Goal: Task Accomplishment & Management: Use online tool/utility

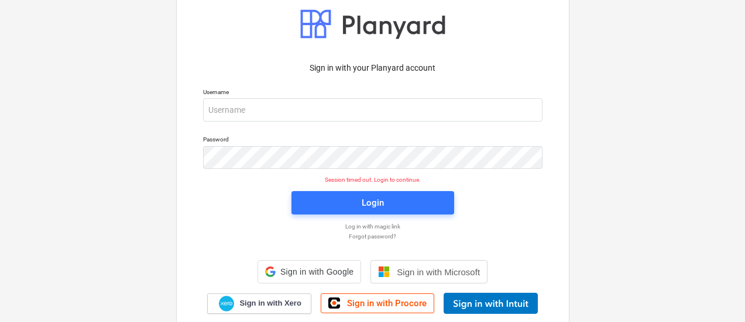
scroll to position [30, 0]
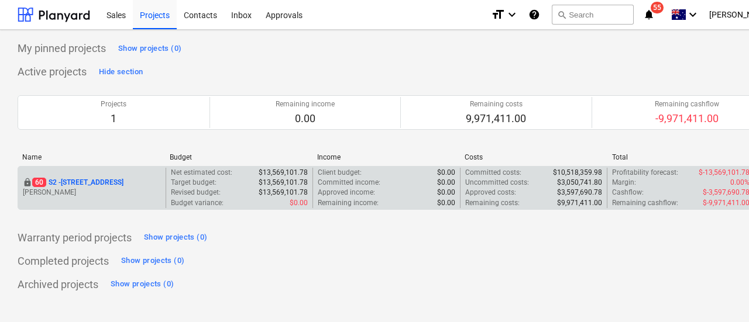
click at [119, 181] on p "60 S2 - 76 Beach Rd, Sandringham" at bounding box center [77, 183] width 91 height 10
click at [122, 181] on p "[STREET_ADDRESS]" at bounding box center [77, 183] width 91 height 10
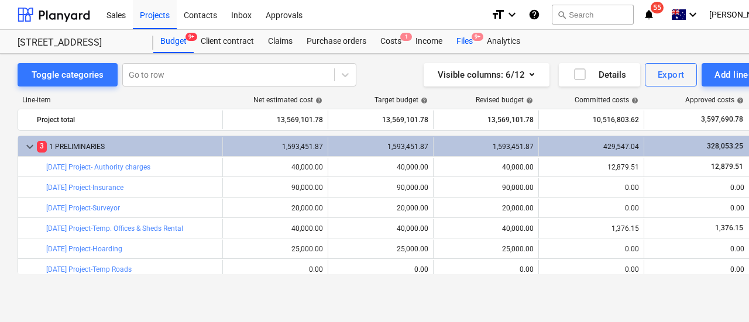
drag, startPoint x: 467, startPoint y: 37, endPoint x: 468, endPoint y: 44, distance: 7.6
click at [468, 36] on div "Files 9+" at bounding box center [464, 41] width 30 height 23
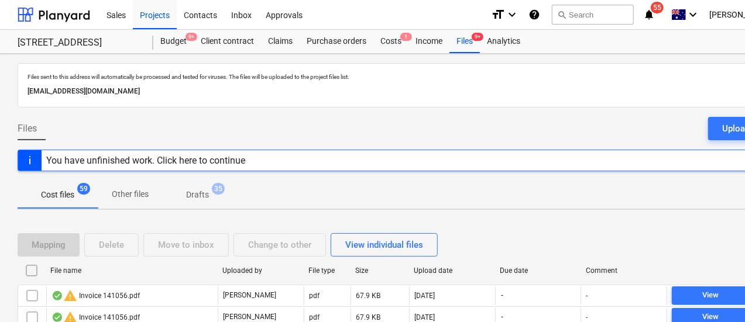
click at [536, 270] on div "Due date" at bounding box center [538, 271] width 77 height 8
checkbox input "false"
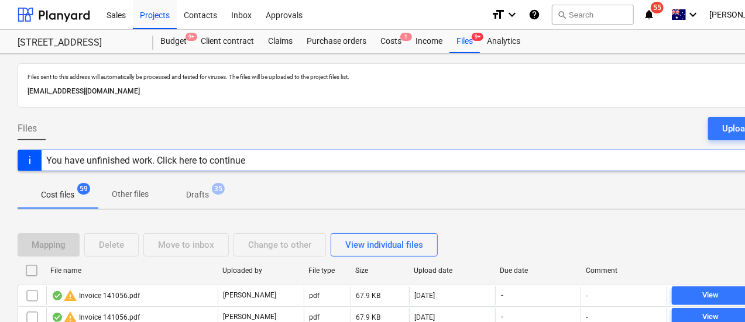
checkbox input "false"
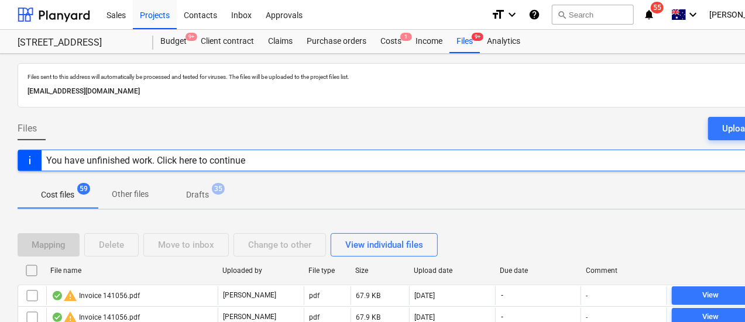
checkbox input "false"
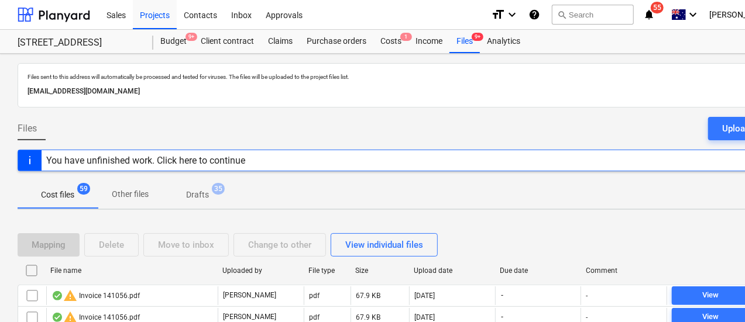
checkbox input "false"
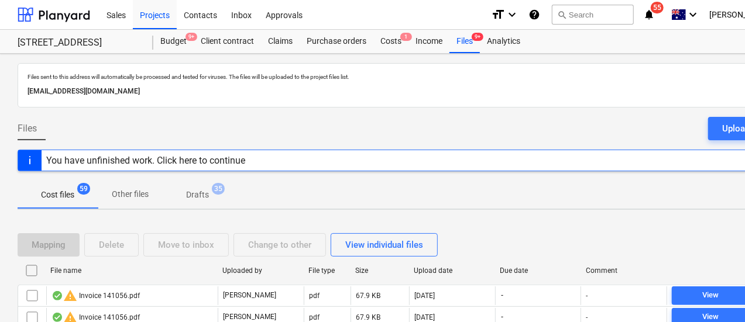
checkbox input "false"
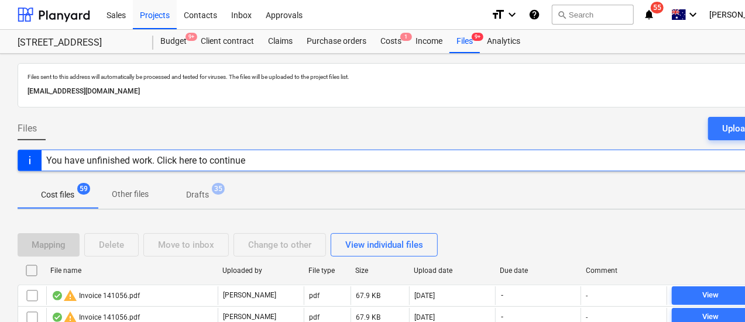
checkbox input "false"
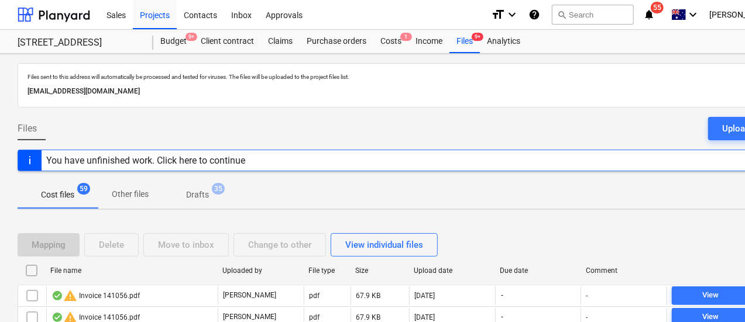
checkbox input "false"
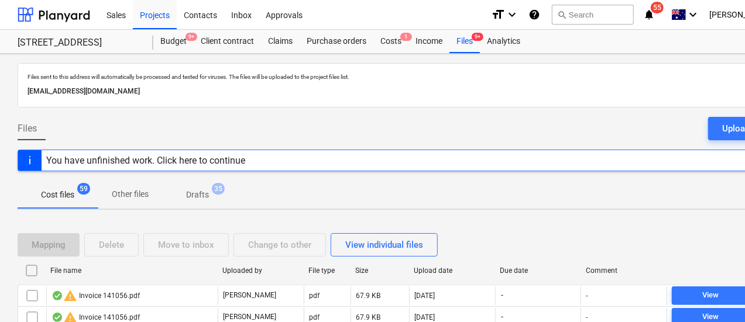
checkbox input "false"
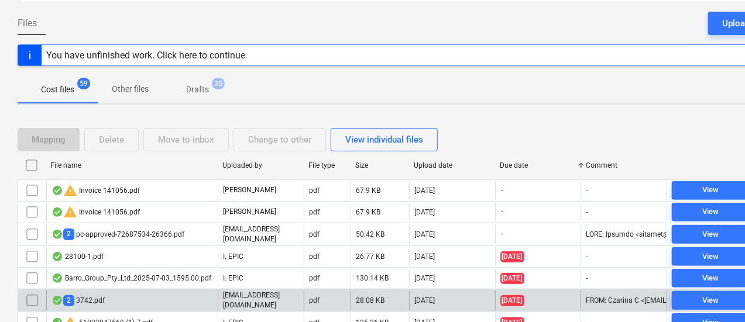
scroll to position [234, 0]
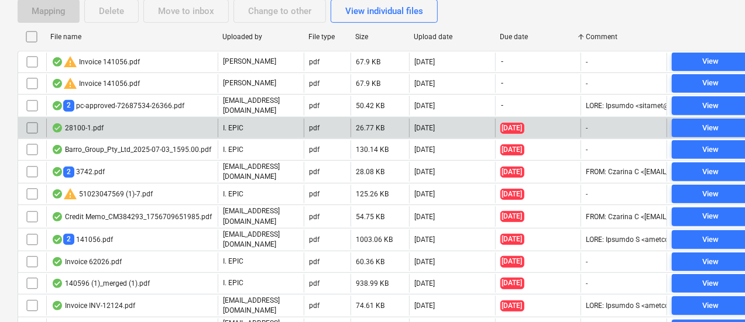
click at [131, 127] on div "28100-1.pdf" at bounding box center [131, 128] width 171 height 19
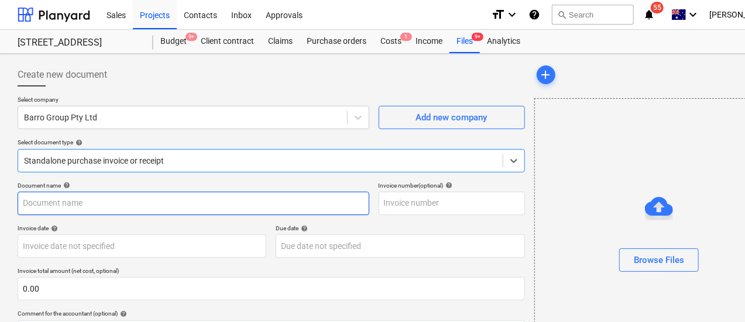
type input "51023047367"
type input "01 Aug 2025"
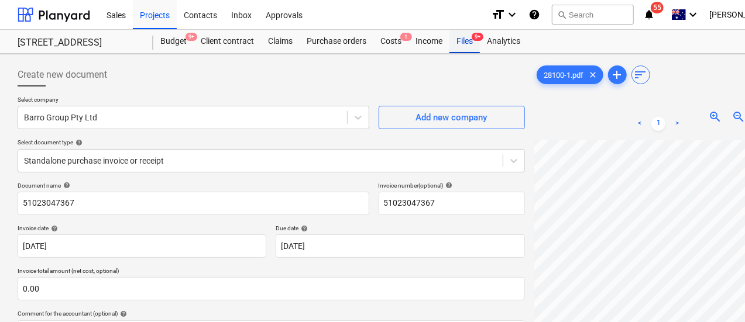
click at [457, 42] on div "Files 9+" at bounding box center [464, 41] width 30 height 23
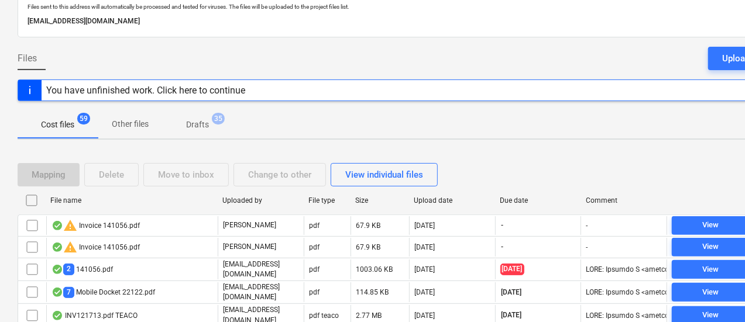
scroll to position [175, 0]
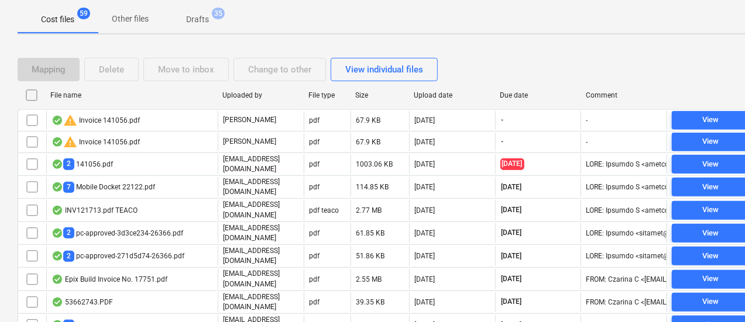
click at [512, 103] on div "Due date" at bounding box center [538, 95] width 86 height 19
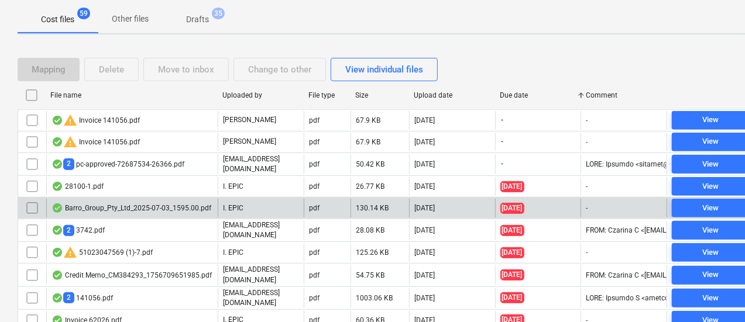
click at [168, 205] on div "Barro_Group_Pty_Ltd_2025-07-03_1595.00.pdf" at bounding box center [131, 208] width 160 height 9
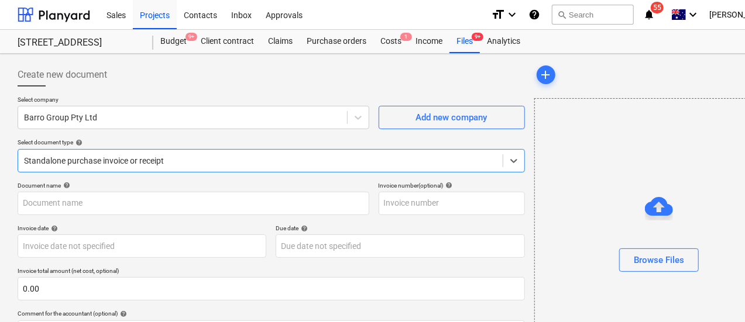
type input "51023047174"
type input "03 Jul 2025"
type input "02 Aug 2025"
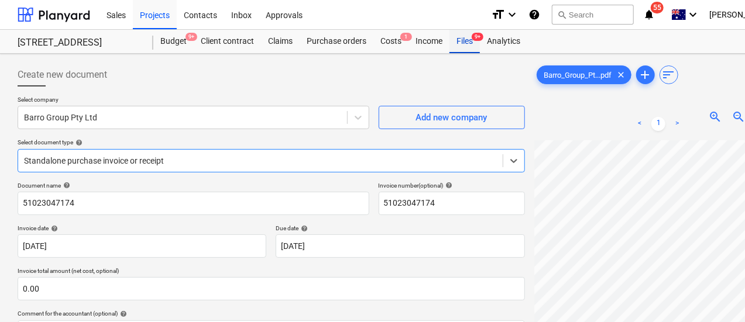
click at [463, 45] on div "Files 9+" at bounding box center [464, 41] width 30 height 23
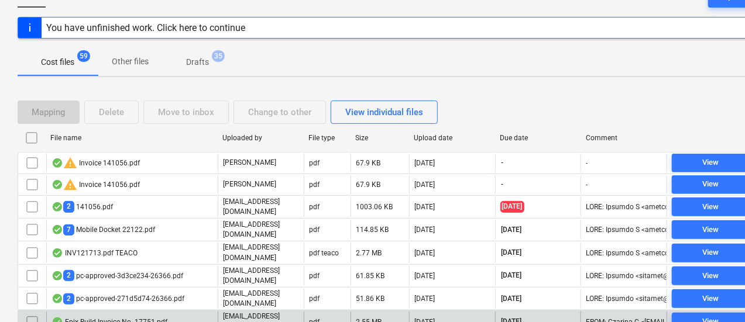
scroll to position [234, 0]
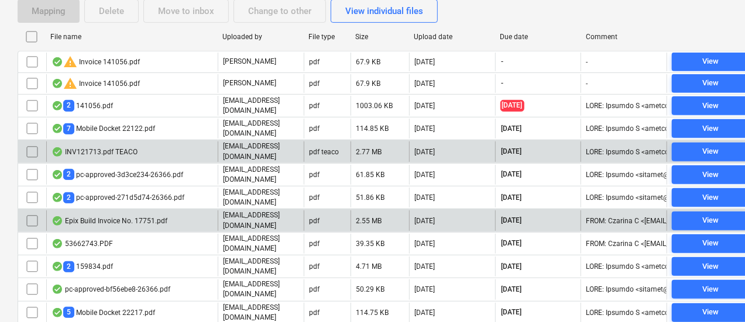
click at [146, 149] on div "INV121713.pdf TEACO" at bounding box center [131, 152] width 171 height 20
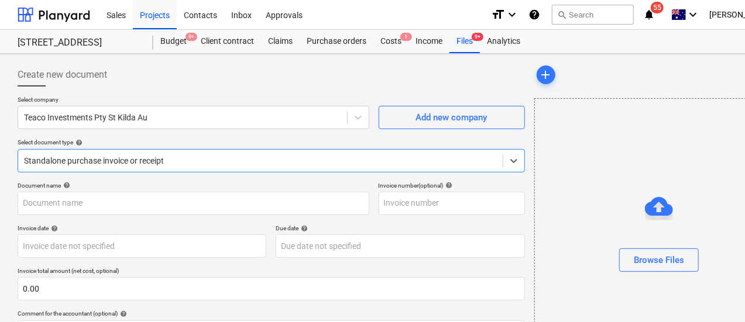
type input "121713"
type input "10 Sep 2025"
type input "31 Oct 2025"
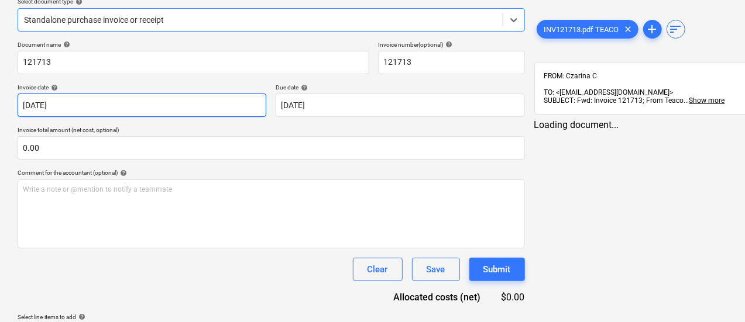
scroll to position [116, 0]
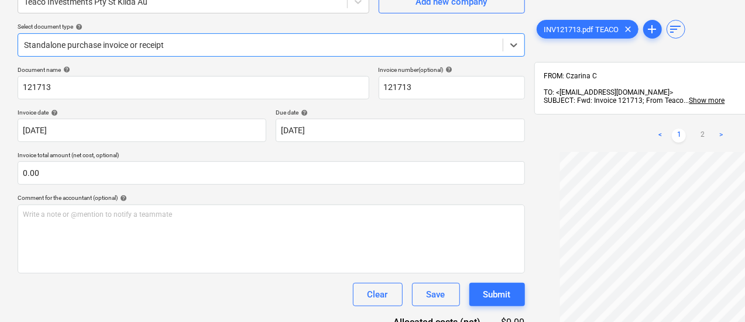
click at [175, 43] on div at bounding box center [260, 45] width 473 height 12
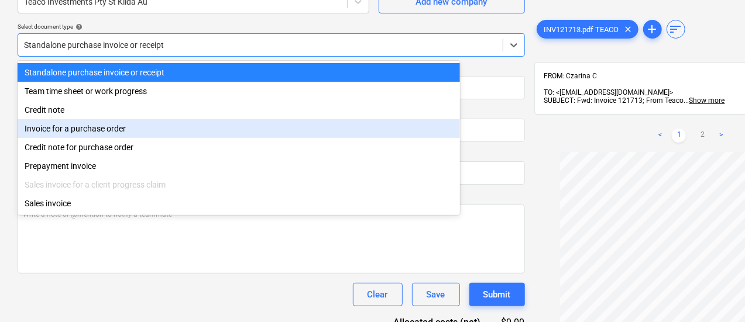
click at [188, 135] on div "Invoice for a purchase order" at bounding box center [239, 128] width 442 height 19
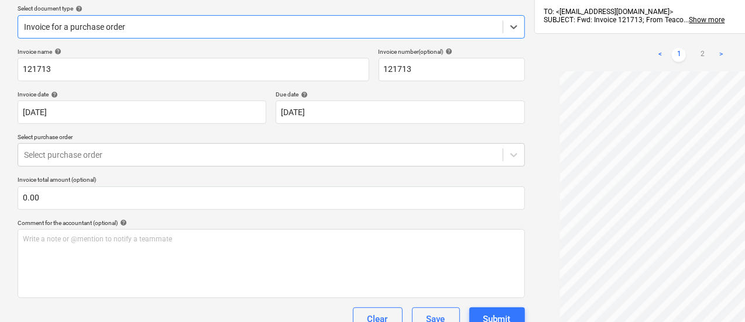
scroll to position [116, 0]
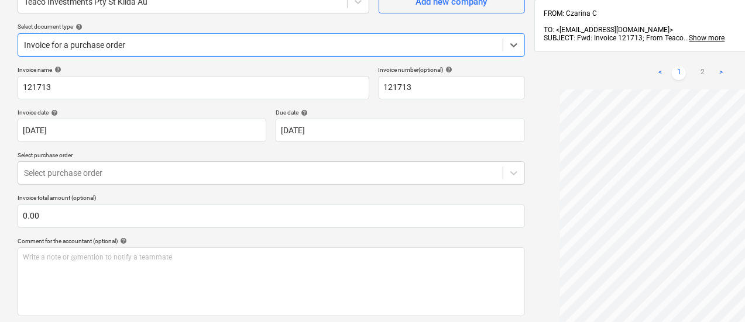
click at [77, 40] on div at bounding box center [260, 45] width 473 height 12
click at [125, 175] on div at bounding box center [260, 173] width 473 height 12
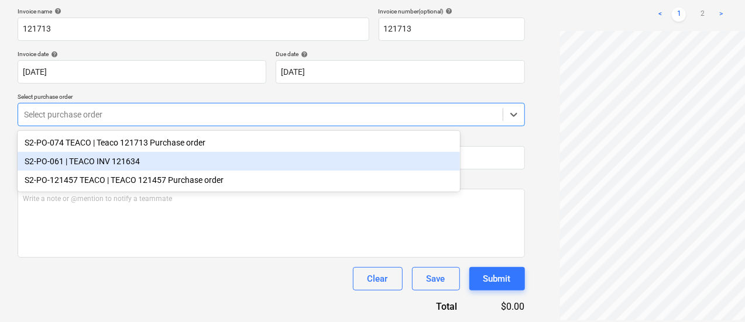
scroll to position [0, 0]
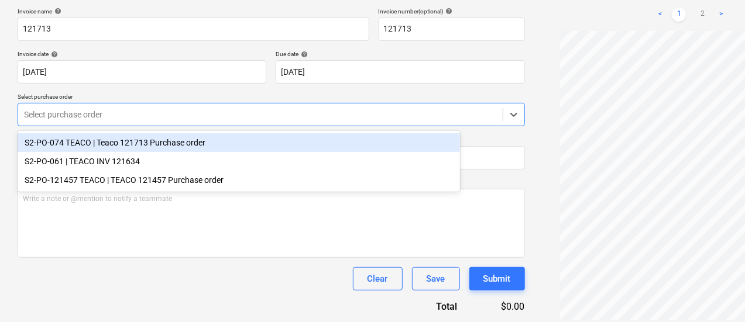
click at [244, 144] on div "S2-PO-074 TEACO | Teaco 121713 Purchase order" at bounding box center [239, 142] width 442 height 19
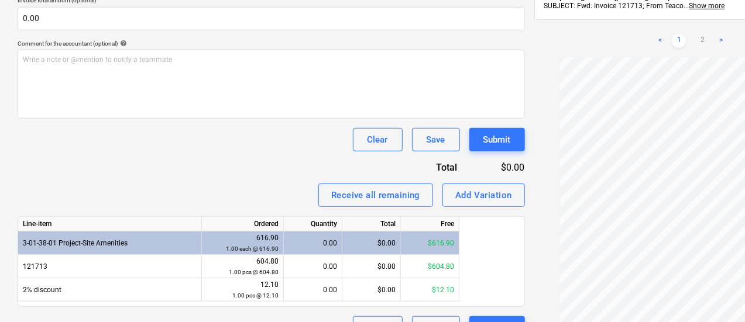
scroll to position [339, 0]
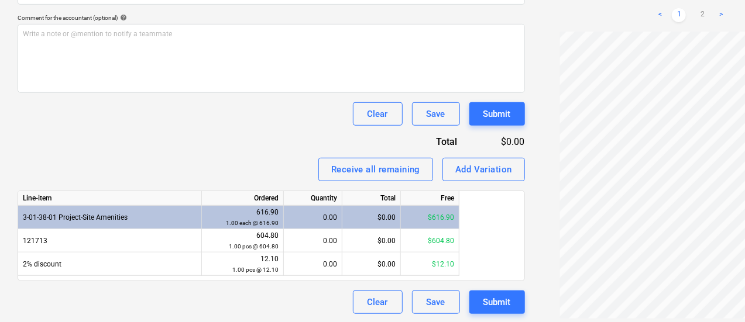
click at [323, 217] on div "0.00" at bounding box center [312, 217] width 49 height 23
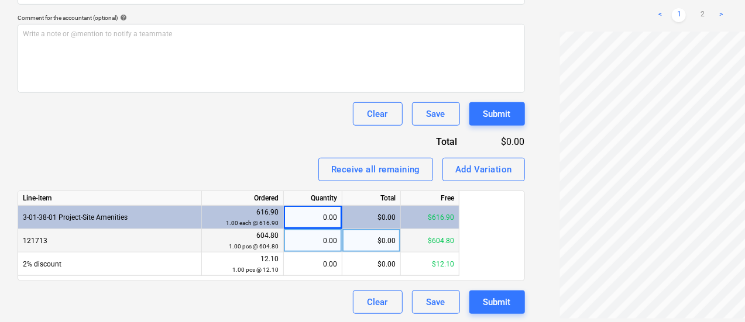
click at [314, 234] on div "0.00" at bounding box center [312, 240] width 49 height 23
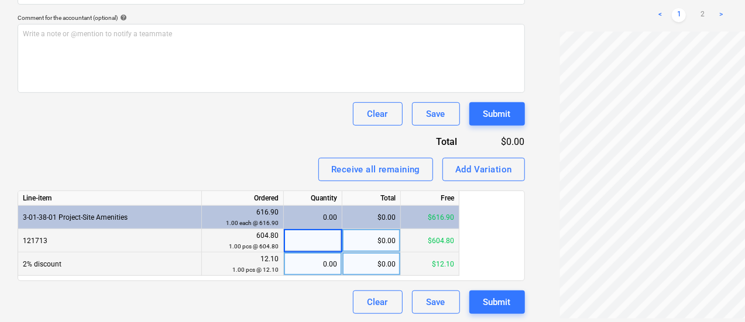
type input "1"
click at [315, 268] on div "0.00" at bounding box center [312, 264] width 49 height 23
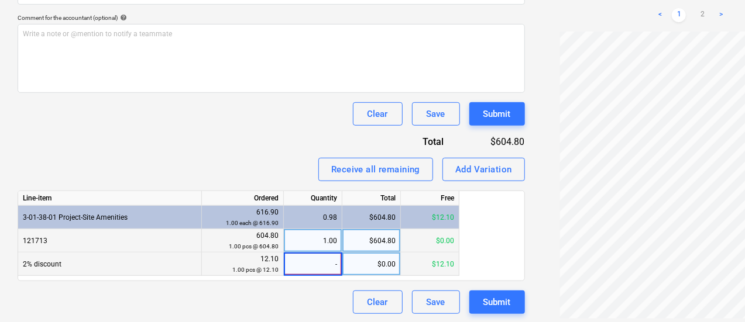
type input "-1"
click at [145, 123] on div "Clear Save Submit" at bounding box center [271, 113] width 507 height 23
click at [313, 268] on div "-1.00" at bounding box center [312, 264] width 49 height 23
type input "1"
click at [160, 135] on div "Invoice name help 121713 Invoice number (optional) help 121713 Invoice date hel…" at bounding box center [271, 78] width 507 height 471
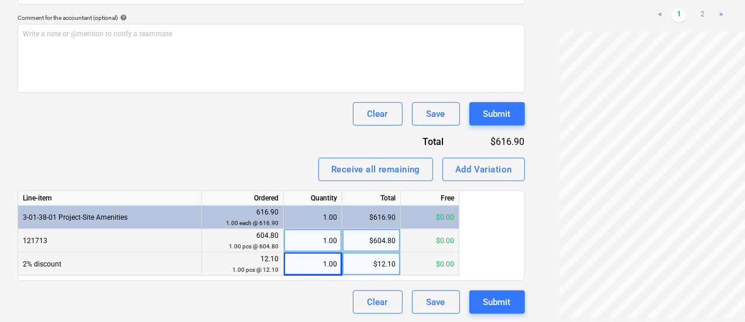
click at [317, 260] on div "1.00" at bounding box center [312, 264] width 49 height 23
type input "-1"
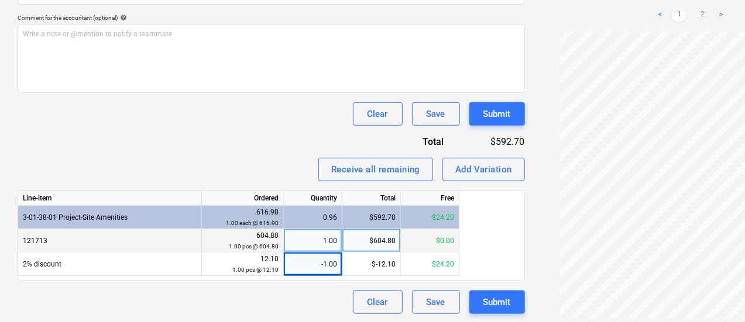
click at [187, 135] on div "Invoice name help 121713 Invoice number (optional) help 121713 Invoice date hel…" at bounding box center [271, 78] width 507 height 471
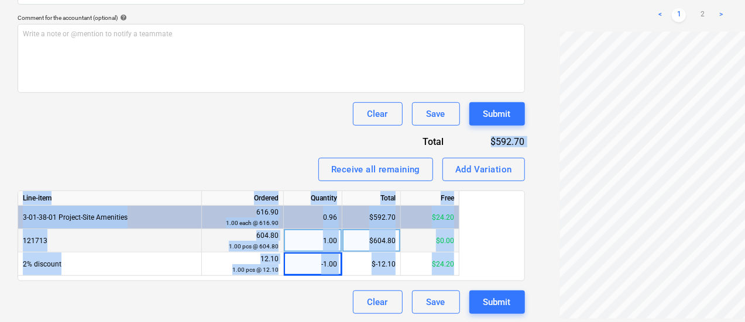
drag, startPoint x: 425, startPoint y: 146, endPoint x: 469, endPoint y: 139, distance: 44.5
click at [469, 139] on div "Create new document Select company Teaco Investments Pty St Kilda Au Add new co…" at bounding box center [400, 19] width 774 height 600
click at [462, 141] on div "$592.70" at bounding box center [493, 141] width 62 height 13
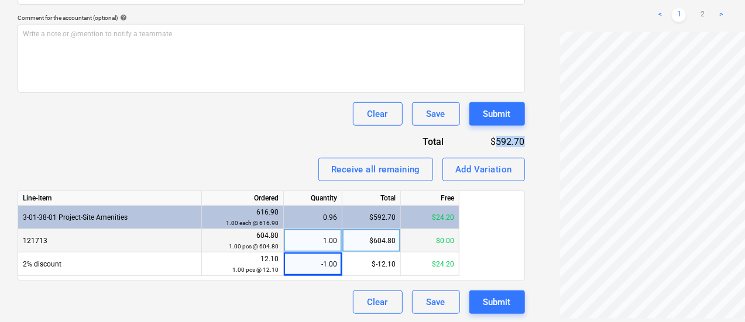
drag, startPoint x: 462, startPoint y: 142, endPoint x: 433, endPoint y: 141, distance: 28.7
click at [433, 141] on div "Create new document Select company Teaco Investments Pty St Kilda Au Add new co…" at bounding box center [271, 19] width 517 height 600
copy div "592.70"
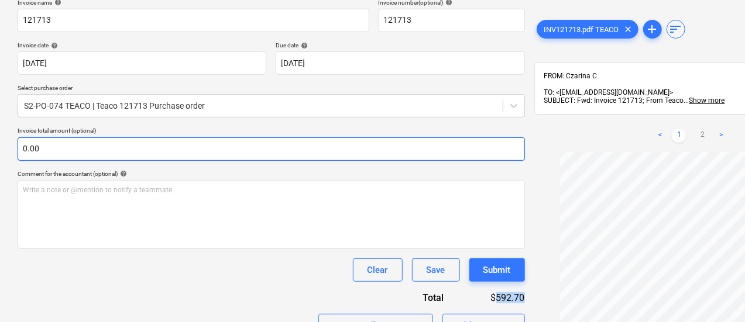
scroll to position [164, 0]
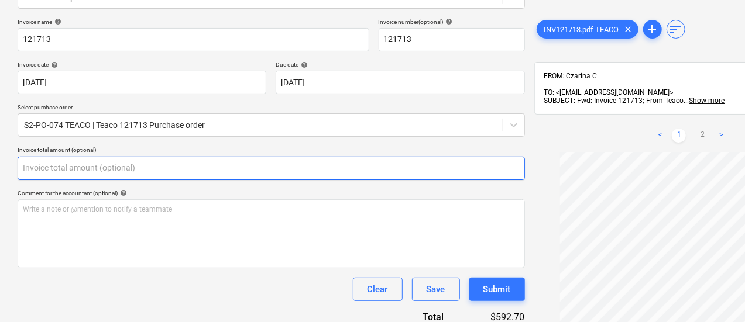
click at [99, 157] on input "text" at bounding box center [271, 168] width 507 height 23
paste input "592.70"
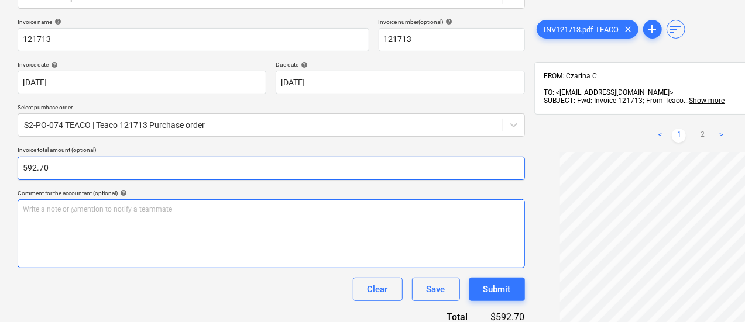
type input "592.70"
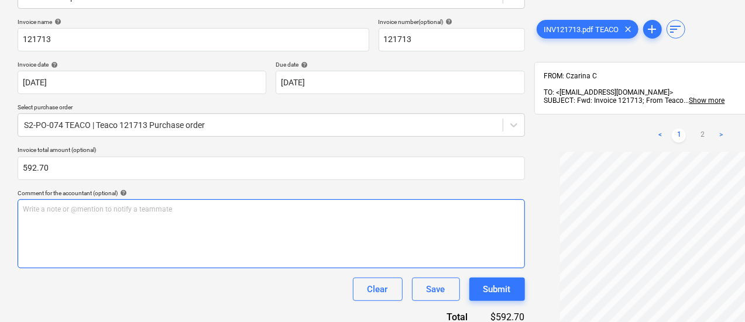
click at [112, 227] on div "Write a note or @mention to notify a teammate [PERSON_NAME]" at bounding box center [271, 233] width 507 height 69
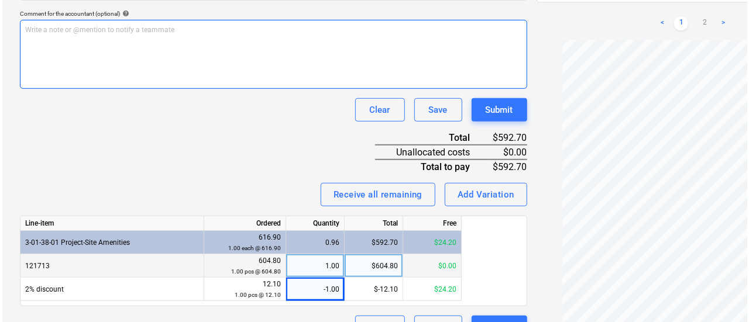
scroll to position [369, 0]
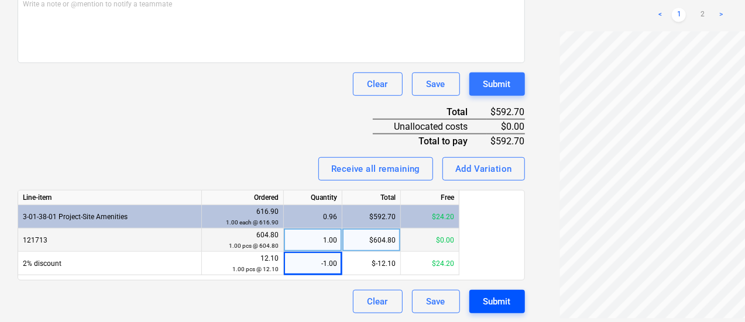
click at [469, 304] on button "Submit" at bounding box center [497, 301] width 56 height 23
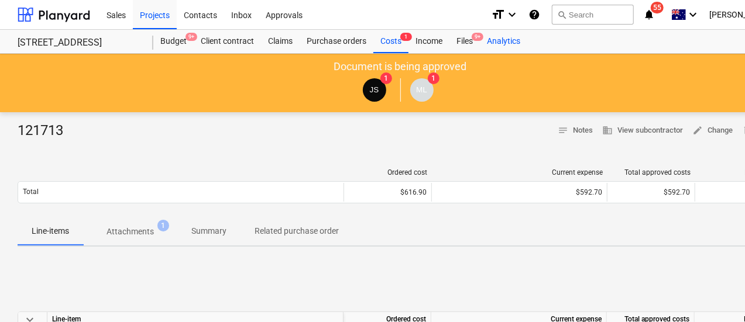
click at [483, 44] on div "Analytics" at bounding box center [503, 41] width 47 height 23
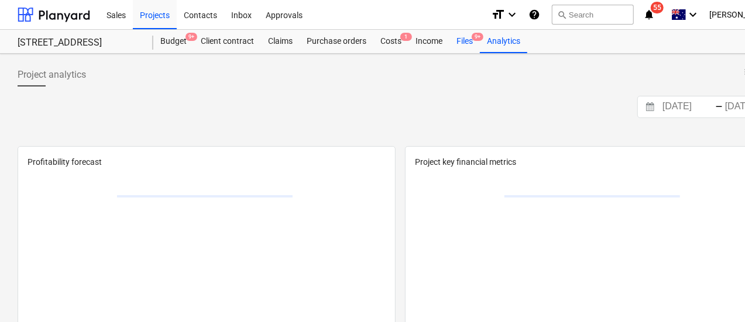
click at [464, 43] on div "Files 9+" at bounding box center [464, 41] width 30 height 23
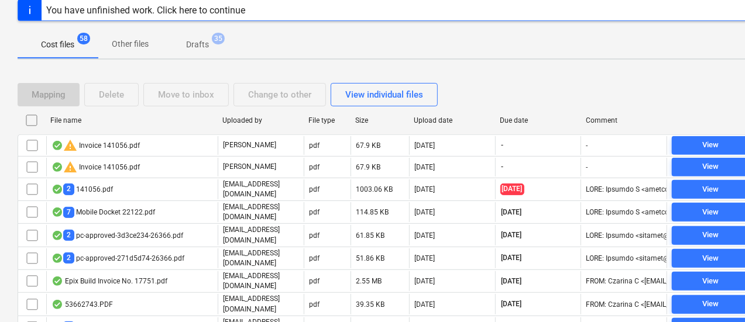
scroll to position [117, 0]
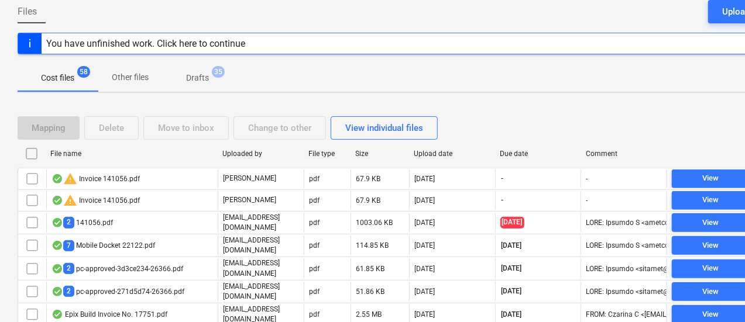
click at [541, 147] on div "Due date" at bounding box center [538, 153] width 86 height 19
checkbox input "false"
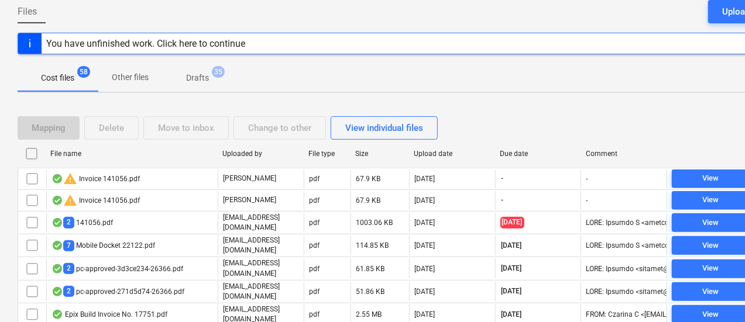
checkbox input "false"
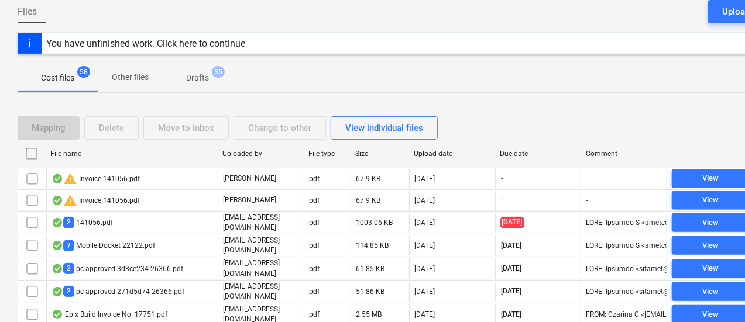
checkbox input "false"
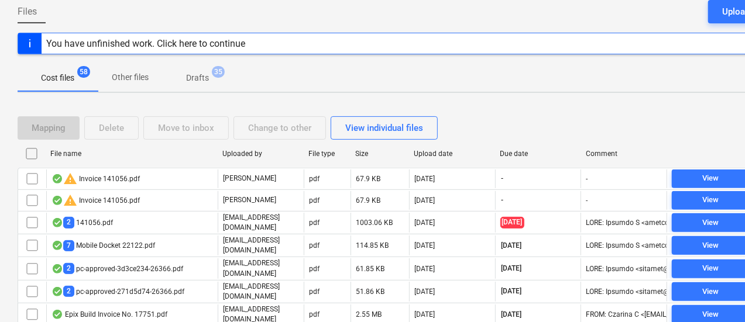
checkbox input "false"
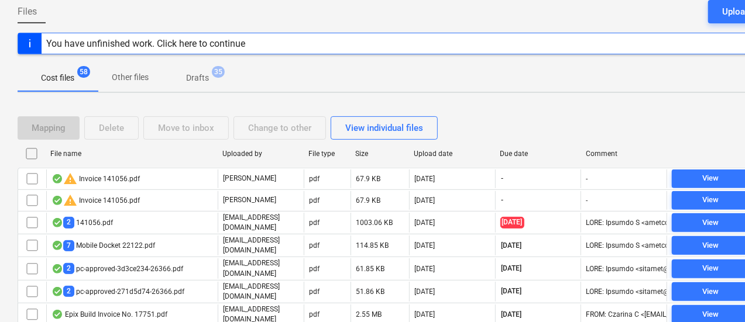
checkbox input "false"
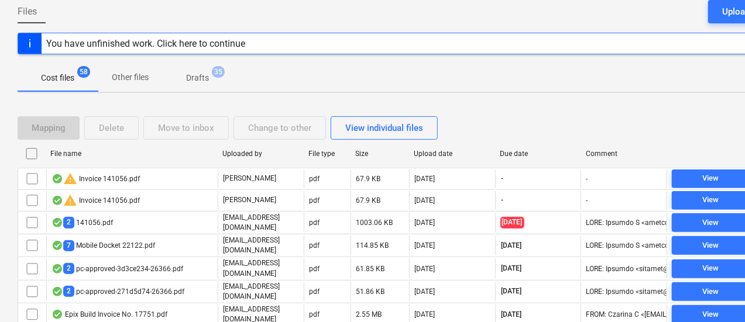
checkbox input "false"
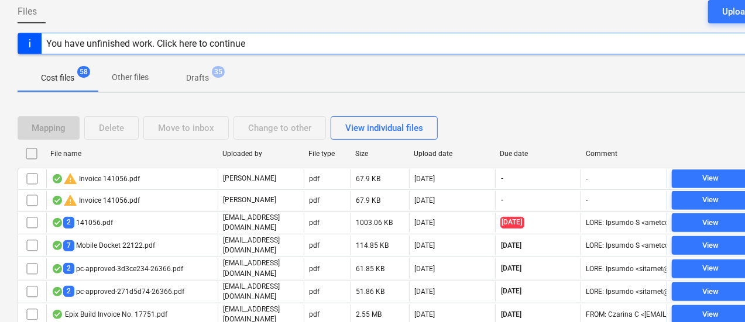
checkbox input "false"
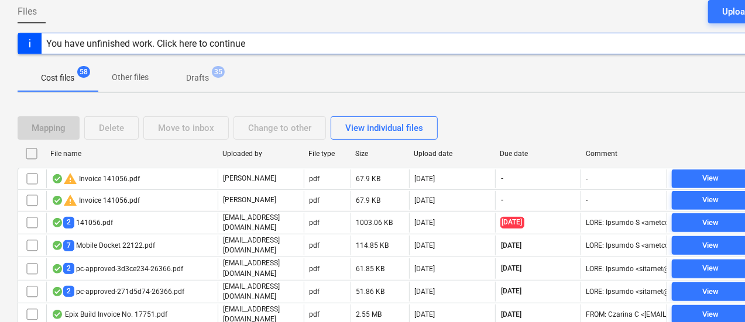
checkbox input "false"
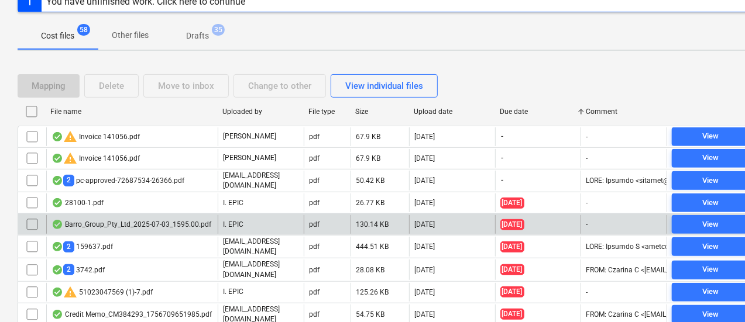
scroll to position [175, 0]
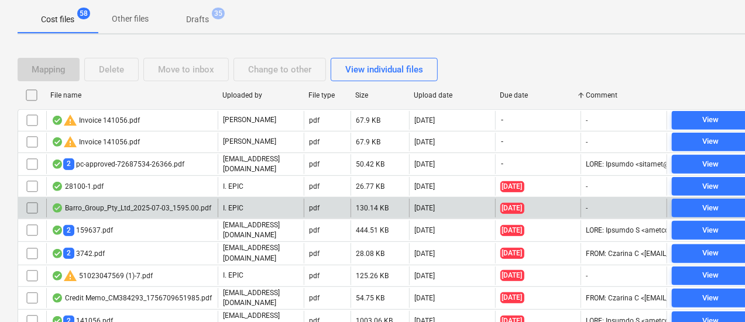
click at [120, 205] on div "Barro_Group_Pty_Ltd_2025-07-03_1595.00.pdf" at bounding box center [131, 208] width 160 height 9
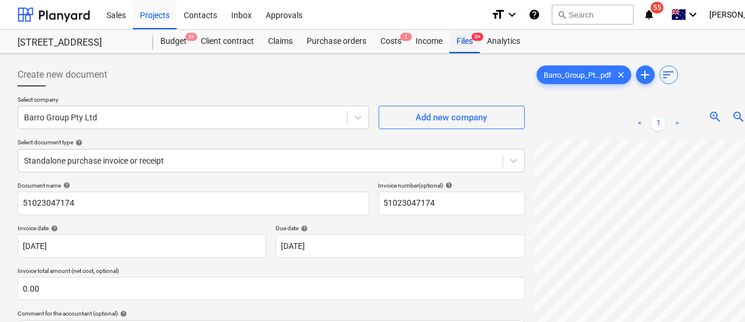
click at [460, 44] on div "Files 9+" at bounding box center [464, 41] width 30 height 23
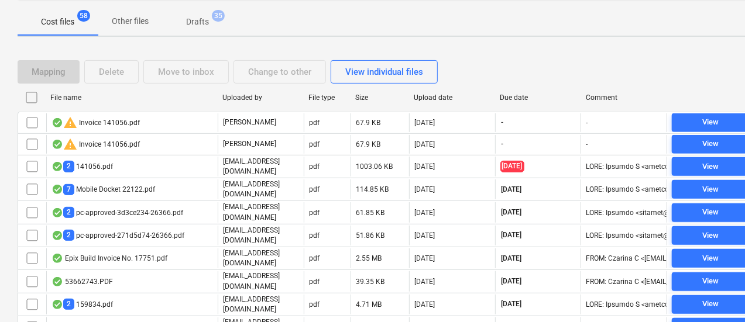
scroll to position [175, 0]
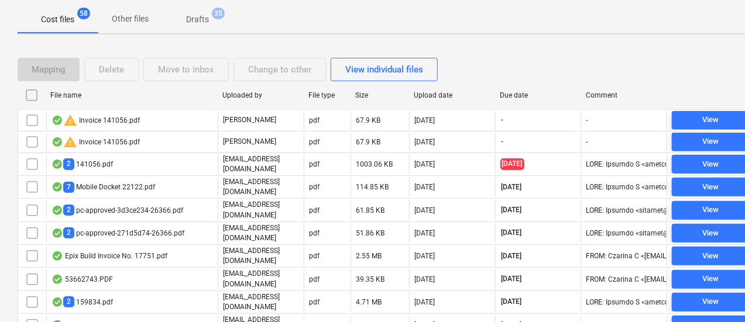
click at [515, 95] on div "Due date" at bounding box center [538, 95] width 77 height 8
checkbox input "false"
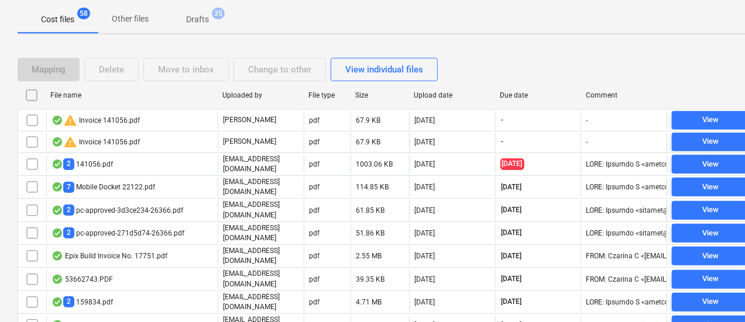
checkbox input "false"
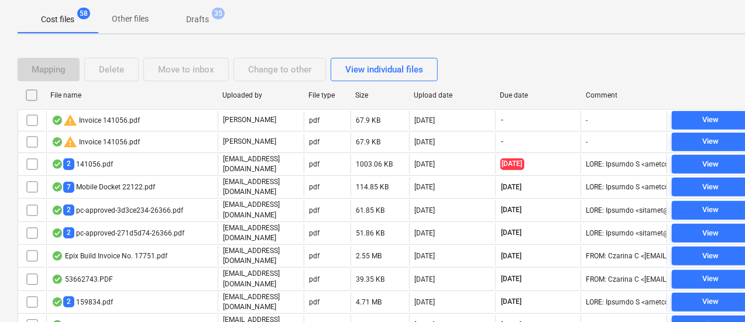
checkbox input "false"
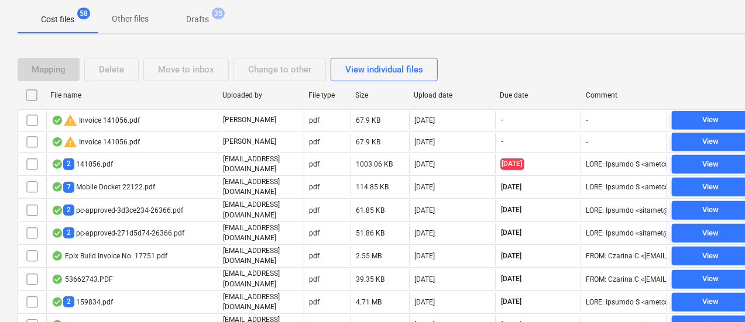
checkbox input "false"
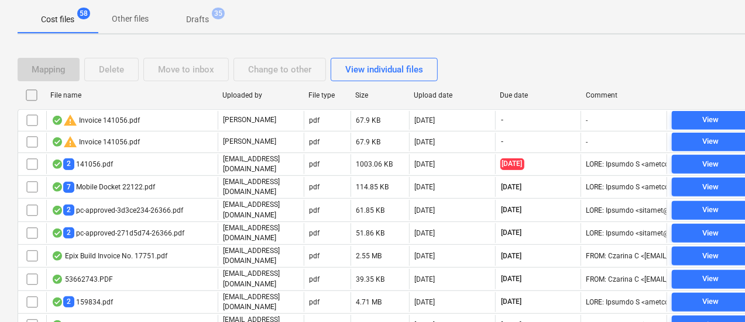
checkbox input "false"
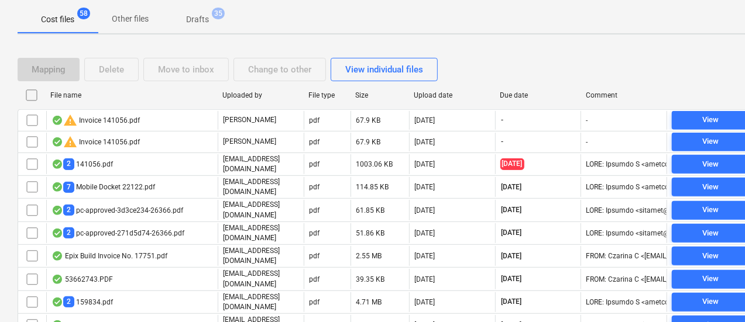
checkbox input "false"
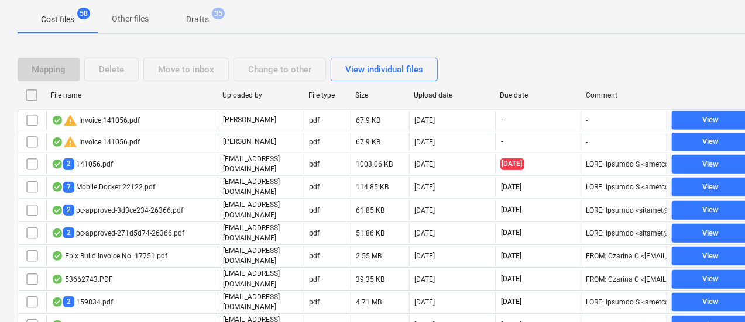
checkbox input "false"
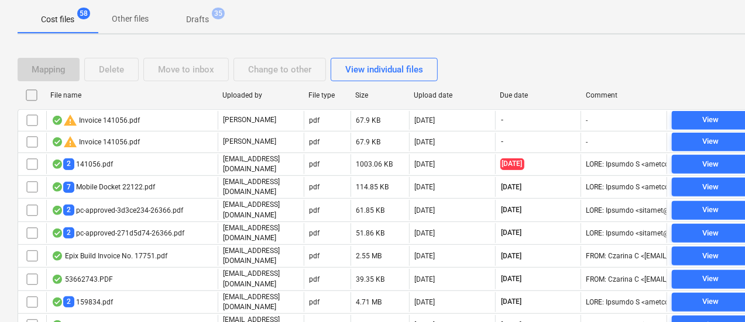
checkbox input "false"
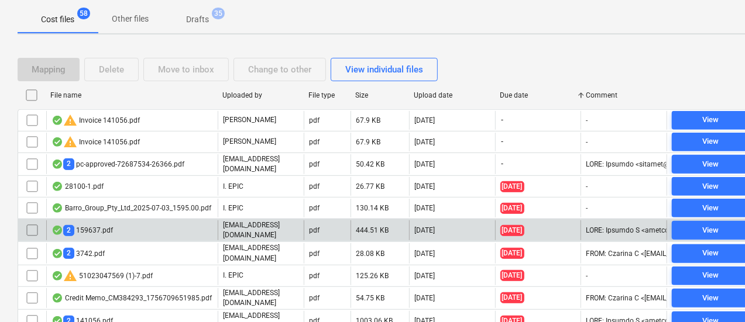
click at [285, 232] on div "[EMAIL_ADDRESS][DOMAIN_NAME]" at bounding box center [261, 231] width 86 height 20
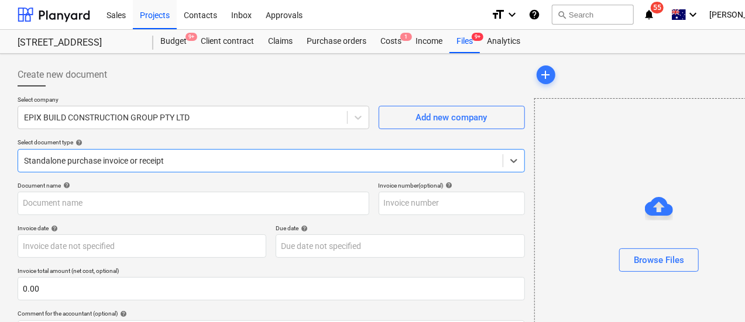
type input "159637"
type input "[DATE]"
type input "23 Sep 2025"
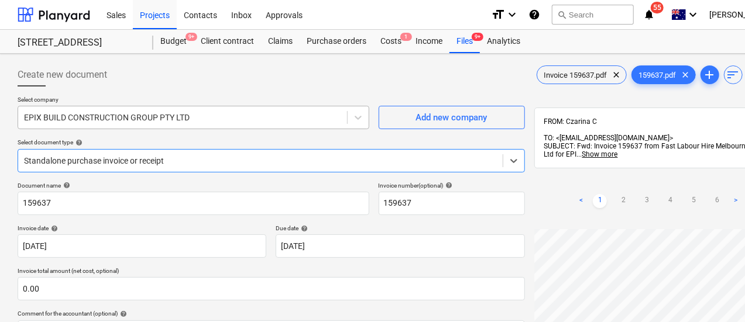
click at [112, 112] on div at bounding box center [182, 118] width 317 height 12
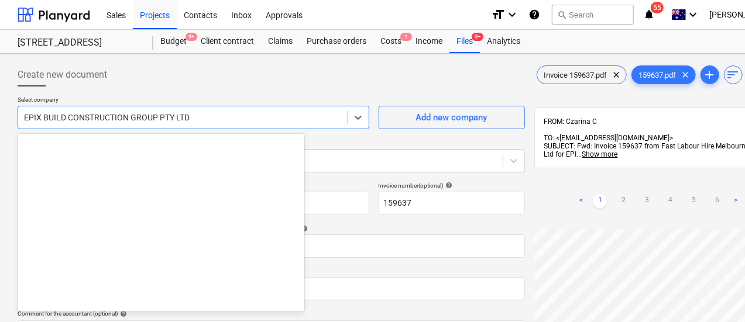
scroll to position [7063, 0]
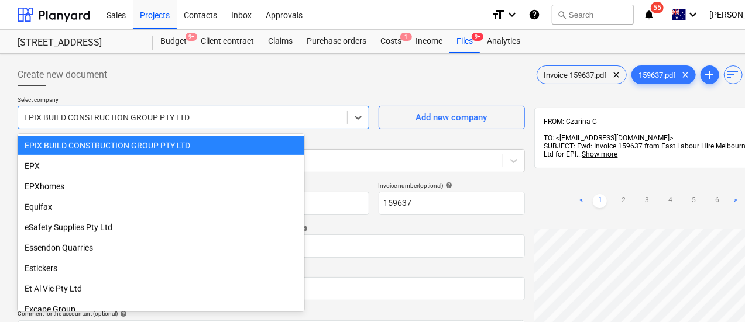
click at [139, 109] on div "EPIX BUILD CONSTRUCTION GROUP PTY LTD" at bounding box center [182, 117] width 329 height 16
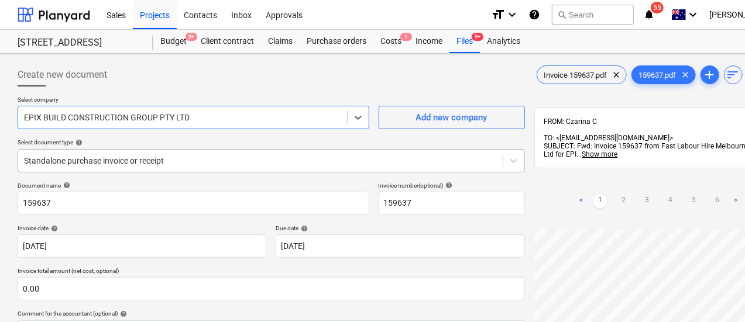
click at [140, 157] on div "Standalone purchase invoice or receipt" at bounding box center [271, 160] width 507 height 23
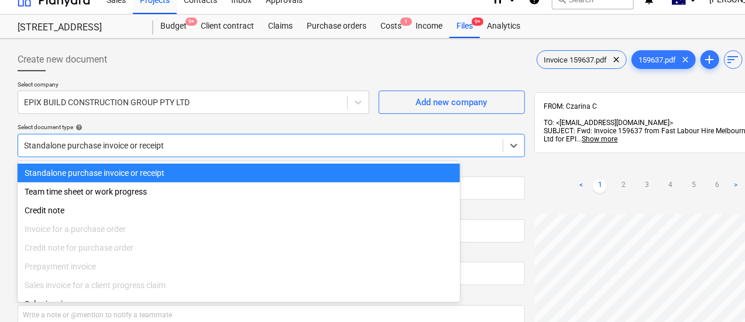
scroll to position [16, 0]
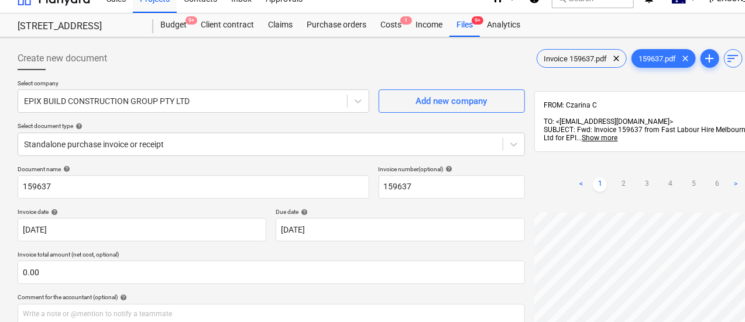
click at [132, 81] on p "Select company" at bounding box center [194, 85] width 352 height 10
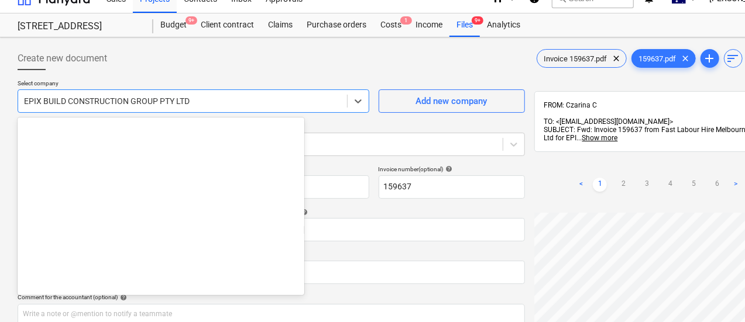
click at [139, 104] on div at bounding box center [182, 101] width 317 height 12
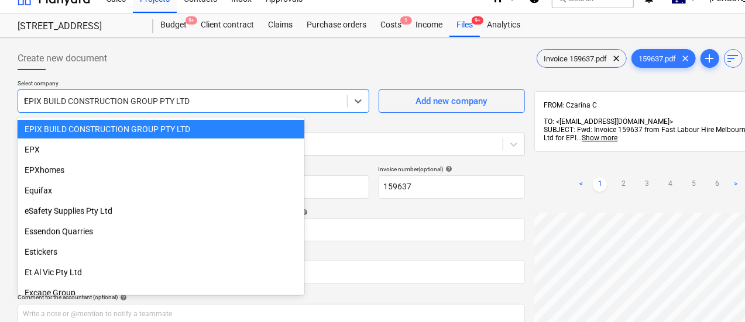
scroll to position [4185, 0]
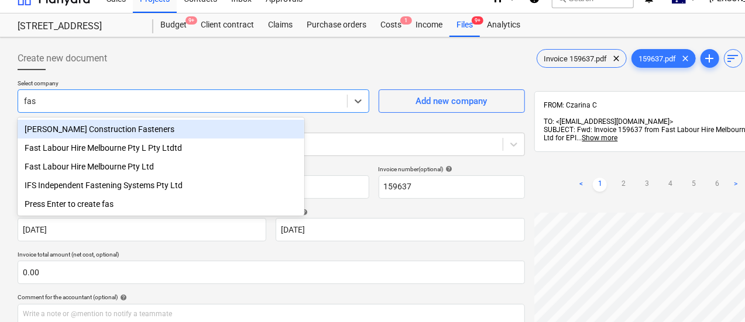
type input "fast"
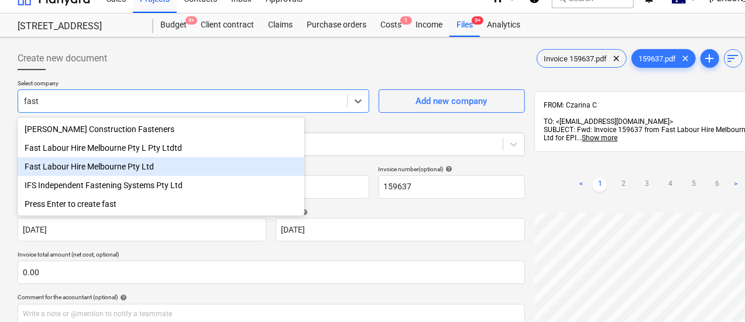
click at [158, 171] on div "Fast Labour Hire Melbourne Pty Ltd" at bounding box center [161, 166] width 287 height 19
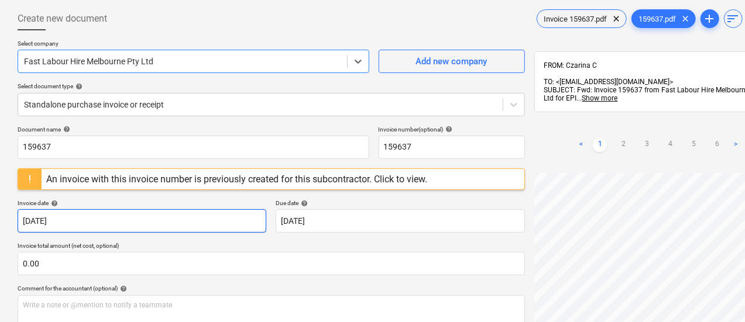
scroll to position [75, 0]
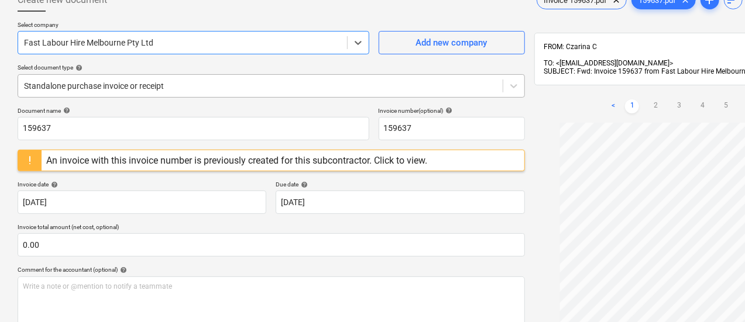
click at [98, 87] on div at bounding box center [260, 86] width 473 height 12
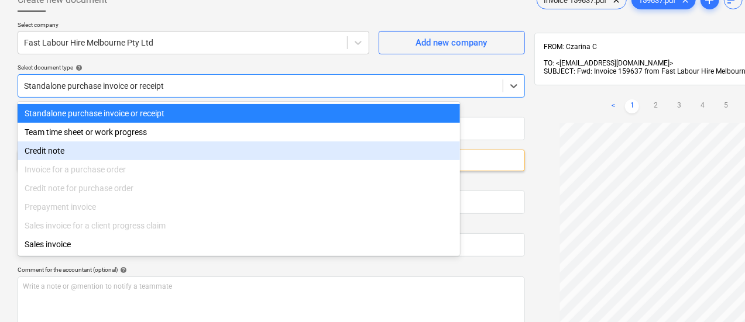
click at [97, 169] on div "Invoice for a purchase order" at bounding box center [239, 169] width 442 height 19
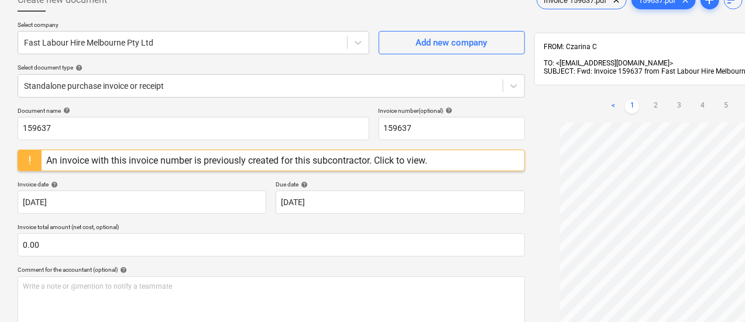
click at [147, 68] on div "Select document type help" at bounding box center [271, 68] width 507 height 8
click at [184, 160] on div "An invoice with this invoice number is previously created for this subcontracto…" at bounding box center [236, 160] width 381 height 11
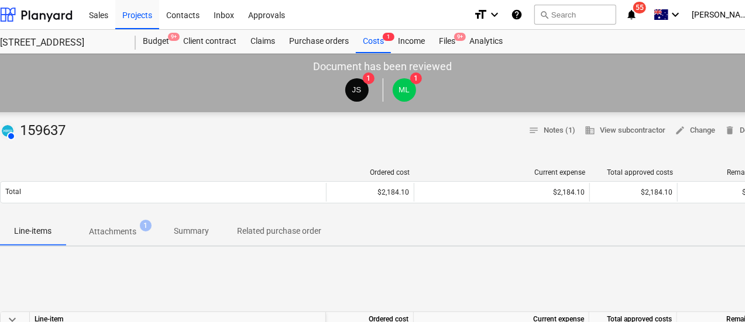
scroll to position [0, 55]
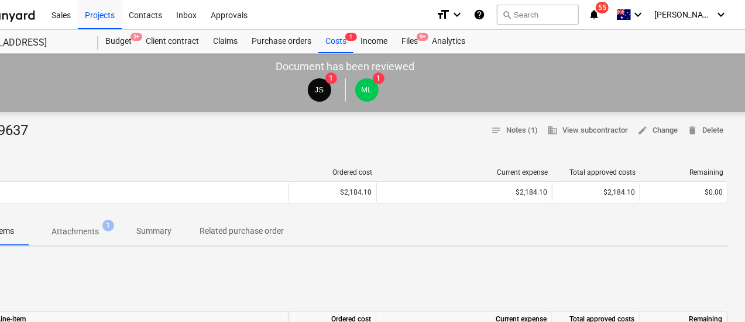
drag, startPoint x: 185, startPoint y: 250, endPoint x: 279, endPoint y: 263, distance: 94.5
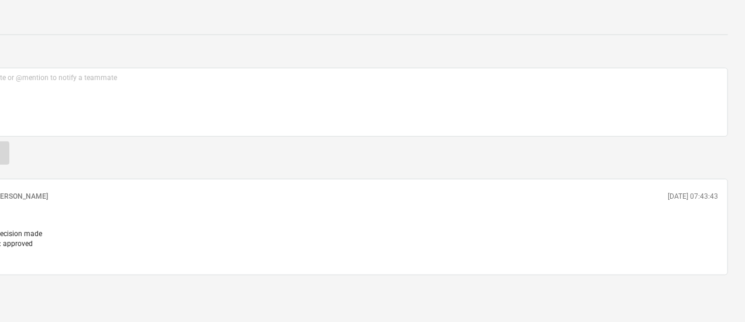
scroll to position [440, 0]
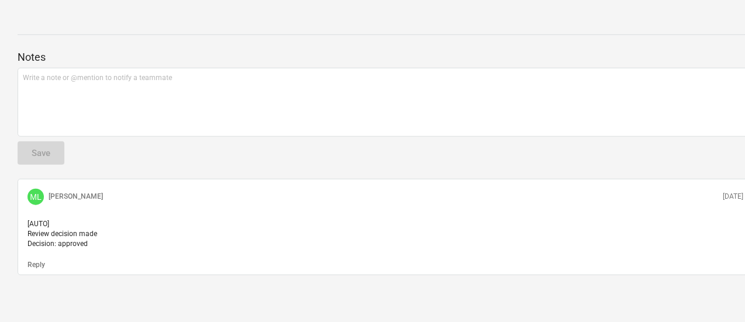
drag, startPoint x: 367, startPoint y: 170, endPoint x: 106, endPoint y: 161, distance: 261.0
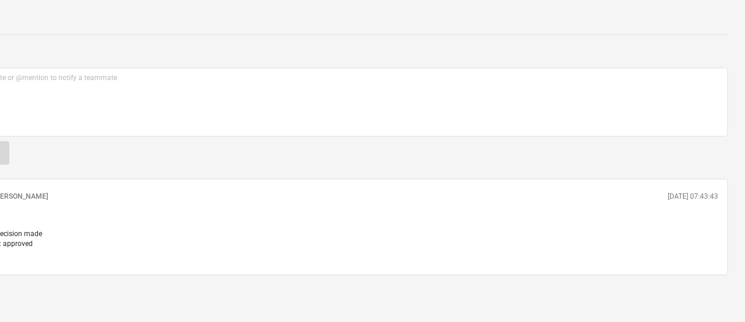
drag, startPoint x: 171, startPoint y: 223, endPoint x: 324, endPoint y: 223, distance: 152.7
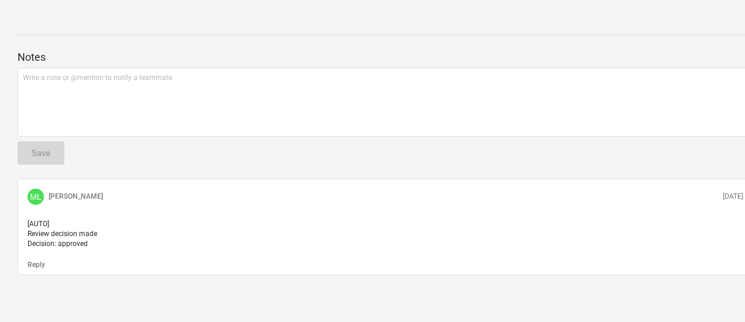
drag, startPoint x: 317, startPoint y: 236, endPoint x: 160, endPoint y: 235, distance: 157.4
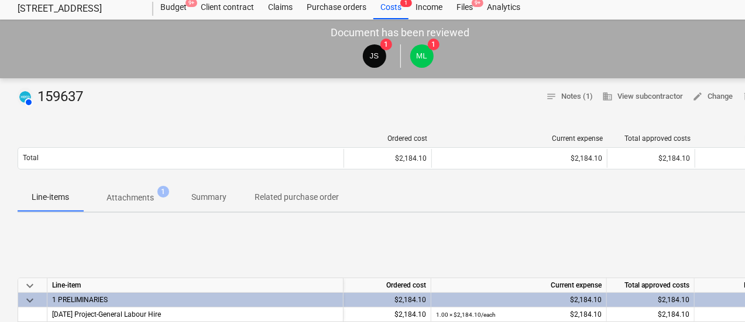
scroll to position [0, 0]
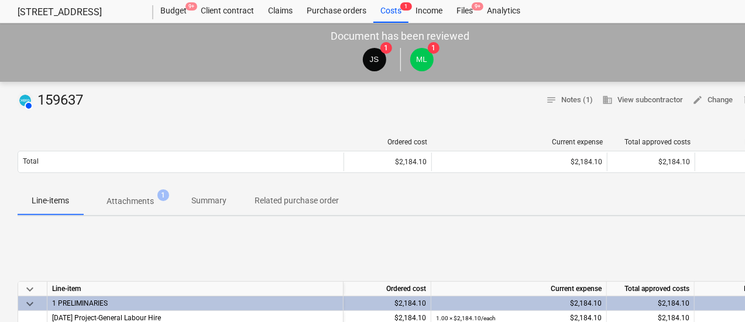
click at [135, 209] on span "Attachments 1" at bounding box center [130, 201] width 94 height 21
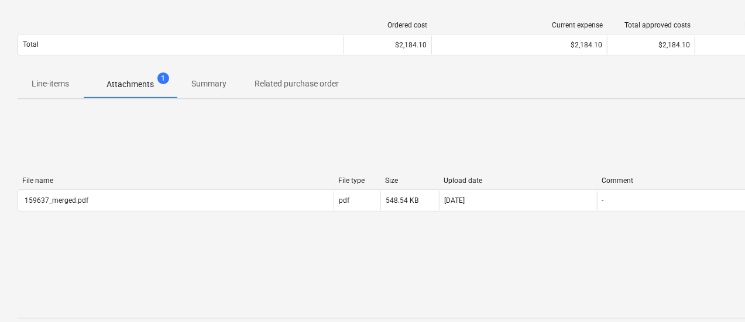
click at [203, 72] on button "Summary" at bounding box center [208, 84] width 63 height 28
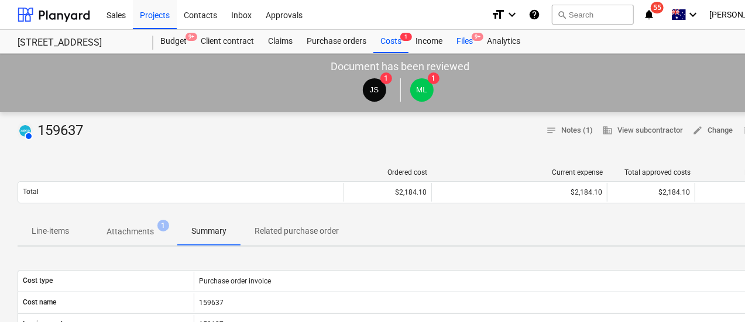
drag, startPoint x: 461, startPoint y: 40, endPoint x: 442, endPoint y: 44, distance: 19.0
click at [460, 39] on div "Files 9+" at bounding box center [464, 41] width 30 height 23
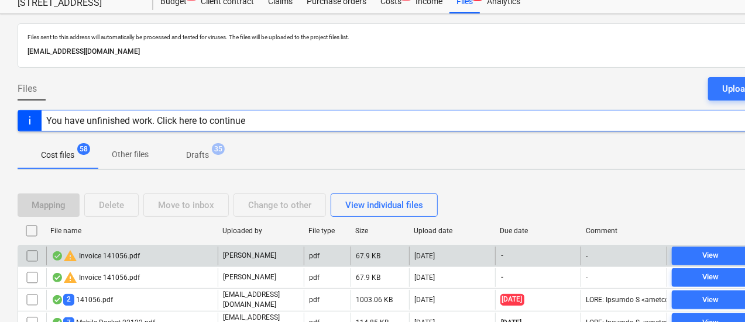
scroll to position [58, 0]
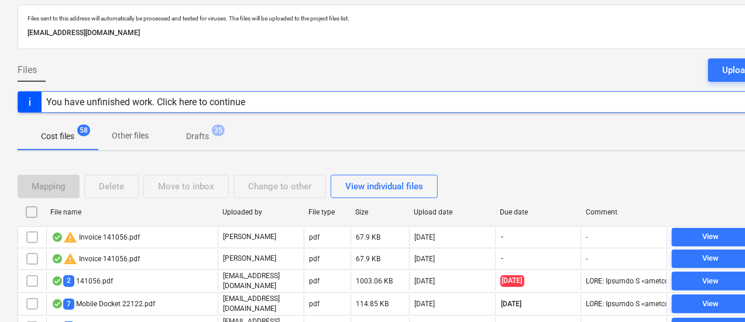
click at [522, 198] on div "Mapping Delete Move to inbox Change to other View individual files" at bounding box center [400, 186] width 765 height 33
click at [512, 216] on div "Due date" at bounding box center [538, 212] width 86 height 19
checkbox input "false"
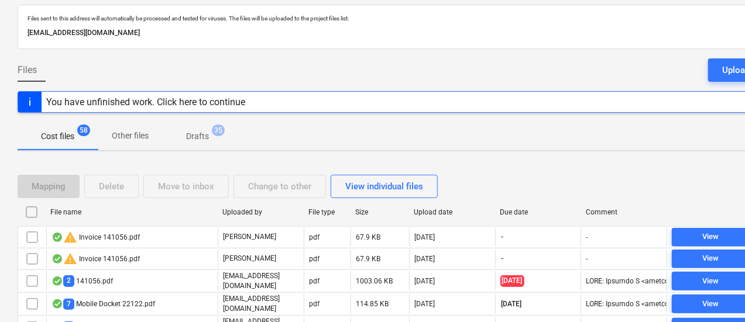
checkbox input "false"
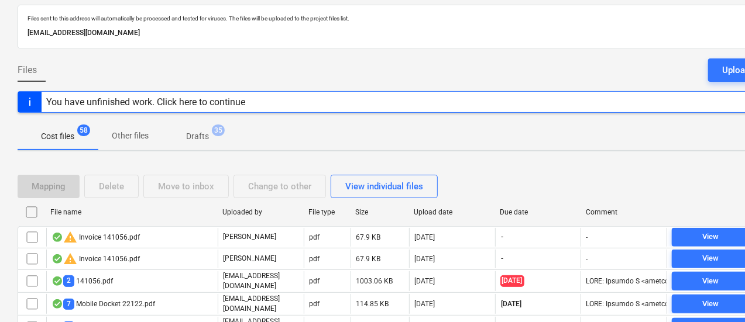
checkbox input "false"
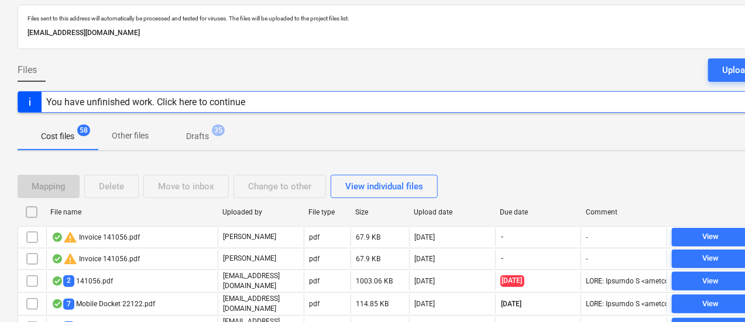
checkbox input "false"
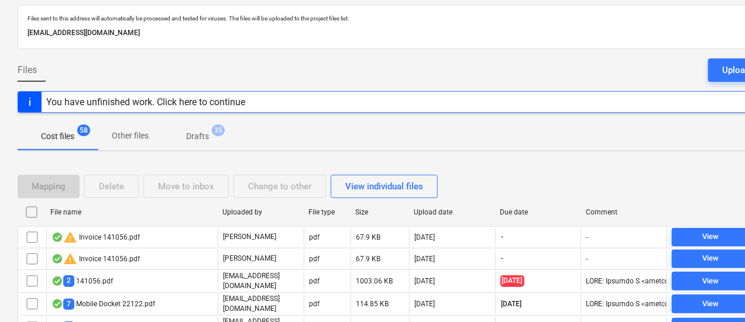
checkbox input "false"
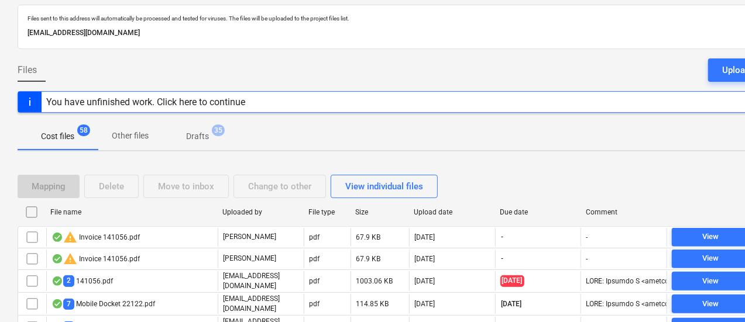
checkbox input "false"
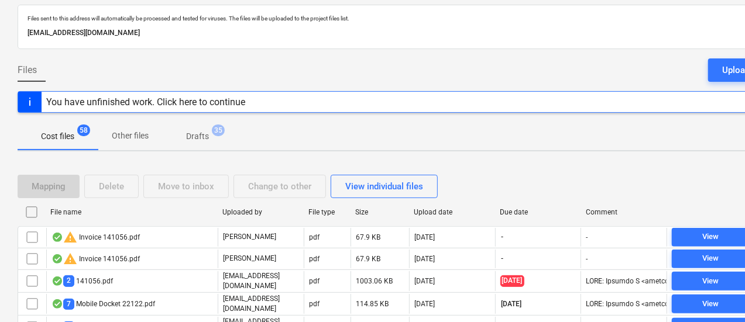
checkbox input "false"
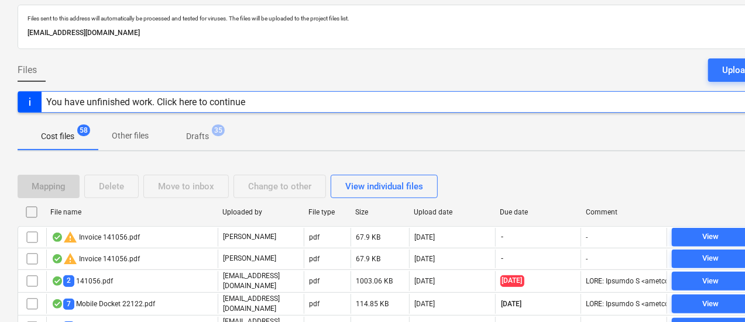
checkbox input "false"
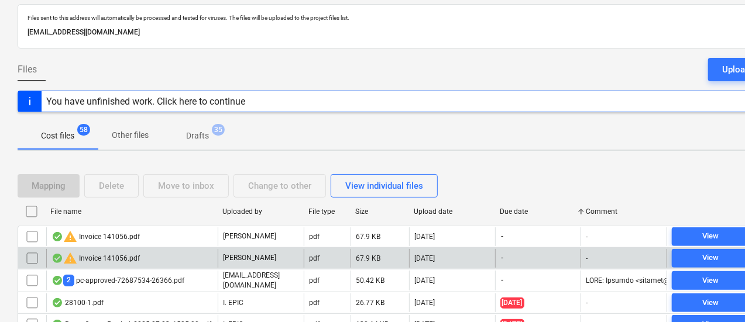
scroll to position [234, 0]
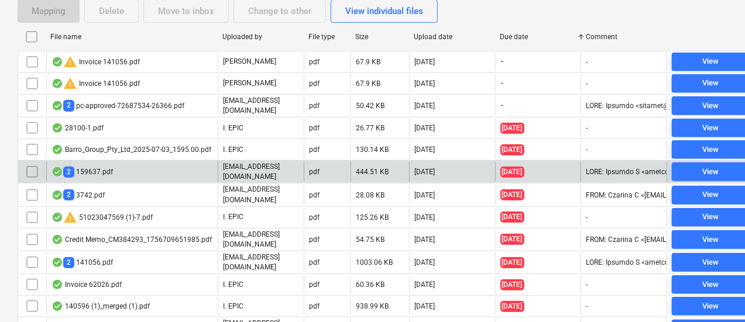
click at [175, 168] on div "2 159637.pdf" at bounding box center [131, 172] width 171 height 20
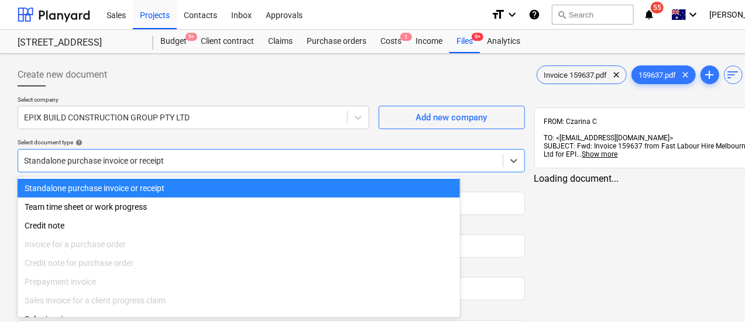
click at [129, 167] on body "Sales Projects Contacts Inbox Approvals format_size keyboard_arrow_down help se…" at bounding box center [372, 161] width 745 height 322
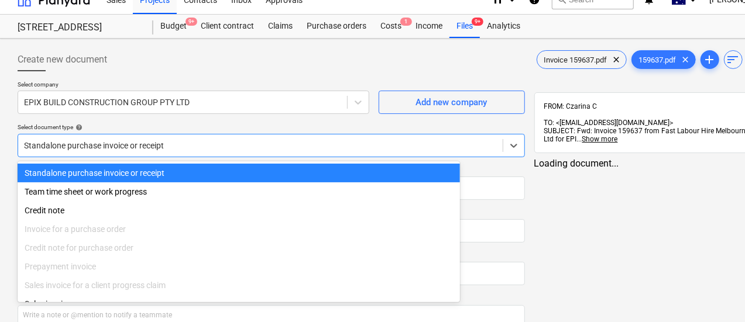
scroll to position [16, 0]
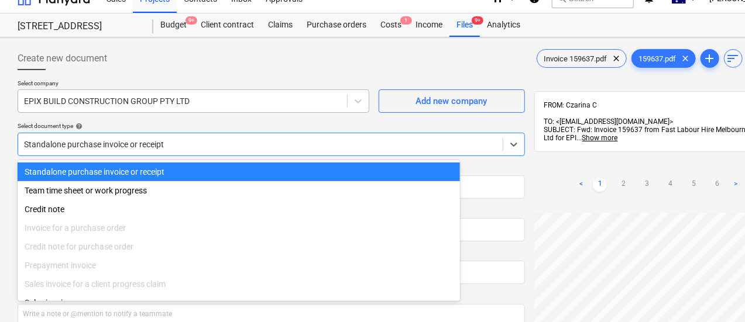
click at [121, 102] on div at bounding box center [182, 101] width 317 height 12
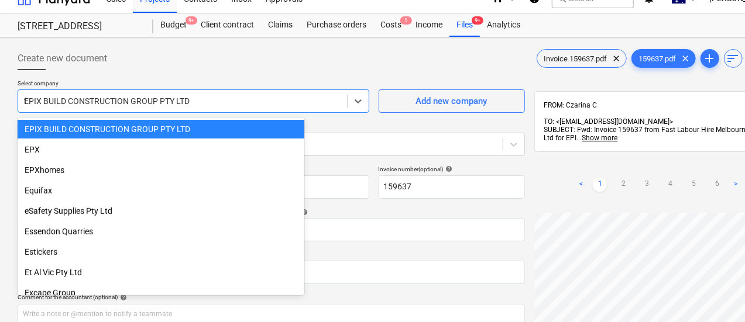
scroll to position [4185, 0]
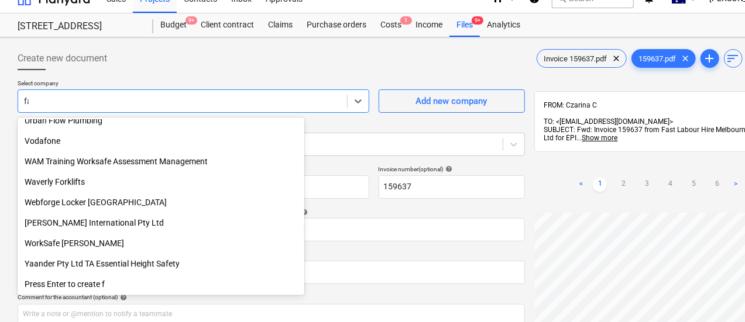
type input "fast"
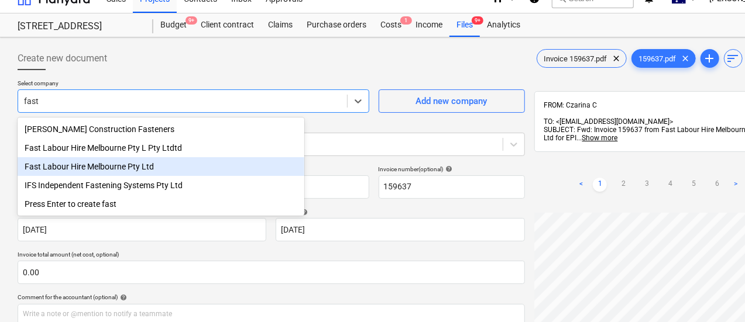
click at [162, 162] on div "Fast Labour Hire Melbourne Pty Ltd" at bounding box center [161, 166] width 287 height 19
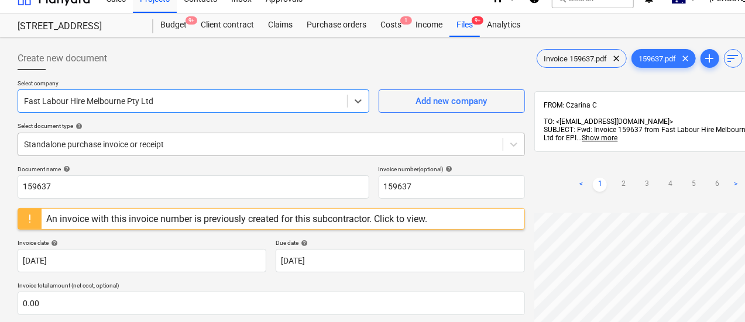
click at [100, 149] on div at bounding box center [260, 145] width 473 height 12
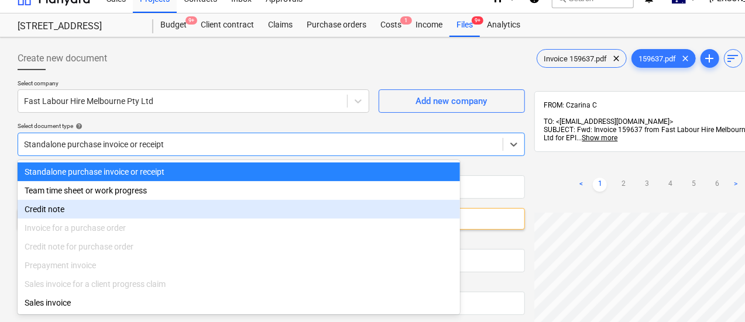
click at [94, 221] on div "Invoice for a purchase order" at bounding box center [239, 228] width 442 height 19
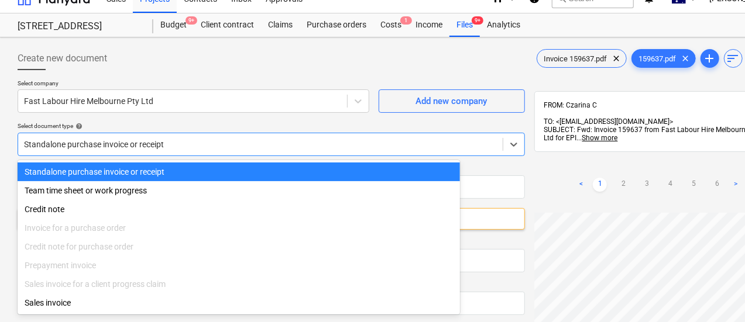
click at [89, 139] on div at bounding box center [260, 145] width 473 height 12
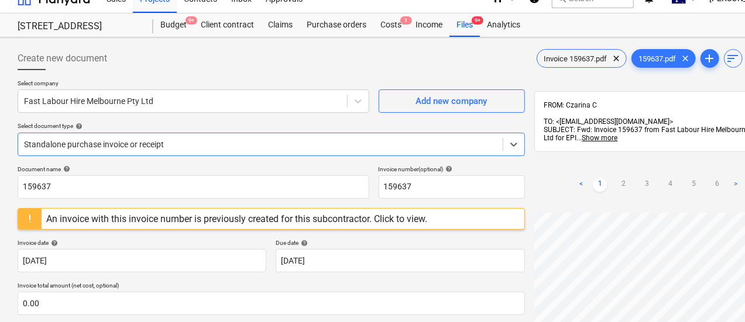
click at [169, 146] on div at bounding box center [260, 145] width 473 height 12
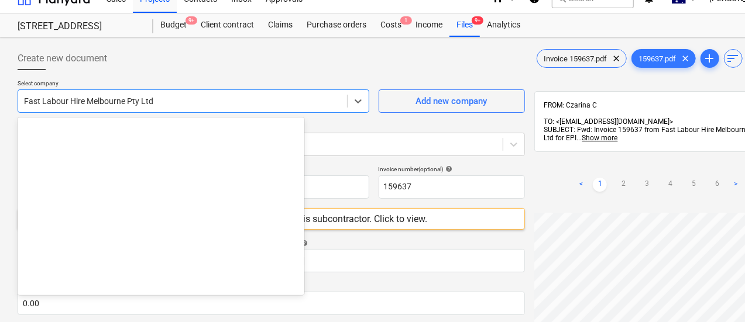
click at [138, 101] on div at bounding box center [182, 101] width 317 height 12
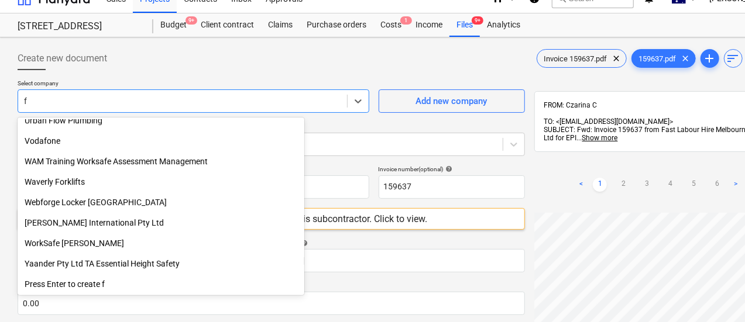
scroll to position [4185, 0]
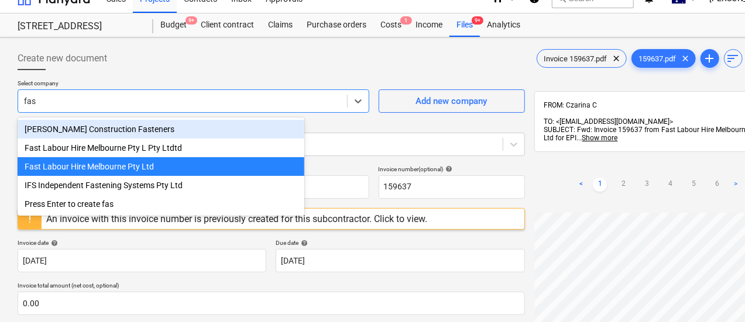
type input "fast"
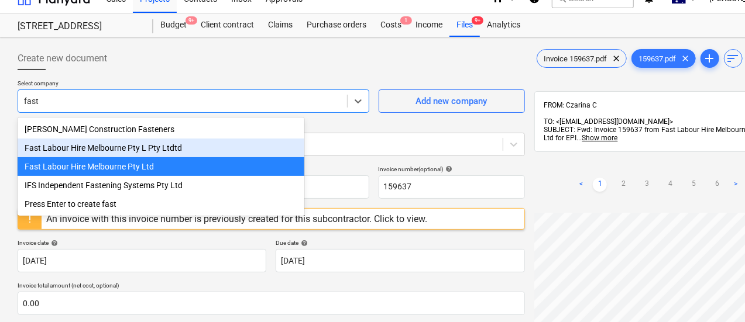
click at [112, 143] on div "Fast Labour Hire Melbourne Pty L Pty Ltdtd" at bounding box center [161, 148] width 287 height 19
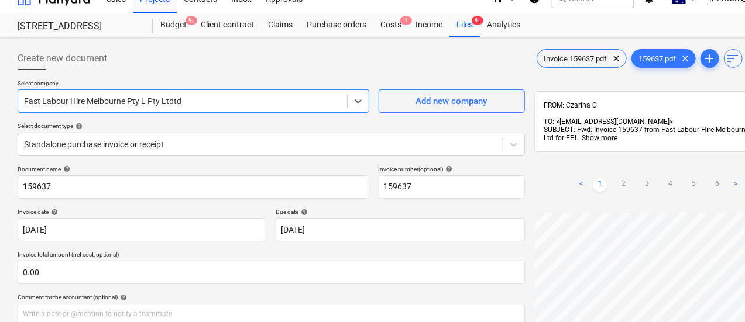
click at [237, 122] on div "Select document type help" at bounding box center [271, 126] width 507 height 8
click at [211, 161] on div "Select company Fast Labour Hire Melbourne Pty L Pty Ltdtd Add new company Selec…" at bounding box center [271, 123] width 507 height 86
drag, startPoint x: 195, startPoint y: 149, endPoint x: 199, endPoint y: 157, distance: 9.7
click at [195, 148] on div at bounding box center [260, 145] width 473 height 12
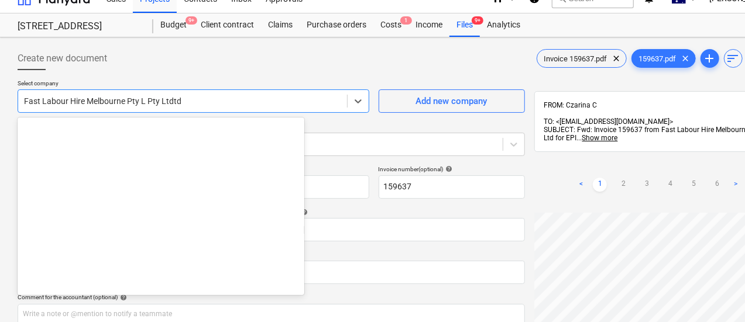
click at [177, 104] on div at bounding box center [182, 101] width 317 height 12
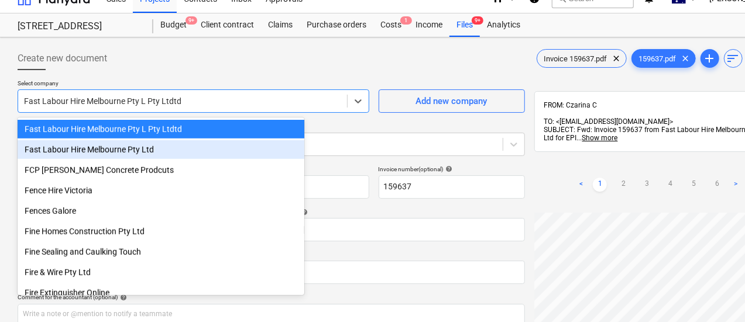
click at [195, 153] on div "Fast Labour Hire Melbourne Pty Ltd" at bounding box center [161, 149] width 287 height 19
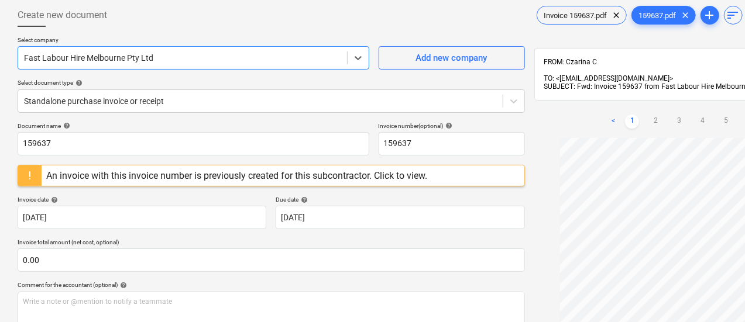
scroll to position [133, 0]
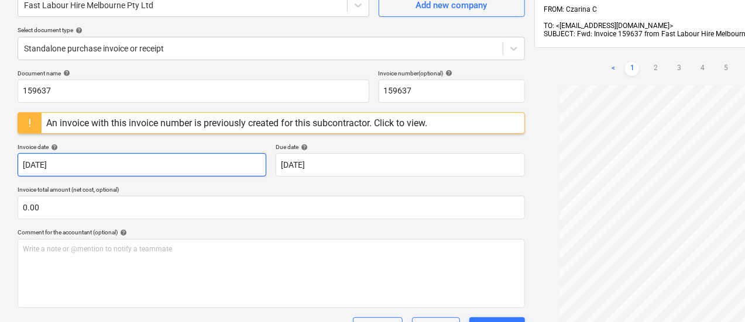
scroll to position [117, 0]
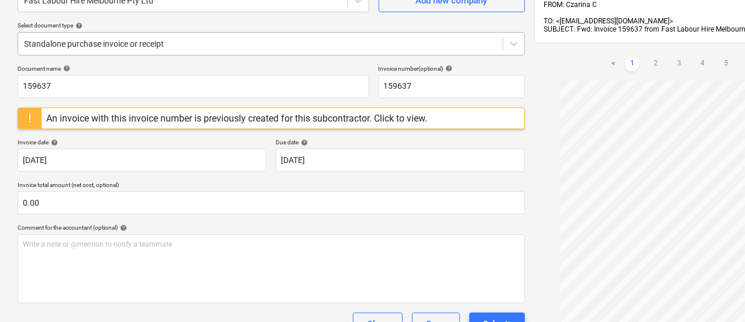
click at [106, 42] on div at bounding box center [260, 44] width 473 height 12
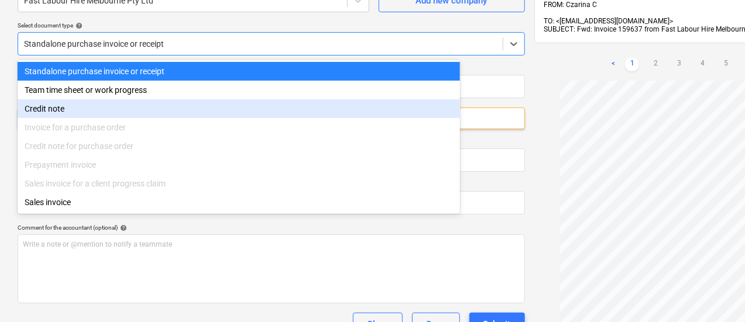
click at [97, 132] on div "Invoice for a purchase order" at bounding box center [239, 127] width 442 height 19
click at [96, 132] on div "Invoice for a purchase order" at bounding box center [239, 127] width 442 height 19
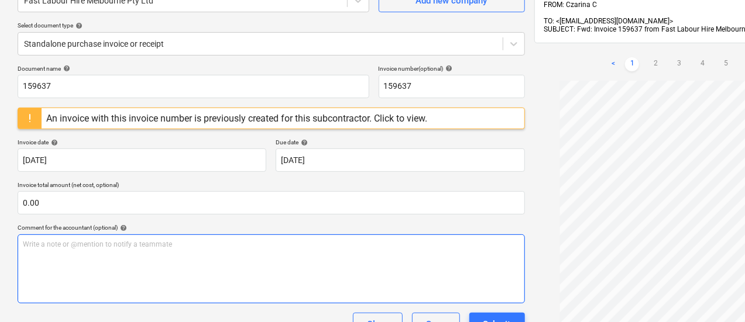
click at [357, 257] on div "Write a note or @mention to notify a teammate [PERSON_NAME]" at bounding box center [271, 269] width 507 height 69
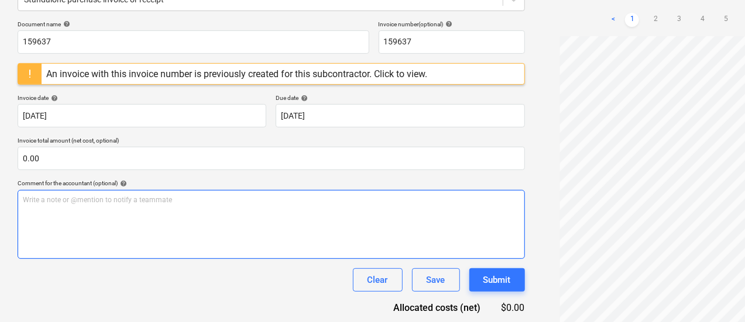
scroll to position [205, 0]
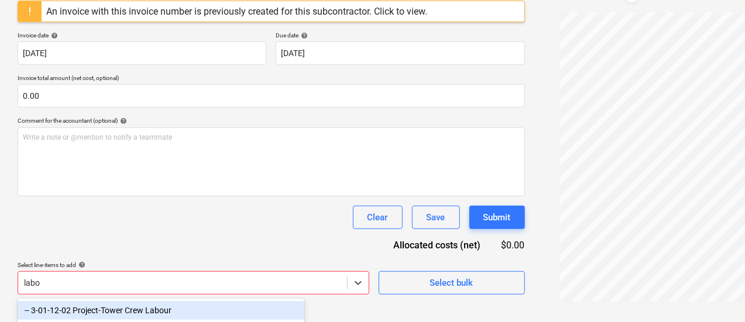
scroll to position [243, 0]
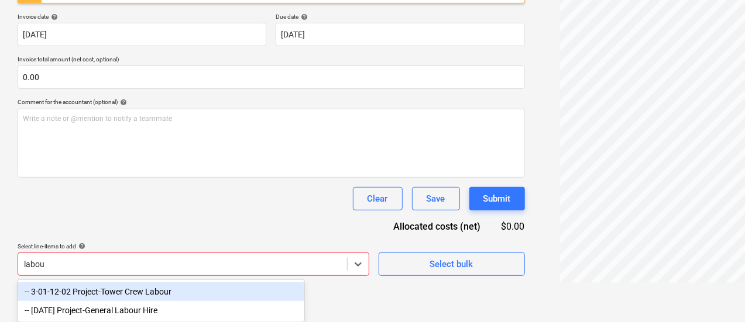
type input "labour"
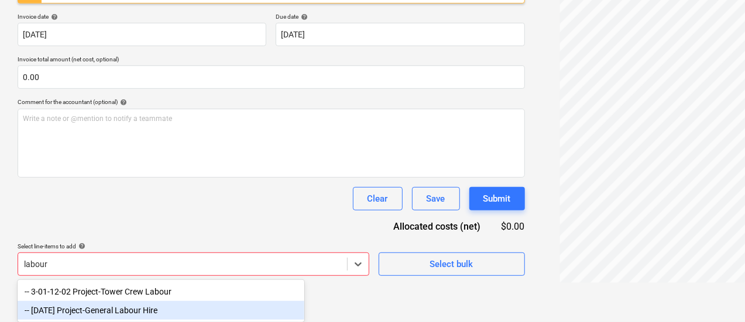
click at [177, 308] on div "-- 3-01-34 Project-General Labour Hire" at bounding box center [161, 310] width 287 height 19
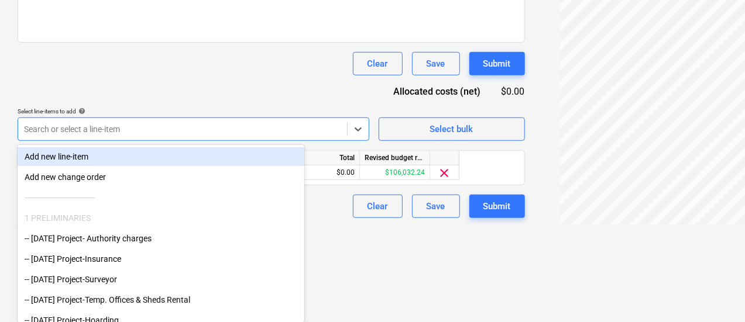
click at [150, 79] on div "Document name help 159637 Invoice number (optional) help 159637 An invoice with…" at bounding box center [271, 11] width 507 height 414
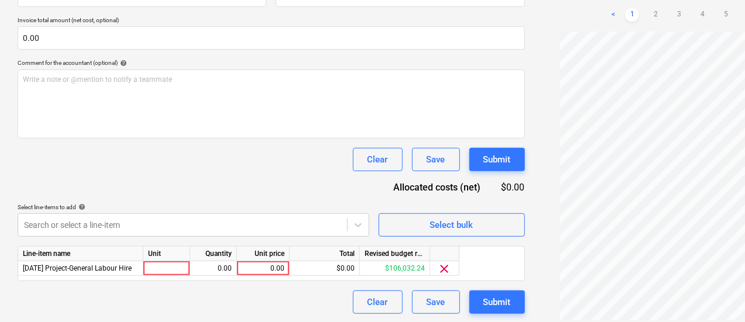
scroll to position [48, 0]
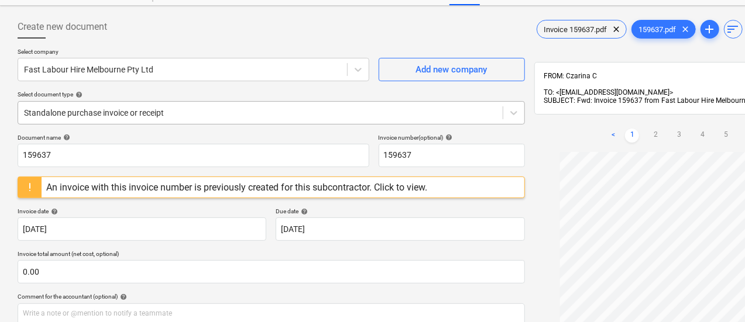
click at [131, 119] on div "Standalone purchase invoice or receipt" at bounding box center [260, 113] width 484 height 16
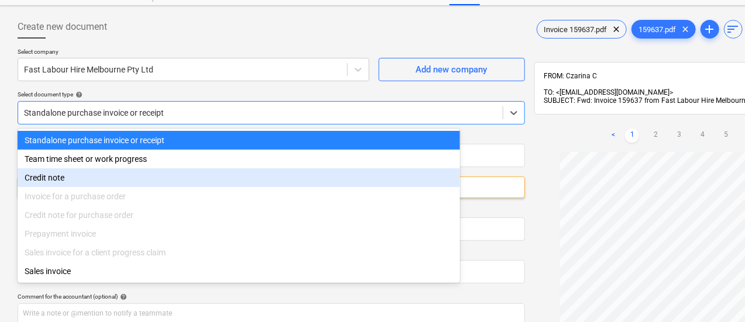
click at [132, 182] on div "Credit note" at bounding box center [239, 177] width 442 height 19
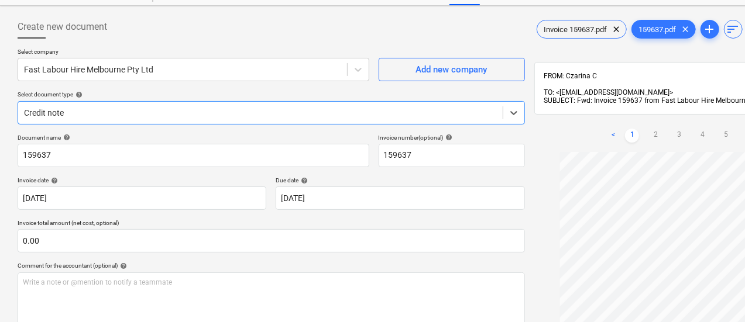
click at [122, 119] on div "Credit note" at bounding box center [260, 113] width 484 height 16
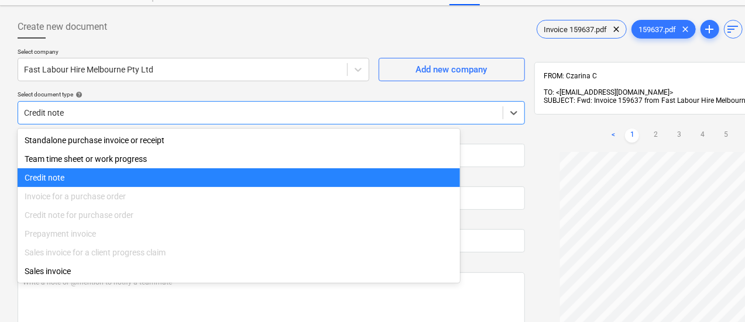
click at [145, 167] on div "Team time sheet or work progress" at bounding box center [239, 159] width 442 height 19
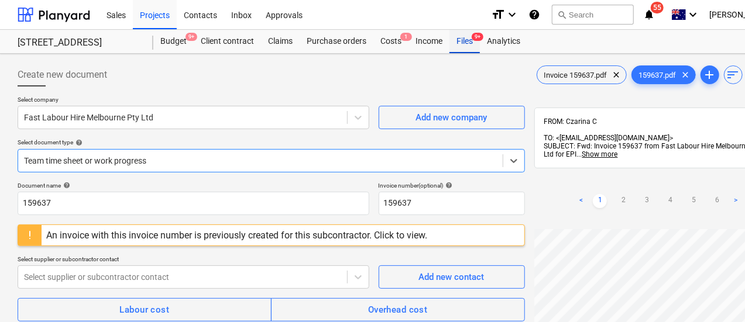
click at [460, 36] on div "Files 9+" at bounding box center [464, 41] width 30 height 23
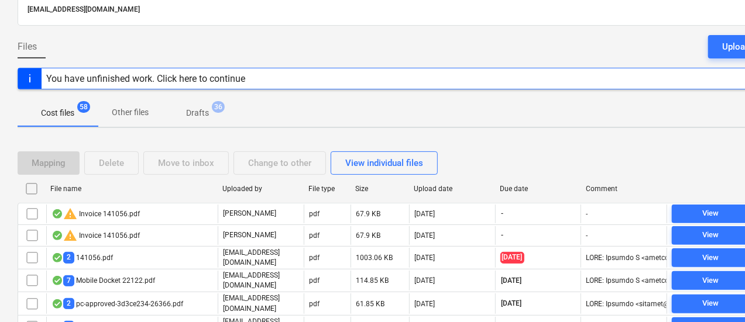
scroll to position [175, 0]
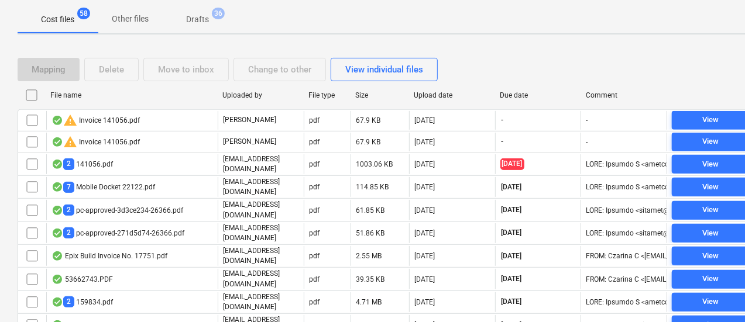
click at [505, 95] on div "Due date" at bounding box center [538, 95] width 77 height 8
checkbox input "false"
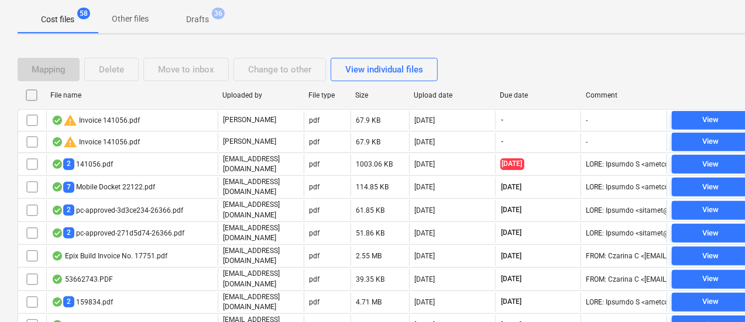
checkbox input "false"
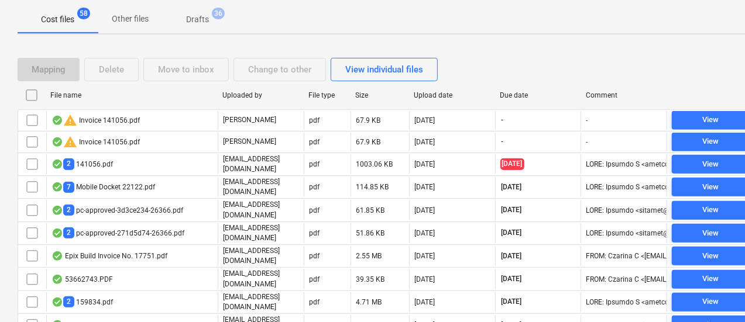
checkbox input "false"
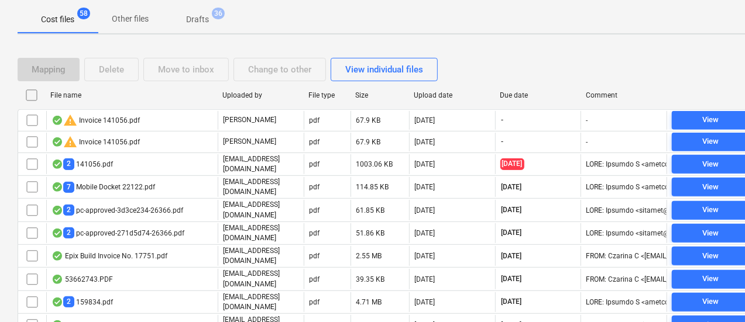
checkbox input "false"
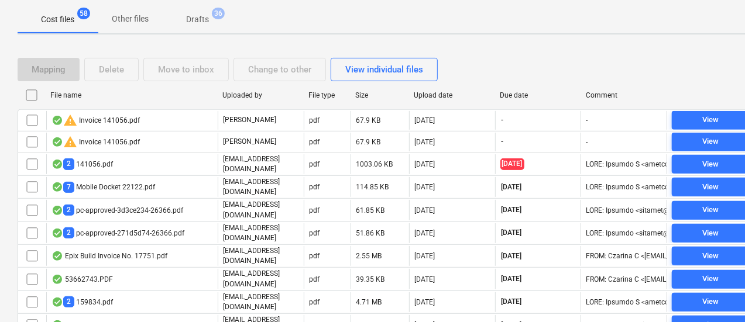
checkbox input "false"
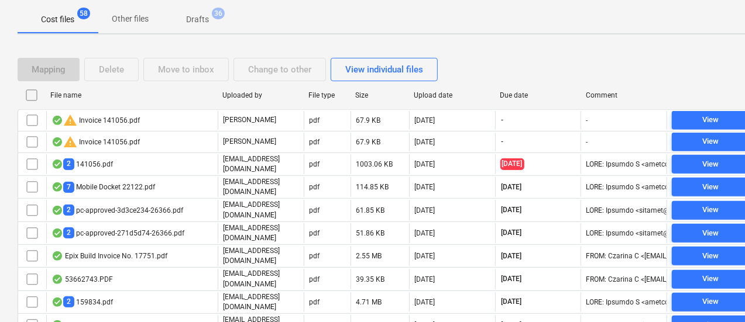
checkbox input "false"
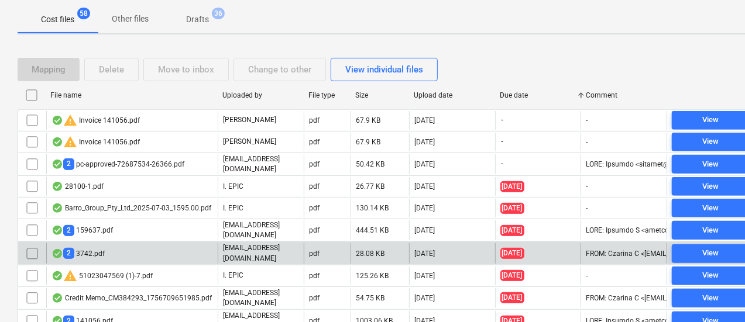
click at [119, 243] on div "2 3742.pdf" at bounding box center [131, 253] width 171 height 20
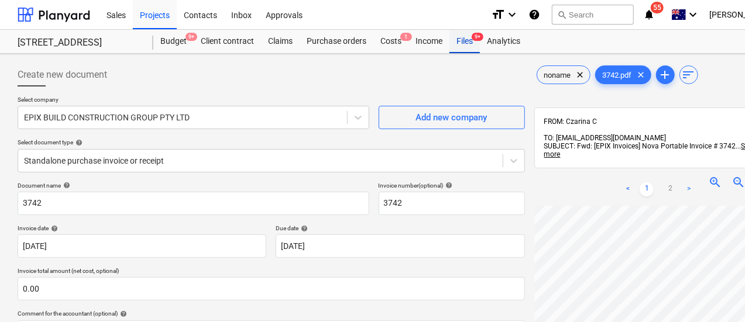
click at [455, 41] on div "Files 9+" at bounding box center [464, 41] width 30 height 23
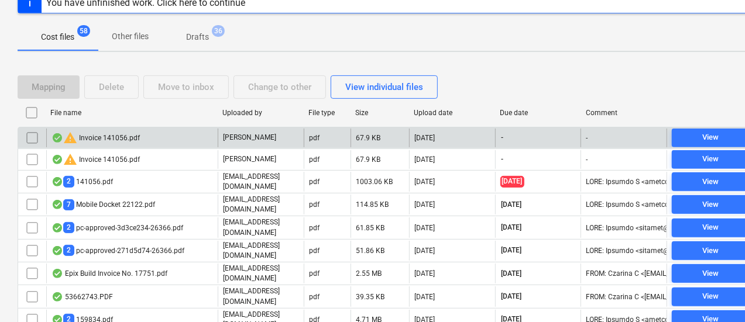
scroll to position [175, 0]
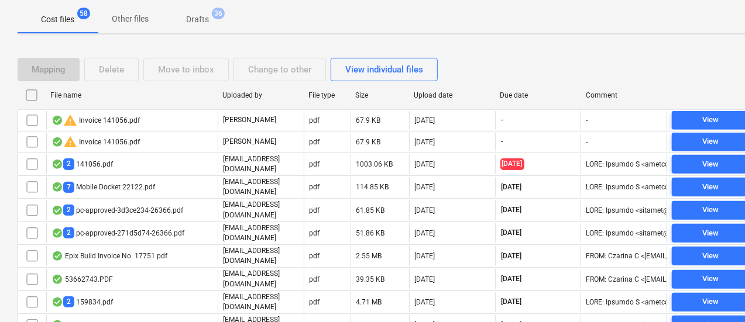
click at [524, 92] on div "Due date" at bounding box center [538, 95] width 77 height 8
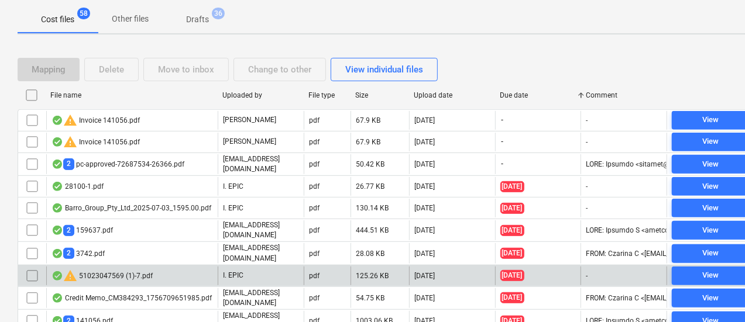
click at [479, 273] on div "[DATE]" at bounding box center [452, 276] width 86 height 19
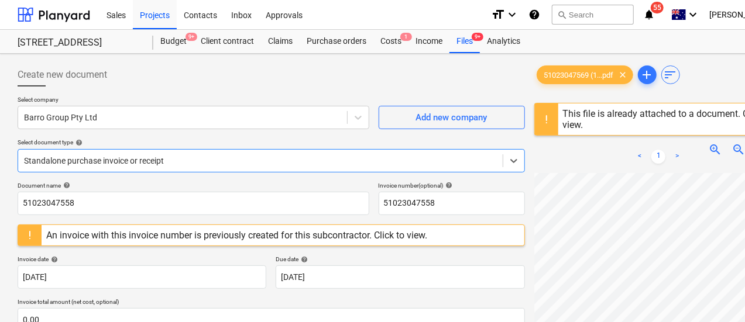
scroll to position [82, 0]
click at [580, 112] on div "This file is already attached to a document. Click to view." at bounding box center [670, 119] width 215 height 22
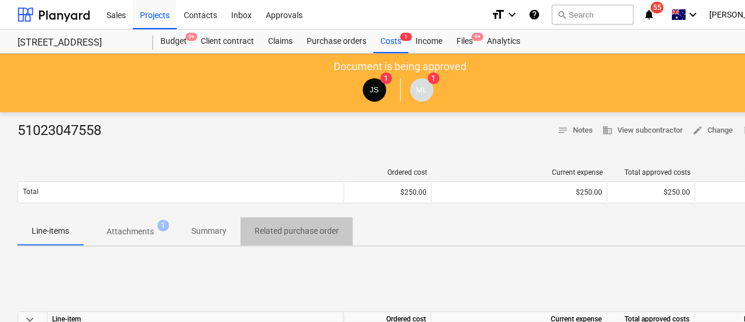
drag, startPoint x: 351, startPoint y: 227, endPoint x: 256, endPoint y: 224, distance: 94.8
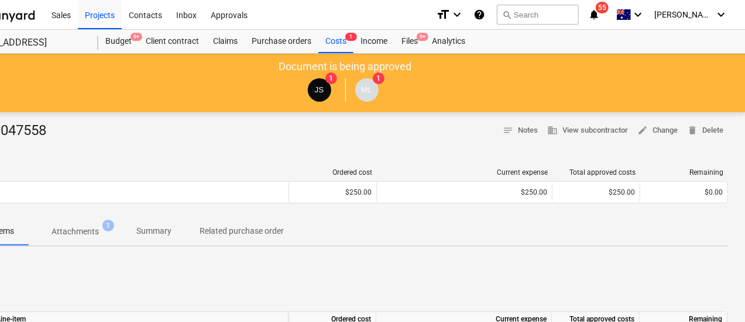
drag, startPoint x: 446, startPoint y: 278, endPoint x: 591, endPoint y: 270, distance: 145.3
click at [655, 129] on span "edit Change" at bounding box center [657, 130] width 40 height 13
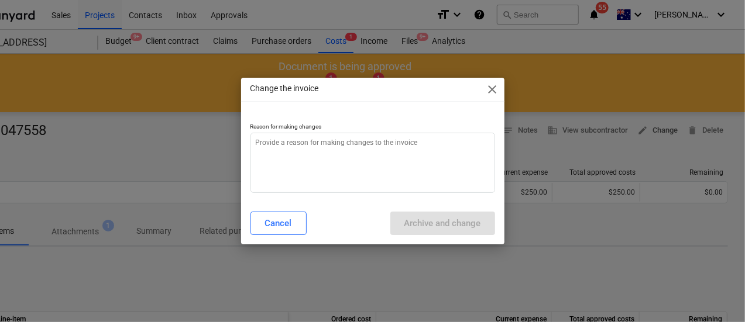
scroll to position [0, 51]
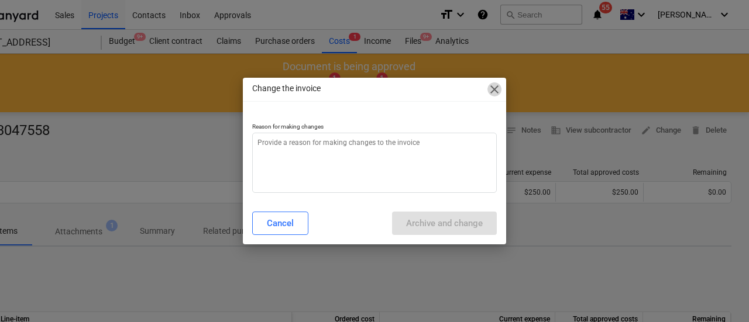
click at [493, 88] on span "close" at bounding box center [494, 89] width 14 height 14
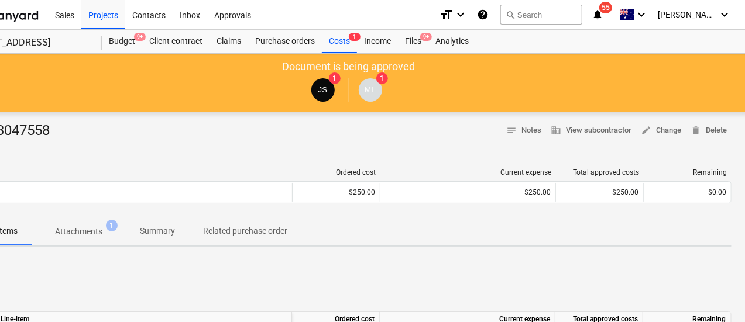
scroll to position [0, 0]
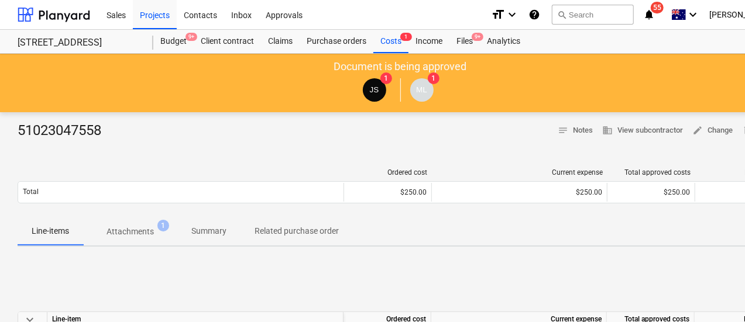
drag, startPoint x: 165, startPoint y: 154, endPoint x: 29, endPoint y: 149, distance: 135.8
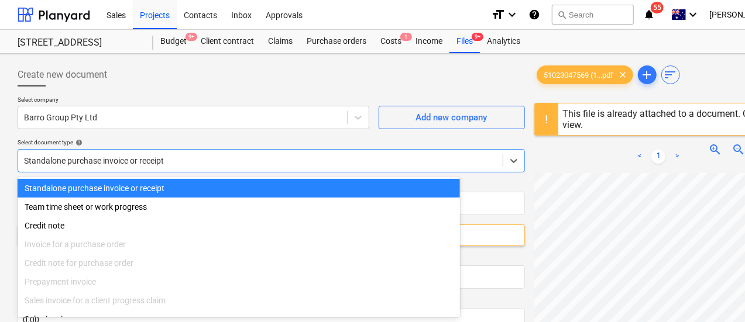
scroll to position [16, 0]
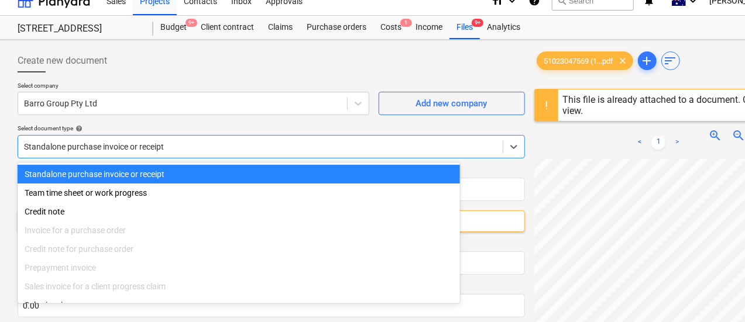
click at [140, 156] on div "Standalone purchase invoice or receipt" at bounding box center [271, 146] width 507 height 23
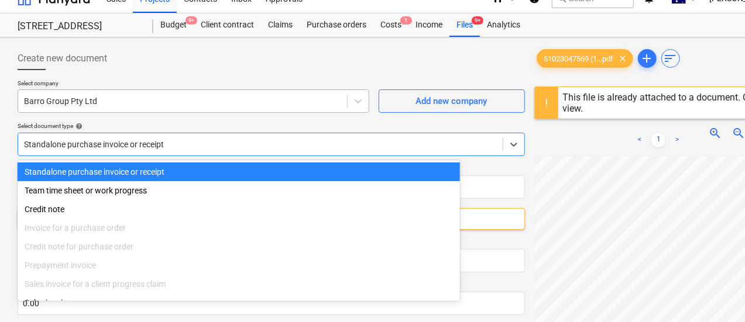
click at [125, 101] on div at bounding box center [182, 101] width 317 height 12
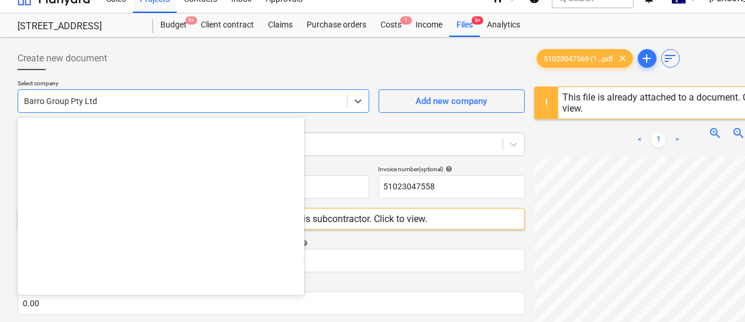
scroll to position [2416, 0]
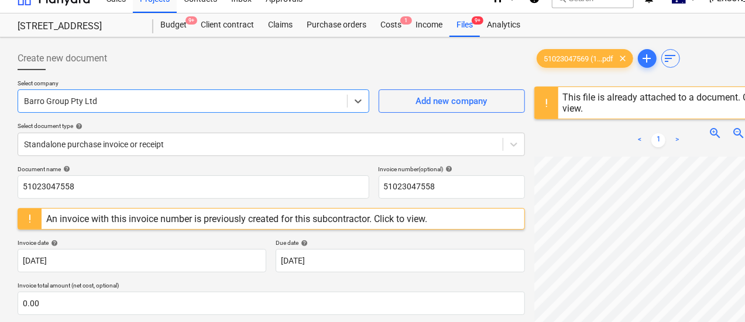
click at [118, 104] on div at bounding box center [182, 101] width 317 height 12
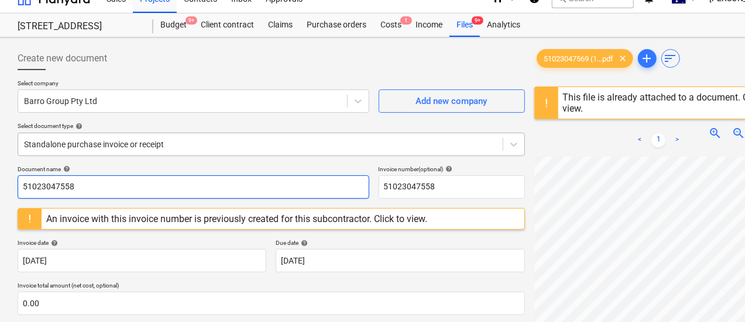
drag, startPoint x: 106, startPoint y: 176, endPoint x: 101, endPoint y: 146, distance: 30.3
click at [106, 175] on input "51023047558" at bounding box center [194, 186] width 352 height 23
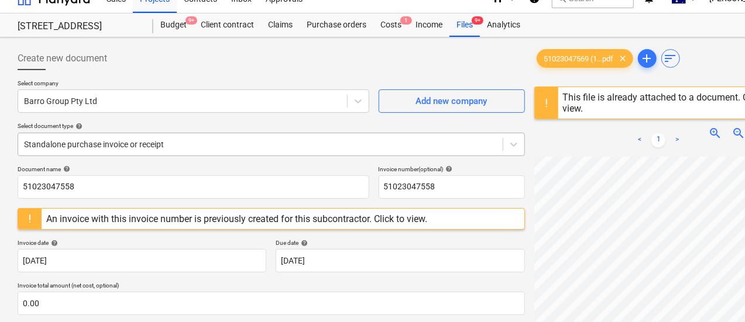
click at [99, 140] on div at bounding box center [260, 145] width 473 height 12
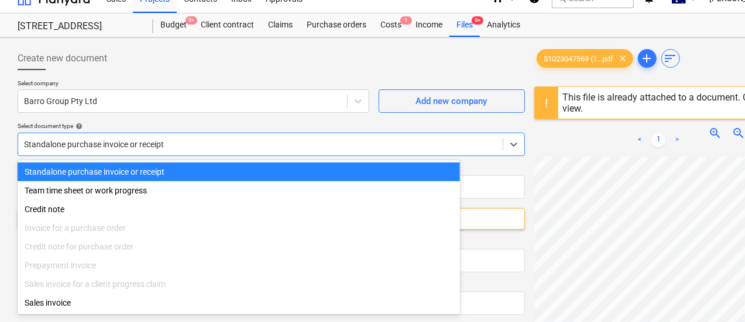
click at [159, 71] on div at bounding box center [271, 74] width 507 height 9
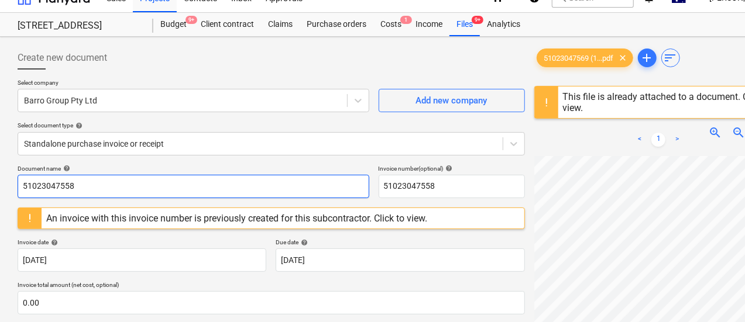
scroll to position [16, 0]
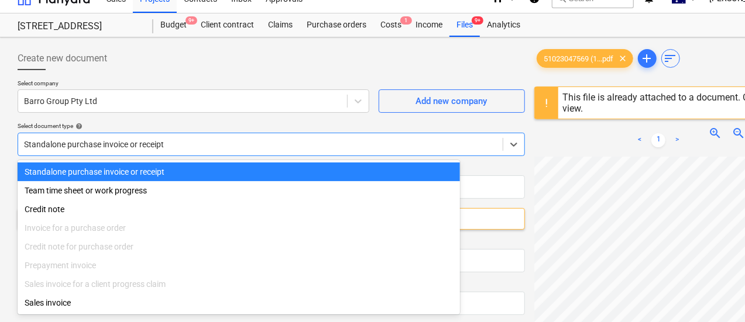
click at [123, 150] on div "Standalone purchase invoice or receipt" at bounding box center [260, 144] width 484 height 16
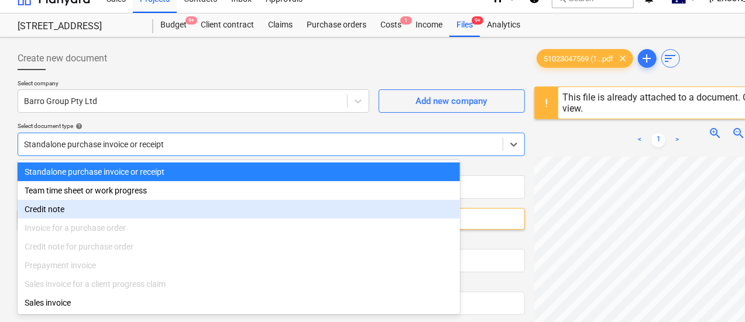
click at [119, 230] on div "Invoice for a purchase order" at bounding box center [239, 228] width 442 height 19
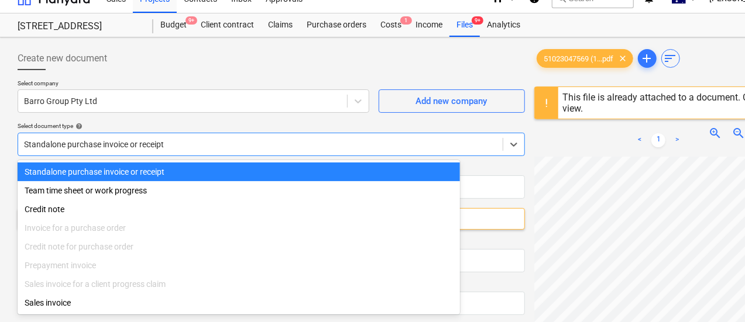
click at [144, 51] on div "Create new document" at bounding box center [271, 58] width 507 height 23
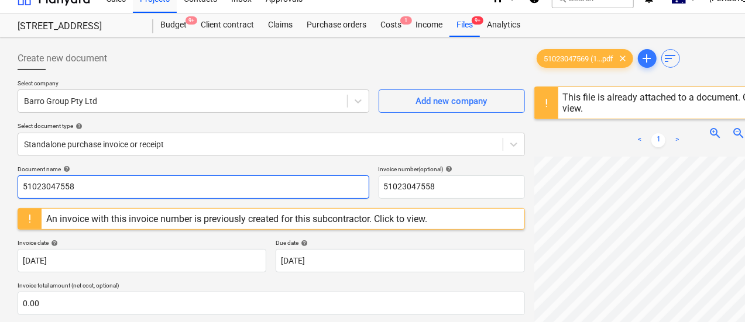
click at [111, 189] on input "51023047558" at bounding box center [194, 186] width 352 height 23
click at [112, 188] on input "51023047558" at bounding box center [194, 186] width 352 height 23
click at [48, 189] on input "51023047558" at bounding box center [194, 186] width 352 height 23
click at [48, 188] on input "51023047558" at bounding box center [194, 186] width 352 height 23
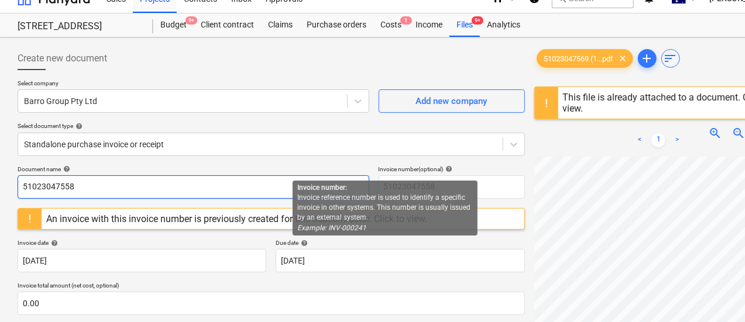
scroll to position [0, 0]
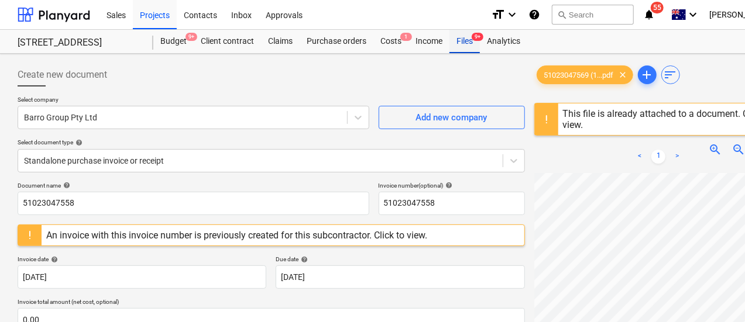
click at [471, 39] on div "Files 9+" at bounding box center [464, 41] width 30 height 23
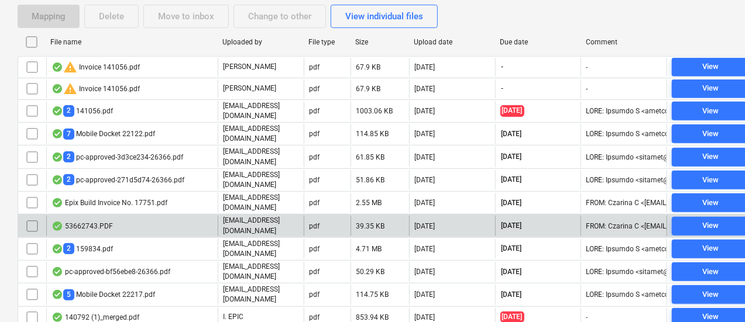
scroll to position [230, 0]
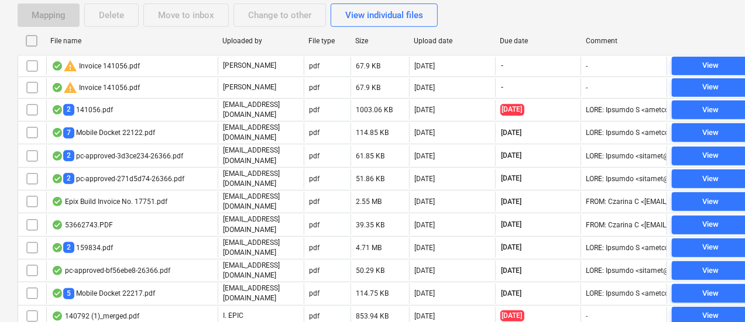
click at [507, 40] on div "Due date" at bounding box center [538, 41] width 77 height 8
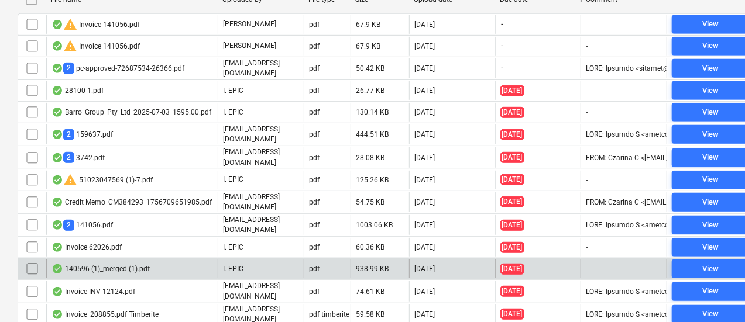
scroll to position [288, 0]
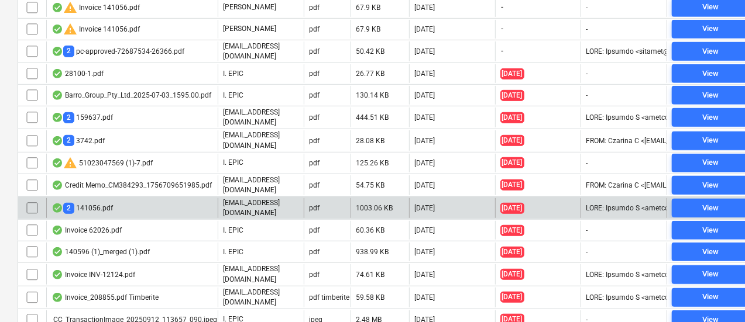
click at [143, 199] on div "2 141056.pdf" at bounding box center [131, 208] width 171 height 20
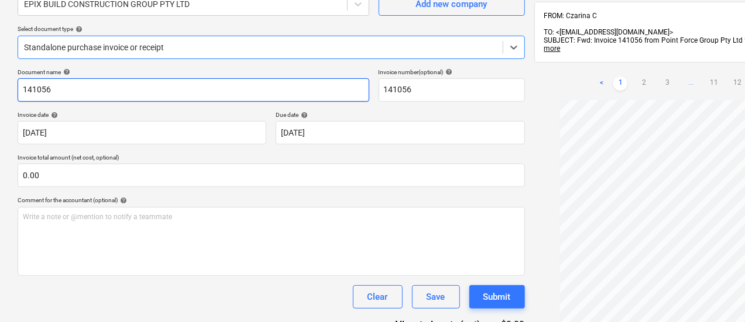
scroll to position [57, 0]
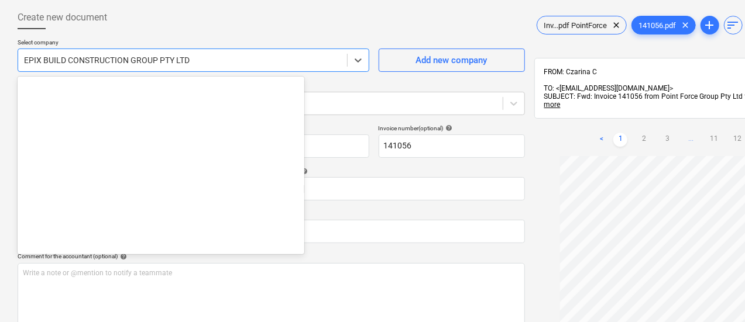
click at [224, 65] on div at bounding box center [182, 60] width 317 height 12
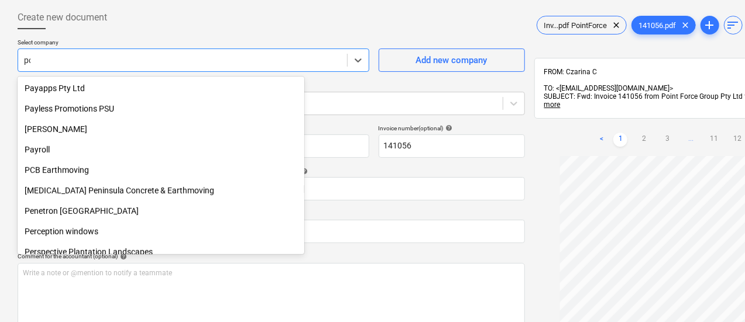
scroll to position [480, 0]
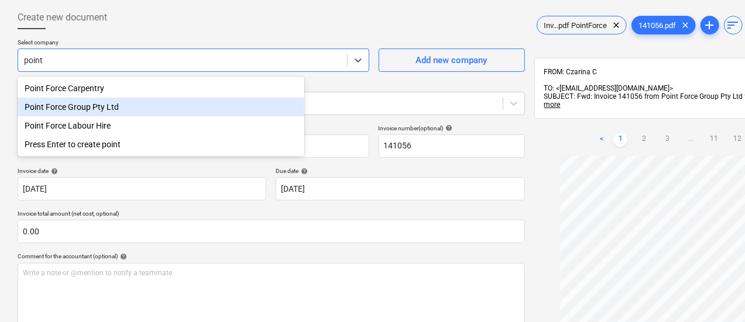
click at [256, 101] on div "Point Force Group Pty Ltd" at bounding box center [161, 107] width 287 height 19
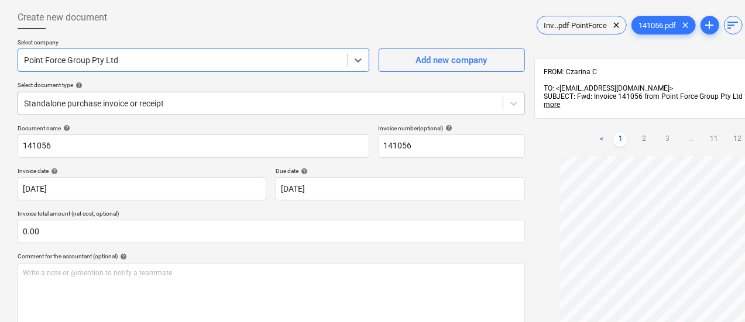
click at [178, 99] on div at bounding box center [260, 104] width 473 height 12
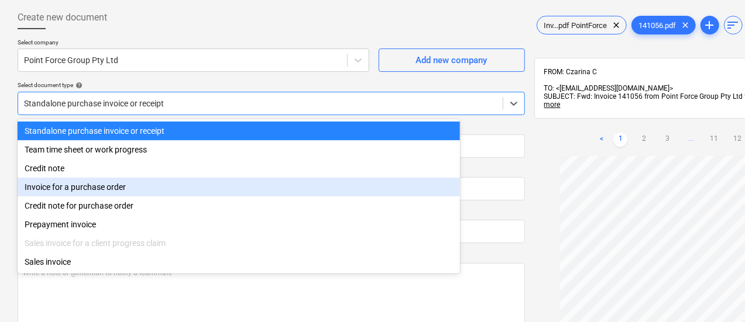
click at [184, 180] on div "Invoice for a purchase order" at bounding box center [239, 187] width 442 height 19
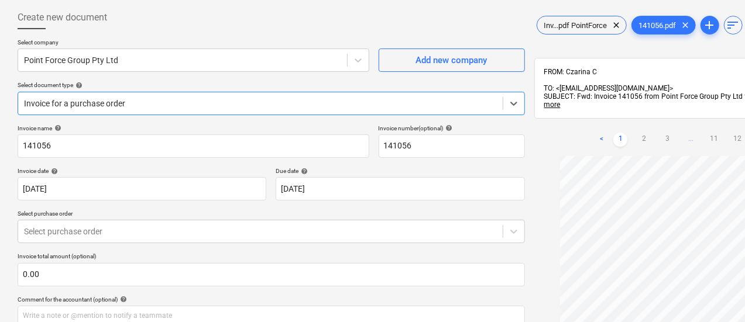
scroll to position [174, 0]
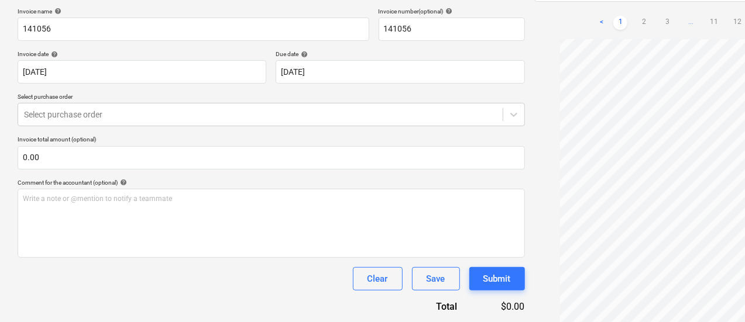
click at [289, 261] on div "Create new document Select company Point Force Group Pty Ltd Add new company Se…" at bounding box center [400, 101] width 774 height 434
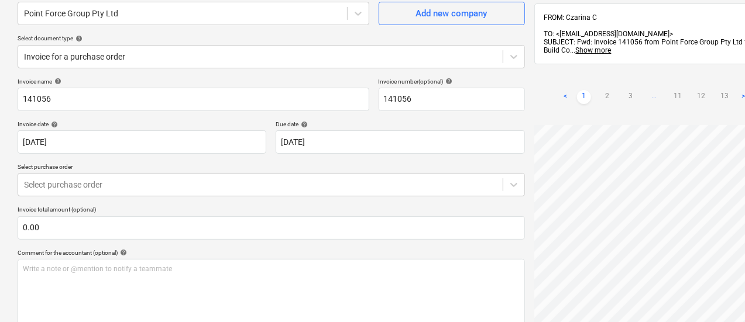
scroll to position [0, 0]
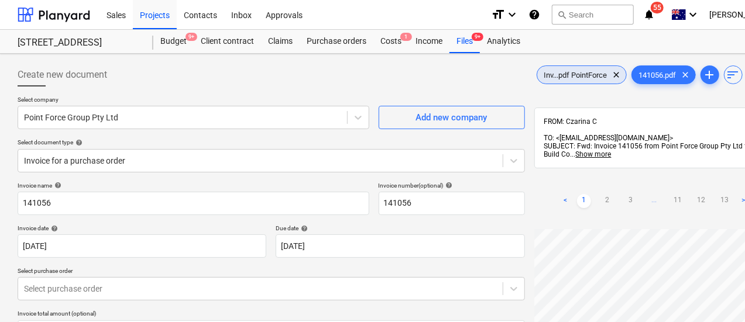
click at [537, 75] on span "Inv...pdf PointForce" at bounding box center [575, 75] width 77 height 9
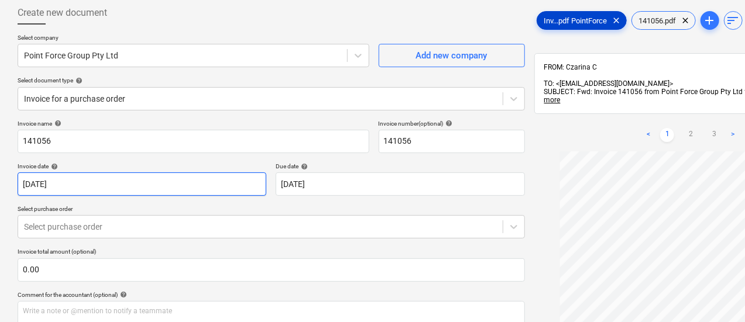
scroll to position [57, 0]
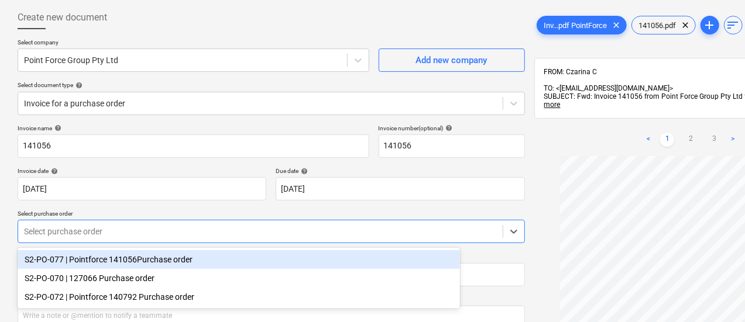
click at [129, 221] on div "Select purchase order" at bounding box center [271, 231] width 507 height 23
click at [145, 263] on div "S2-PO-077 | Pointforce 141056Purchase order" at bounding box center [239, 259] width 442 height 19
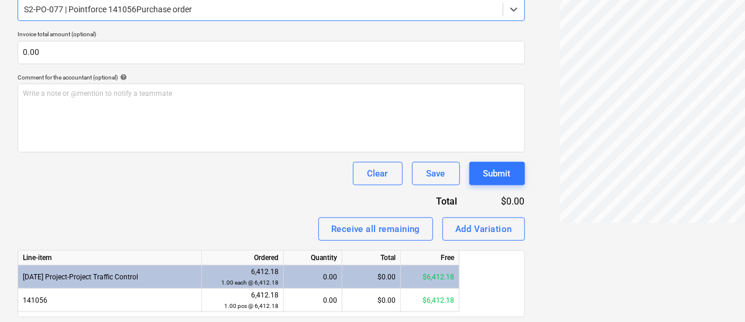
scroll to position [316, 0]
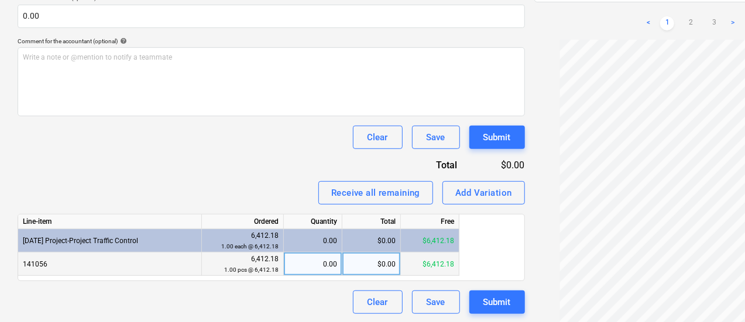
click at [332, 266] on div "0.00" at bounding box center [312, 264] width 49 height 23
click at [138, 150] on div "Invoice name help 141056 Invoice number (optional) help 141056 Invoice date hel…" at bounding box center [271, 90] width 507 height 448
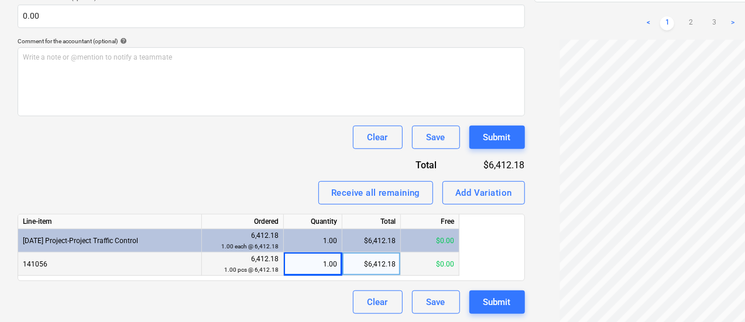
scroll to position [82, 0]
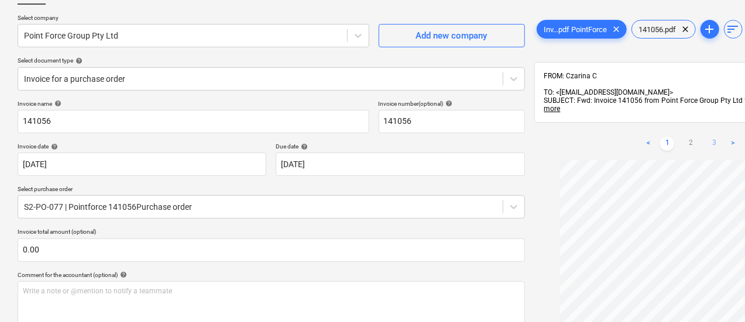
click at [707, 137] on link "3" at bounding box center [714, 144] width 14 height 14
click at [641, 137] on div "< 1 2 3 >" at bounding box center [690, 144] width 98 height 33
click at [683, 137] on link "2" at bounding box center [690, 144] width 14 height 14
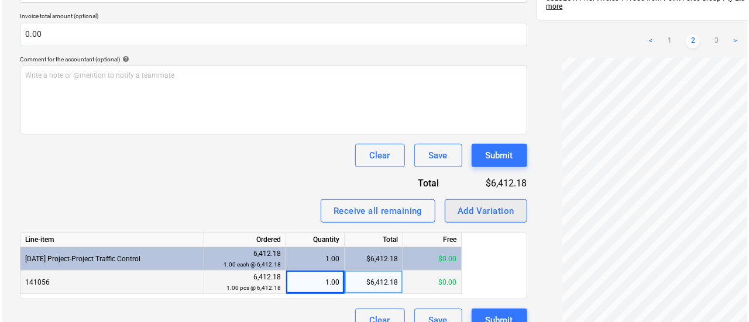
scroll to position [316, 0]
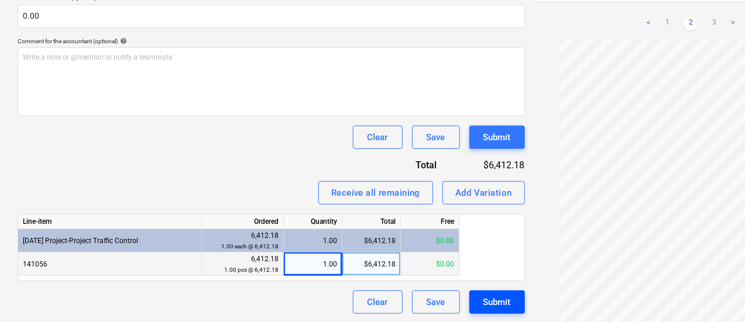
click at [469, 299] on button "Submit" at bounding box center [497, 302] width 56 height 23
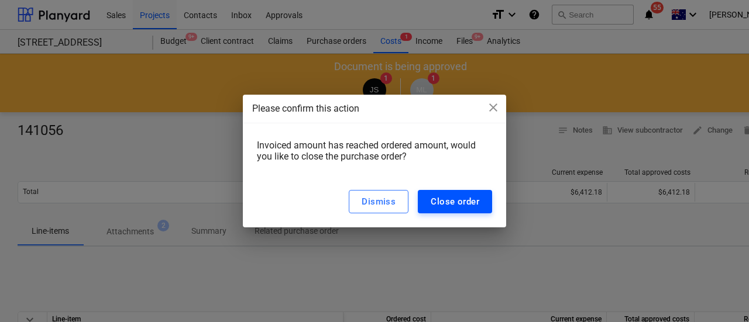
click at [459, 199] on div "Close order" at bounding box center [455, 201] width 49 height 15
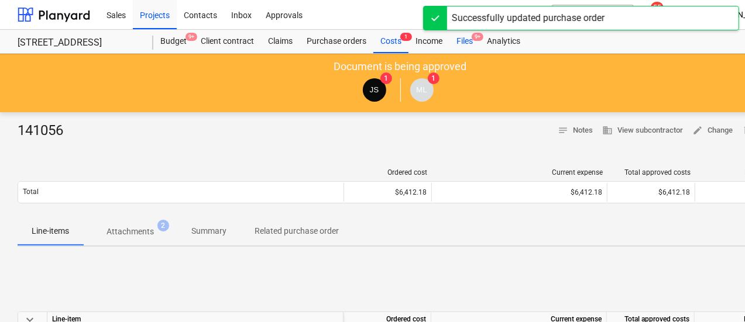
click at [472, 38] on div "Files 9+" at bounding box center [464, 41] width 30 height 23
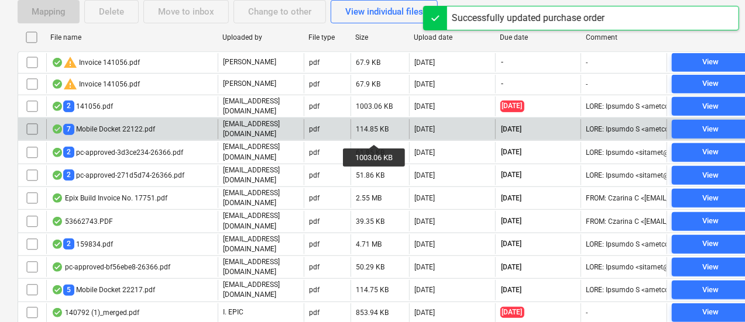
scroll to position [234, 0]
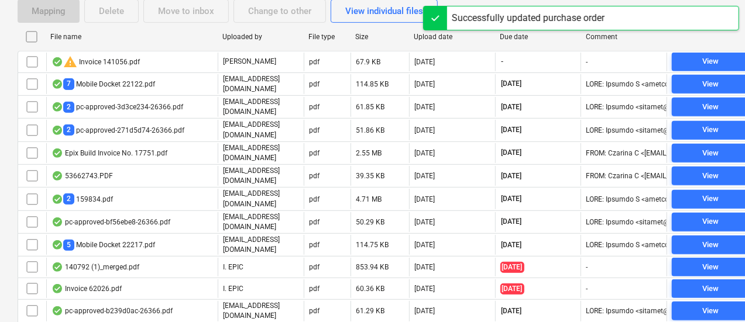
click at [521, 41] on div "Due date" at bounding box center [538, 36] width 86 height 19
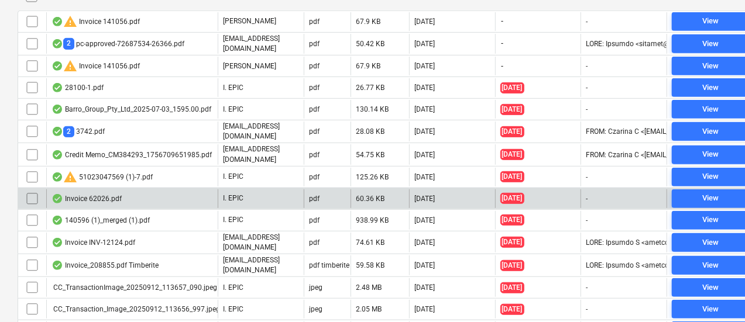
scroll to position [292, 0]
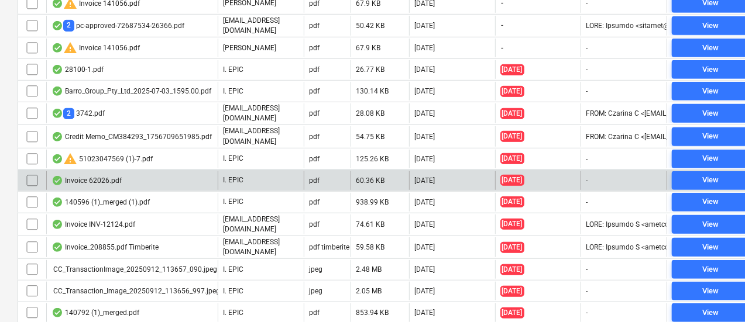
click at [178, 175] on div "Invoice 62026.pdf" at bounding box center [131, 180] width 171 height 19
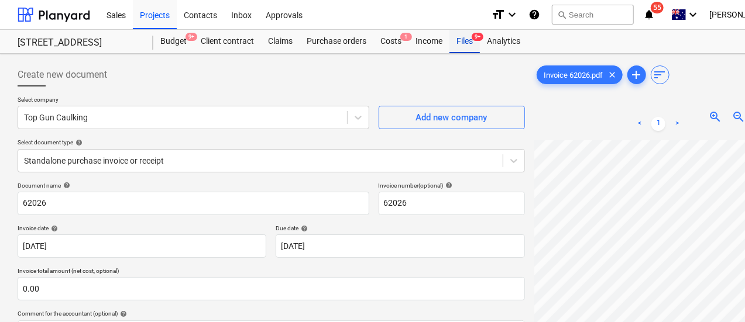
click at [477, 40] on span "9+" at bounding box center [477, 37] width 12 height 8
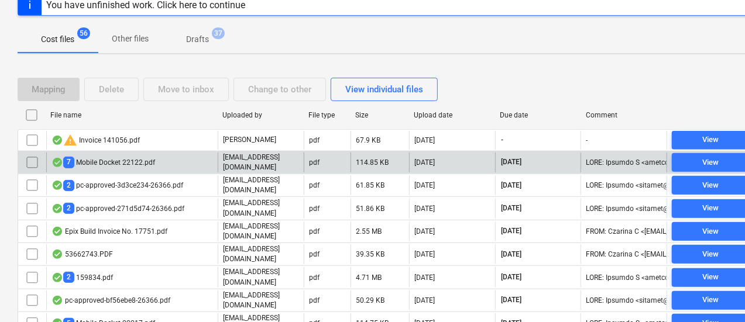
scroll to position [234, 0]
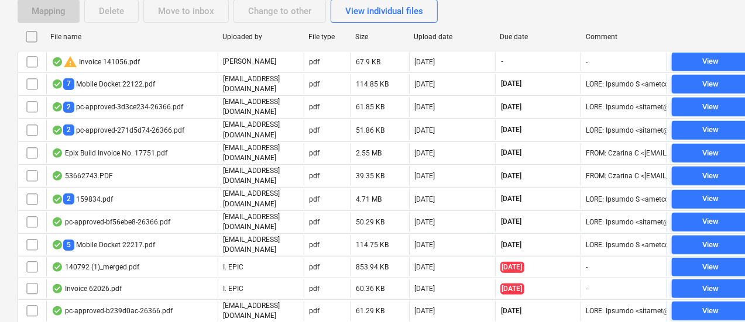
click at [523, 30] on div "Due date" at bounding box center [538, 36] width 86 height 19
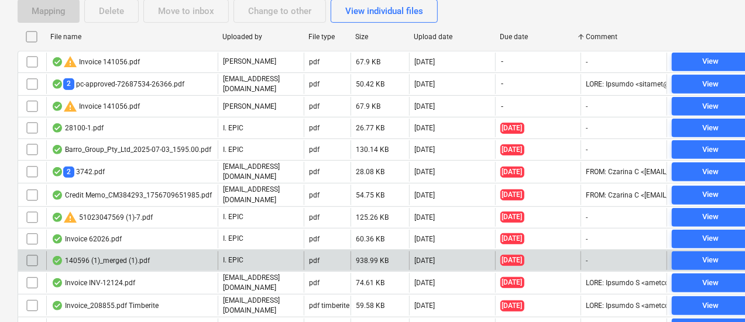
click at [151, 260] on div "140596 (1)_merged (1).pdf" at bounding box center [131, 261] width 171 height 19
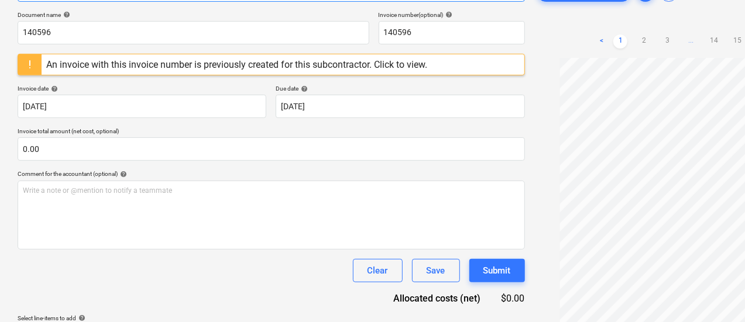
scroll to position [146, 0]
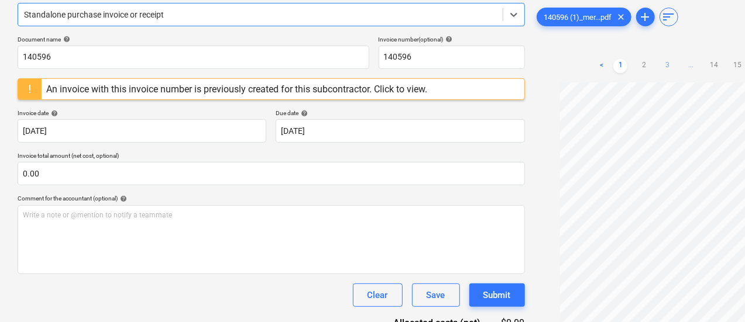
click at [660, 66] on link "3" at bounding box center [667, 66] width 14 height 14
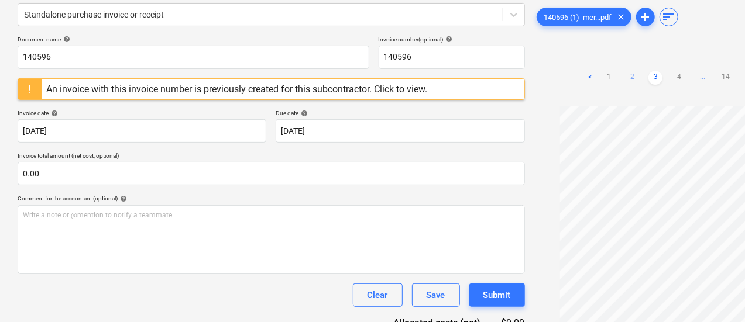
click at [625, 71] on link "2" at bounding box center [632, 78] width 14 height 14
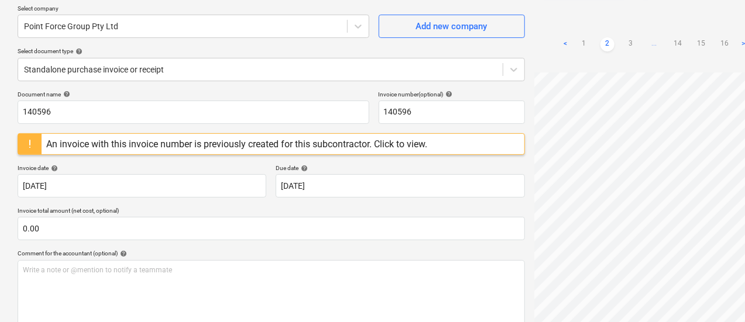
scroll to position [29, 0]
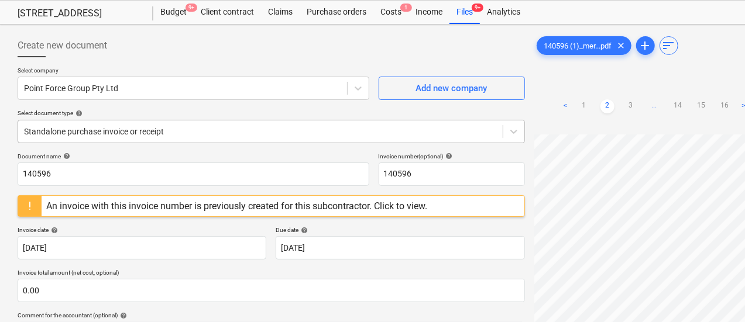
click at [101, 126] on div at bounding box center [260, 132] width 473 height 12
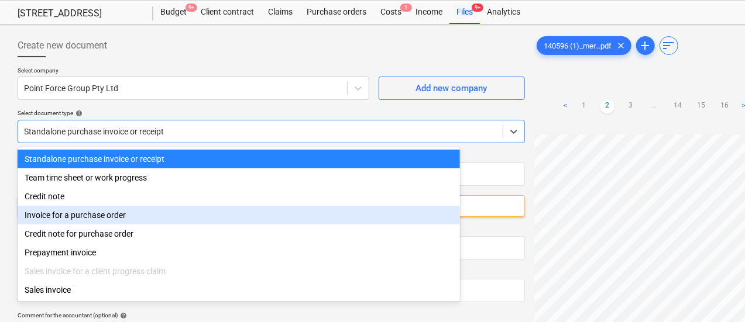
click at [143, 221] on div "Invoice for a purchase order" at bounding box center [239, 215] width 442 height 19
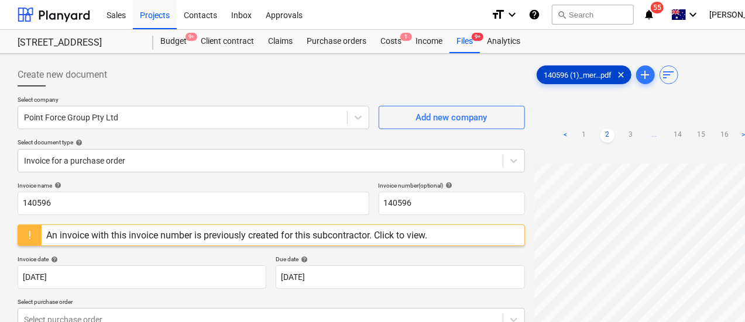
click at [536, 79] on div "140596 (1)_mer...pdf clear" at bounding box center [583, 75] width 95 height 19
click at [558, 133] on div "< 1 2 3 ... 14 15 16 >" at bounding box center [654, 135] width 192 height 33
click at [577, 129] on link "1" at bounding box center [584, 136] width 14 height 14
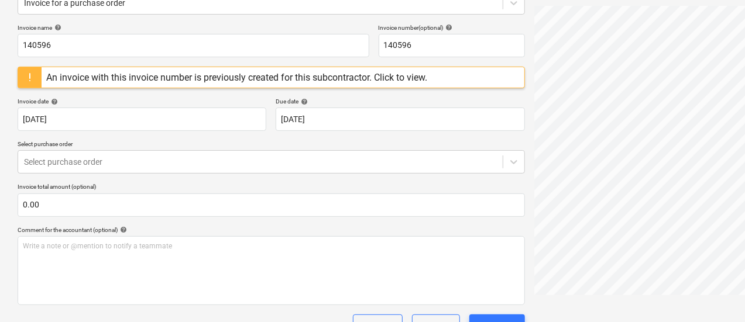
scroll to position [205, 0]
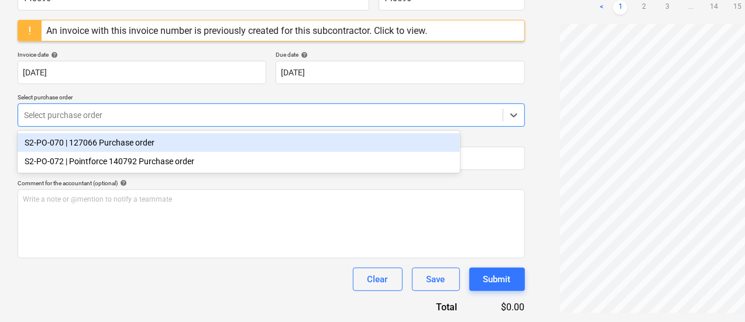
click at [97, 113] on div at bounding box center [260, 115] width 473 height 12
click at [113, 94] on p "Select purchase order" at bounding box center [271, 99] width 507 height 10
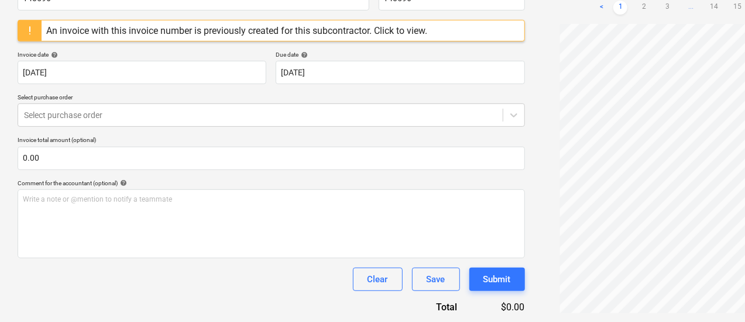
scroll to position [0, 0]
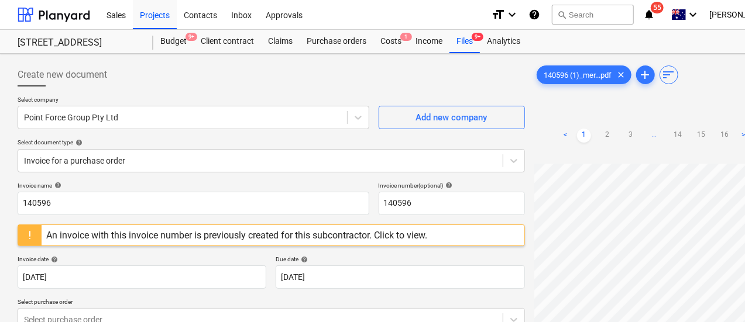
click at [95, 187] on div "Invoice name help" at bounding box center [194, 186] width 352 height 8
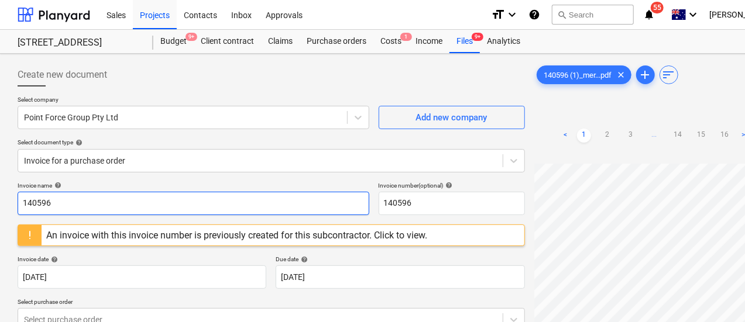
drag, startPoint x: 95, startPoint y: 202, endPoint x: 0, endPoint y: 185, distance: 96.2
click at [0, 185] on div "Create new document Select company Point Force Group Pty Ltd Add new company Se…" at bounding box center [400, 291] width 800 height 474
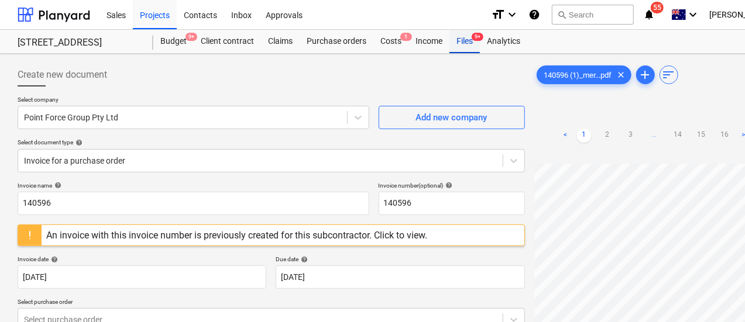
click at [467, 47] on div "Files 9+" at bounding box center [464, 41] width 30 height 23
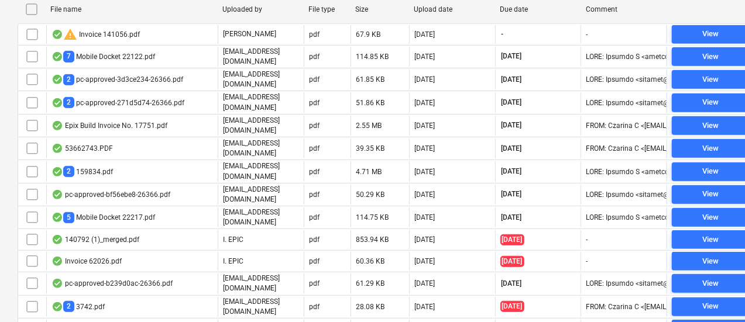
scroll to position [175, 0]
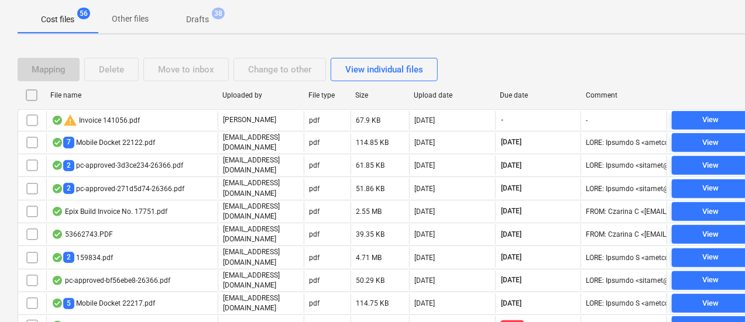
click at [521, 81] on div "Mapping Delete Move to inbox Change to other View individual files" at bounding box center [400, 69] width 765 height 33
click at [521, 98] on div "Due date" at bounding box center [538, 95] width 77 height 8
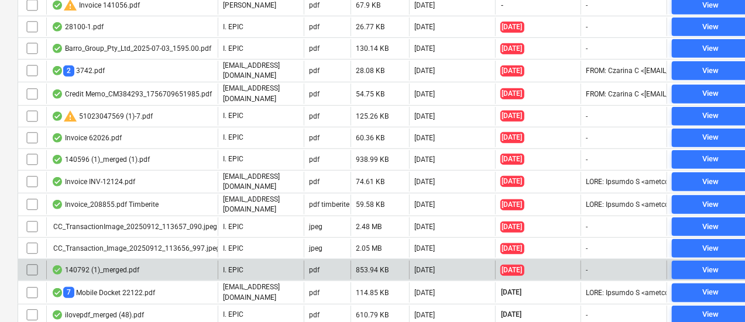
scroll to position [351, 0]
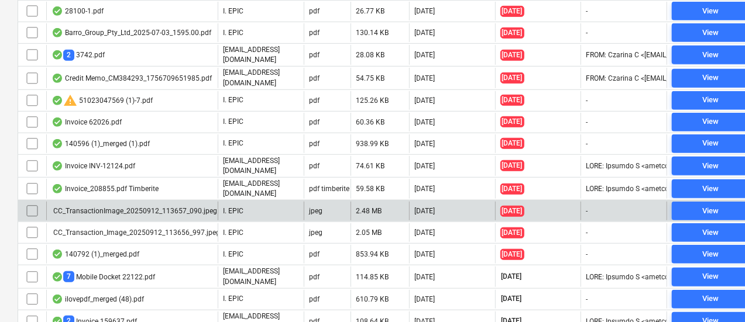
click at [110, 207] on div "CC_TransactionImage_20250912_113657_090.jpeg" at bounding box center [134, 211] width 166 height 8
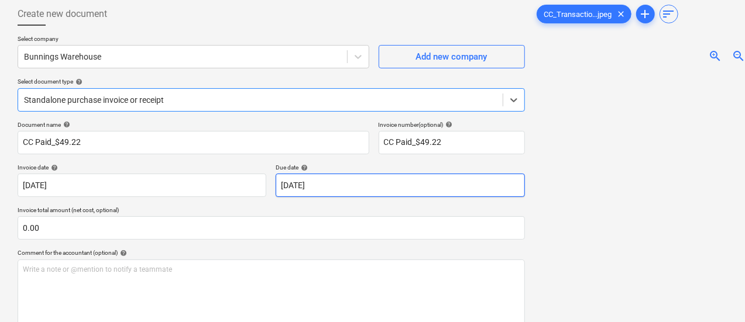
scroll to position [117, 0]
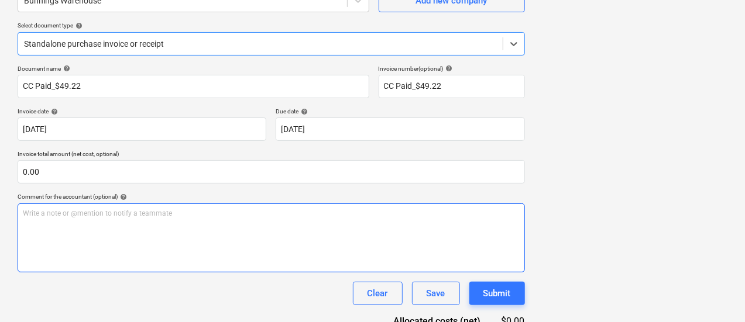
click at [61, 235] on div "Write a note or @mention to notify a teammate [PERSON_NAME]" at bounding box center [271, 238] width 507 height 69
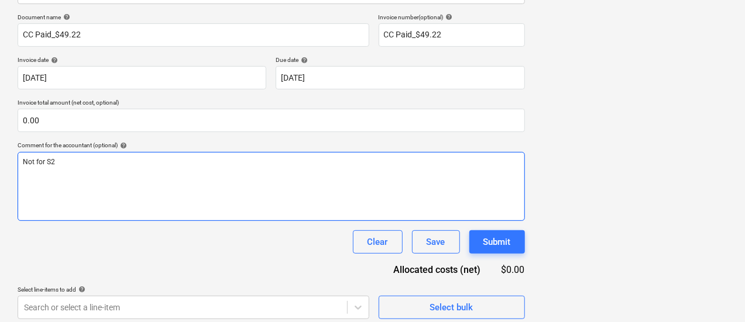
scroll to position [0, 0]
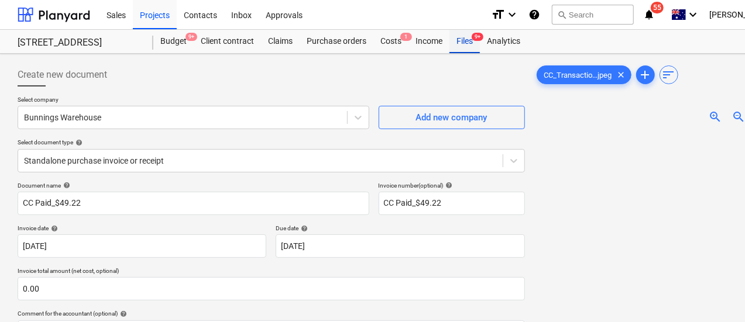
click at [469, 43] on div "Files 9+" at bounding box center [464, 41] width 30 height 23
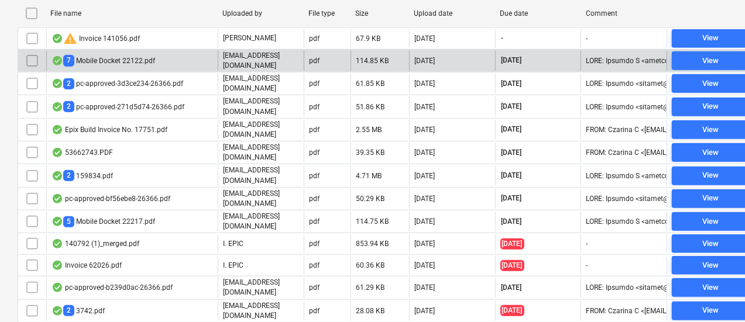
scroll to position [254, 0]
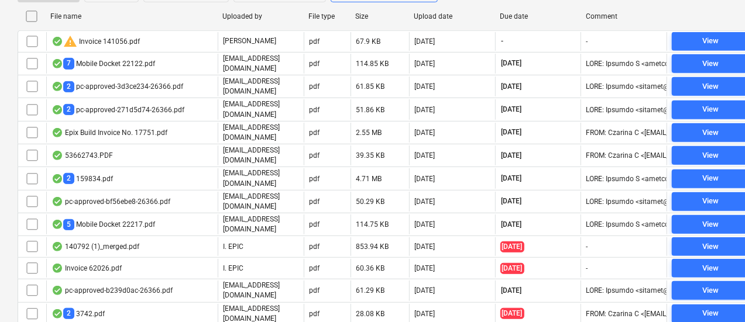
click at [514, 13] on div "Due date" at bounding box center [538, 16] width 77 height 8
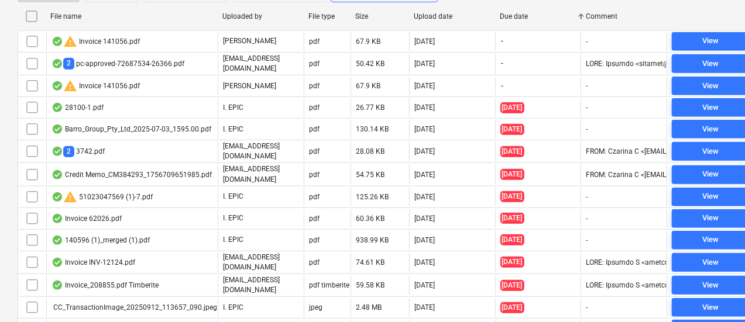
click at [514, 12] on div "Due date" at bounding box center [538, 16] width 77 height 8
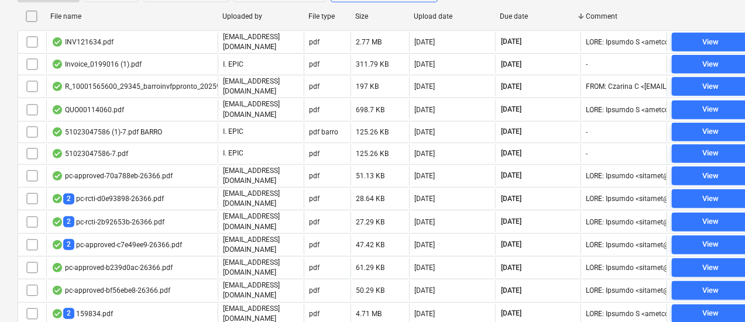
click at [514, 12] on div "Due date" at bounding box center [538, 16] width 77 height 8
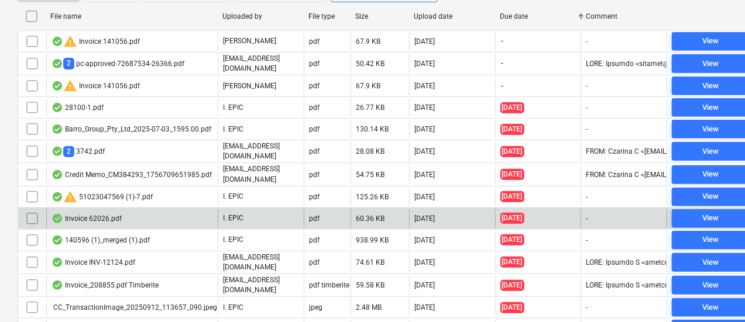
click at [199, 210] on div "Invoice 62026.pdf" at bounding box center [131, 218] width 171 height 19
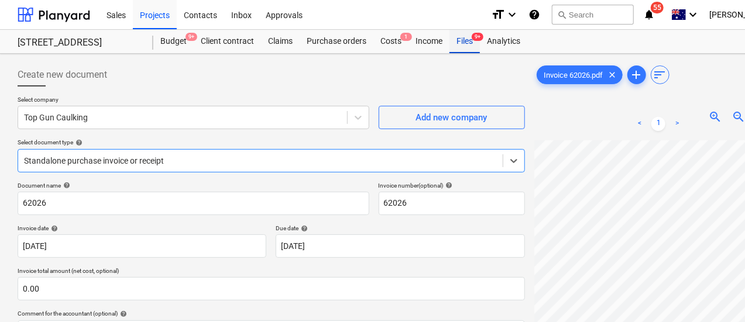
click at [457, 45] on div "Files 9+" at bounding box center [464, 41] width 30 height 23
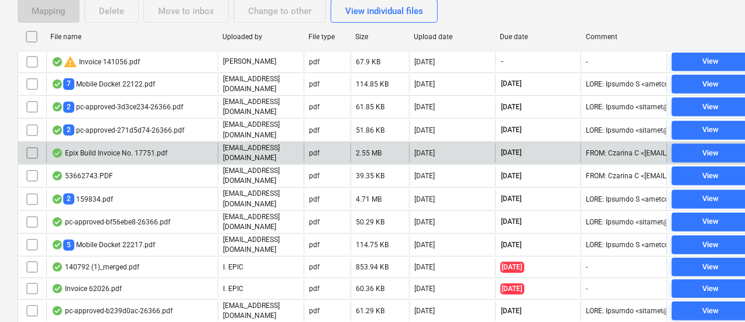
scroll to position [234, 0]
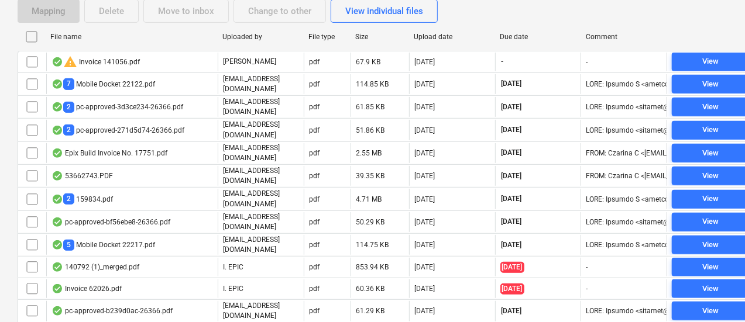
click at [515, 33] on div "Due date" at bounding box center [538, 37] width 77 height 8
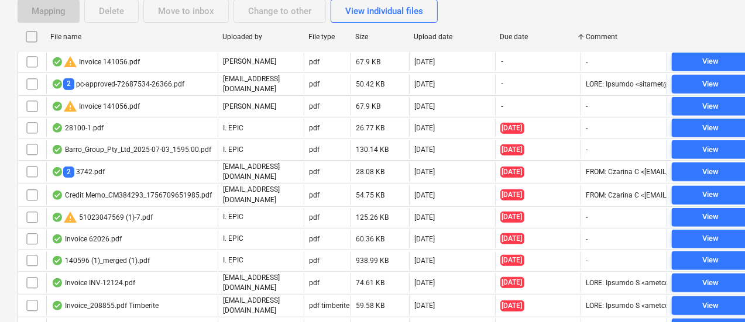
click at [515, 33] on div "Due date" at bounding box center [538, 37] width 77 height 8
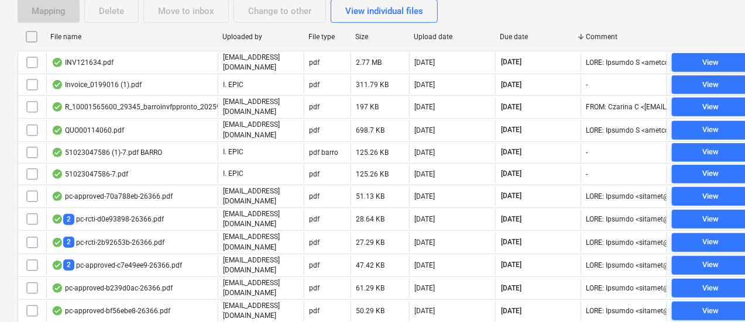
click at [515, 34] on div "Due date" at bounding box center [538, 37] width 77 height 8
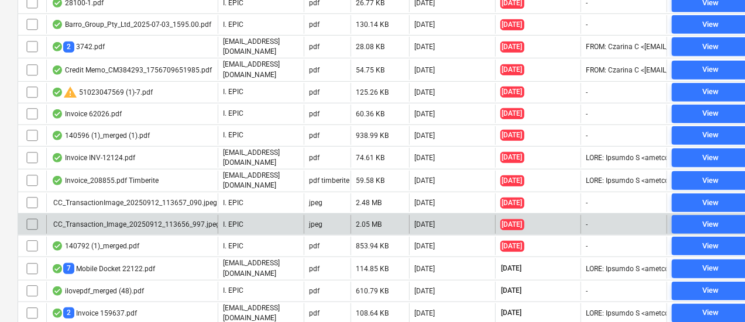
scroll to position [468, 0]
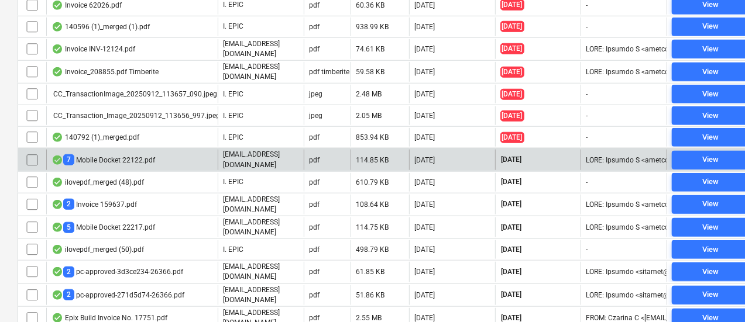
click at [161, 153] on div "7 Mobile Docket 22122.pdf" at bounding box center [131, 160] width 171 height 20
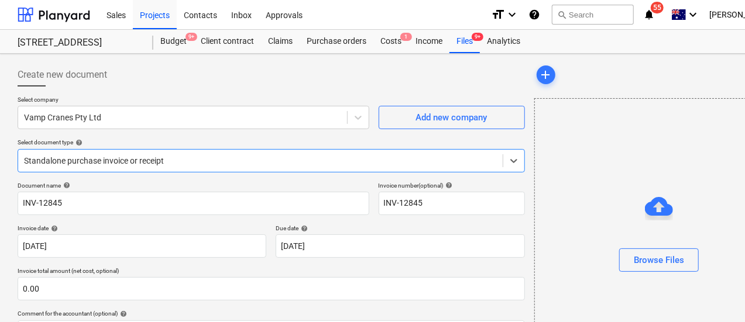
click at [206, 171] on body "Sales Projects Contacts Inbox Approvals format_size keyboard_arrow_down help se…" at bounding box center [372, 161] width 745 height 322
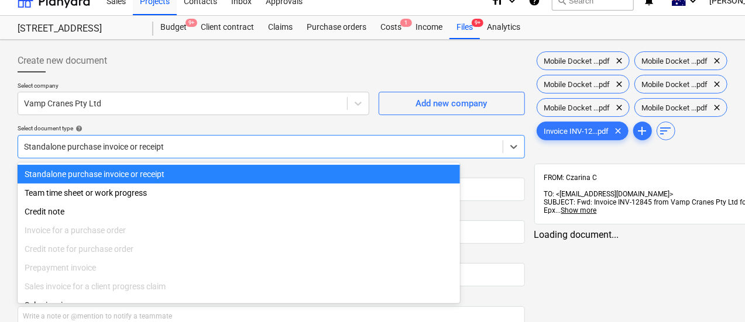
scroll to position [16, 0]
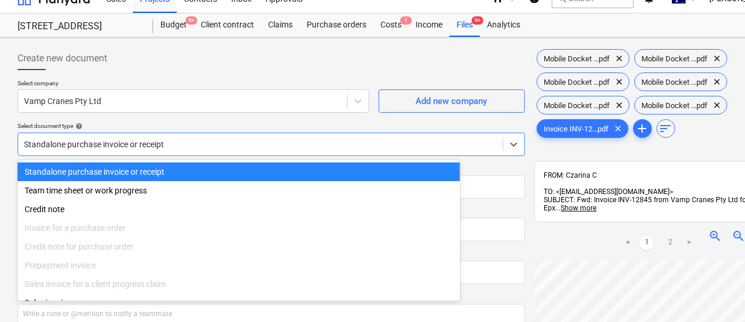
click at [163, 119] on div "Select company Vamp Cranes Pty Ltd Add new company Select document type help op…" at bounding box center [271, 123] width 507 height 86
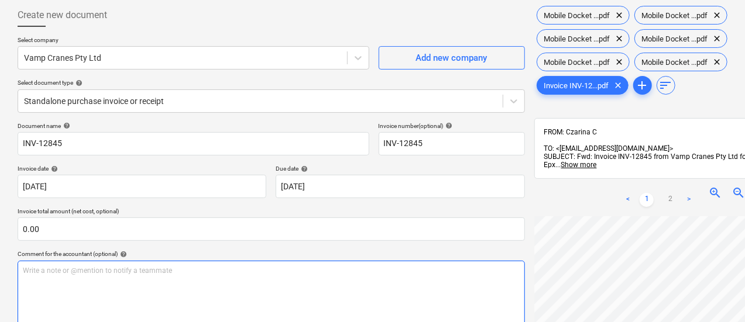
scroll to position [133, 0]
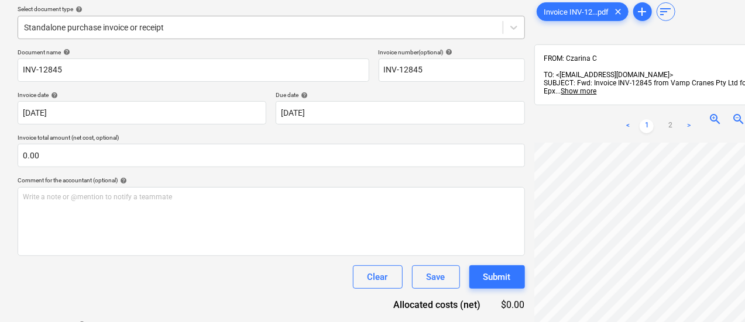
click at [115, 27] on div at bounding box center [260, 28] width 473 height 12
click at [123, 27] on div at bounding box center [260, 28] width 473 height 12
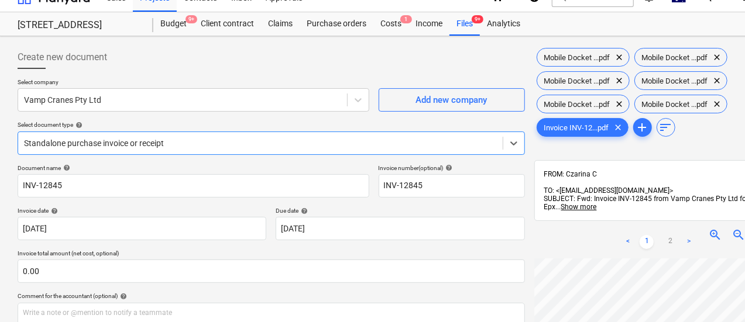
scroll to position [16, 0]
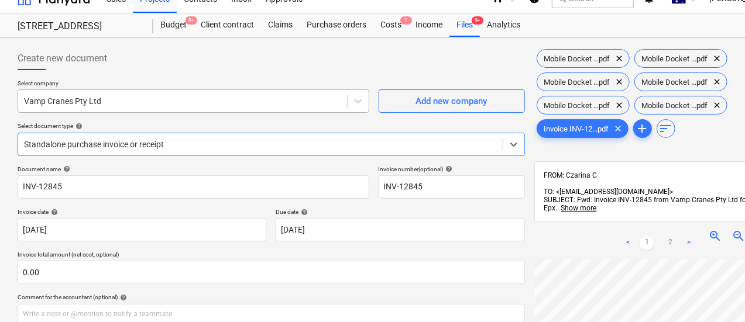
click at [123, 112] on div "Vamp Cranes Pty Ltd" at bounding box center [194, 100] width 352 height 23
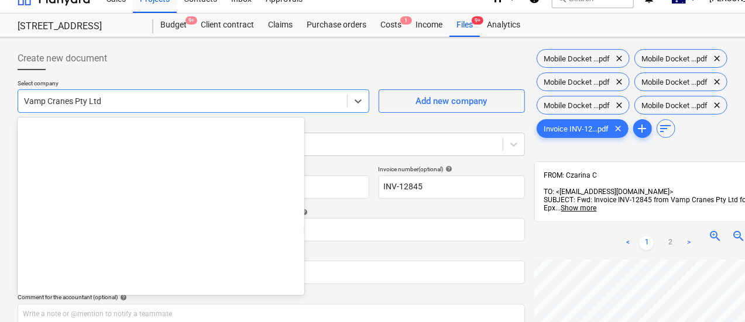
scroll to position [19122, 0]
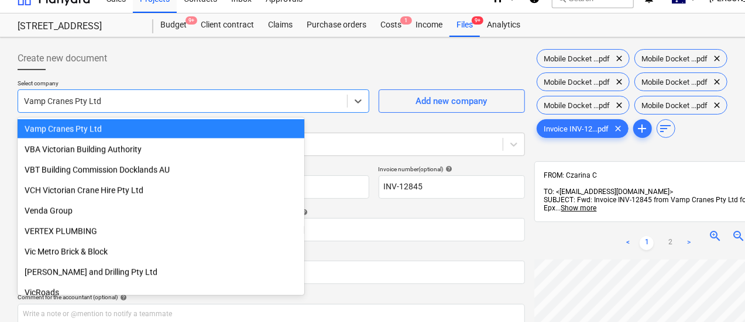
click at [108, 129] on div "Vamp Cranes Pty Ltd" at bounding box center [161, 129] width 287 height 19
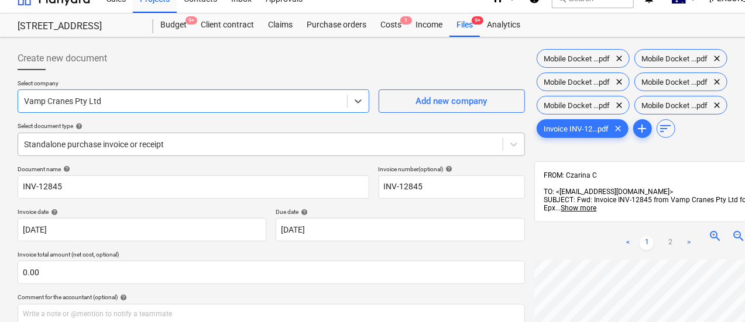
click at [105, 148] on div at bounding box center [260, 145] width 473 height 12
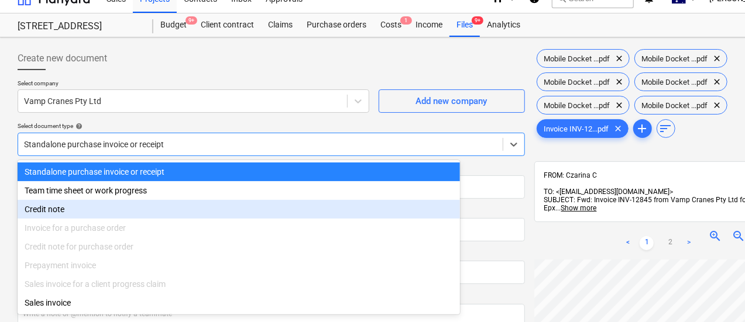
drag, startPoint x: 94, startPoint y: 246, endPoint x: 109, endPoint y: 244, distance: 14.8
click at [95, 246] on div "Credit note for purchase order" at bounding box center [239, 246] width 442 height 19
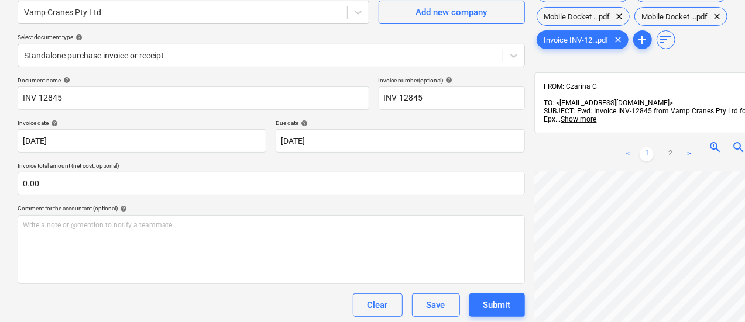
scroll to position [96, 0]
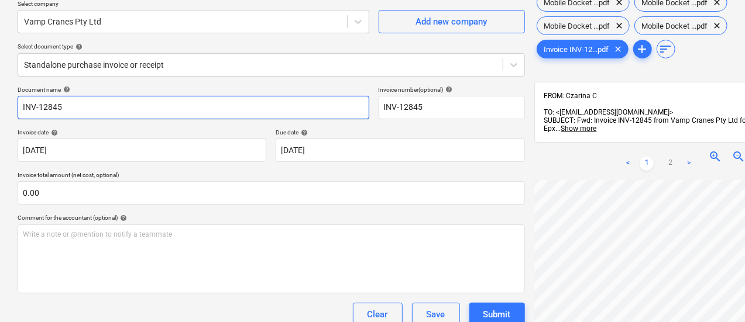
click at [61, 109] on input "INV-12845" at bounding box center [194, 107] width 352 height 23
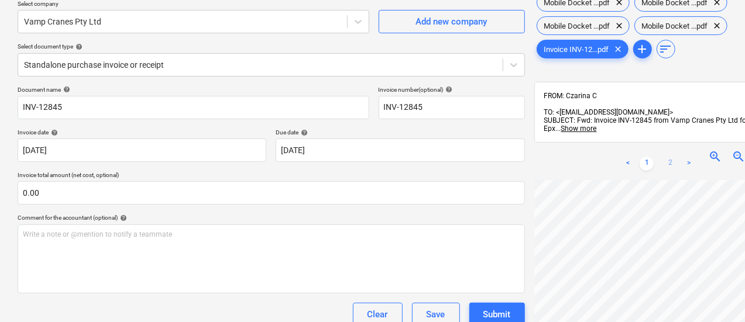
click at [663, 157] on link "2" at bounding box center [670, 164] width 14 height 14
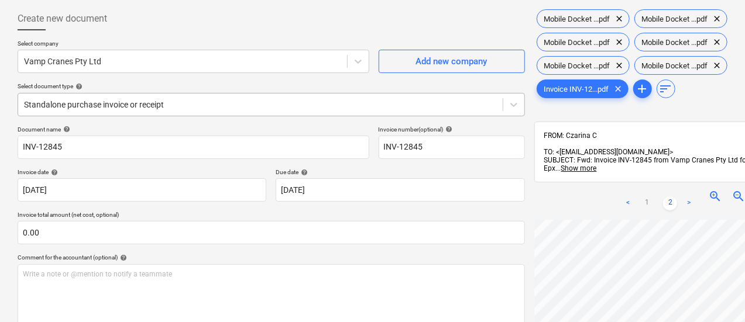
scroll to position [37, 0]
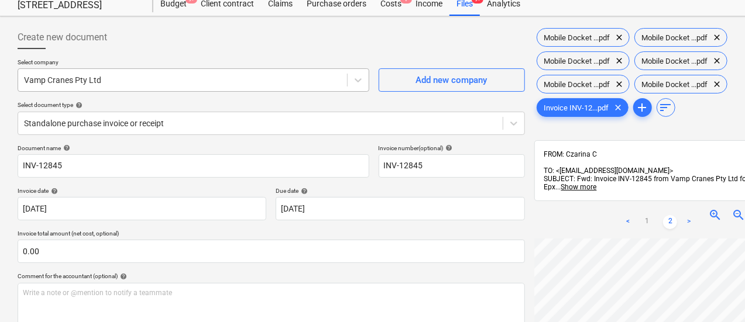
click at [121, 77] on div at bounding box center [182, 80] width 317 height 12
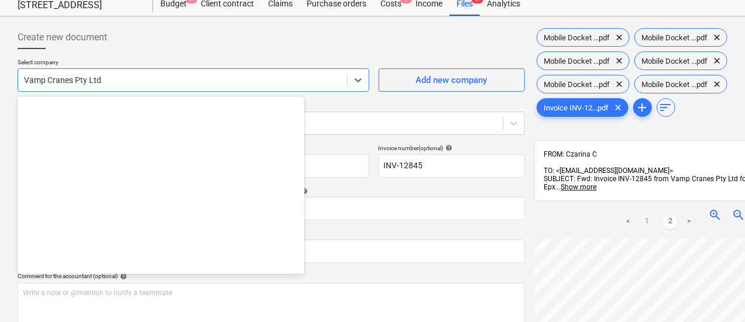
scroll to position [19122, 0]
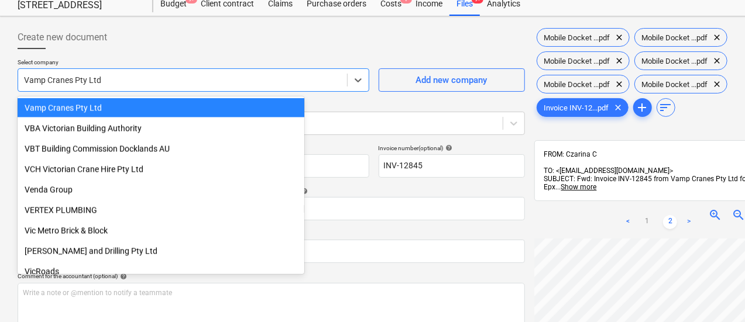
click at [122, 80] on div at bounding box center [182, 80] width 317 height 12
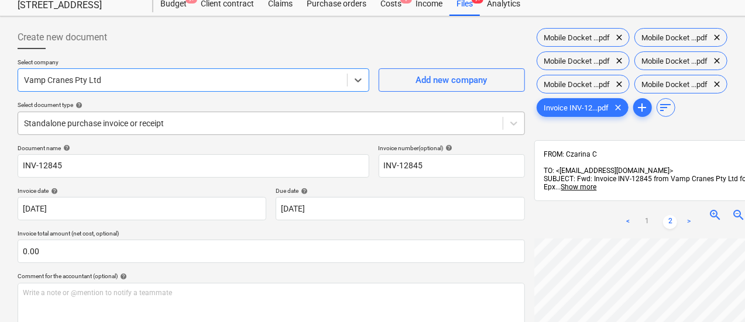
drag, startPoint x: 122, startPoint y: 123, endPoint x: 127, endPoint y: 129, distance: 8.3
click at [122, 122] on div at bounding box center [260, 124] width 473 height 12
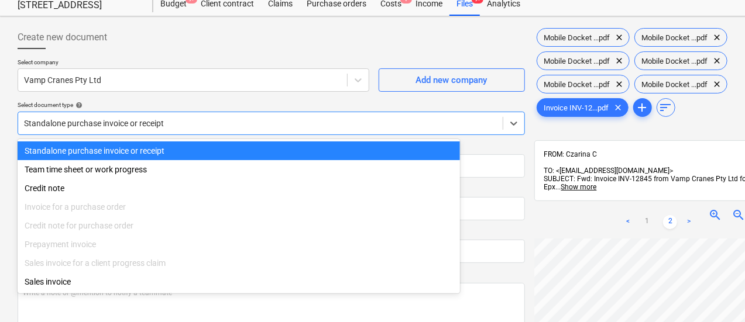
click at [147, 115] on div "Standalone purchase invoice or receipt" at bounding box center [260, 123] width 484 height 16
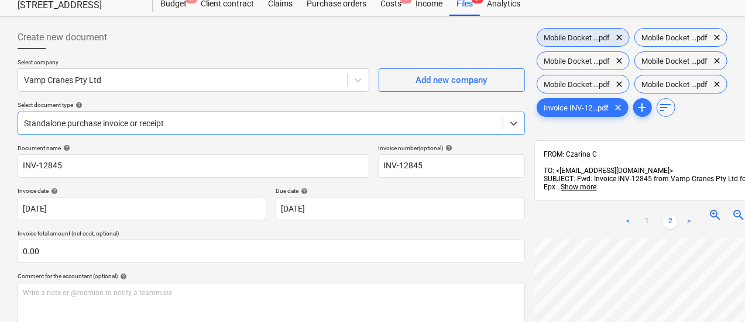
drag, startPoint x: 507, startPoint y: 39, endPoint x: 505, endPoint y: 33, distance: 6.8
click at [537, 34] on span "Mobile Docket ...pdf" at bounding box center [577, 37] width 80 height 9
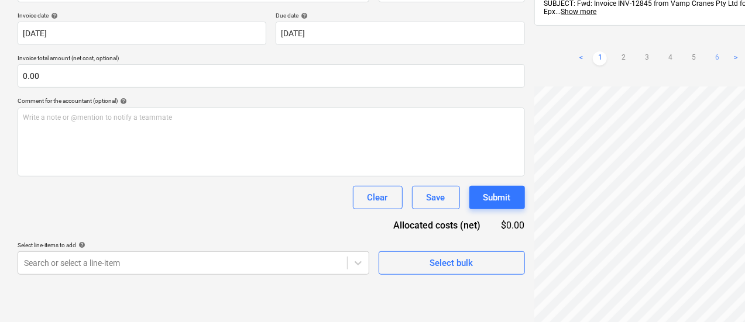
scroll to position [154, 0]
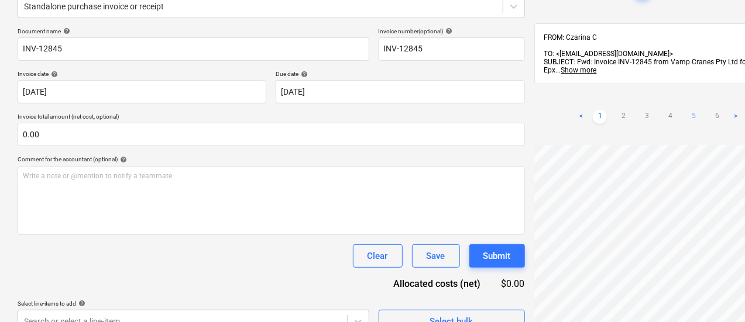
click at [686, 110] on link "5" at bounding box center [693, 117] width 14 height 14
click at [663, 110] on link "4" at bounding box center [670, 117] width 14 height 14
drag, startPoint x: 690, startPoint y: 67, endPoint x: 683, endPoint y: 68, distance: 6.5
click at [710, 110] on link "6" at bounding box center [717, 117] width 14 height 14
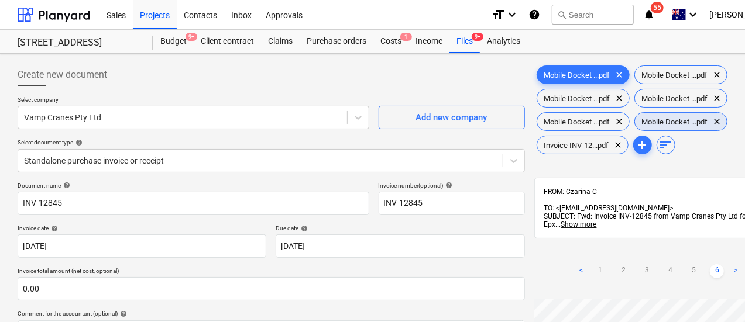
click at [689, 118] on span "Mobile Docket ...pdf" at bounding box center [675, 122] width 80 height 9
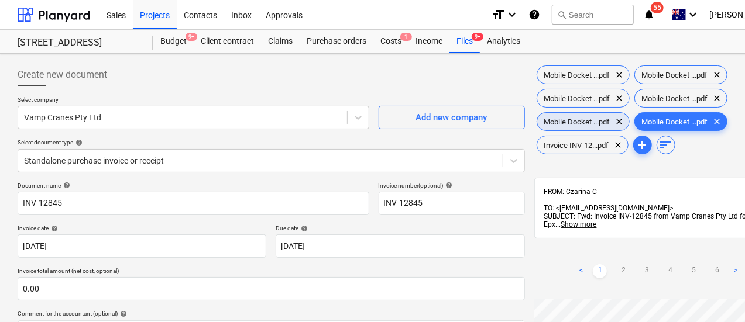
drag, startPoint x: 619, startPoint y: 95, endPoint x: 614, endPoint y: 101, distance: 8.0
click at [617, 118] on span "Mobile Docket ...pdf" at bounding box center [577, 122] width 80 height 9
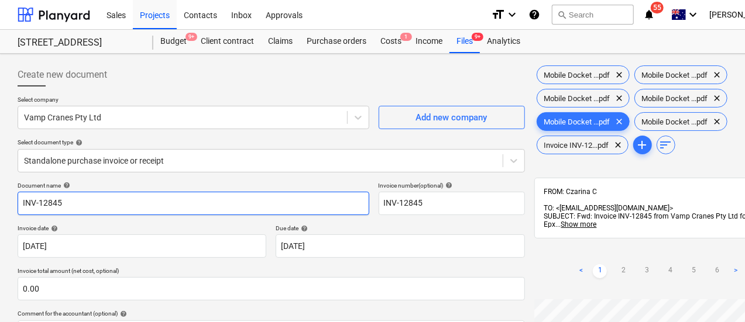
click at [57, 205] on input "INV-12845" at bounding box center [194, 203] width 352 height 23
click at [56, 205] on input "INV-12845" at bounding box center [194, 203] width 352 height 23
click at [57, 204] on input "INV-12845" at bounding box center [194, 203] width 352 height 23
drag, startPoint x: 57, startPoint y: 206, endPoint x: 44, endPoint y: 205, distance: 12.3
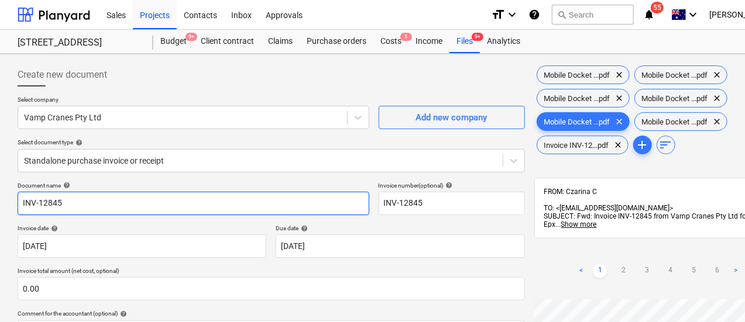
click at [43, 205] on input "INV-12845" at bounding box center [194, 203] width 352 height 23
click at [44, 205] on input "INV-12845" at bounding box center [194, 203] width 352 height 23
click at [48, 206] on input "INV-12845" at bounding box center [194, 203] width 352 height 23
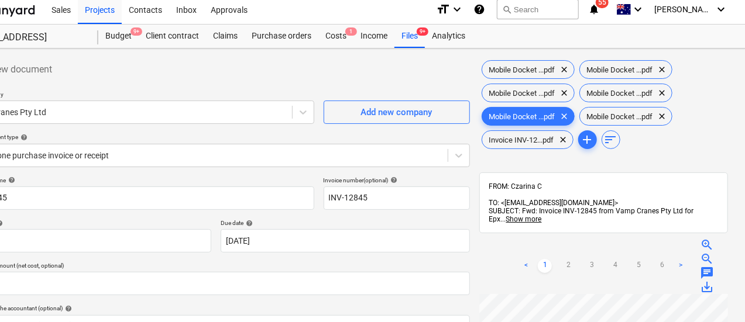
drag, startPoint x: 679, startPoint y: 136, endPoint x: 746, endPoint y: 162, distance: 72.6
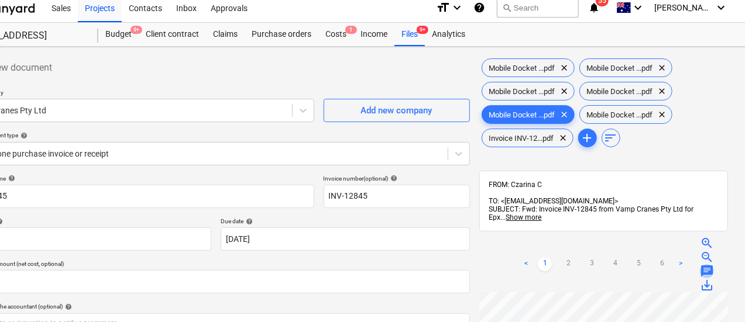
click at [700, 264] on span "chat" at bounding box center [707, 271] width 14 height 14
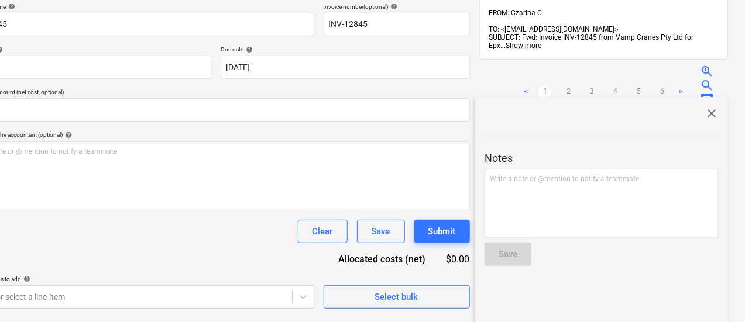
scroll to position [183, 55]
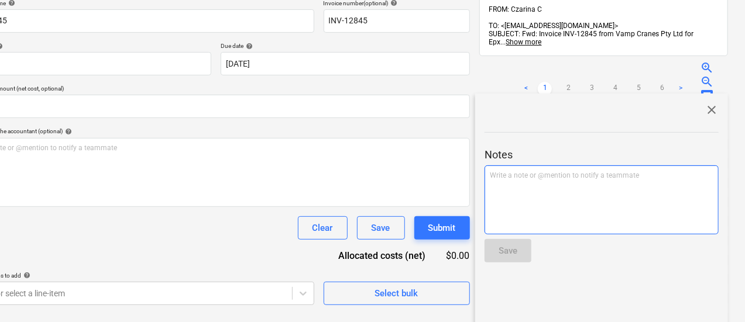
click at [586, 166] on div "Write a note or @mention to notify a teammate [PERSON_NAME]" at bounding box center [601, 200] width 234 height 69
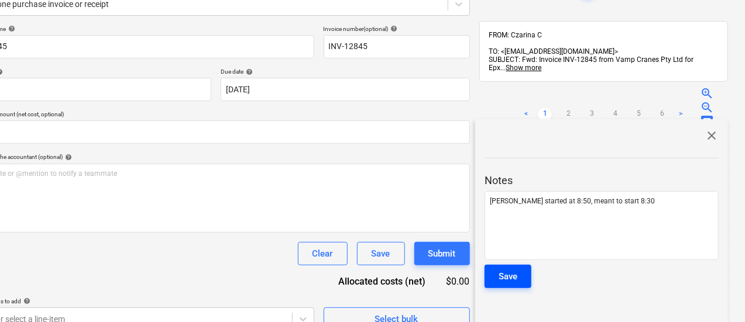
click at [509, 269] on div "Save" at bounding box center [507, 276] width 19 height 15
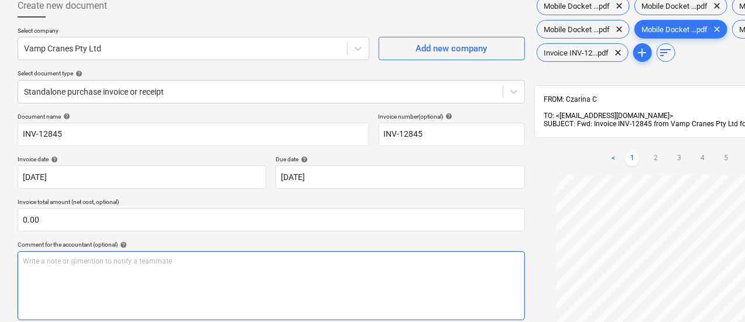
scroll to position [0, 0]
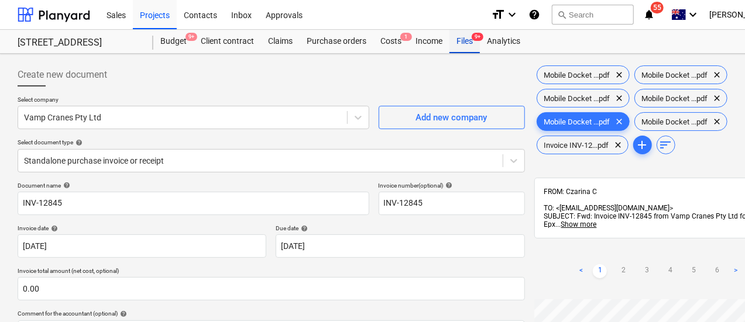
click at [463, 44] on div "Files 9+" at bounding box center [464, 41] width 30 height 23
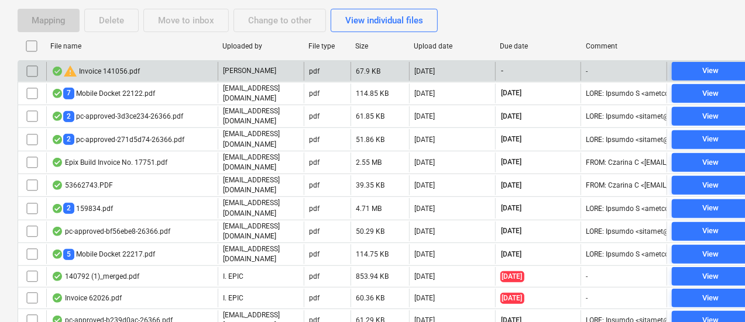
scroll to position [221, 0]
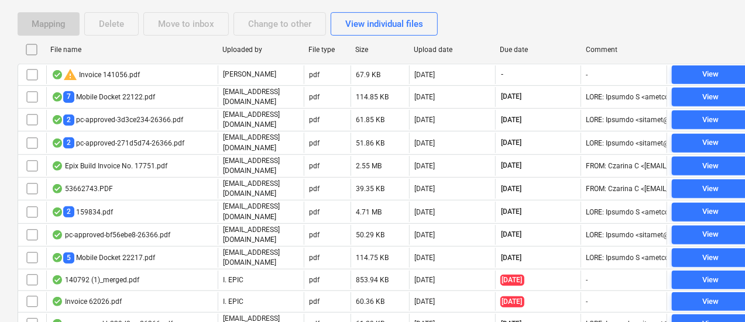
click at [520, 46] on div "Due date" at bounding box center [538, 50] width 77 height 8
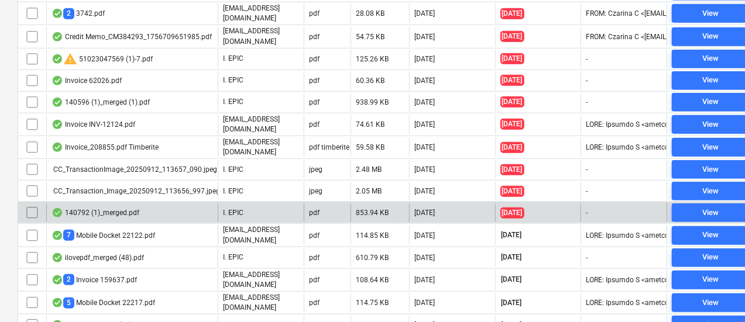
scroll to position [392, 0]
click at [156, 208] on div "140792 (1)_merged.pdf" at bounding box center [131, 213] width 171 height 19
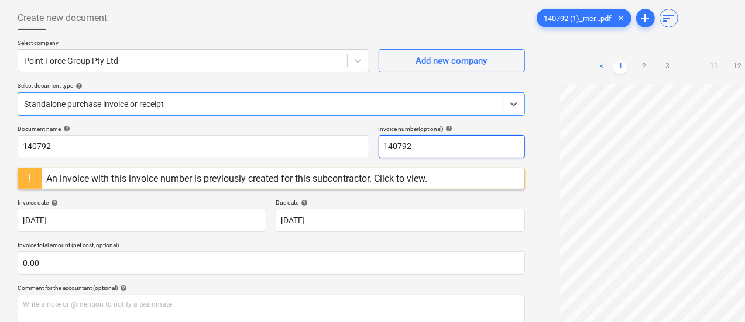
scroll to position [56, 0]
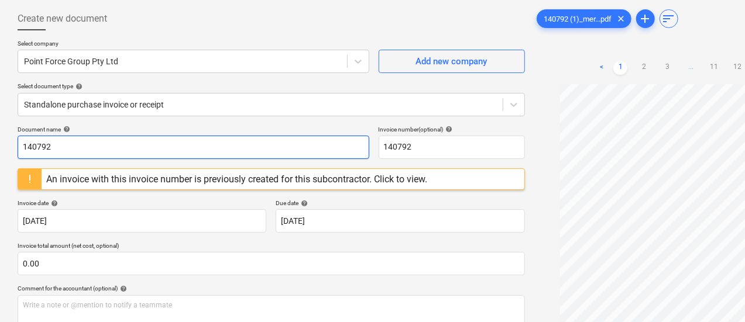
click at [66, 143] on input "140792" at bounding box center [194, 147] width 352 height 23
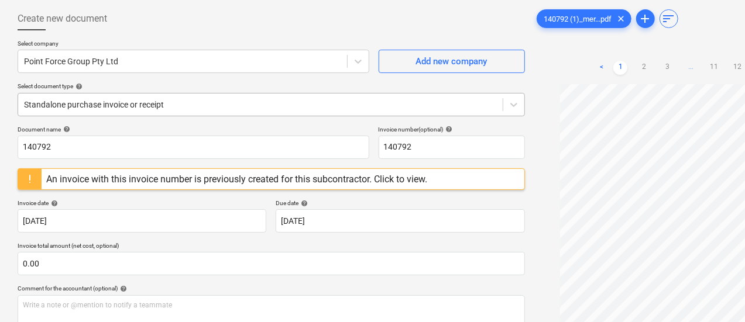
click at [260, 107] on div at bounding box center [260, 105] width 473 height 12
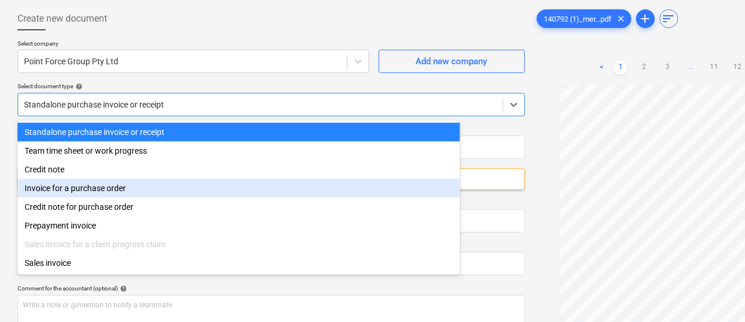
click at [232, 195] on div "Invoice for a purchase order" at bounding box center [239, 188] width 442 height 19
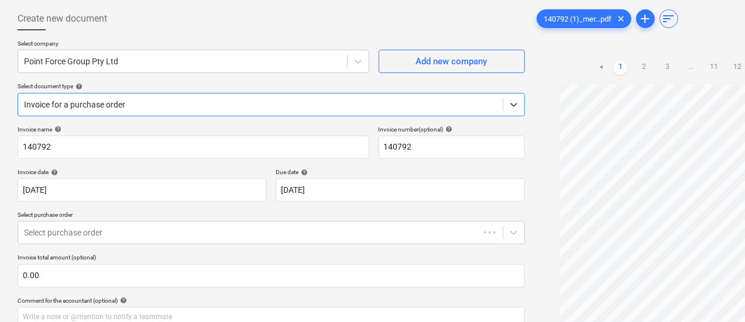
scroll to position [80, 0]
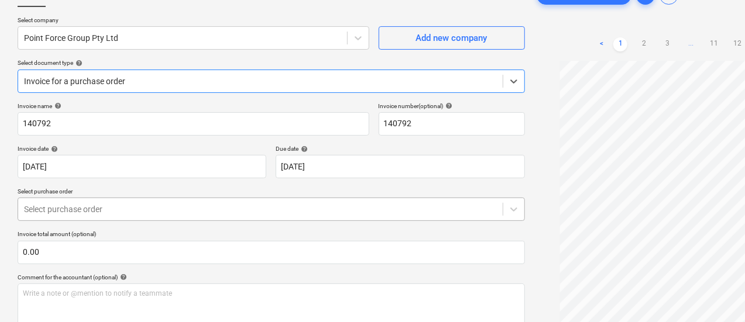
click at [220, 201] on div "Select purchase order" at bounding box center [260, 209] width 484 height 16
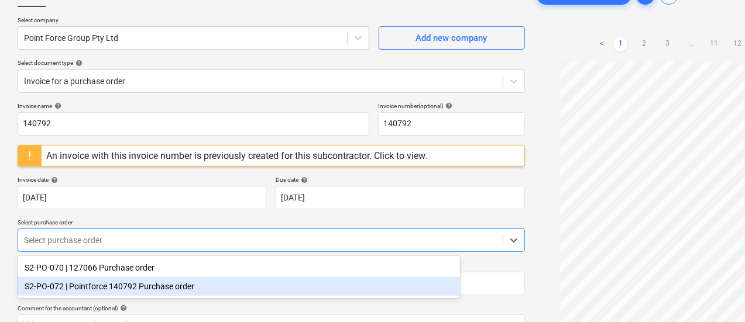
click at [218, 287] on div "S2-PO-072 | Pointforce 140792 Purchase order" at bounding box center [239, 286] width 442 height 19
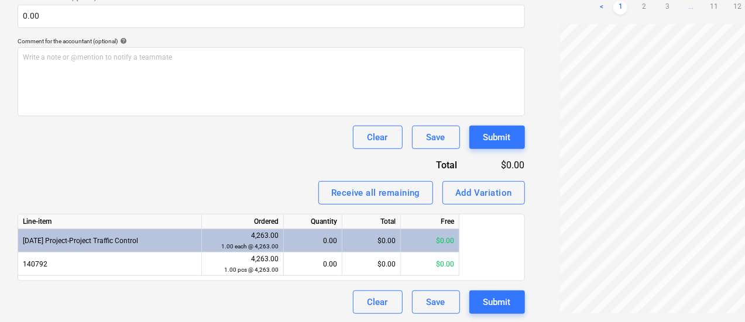
scroll to position [346, 0]
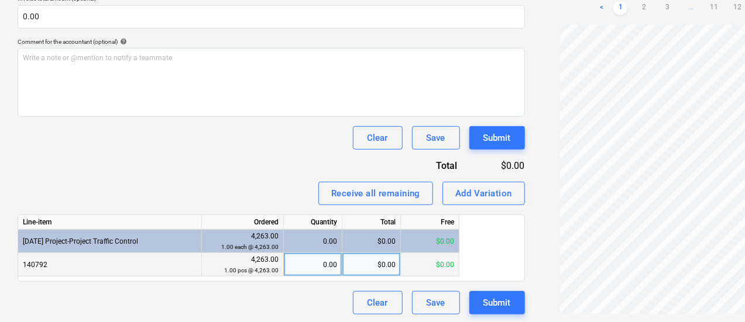
click at [314, 271] on div "0.00" at bounding box center [312, 264] width 49 height 23
click at [180, 140] on div "Clear Save Submit" at bounding box center [271, 137] width 507 height 23
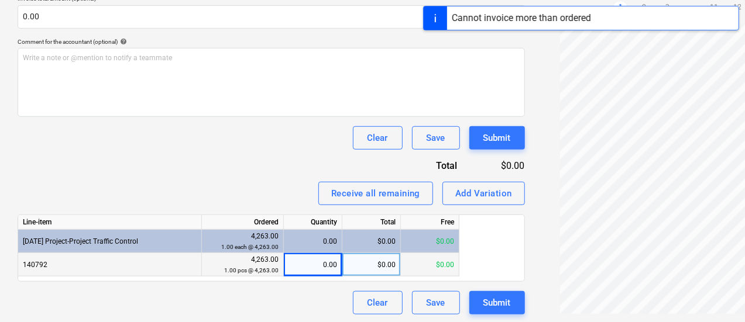
click at [336, 263] on div "0.00" at bounding box center [312, 264] width 49 height 23
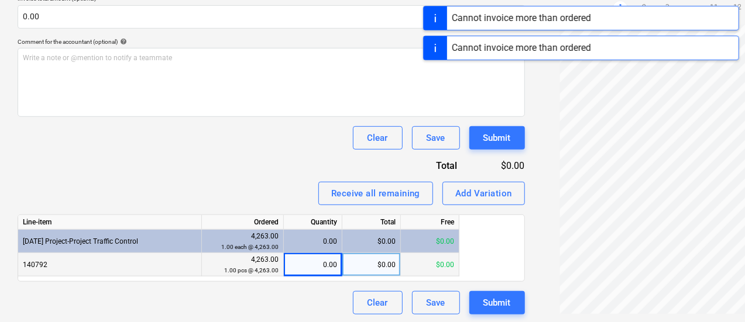
drag, startPoint x: 212, startPoint y: 185, endPoint x: 136, endPoint y: 154, distance: 82.1
click at [136, 154] on div "Invoice name help 140792 Invoice number (optional) help 140792 An invoice with …" at bounding box center [271, 75] width 507 height 479
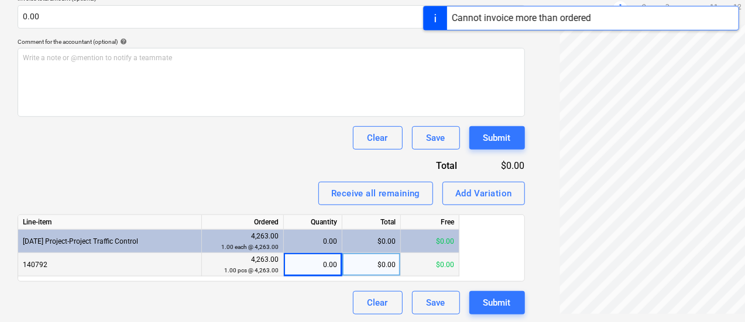
click at [356, 265] on div "$0.00" at bounding box center [371, 264] width 58 height 23
click at [152, 141] on div "Clear Save Submit" at bounding box center [271, 137] width 507 height 23
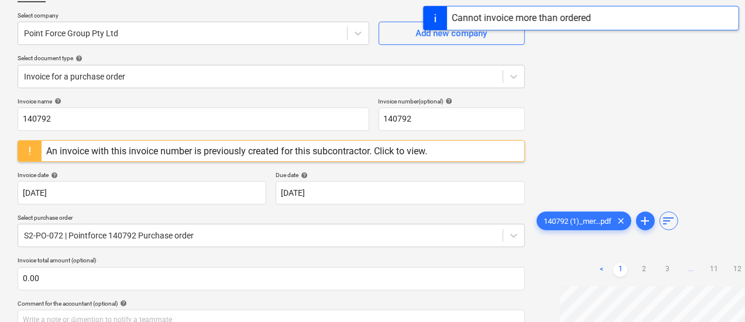
scroll to position [0, 0]
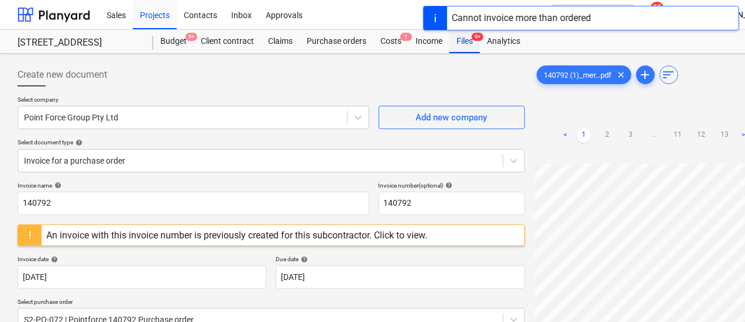
click at [459, 49] on div "Files 9+" at bounding box center [464, 41] width 30 height 23
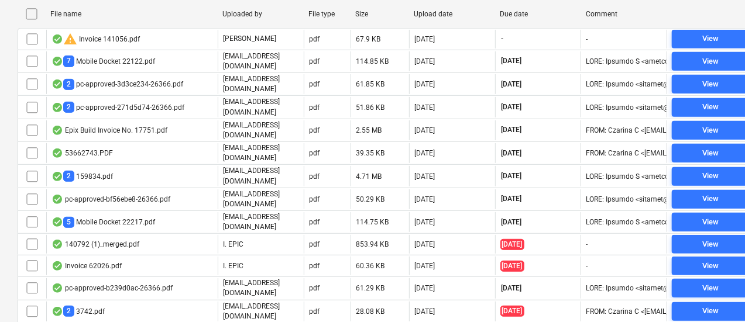
scroll to position [247, 0]
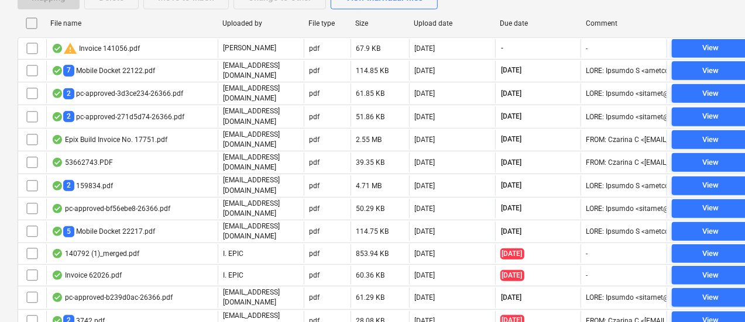
click at [521, 20] on div "Due date" at bounding box center [538, 23] width 77 height 8
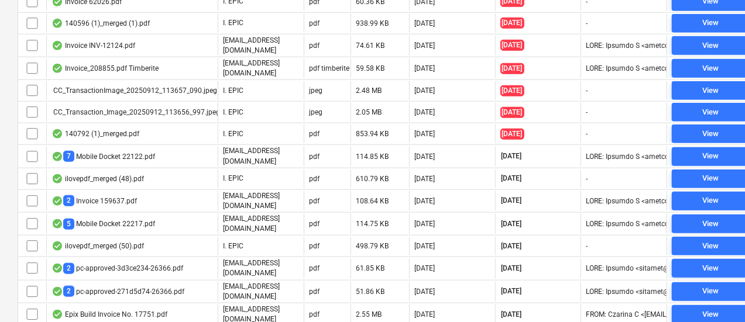
scroll to position [471, 0]
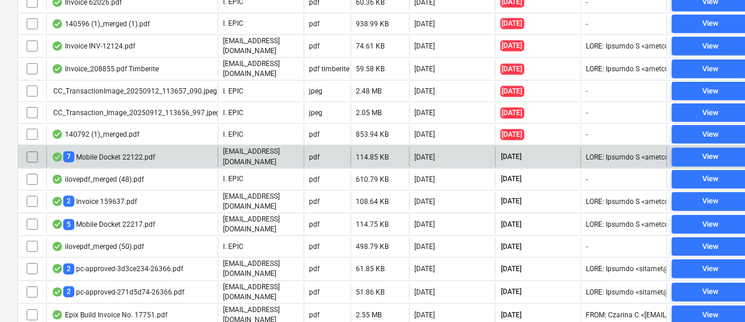
click at [262, 147] on p "[EMAIL_ADDRESS][DOMAIN_NAME]" at bounding box center [261, 157] width 76 height 20
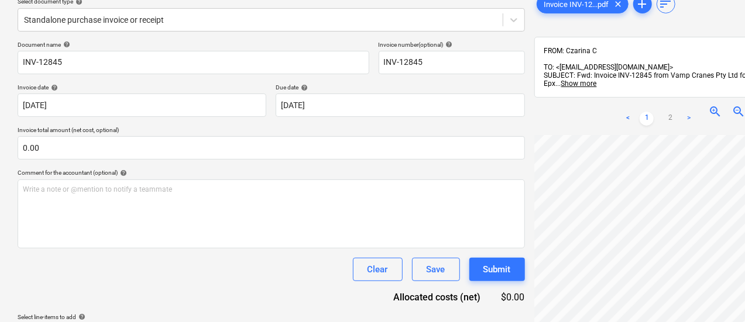
scroll to position [2, 0]
drag, startPoint x: 202, startPoint y: 133, endPoint x: 426, endPoint y: 118, distance: 223.9
click at [426, 118] on div "Document name help INV-12845 Invoice number (optional) help INV-12845 Invoice d…" at bounding box center [271, 194] width 507 height 306
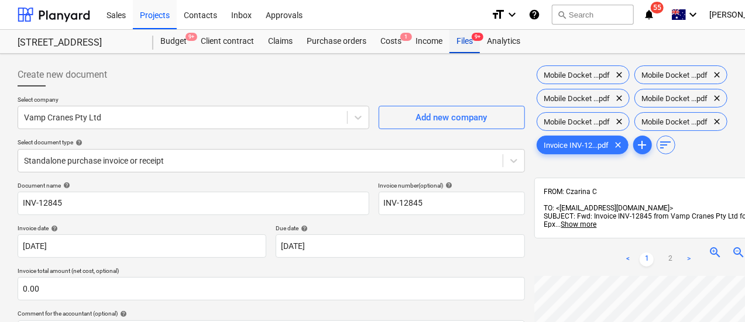
click at [462, 42] on div "Files 9+" at bounding box center [464, 41] width 30 height 23
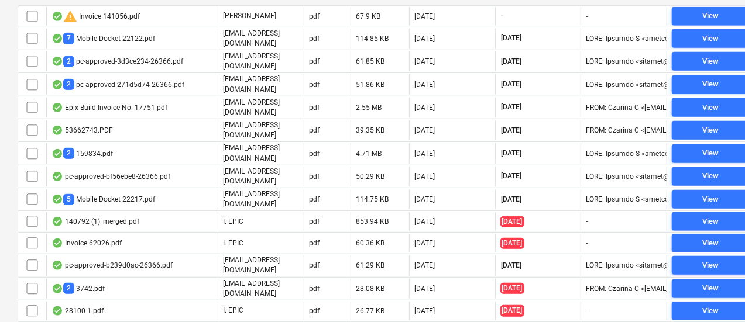
scroll to position [219, 0]
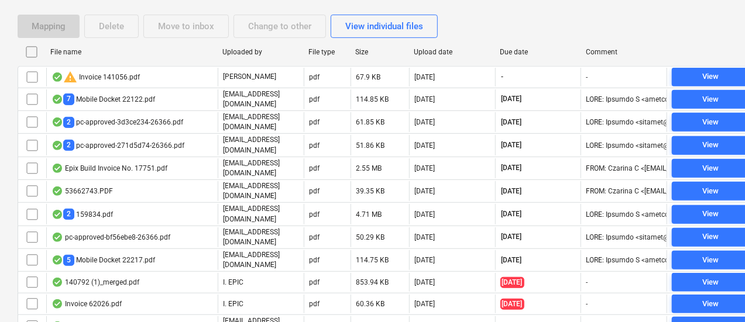
click at [529, 49] on div "Due date" at bounding box center [538, 52] width 77 height 8
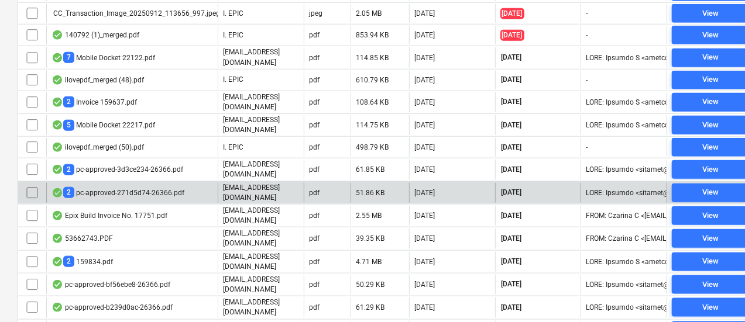
scroll to position [571, 0]
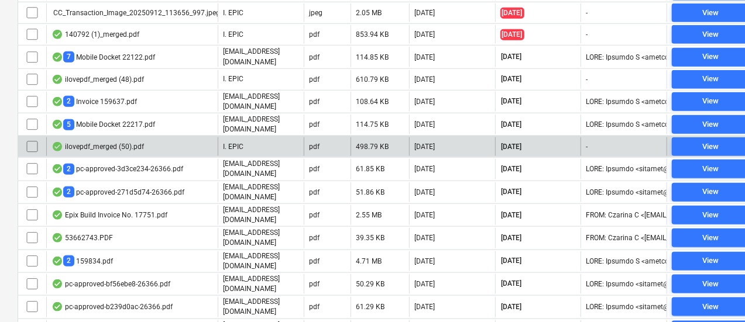
click at [121, 137] on div "ilovepdf_merged (50).pdf" at bounding box center [131, 146] width 171 height 19
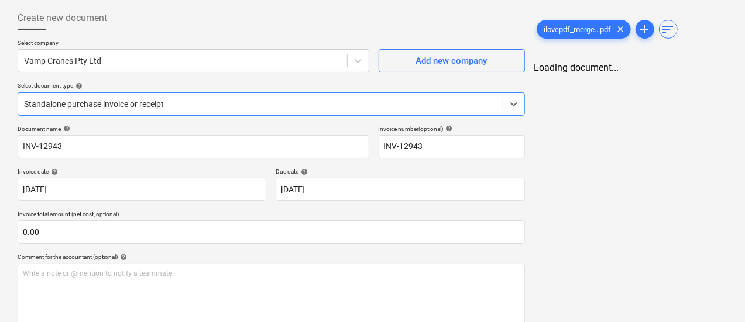
scroll to position [55, 0]
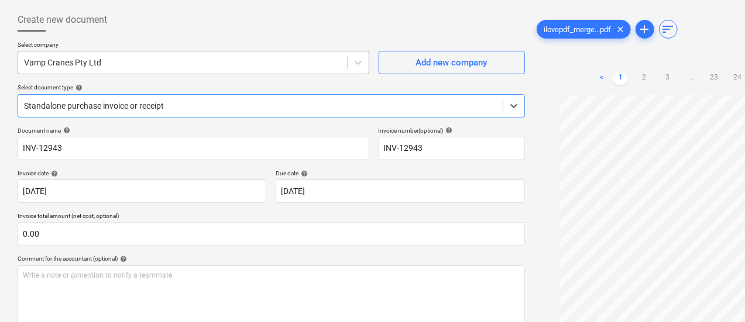
click at [187, 60] on div at bounding box center [182, 63] width 317 height 12
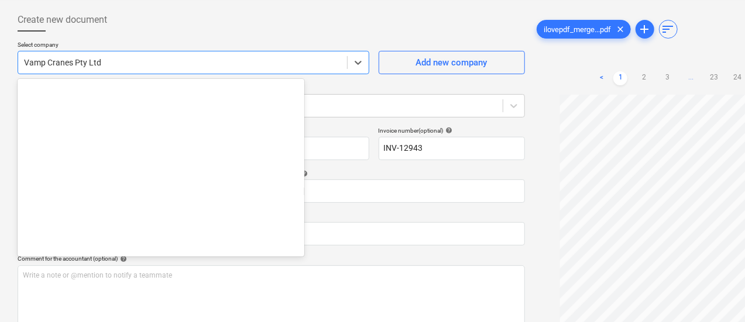
scroll to position [19122, 0]
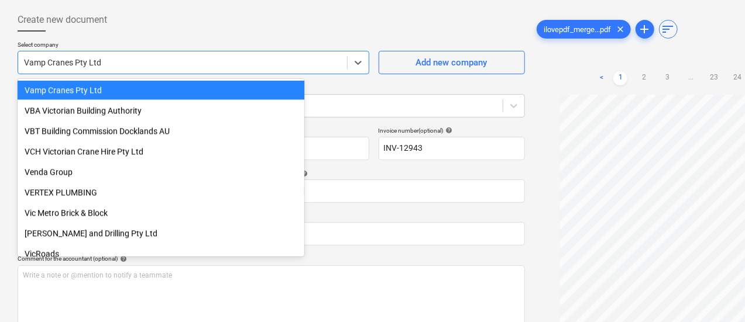
click at [198, 62] on div at bounding box center [182, 63] width 317 height 12
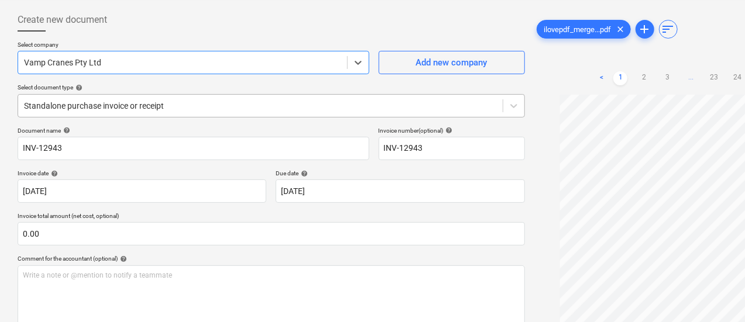
click at [201, 104] on div at bounding box center [260, 106] width 473 height 12
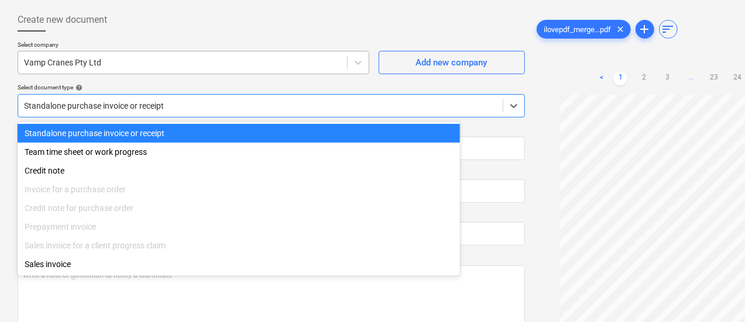
click at [187, 67] on div at bounding box center [182, 63] width 317 height 12
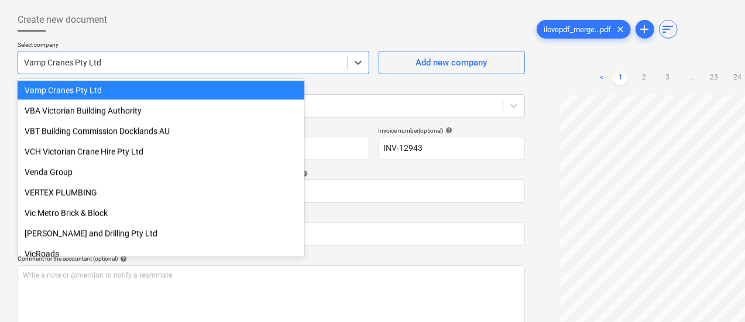
click at [242, 29] on div "Create new document" at bounding box center [271, 19] width 507 height 23
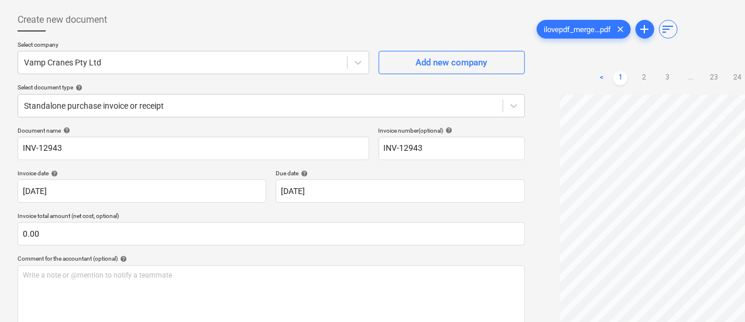
scroll to position [81, 0]
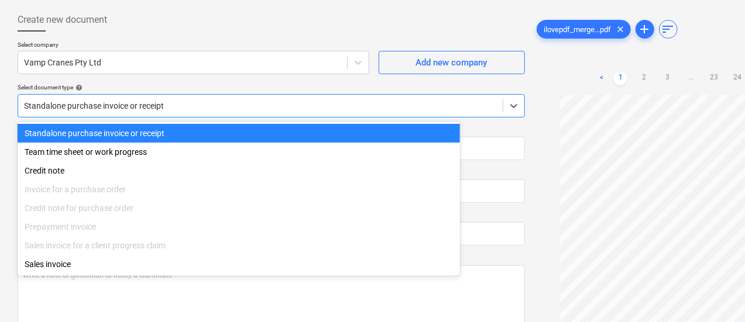
click at [253, 98] on div "Standalone purchase invoice or receipt" at bounding box center [260, 106] width 484 height 16
click at [178, 91] on div "Select document type help" at bounding box center [271, 88] width 507 height 8
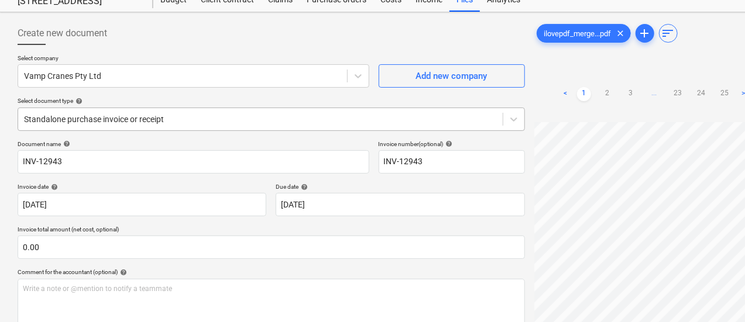
scroll to position [1, 0]
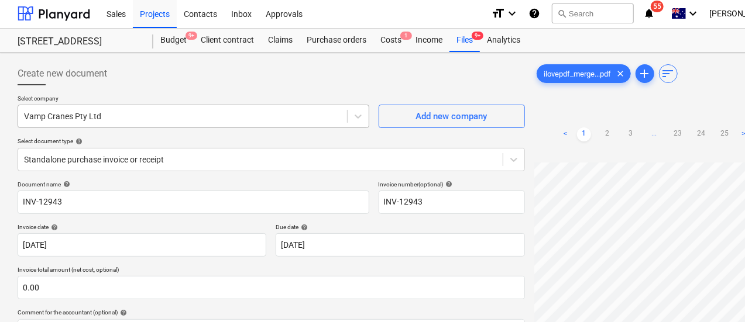
click at [142, 118] on div at bounding box center [182, 117] width 317 height 12
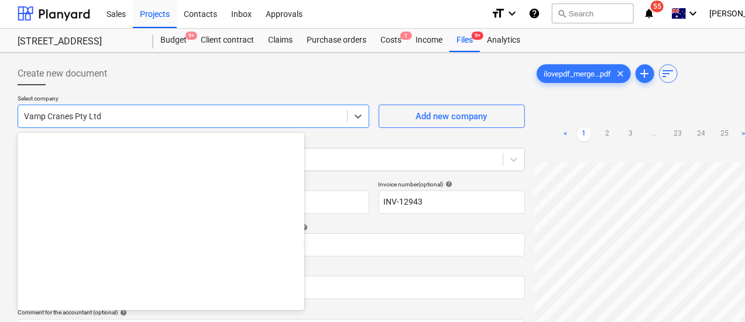
scroll to position [19122, 0]
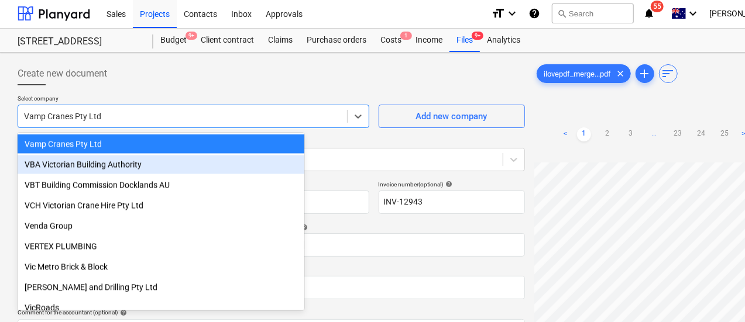
click at [147, 161] on div "VBA Victorian Building Authority" at bounding box center [161, 165] width 287 height 19
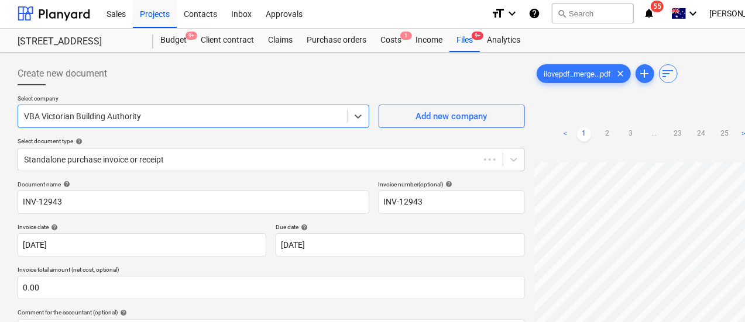
click at [135, 111] on div at bounding box center [182, 117] width 317 height 12
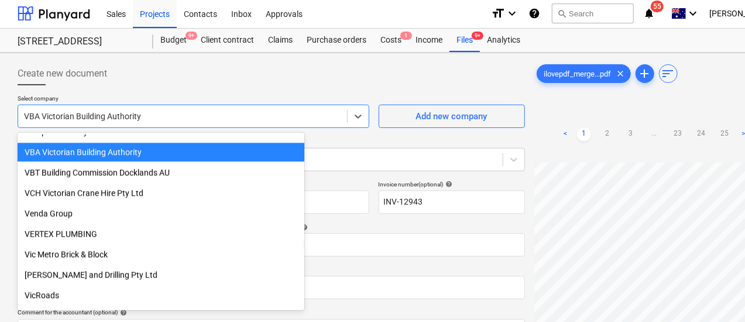
scroll to position [19106, 0]
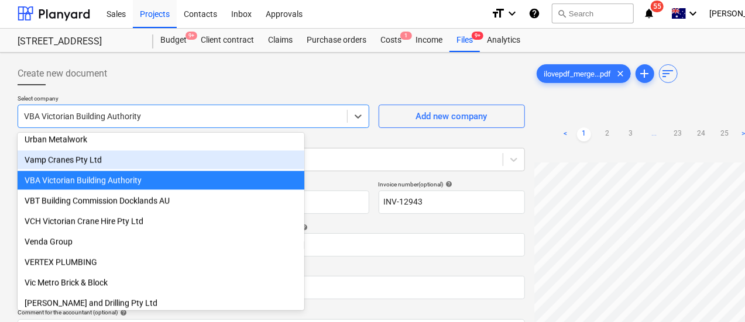
click at [112, 159] on div "Vamp Cranes Pty Ltd" at bounding box center [161, 160] width 287 height 19
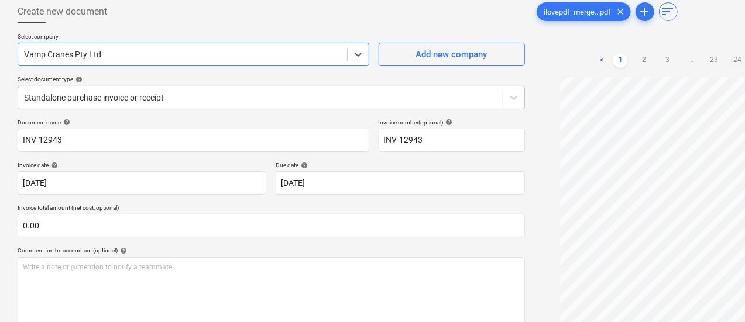
scroll to position [64, 0]
click at [143, 53] on div at bounding box center [182, 54] width 317 height 12
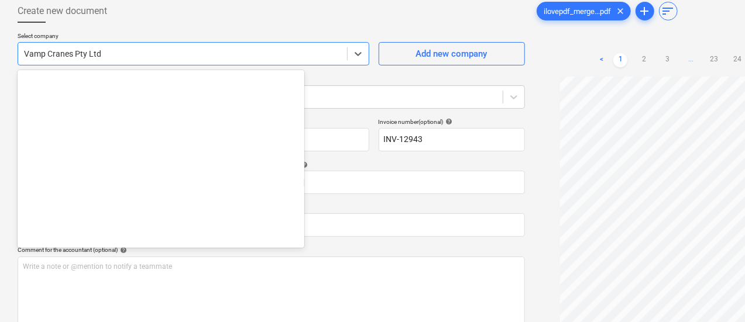
scroll to position [19122, 0]
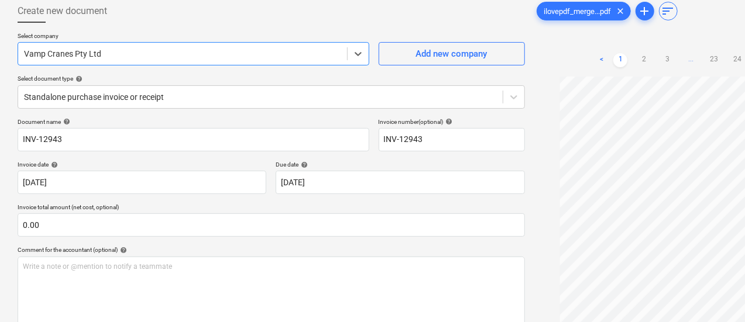
click at [164, 63] on div "Vamp Cranes Pty Ltd" at bounding box center [194, 53] width 352 height 23
click at [160, 95] on div at bounding box center [260, 97] width 473 height 12
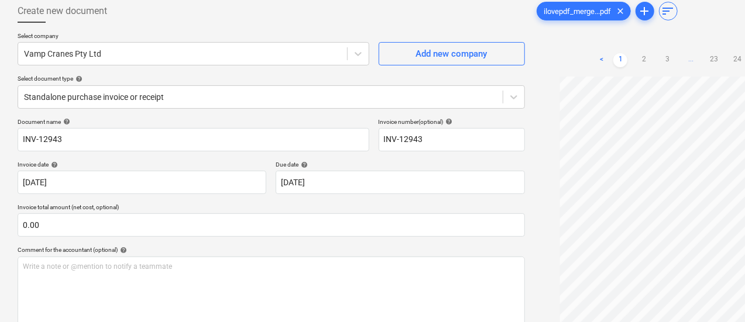
click at [228, 70] on div "Select company Vamp Cranes Pty Ltd Add new company Select document type help St…" at bounding box center [271, 75] width 507 height 86
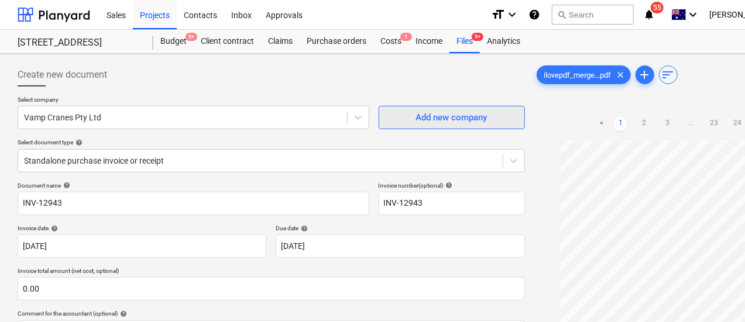
scroll to position [1, 0]
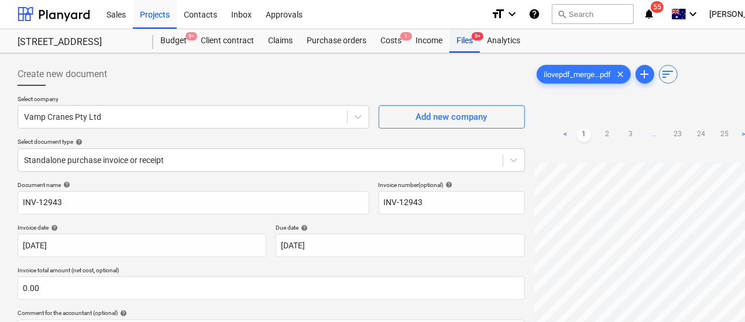
drag, startPoint x: 463, startPoint y: 36, endPoint x: 469, endPoint y: 43, distance: 8.7
click at [463, 36] on div "Files 9+" at bounding box center [464, 40] width 30 height 23
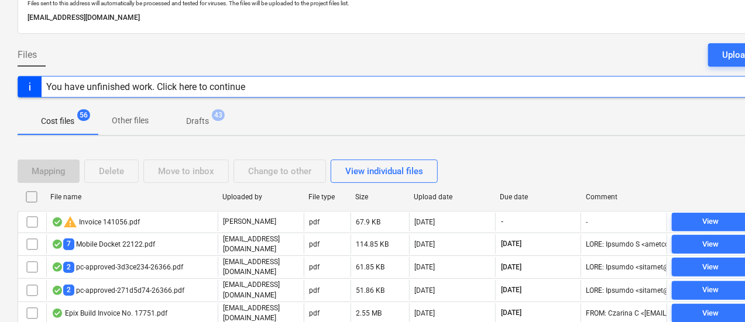
scroll to position [176, 0]
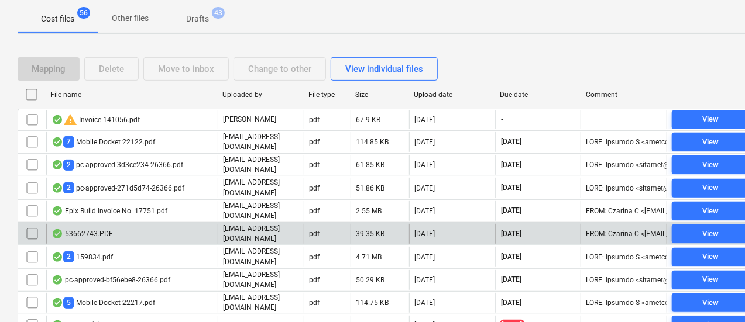
click at [516, 91] on div "Due date" at bounding box center [538, 95] width 77 height 8
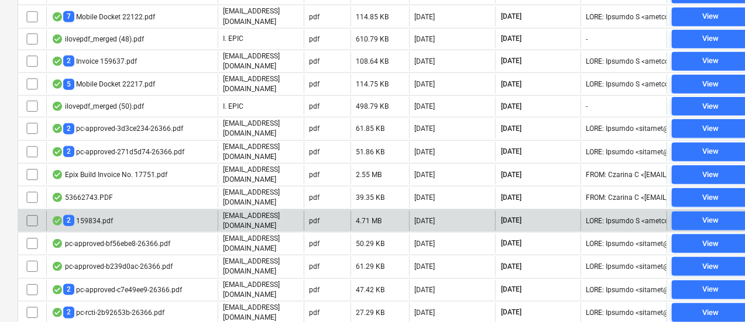
scroll to position [644, 0]
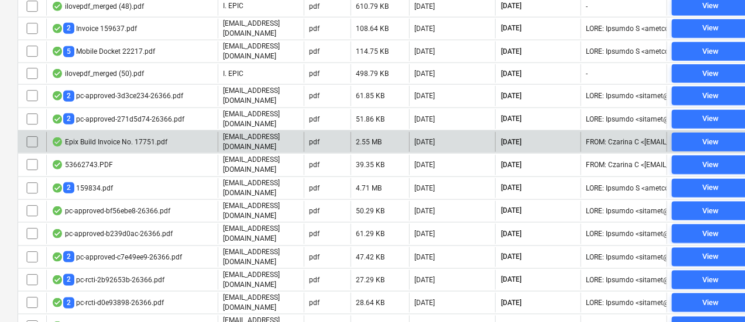
click at [137, 132] on div "Epix Build Invoice No. 17751.pdf" at bounding box center [131, 142] width 171 height 20
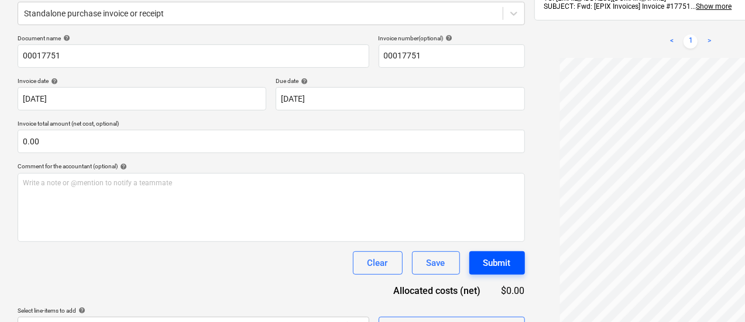
scroll to position [174, 0]
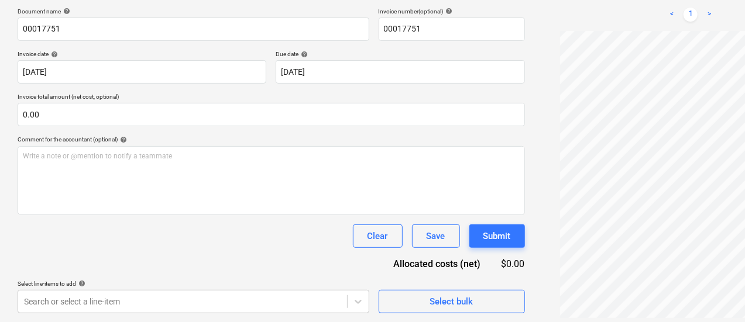
click at [534, 218] on div at bounding box center [691, 176] width 314 height 290
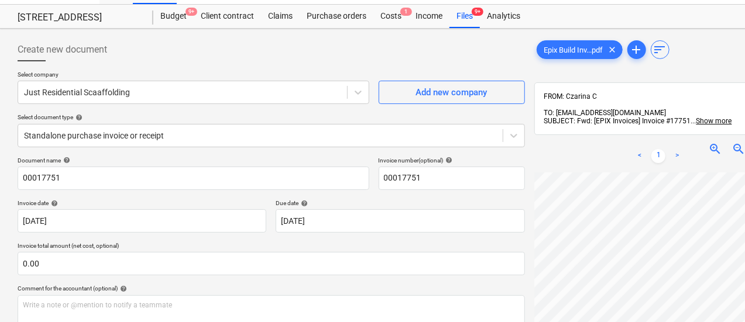
scroll to position [0, 0]
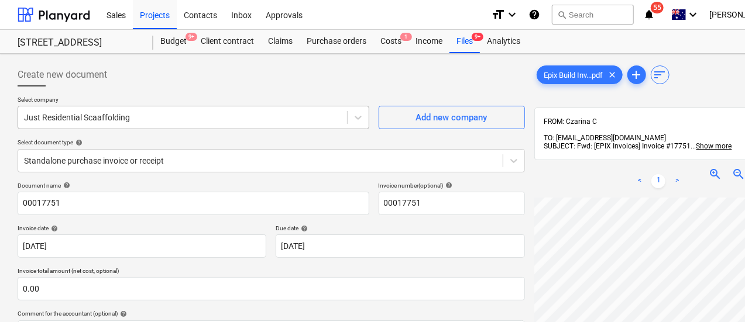
click at [81, 120] on div at bounding box center [182, 118] width 317 height 12
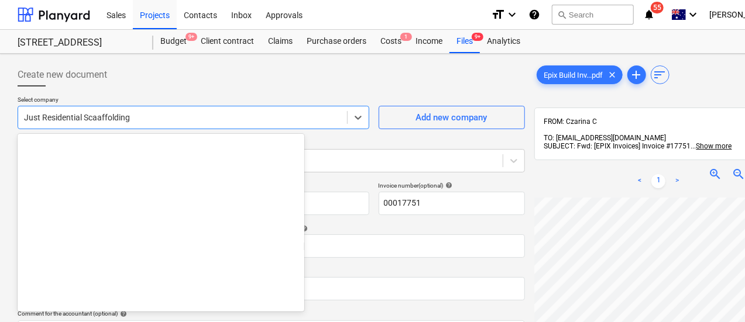
scroll to position [10175, 0]
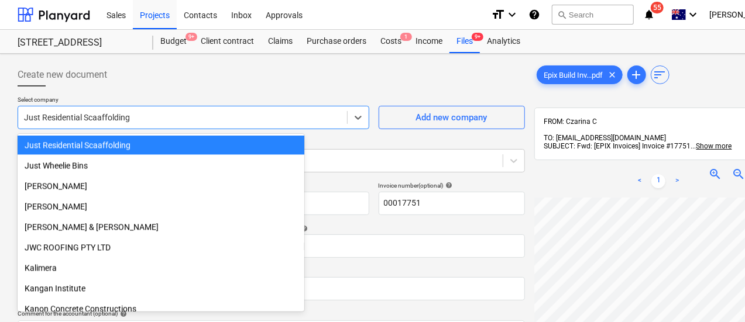
click at [242, 83] on div "Create new document" at bounding box center [271, 74] width 507 height 23
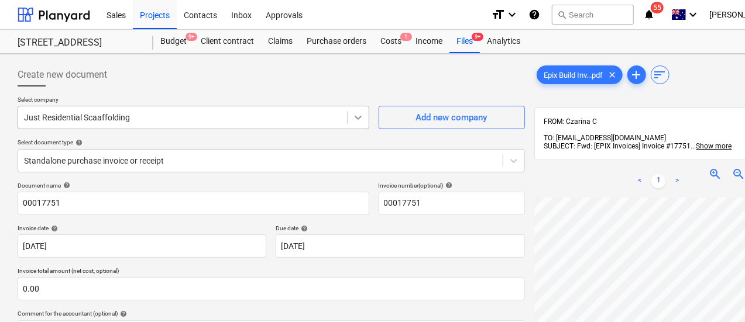
click at [352, 121] on icon at bounding box center [358, 118] width 12 height 12
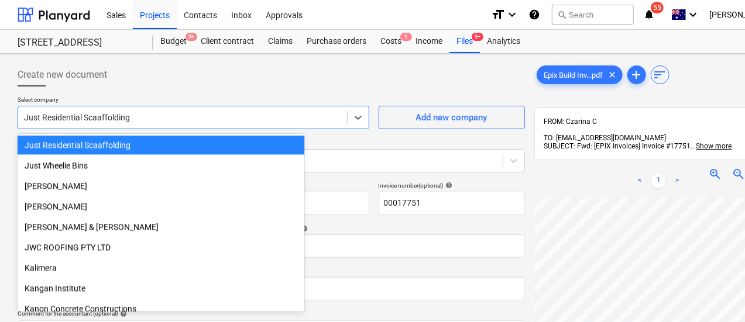
scroll to position [0, 0]
click at [261, 38] on div "Claims" at bounding box center [280, 41] width 39 height 23
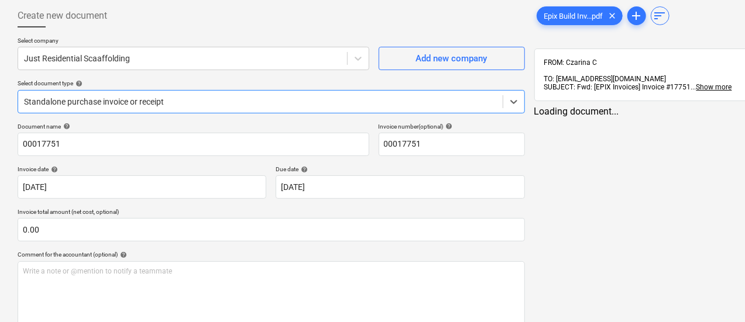
scroll to position [117, 0]
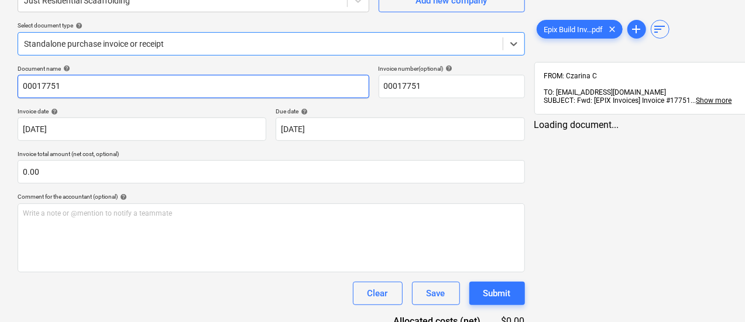
click at [71, 87] on input "00017751" at bounding box center [194, 86] width 352 height 23
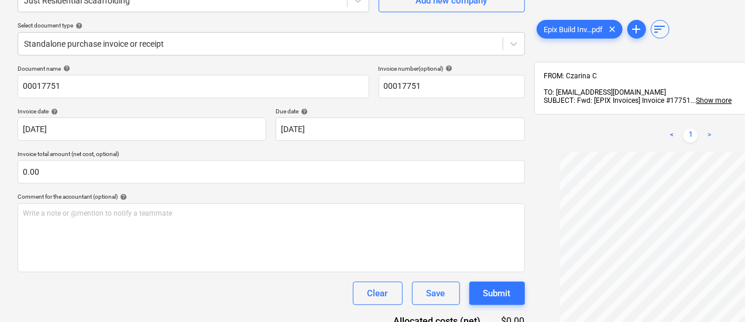
click at [139, 70] on div "Document name help" at bounding box center [194, 69] width 352 height 8
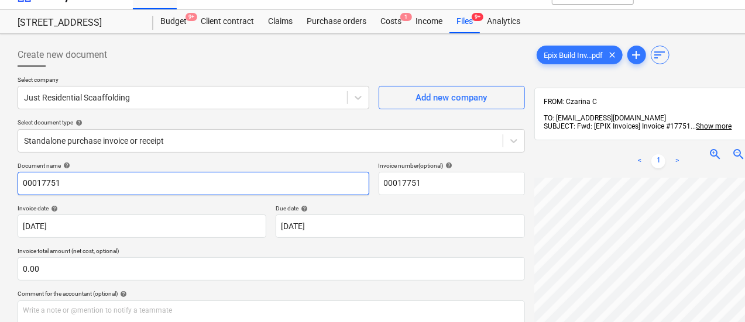
scroll to position [19, 0]
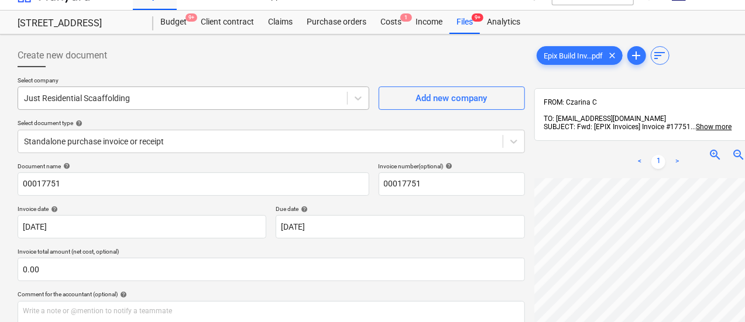
click at [129, 106] on div "Just Residential Scaaffolding" at bounding box center [182, 98] width 329 height 16
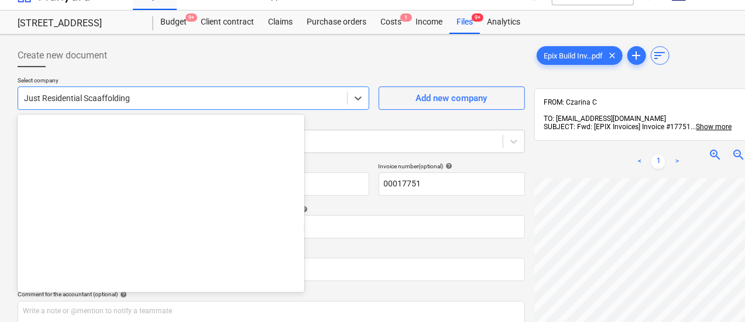
scroll to position [10175, 0]
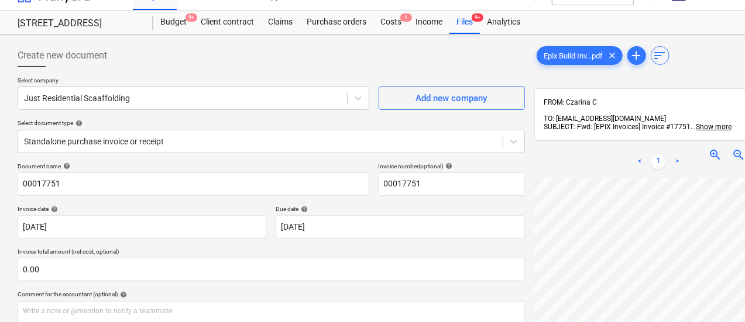
click at [205, 82] on p "Select company" at bounding box center [194, 82] width 352 height 10
click at [202, 163] on div "Document name help" at bounding box center [194, 167] width 352 height 8
click at [182, 122] on div "Select document type help" at bounding box center [271, 123] width 507 height 8
click at [183, 140] on div at bounding box center [260, 142] width 473 height 12
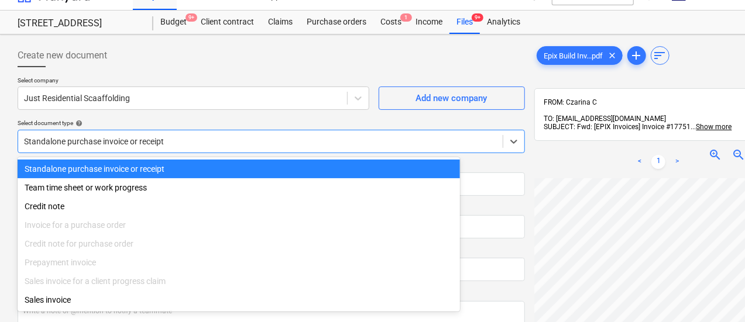
click at [205, 121] on div "Select document type help" at bounding box center [271, 123] width 507 height 8
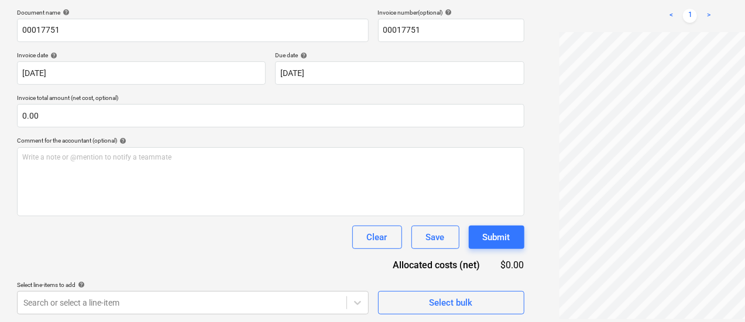
scroll to position [173, 1]
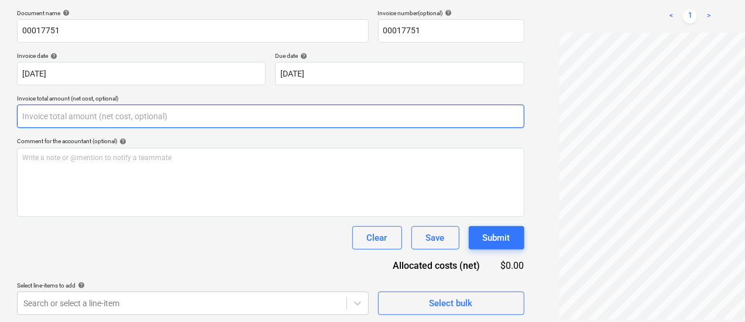
click at [261, 107] on input "text" at bounding box center [270, 116] width 507 height 23
paste input "#:00017802"
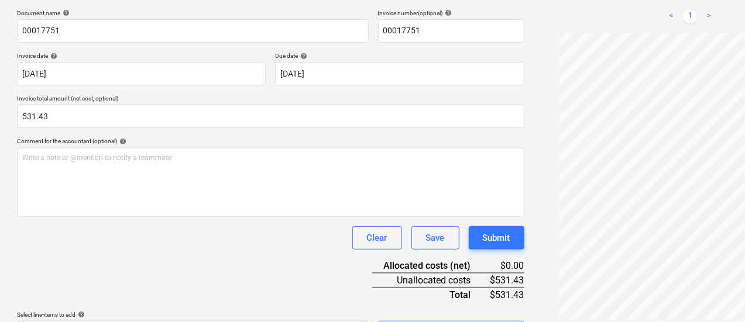
click at [207, 103] on p "Invoice total amount (net cost, optional)" at bounding box center [270, 100] width 507 height 10
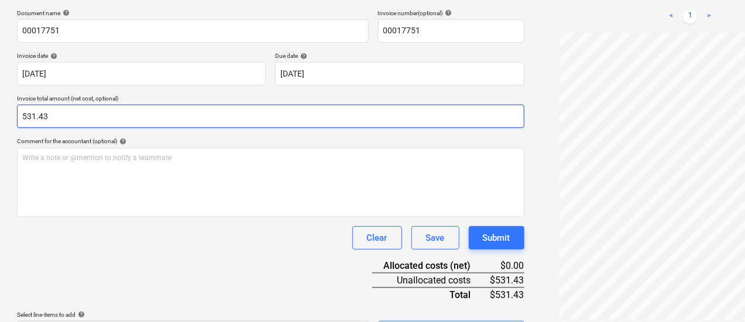
click at [207, 107] on input "531.43" at bounding box center [270, 116] width 507 height 23
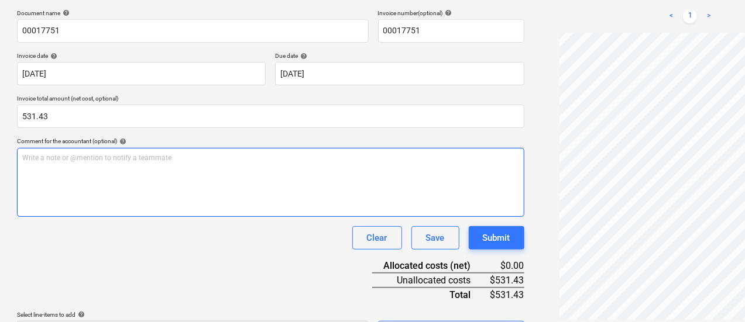
click at [185, 171] on div "Write a note or @mention to notify a teammate [PERSON_NAME]" at bounding box center [270, 182] width 507 height 69
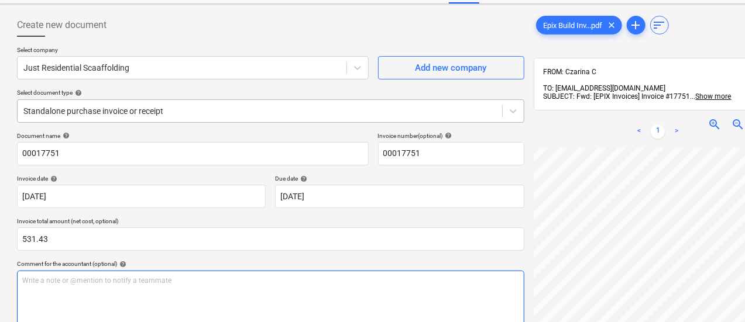
scroll to position [44, 1]
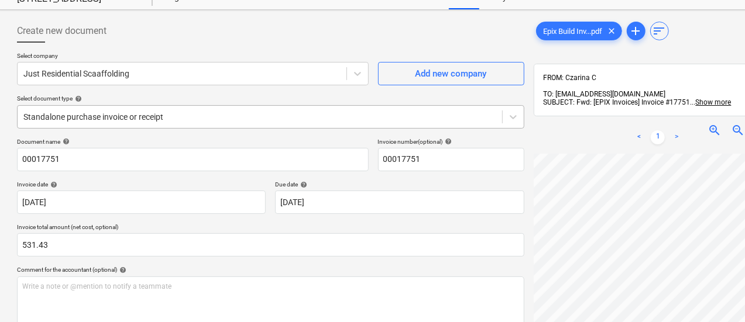
click at [165, 121] on div at bounding box center [259, 117] width 473 height 12
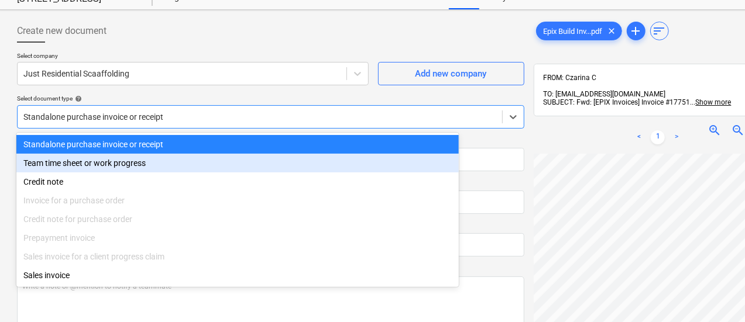
click at [202, 97] on div "Select document type help" at bounding box center [270, 99] width 507 height 8
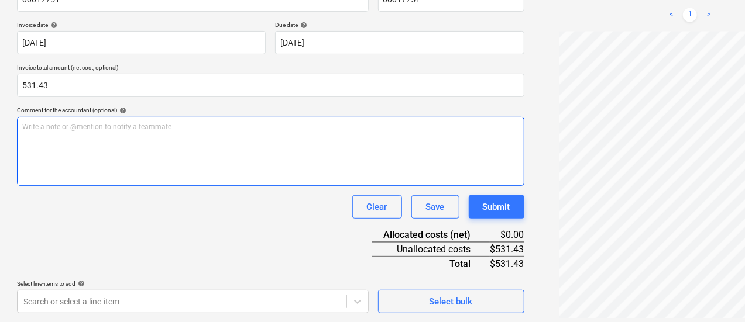
scroll to position [204, 1]
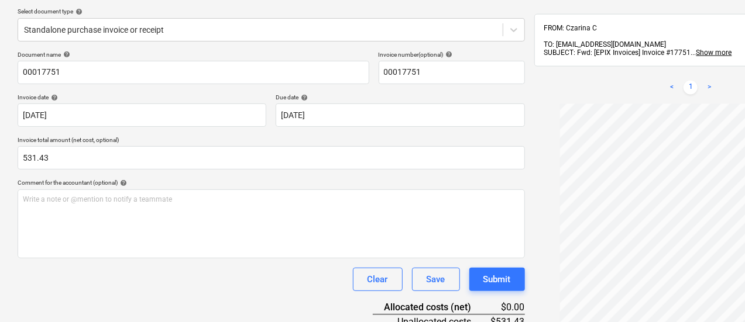
scroll to position [130, 0]
click at [135, 39] on div "Standalone purchase invoice or receipt" at bounding box center [271, 30] width 507 height 23
drag, startPoint x: 158, startPoint y: 285, endPoint x: 97, endPoint y: 279, distance: 61.1
click at [97, 279] on div "Clear Save Submit" at bounding box center [271, 279] width 507 height 23
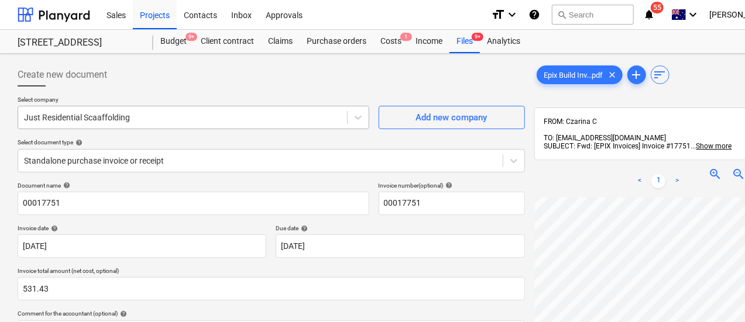
click at [248, 116] on div at bounding box center [182, 118] width 317 height 12
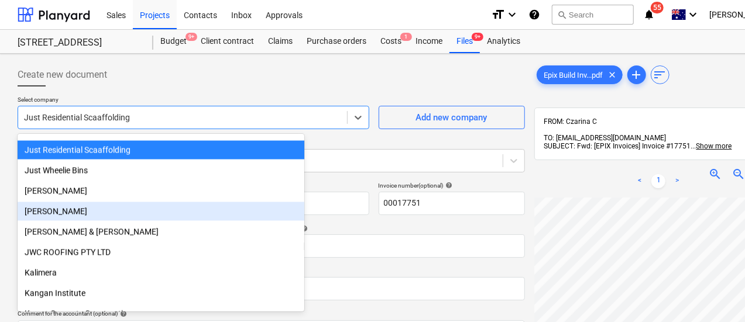
scroll to position [1, 0]
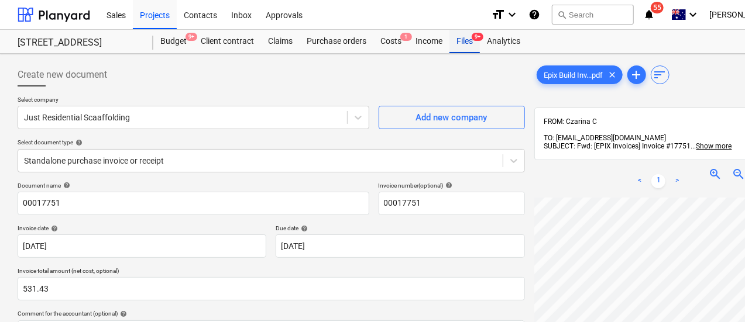
click at [457, 33] on div "Files 9+" at bounding box center [464, 41] width 30 height 23
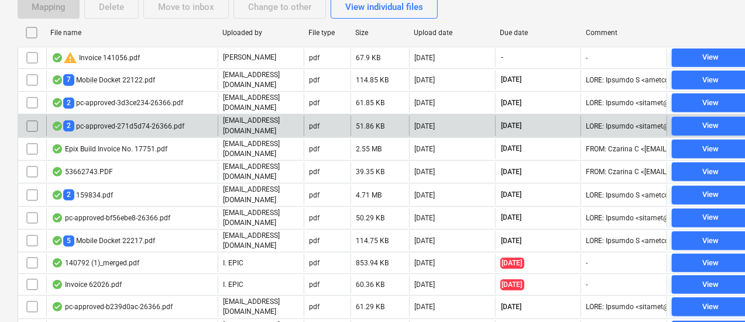
scroll to position [210, 0]
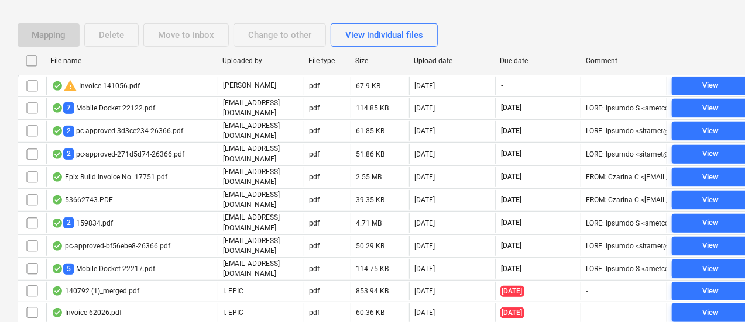
click at [504, 61] on div at bounding box center [494, 60] width 21 height 19
click at [515, 57] on div "Due date" at bounding box center [538, 61] width 77 height 8
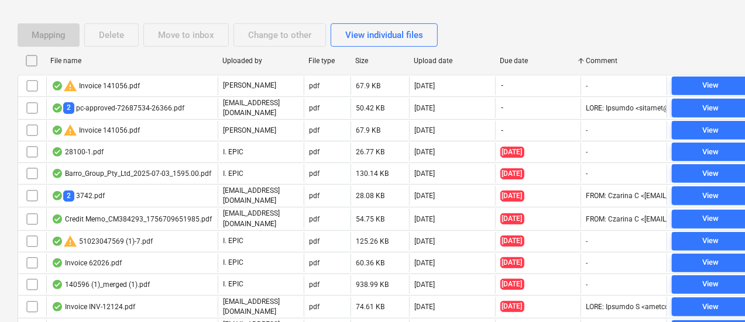
click at [515, 57] on div "Due date" at bounding box center [538, 61] width 77 height 8
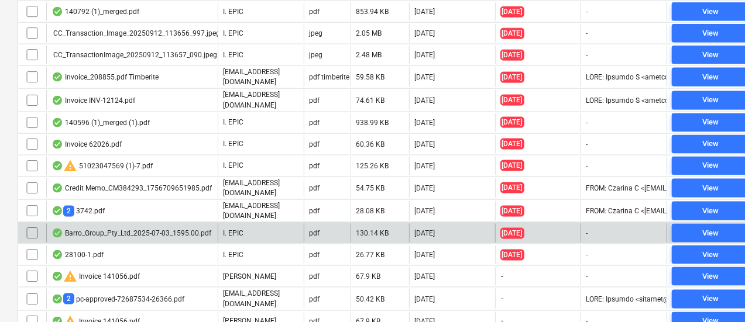
scroll to position [774, 0]
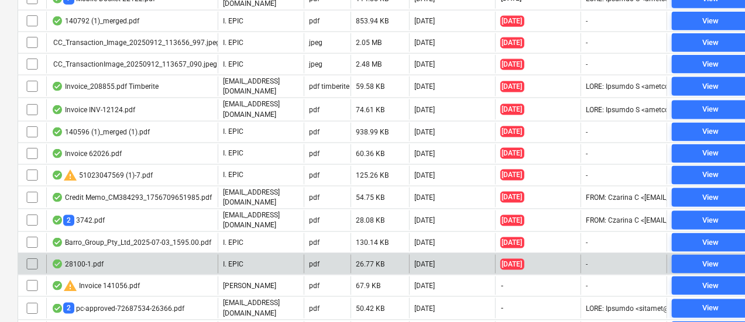
click at [104, 255] on div "28100-1.pdf" at bounding box center [131, 264] width 171 height 19
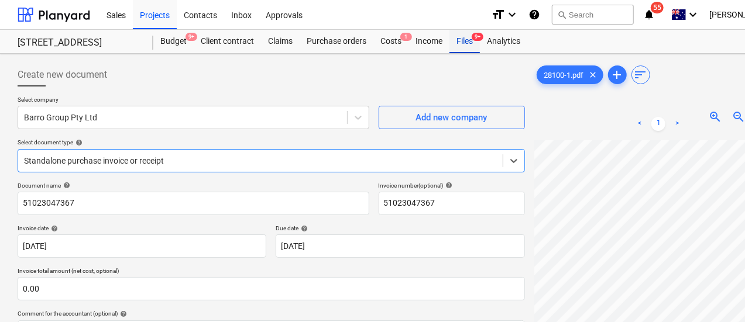
click at [471, 42] on div "Files 9+" at bounding box center [464, 41] width 30 height 23
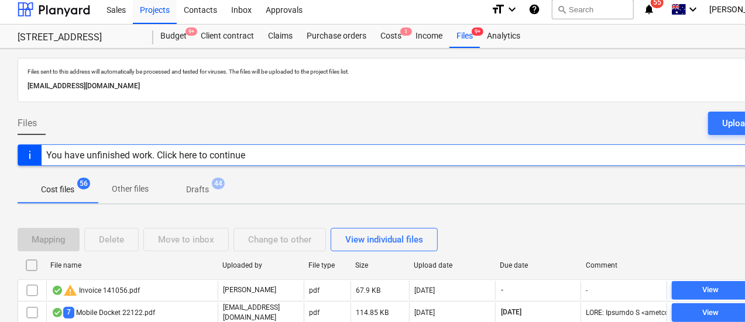
scroll to position [5, 0]
click at [469, 35] on div "Files 9+" at bounding box center [464, 36] width 30 height 23
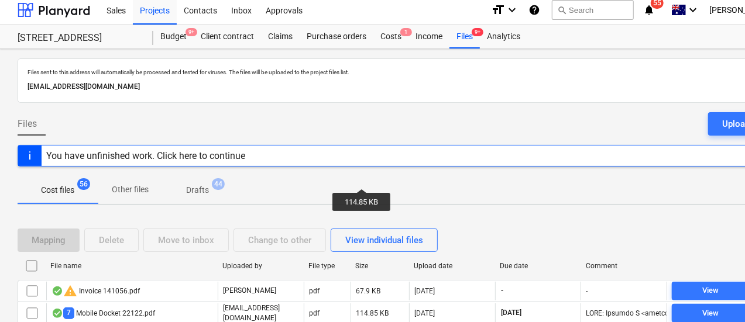
scroll to position [167, 0]
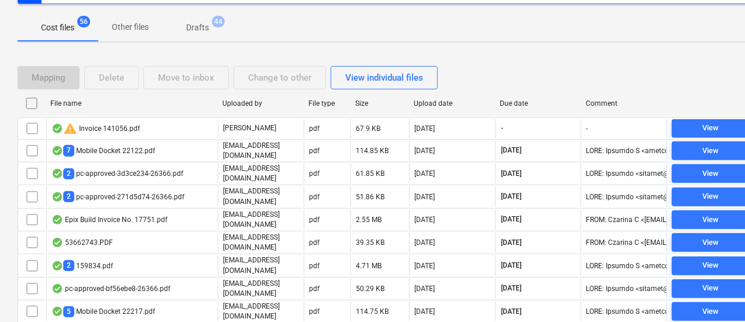
click at [536, 111] on div "Due date" at bounding box center [538, 103] width 86 height 19
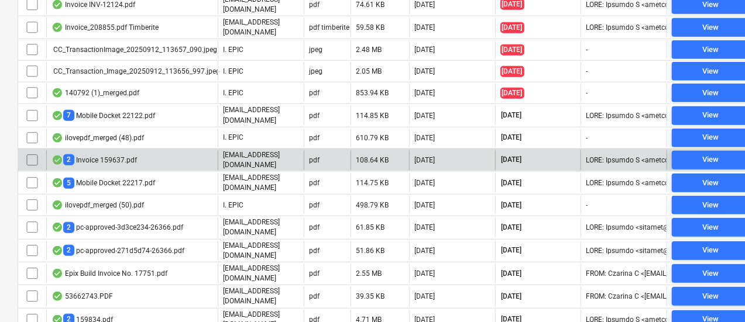
scroll to position [531, 0]
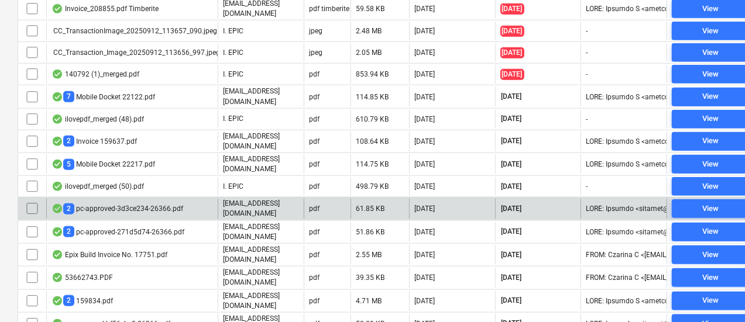
click at [150, 204] on div "2 pc-approved-3d3ce234-26366.pdf" at bounding box center [117, 209] width 132 height 11
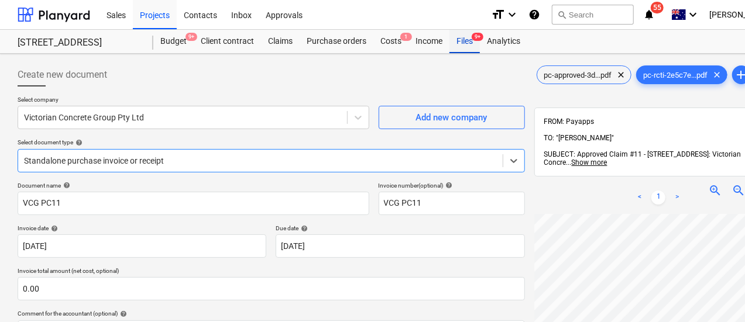
click at [468, 51] on div "Files 9+" at bounding box center [464, 41] width 30 height 23
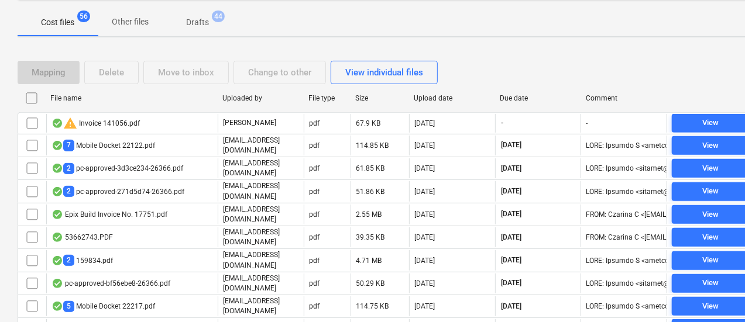
scroll to position [172, 0]
click at [525, 95] on div "Due date" at bounding box center [538, 99] width 77 height 8
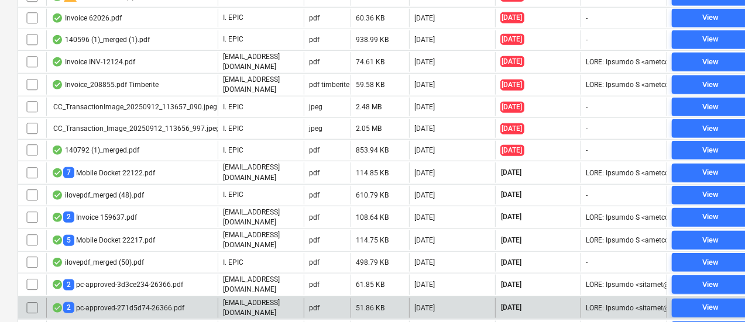
scroll to position [490, 0]
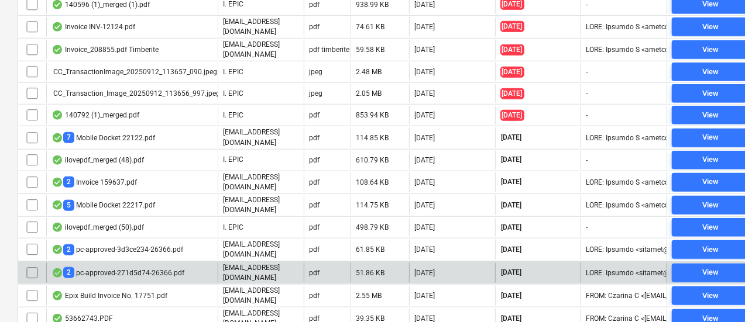
click at [151, 267] on div "2 pc-approved-271d5d74-26366.pdf" at bounding box center [117, 272] width 133 height 11
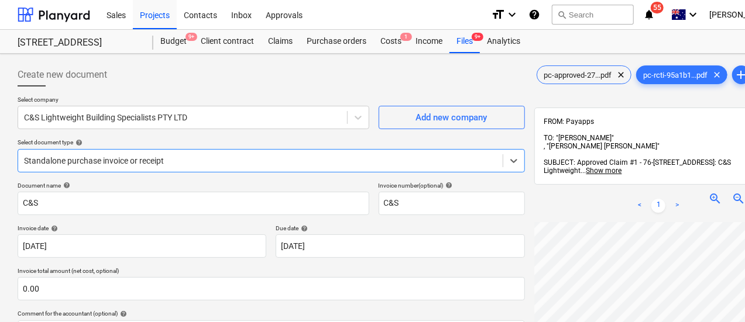
scroll to position [81, 0]
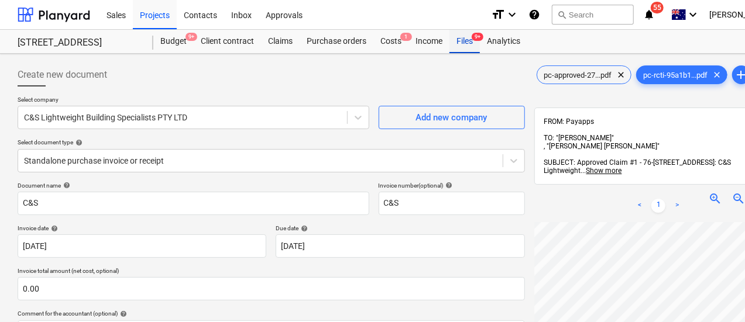
click at [464, 40] on div "Files 9+" at bounding box center [464, 41] width 30 height 23
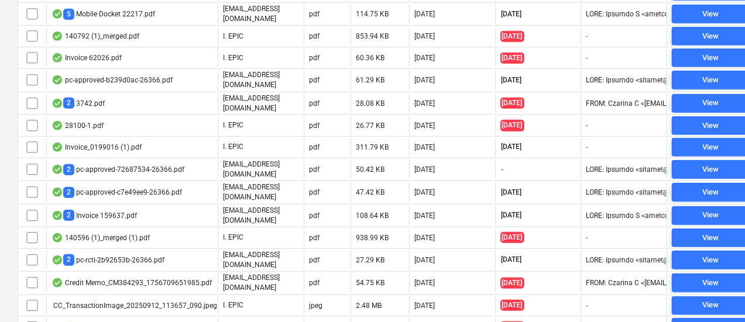
scroll to position [464, 0]
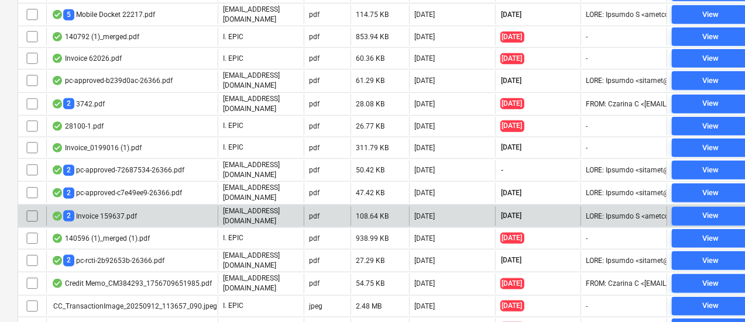
click at [201, 206] on div "2 Invoice 159637.pdf" at bounding box center [131, 216] width 171 height 20
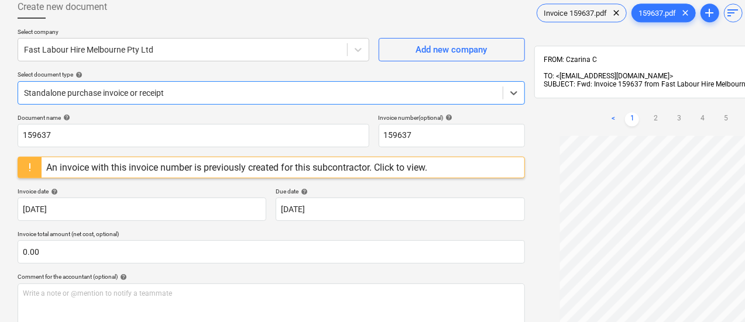
scroll to position [65, 0]
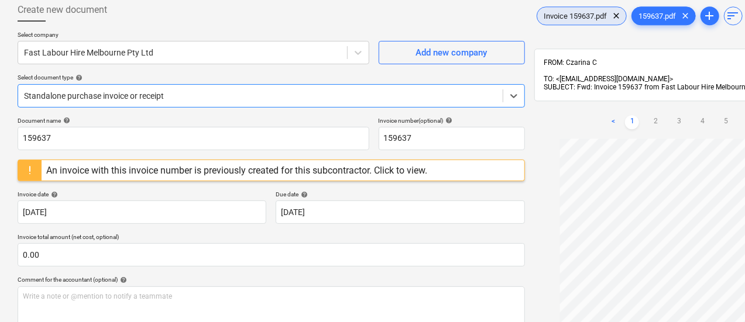
click at [537, 12] on span "Invoice 159637.pdf" at bounding box center [575, 16] width 77 height 9
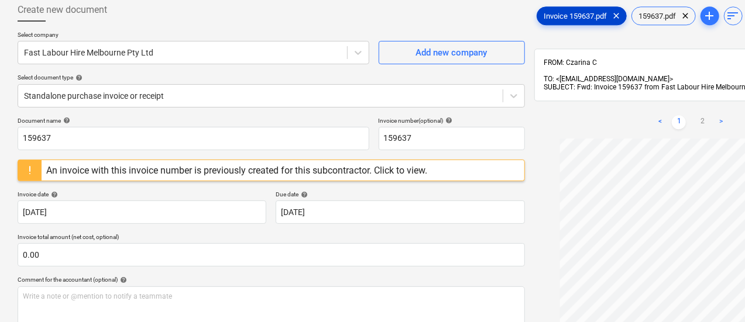
scroll to position [82, 0]
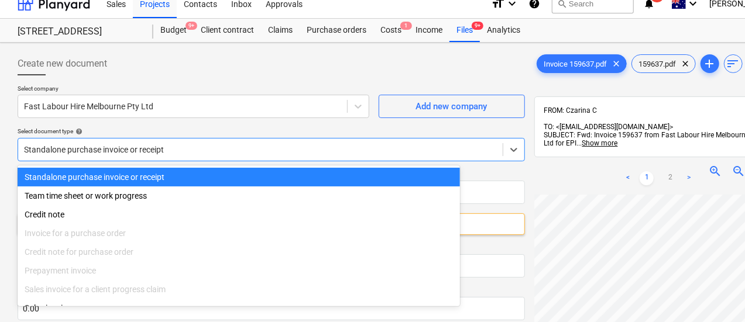
click at [184, 159] on div "Standalone purchase invoice or receipt" at bounding box center [271, 149] width 507 height 23
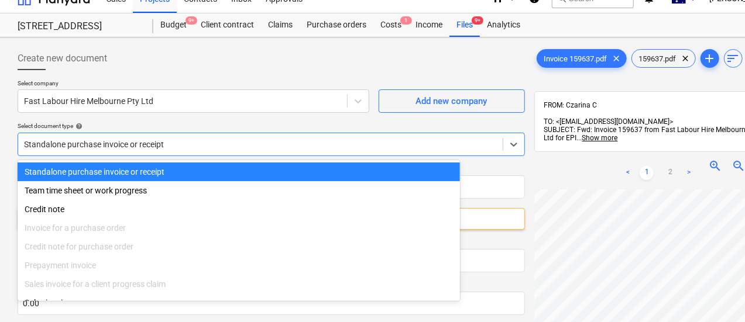
click at [201, 144] on div at bounding box center [260, 145] width 473 height 12
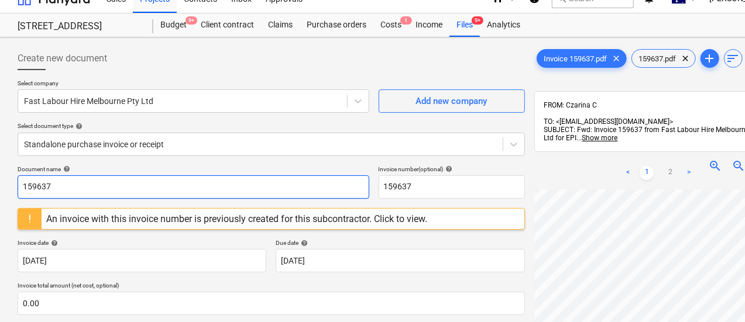
click at [153, 182] on input "159637" at bounding box center [194, 186] width 352 height 23
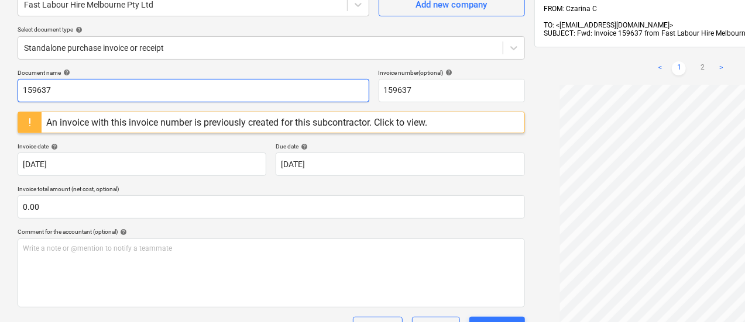
scroll to position [0, 0]
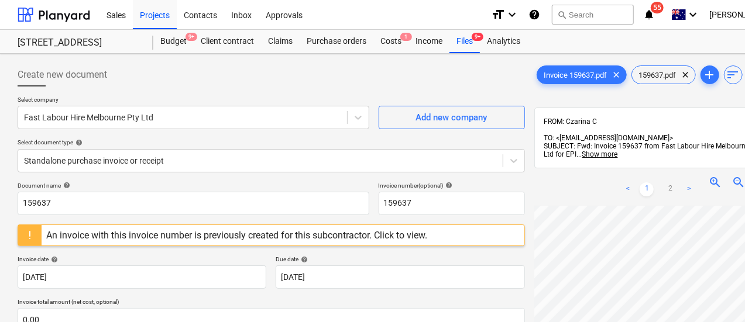
click at [216, 137] on div "Select company Fast Labour Hire Melbourne Pty Ltd Add new company Select docume…" at bounding box center [271, 139] width 507 height 86
click at [469, 45] on div "Files 9+" at bounding box center [464, 41] width 30 height 23
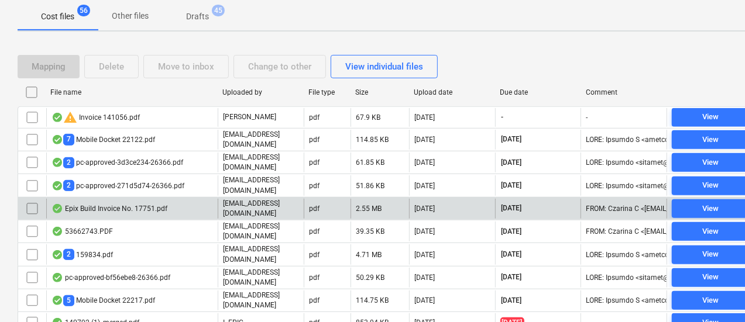
scroll to position [203, 0]
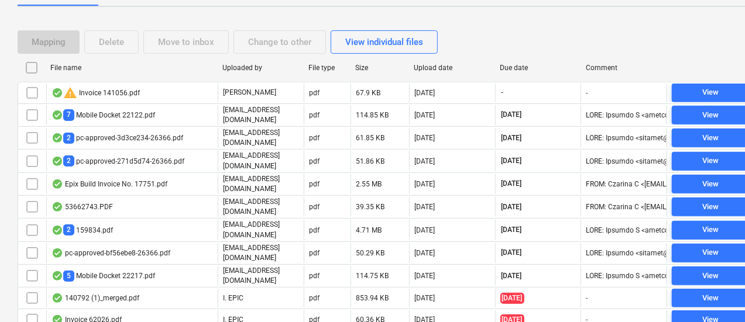
click at [509, 68] on div "Due date" at bounding box center [538, 68] width 77 height 8
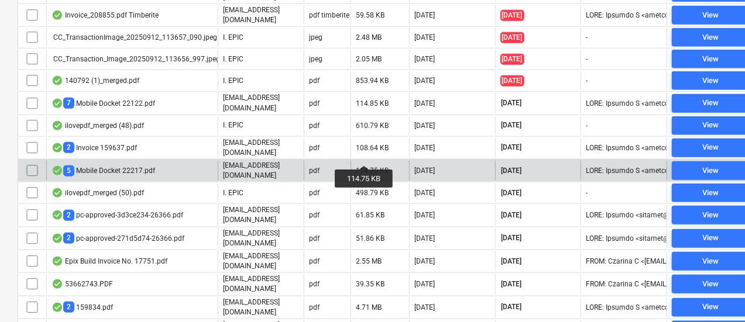
scroll to position [546, 0]
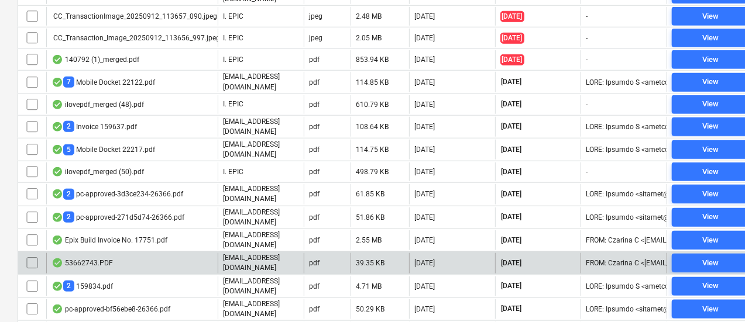
click at [155, 253] on div "53662743.PDF" at bounding box center [131, 263] width 171 height 20
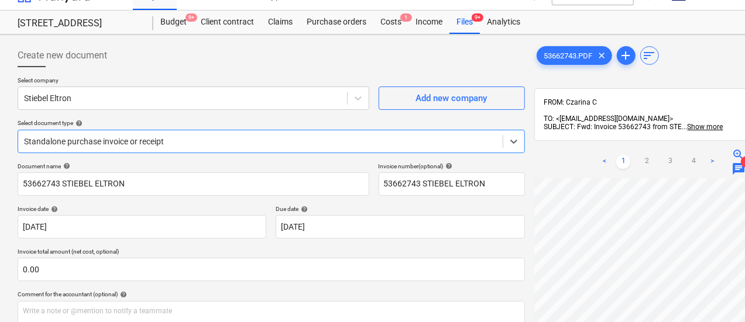
scroll to position [20, 0]
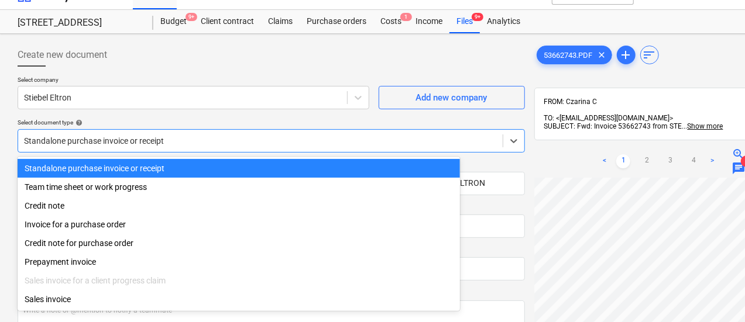
click at [230, 138] on div at bounding box center [260, 141] width 473 height 12
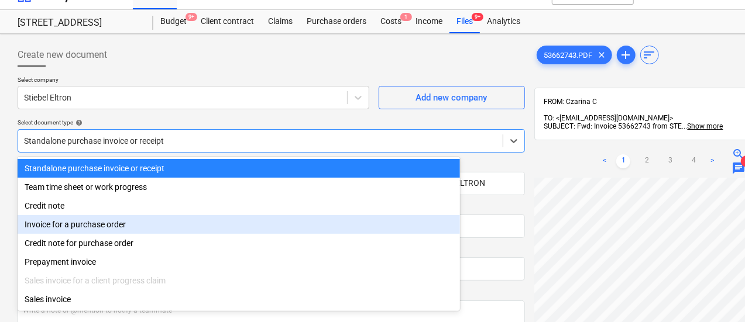
click at [218, 219] on div "Invoice for a purchase order" at bounding box center [239, 224] width 442 height 19
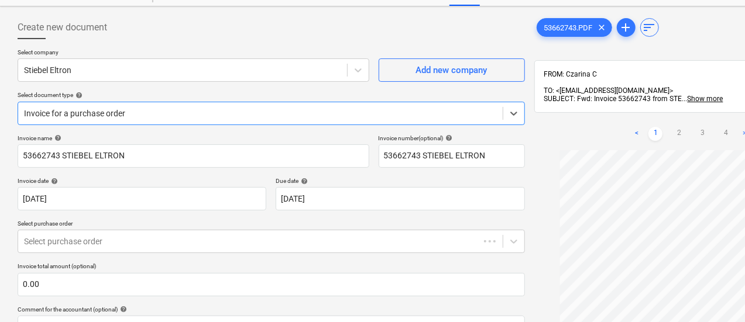
scroll to position [47, 0]
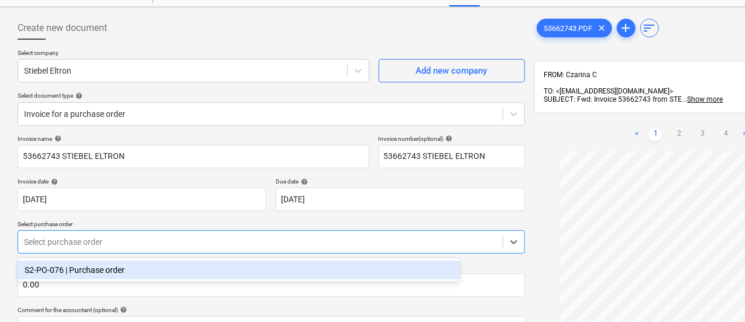
click at [206, 237] on div at bounding box center [260, 242] width 473 height 12
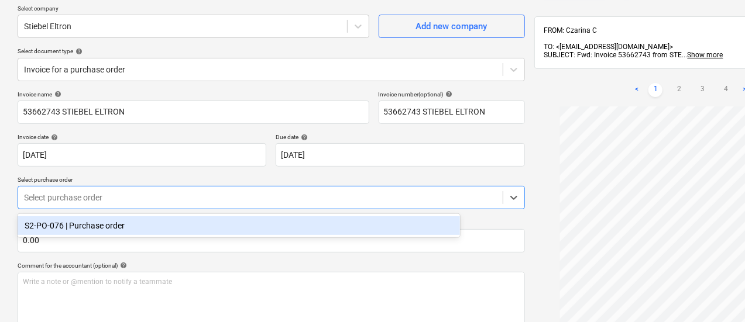
click at [164, 223] on div "S2-PO-076 | Purchase order" at bounding box center [239, 225] width 442 height 19
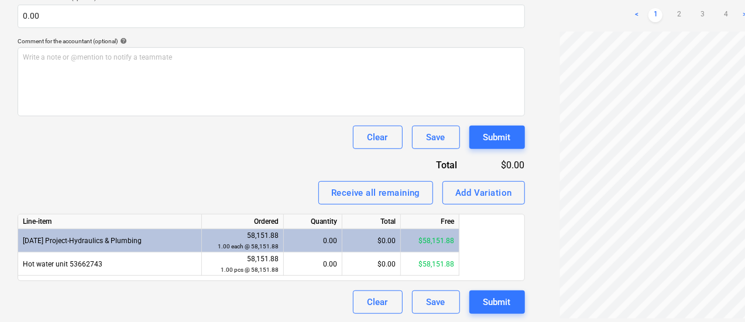
scroll to position [316, 0]
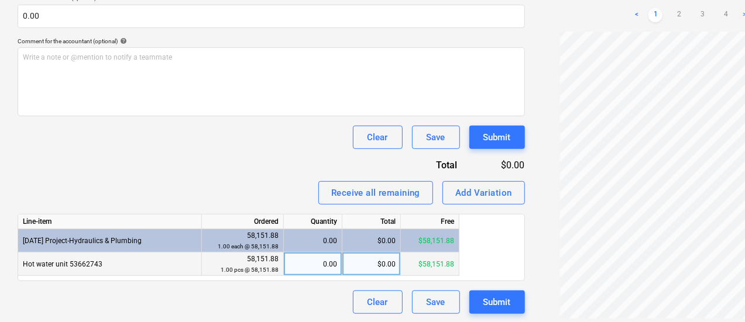
click at [315, 258] on div "0.00" at bounding box center [312, 264] width 49 height 23
click at [191, 187] on div "Receive all remaining Add Variation" at bounding box center [271, 192] width 507 height 23
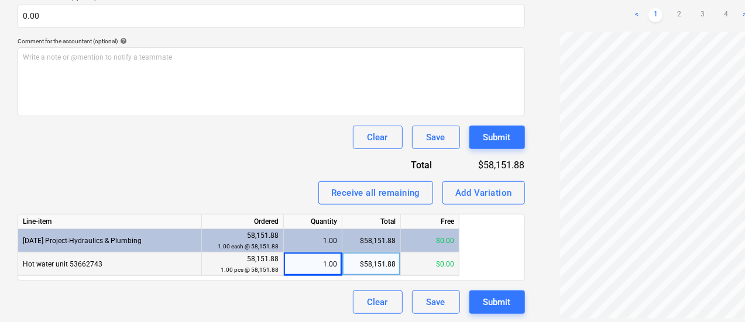
click at [173, 161] on div "Invoice name help 53662743 STIEBEL ELTRON Invoice number (optional) help 536627…" at bounding box center [271, 90] width 507 height 448
click at [331, 261] on div "1.00" at bounding box center [312, 264] width 49 height 23
click at [177, 199] on div "Receive all remaining Add Variation" at bounding box center [271, 192] width 507 height 23
click at [215, 287] on div "Invoice name help 53662743 STIEBEL ELTRON Invoice number (optional) help 536627…" at bounding box center [271, 90] width 507 height 448
click at [450, 264] on div "$0.00" at bounding box center [430, 264] width 58 height 23
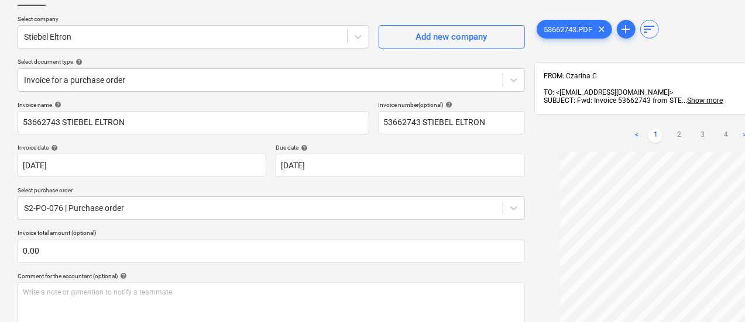
scroll to position [69, 0]
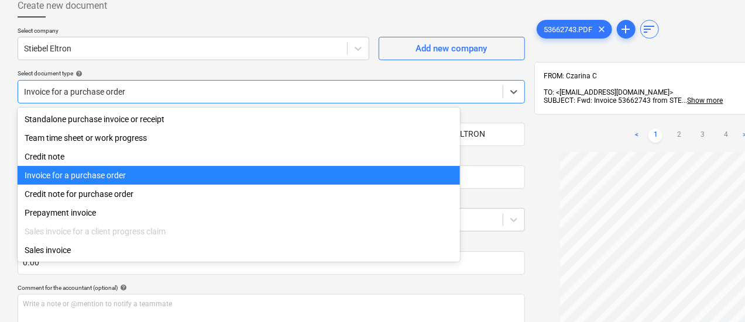
click at [132, 90] on div at bounding box center [260, 92] width 473 height 12
click at [140, 177] on div "Invoice for a purchase order" at bounding box center [239, 175] width 442 height 19
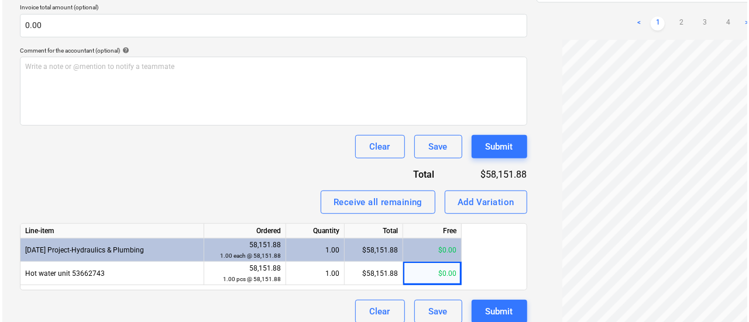
scroll to position [316, 0]
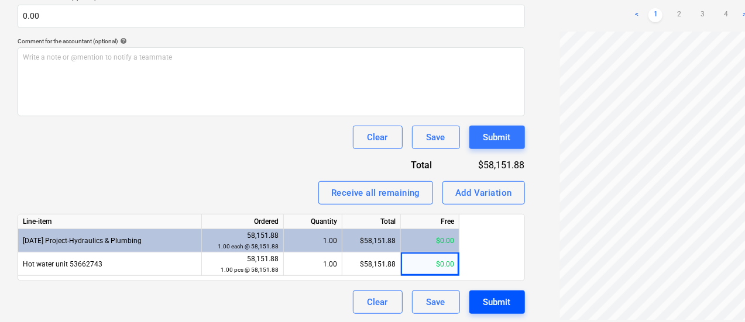
click at [469, 301] on button "Submit" at bounding box center [497, 302] width 56 height 23
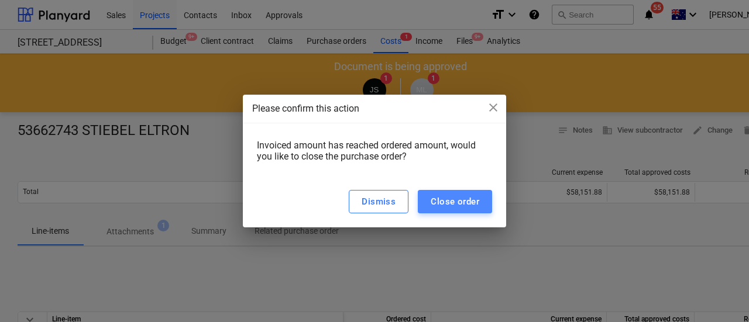
click at [463, 204] on div "Close order" at bounding box center [455, 201] width 49 height 15
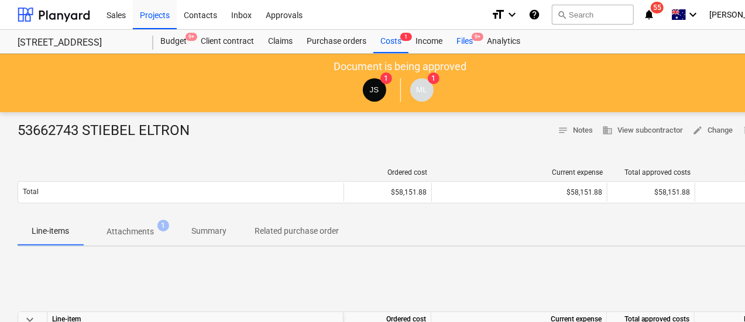
click at [462, 40] on div "Files 9+" at bounding box center [464, 41] width 30 height 23
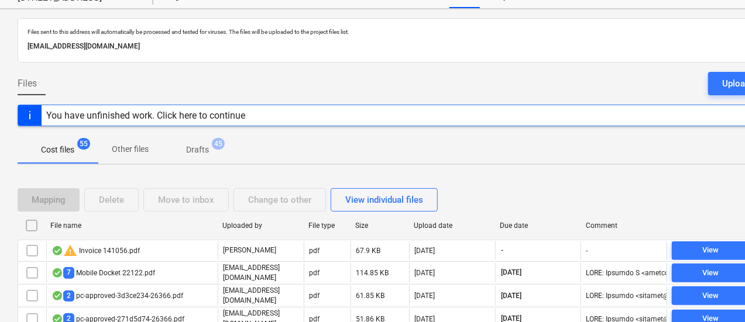
scroll to position [117, 0]
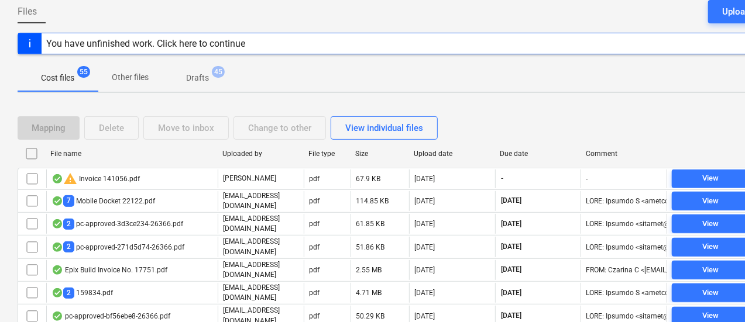
click at [538, 160] on div "Due date" at bounding box center [538, 153] width 86 height 19
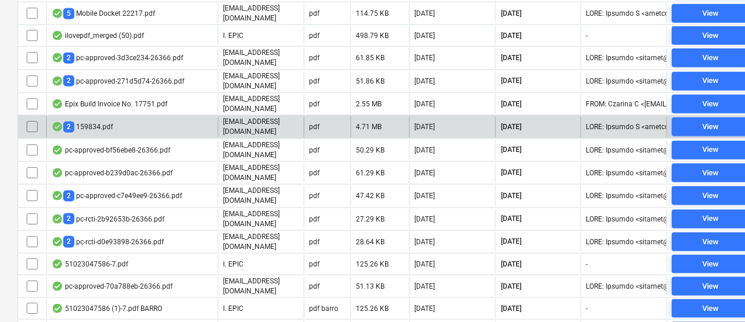
scroll to position [702, 0]
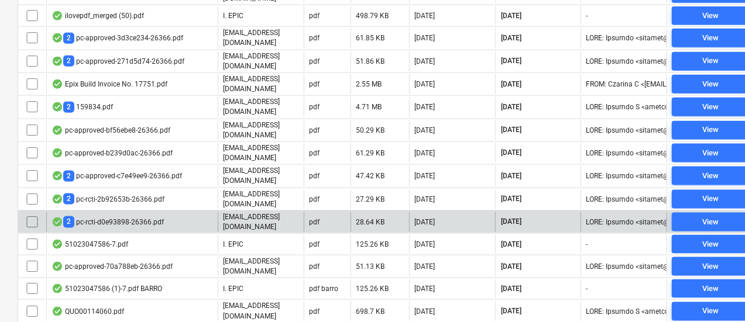
click at [269, 212] on div "[EMAIL_ADDRESS][DOMAIN_NAME]" at bounding box center [261, 222] width 86 height 20
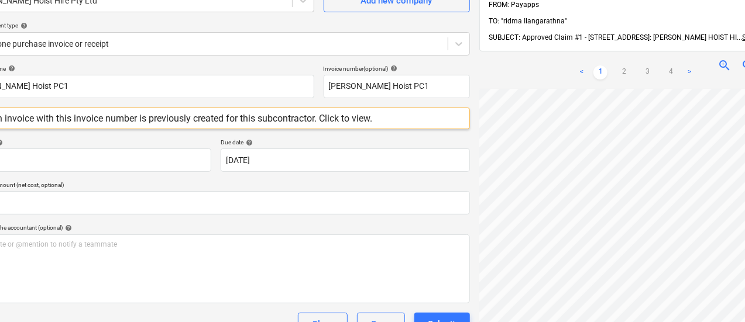
scroll to position [117, 55]
drag, startPoint x: 505, startPoint y: 53, endPoint x: 536, endPoint y: 52, distance: 30.4
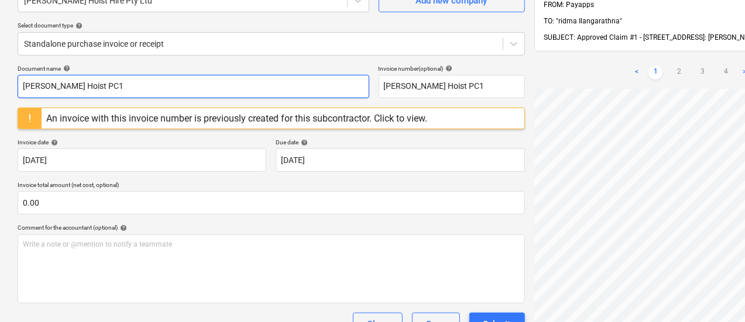
drag, startPoint x: 459, startPoint y: 60, endPoint x: 303, endPoint y: 96, distance: 159.6
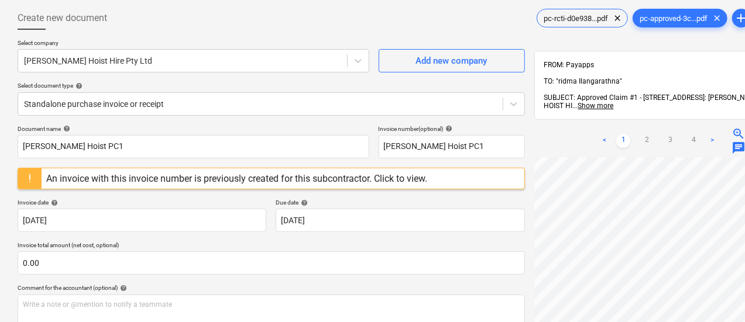
scroll to position [0, 0]
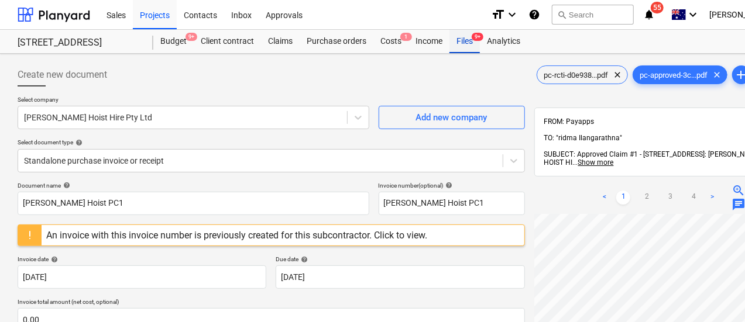
click at [471, 47] on div "Files 9+" at bounding box center [464, 41] width 30 height 23
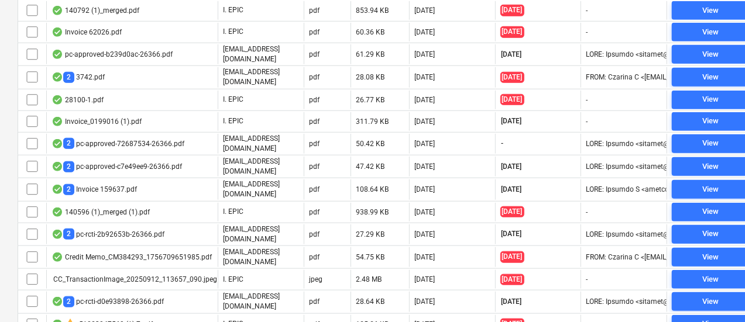
scroll to position [776, 0]
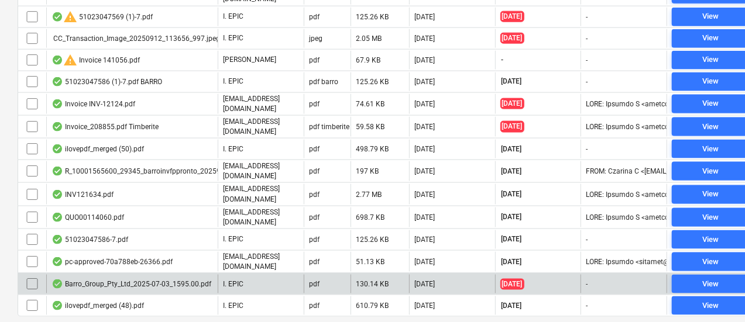
click at [186, 280] on div "Barro_Group_Pty_Ltd_2025-07-03_1595.00.pdf" at bounding box center [131, 284] width 160 height 9
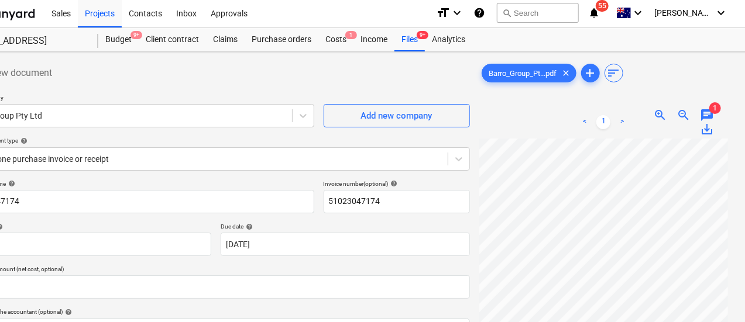
scroll to position [0, 55]
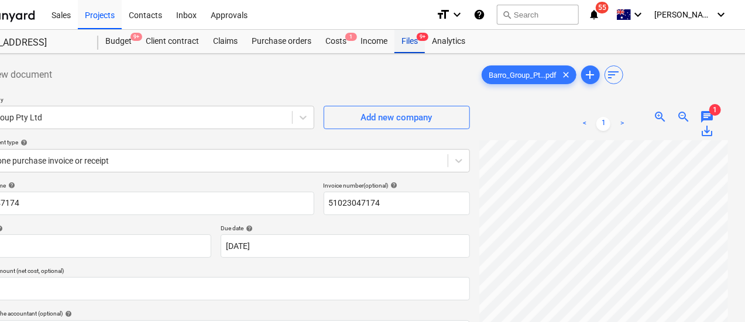
drag, startPoint x: 398, startPoint y: 43, endPoint x: 400, endPoint y: 50, distance: 7.2
click at [398, 43] on div "Files 9+" at bounding box center [409, 41] width 30 height 23
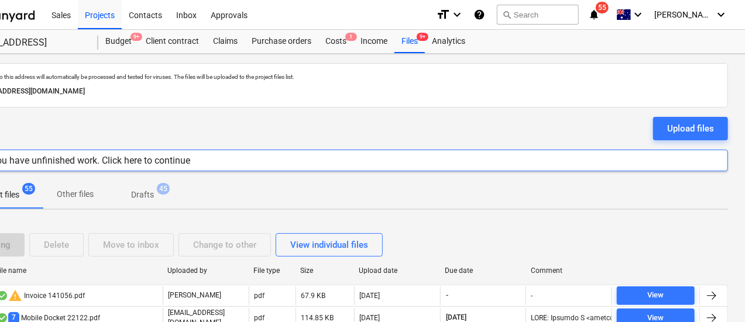
scroll to position [175, 55]
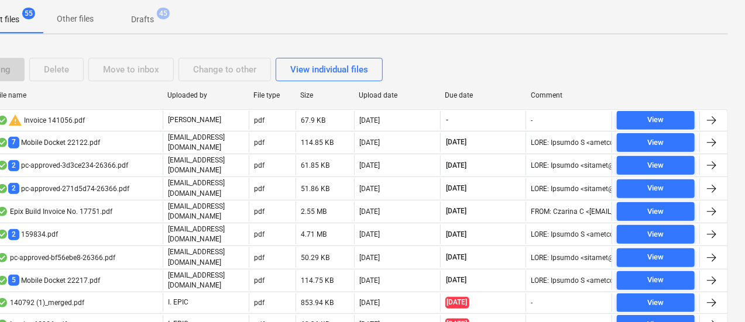
click at [460, 96] on div "Due date" at bounding box center [483, 95] width 77 height 8
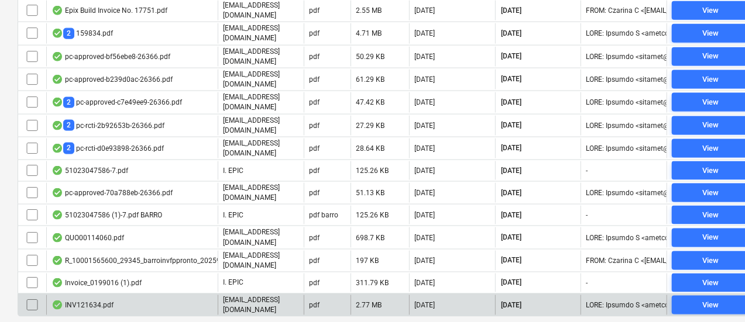
drag, startPoint x: 529, startPoint y: 279, endPoint x: 355, endPoint y: 277, distance: 173.7
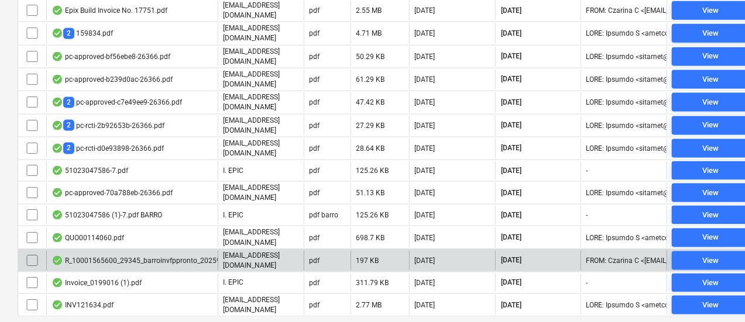
click at [124, 256] on div "R_10001565600_29345_barroinvfppronto_202599113319.pdf" at bounding box center [156, 260] width 210 height 9
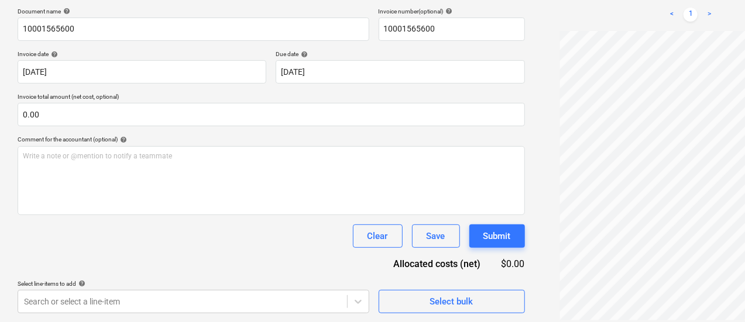
drag, startPoint x: 424, startPoint y: 145, endPoint x: 316, endPoint y: 136, distance: 108.0
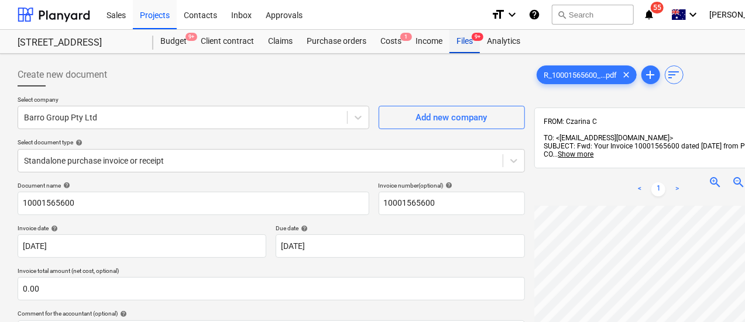
click at [466, 45] on div "Files 9+" at bounding box center [464, 41] width 30 height 23
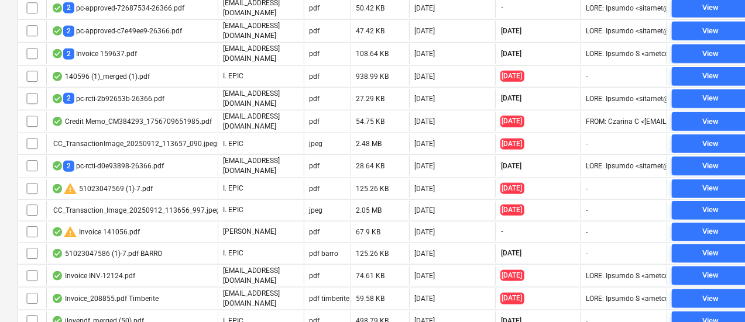
scroll to position [605, 0]
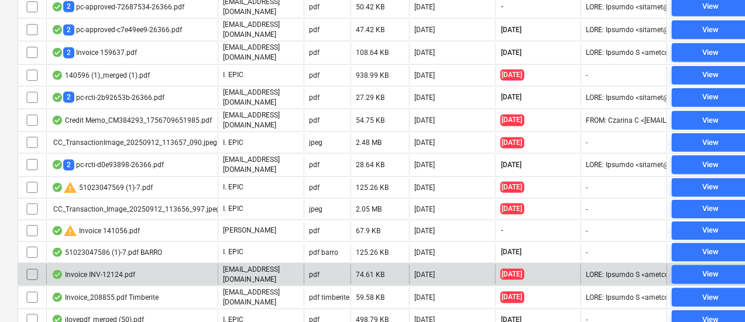
click at [167, 265] on div "Invoice INV-12124.pdf" at bounding box center [131, 275] width 171 height 20
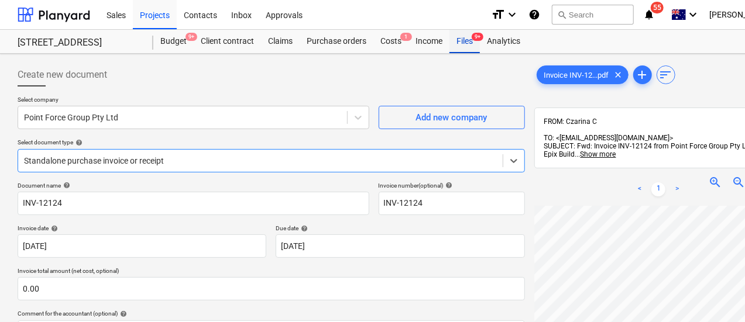
click at [468, 40] on div "Files 9+" at bounding box center [464, 41] width 30 height 23
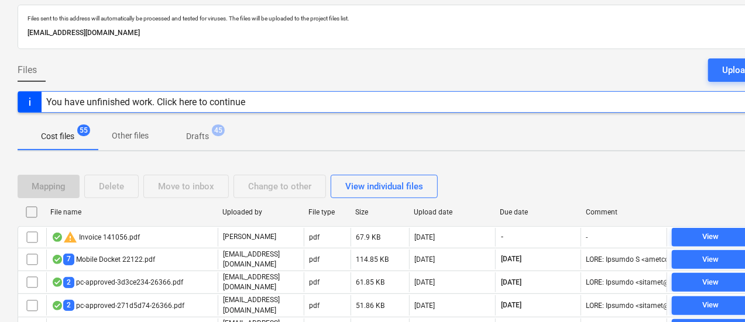
scroll to position [42, 0]
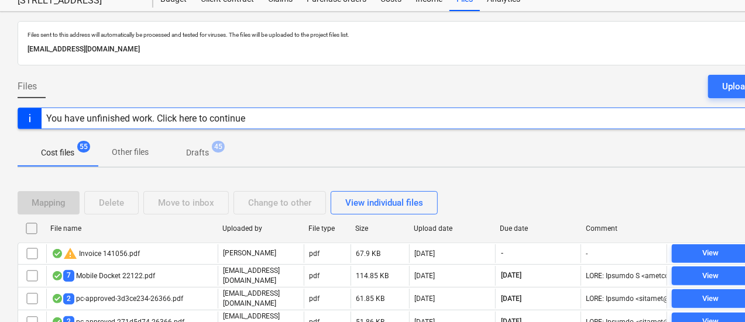
click at [514, 222] on div "Due date" at bounding box center [538, 228] width 86 height 19
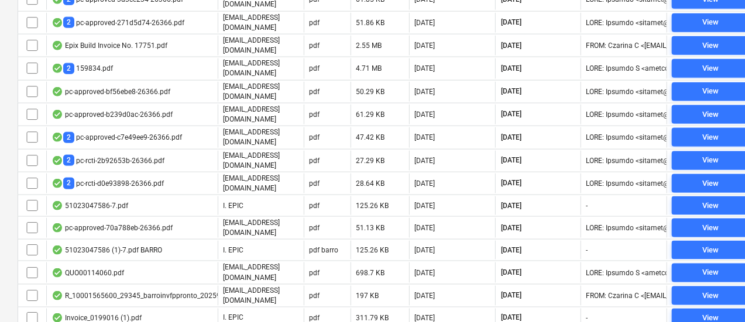
scroll to position [717, 0]
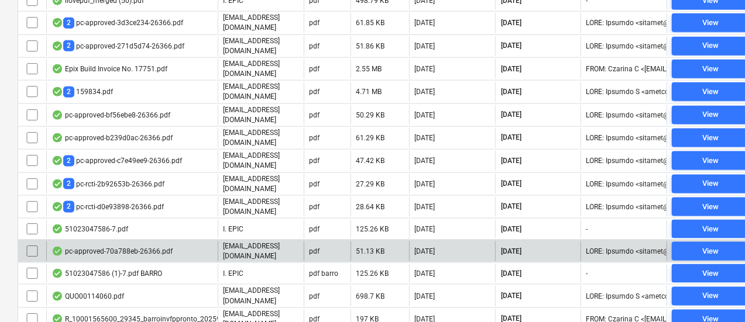
click at [128, 242] on div "pc-approved-70a788eb-26366.pdf" at bounding box center [131, 252] width 171 height 20
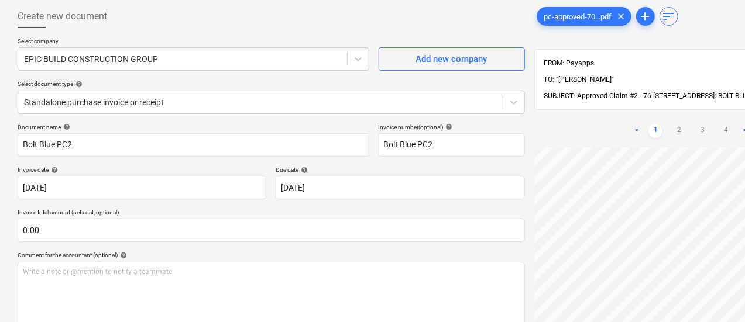
scroll to position [0, 62]
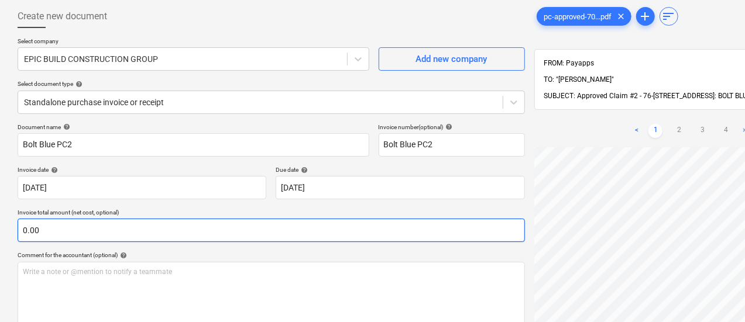
click at [381, 223] on div "Create new document Select company EPIC BUILD CONSTRUCTION GROUP Add new compan…" at bounding box center [400, 217] width 774 height 434
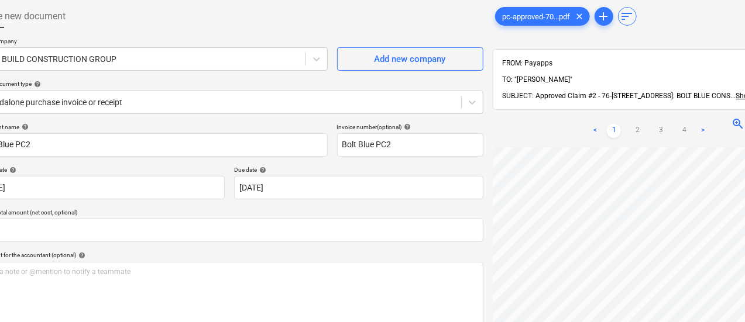
scroll to position [58, 55]
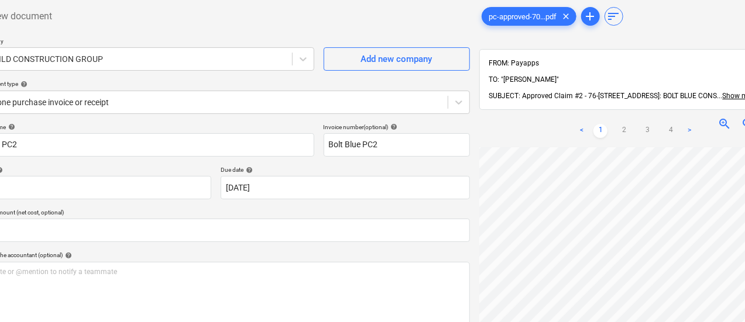
drag, startPoint x: 612, startPoint y: 39, endPoint x: 665, endPoint y: 40, distance: 53.2
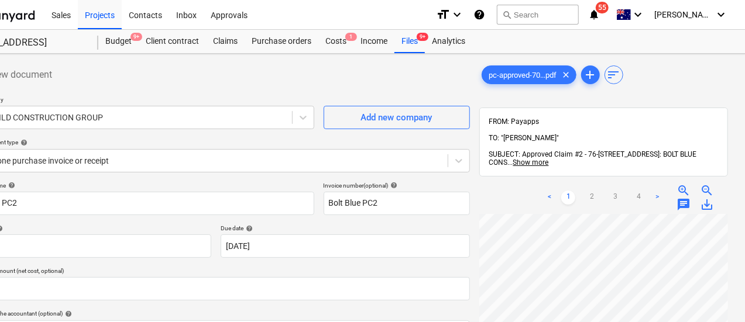
scroll to position [0, 0]
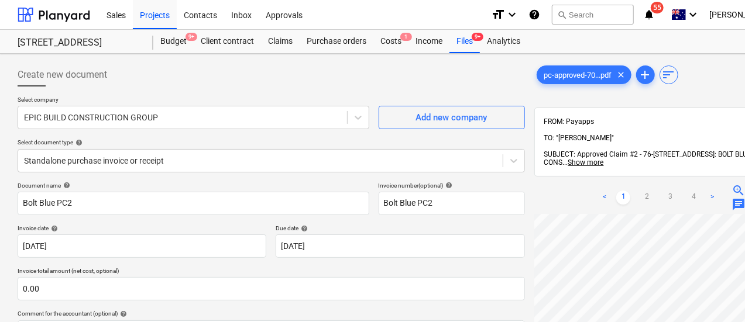
drag, startPoint x: 332, startPoint y: 73, endPoint x: 171, endPoint y: 75, distance: 160.9
click at [243, 126] on div "EPIC BUILD CONSTRUCTION GROUP" at bounding box center [194, 117] width 352 height 23
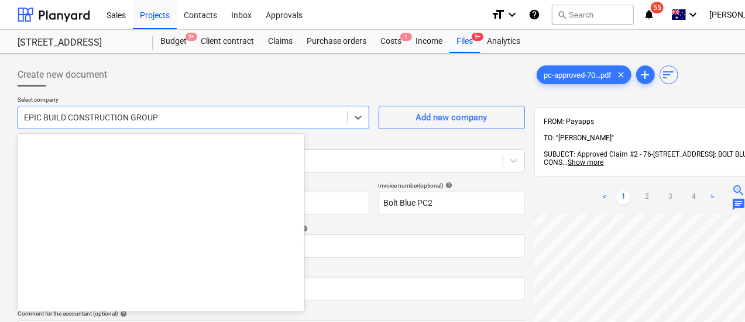
scroll to position [7043, 0]
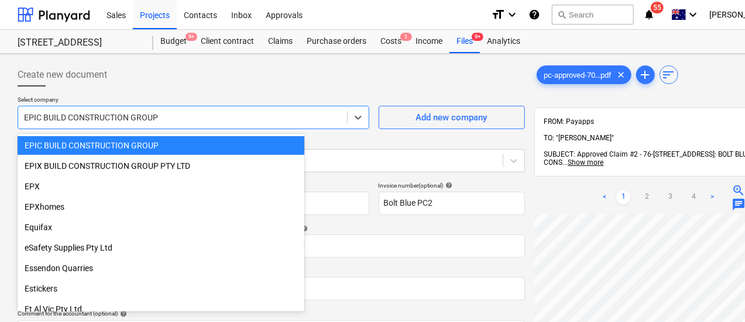
click at [246, 120] on div at bounding box center [182, 118] width 317 height 12
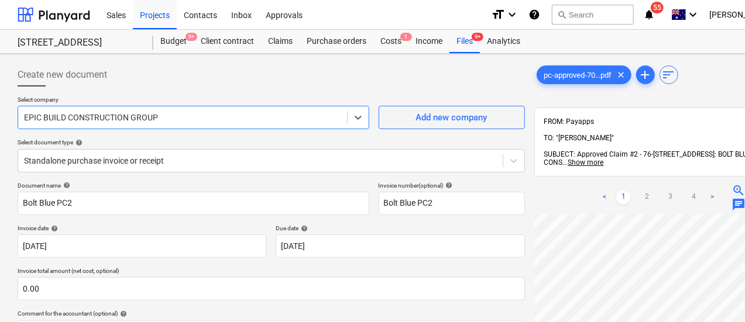
click at [206, 128] on div "EPIC BUILD CONSTRUCTION GROUP" at bounding box center [194, 117] width 352 height 23
click at [228, 92] on div "Create new document Select company EPIC BUILD CONSTRUCTION GROUP Add new compan…" at bounding box center [271, 275] width 507 height 425
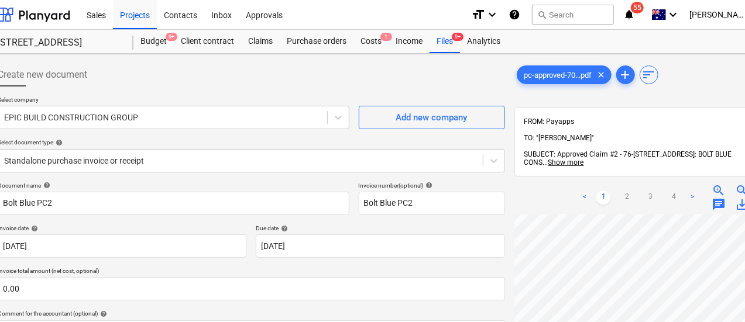
scroll to position [0, 55]
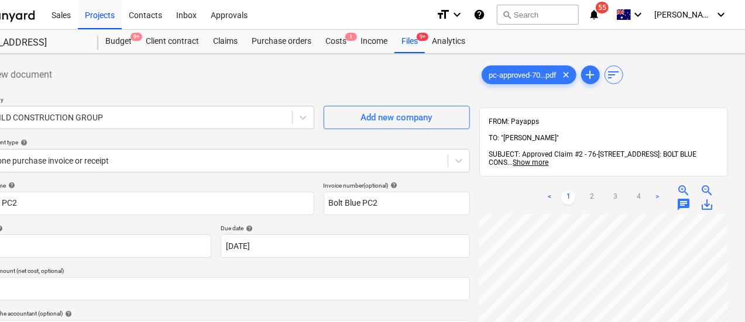
drag, startPoint x: 554, startPoint y: 99, endPoint x: 672, endPoint y: 101, distance: 117.6
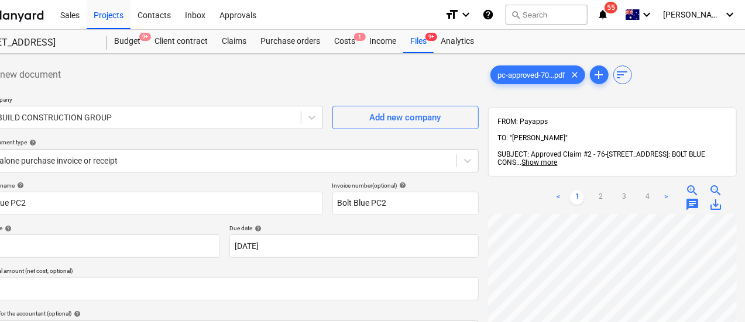
scroll to position [0, 0]
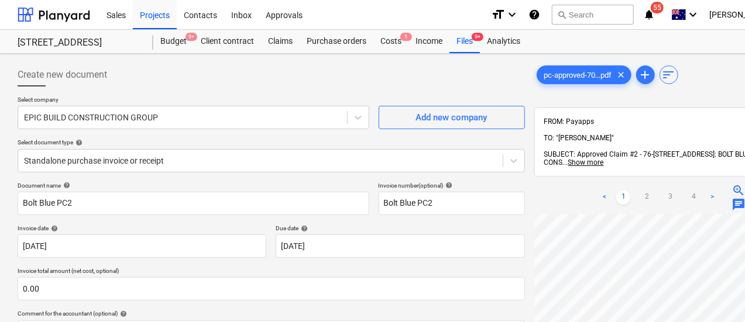
drag, startPoint x: 490, startPoint y: 97, endPoint x: 397, endPoint y: 97, distance: 93.0
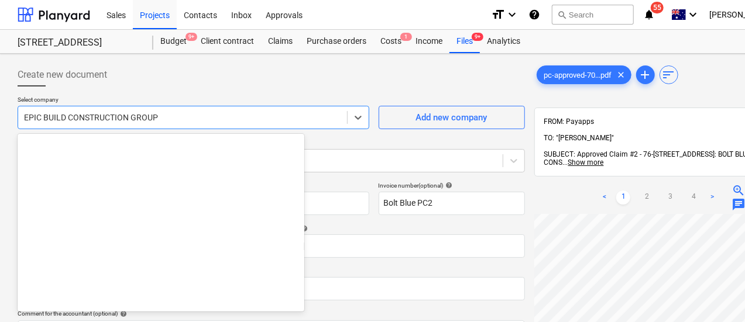
click at [127, 116] on div at bounding box center [182, 118] width 317 height 12
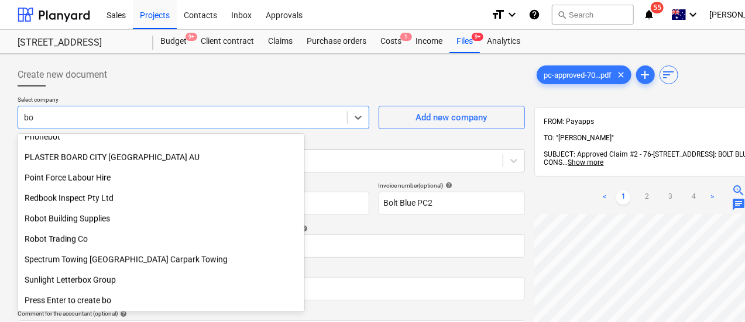
scroll to position [643, 0]
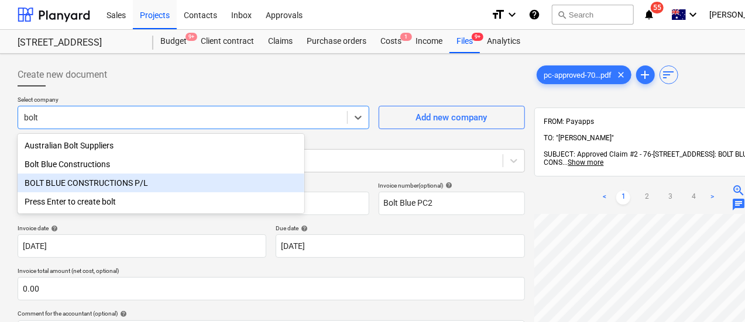
click at [173, 191] on div "BOLT BLUE CONSTRUCTIONS P/L" at bounding box center [161, 183] width 287 height 19
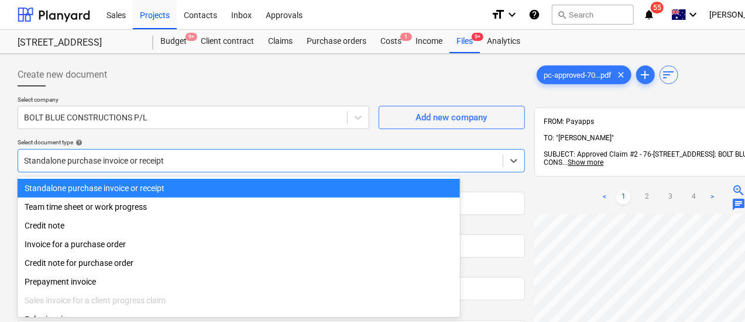
click at [218, 160] on div "Standalone purchase invoice or receipt" at bounding box center [271, 160] width 507 height 23
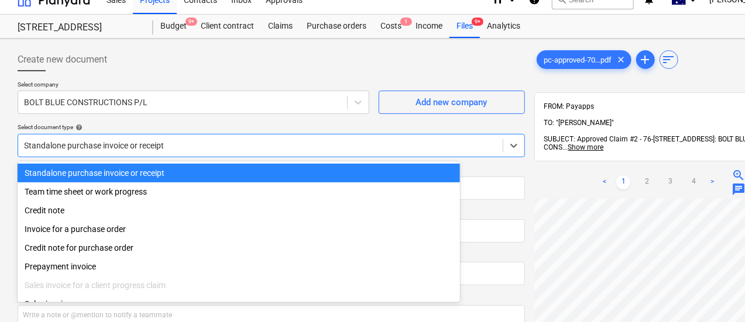
scroll to position [16, 0]
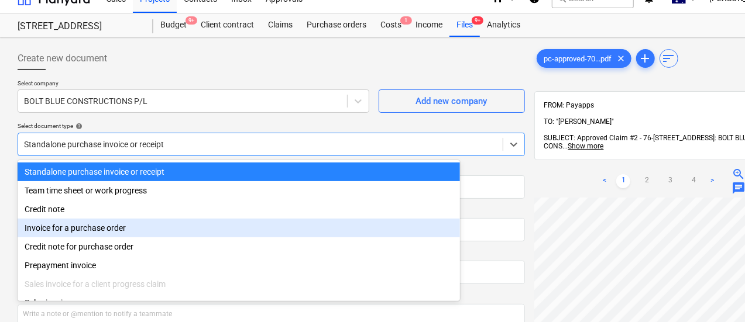
click at [216, 234] on div "Invoice for a purchase order" at bounding box center [239, 228] width 442 height 19
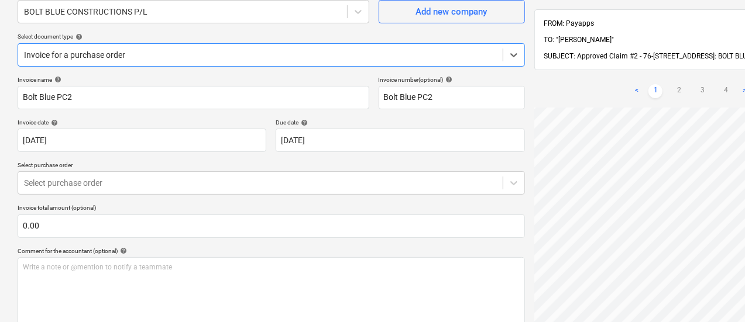
scroll to position [57, 0]
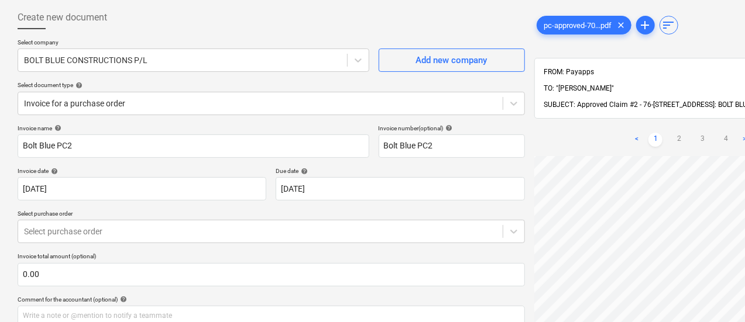
drag, startPoint x: 557, startPoint y: 44, endPoint x: 515, endPoint y: 44, distance: 42.1
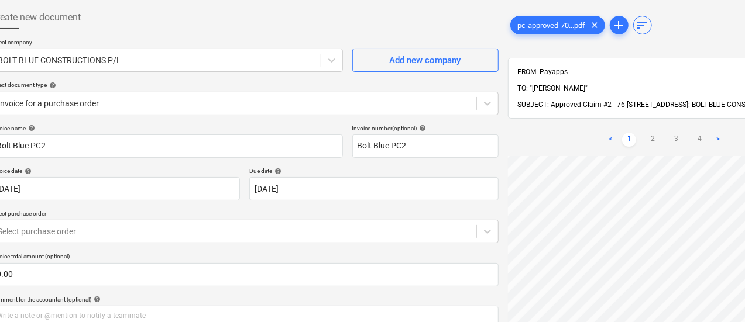
scroll to position [57, 55]
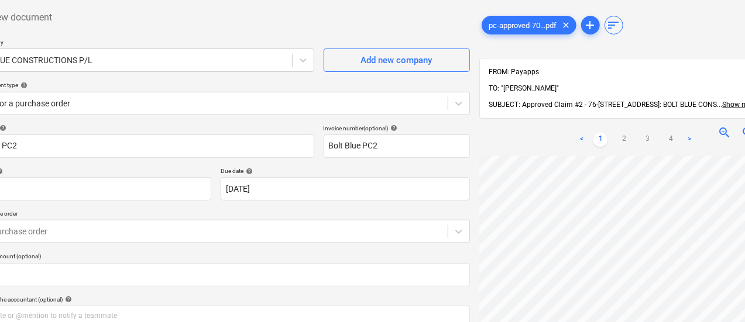
drag, startPoint x: 515, startPoint y: 44, endPoint x: 634, endPoint y: 54, distance: 119.2
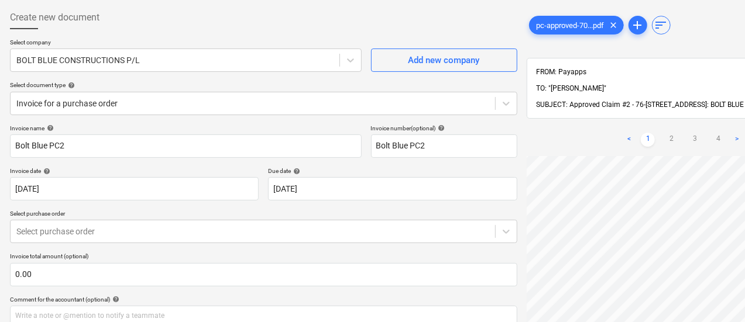
scroll to position [57, 0]
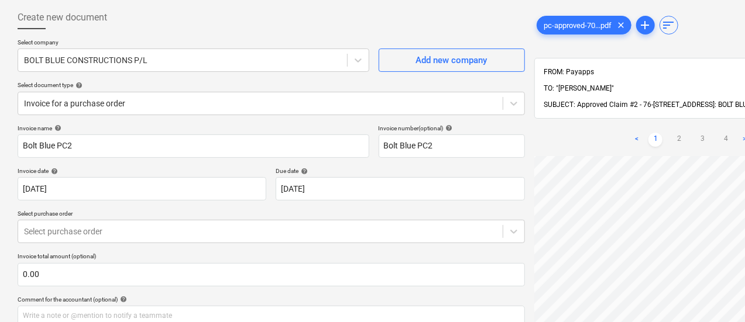
drag, startPoint x: 642, startPoint y: 57, endPoint x: 565, endPoint y: 57, distance: 77.2
click at [99, 224] on div "Select purchase order" at bounding box center [260, 231] width 484 height 16
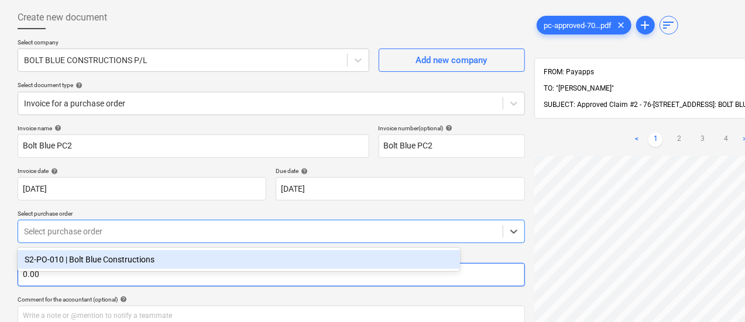
click at [132, 266] on div "S2-PO-010 | Bolt Blue Constructions" at bounding box center [239, 259] width 442 height 19
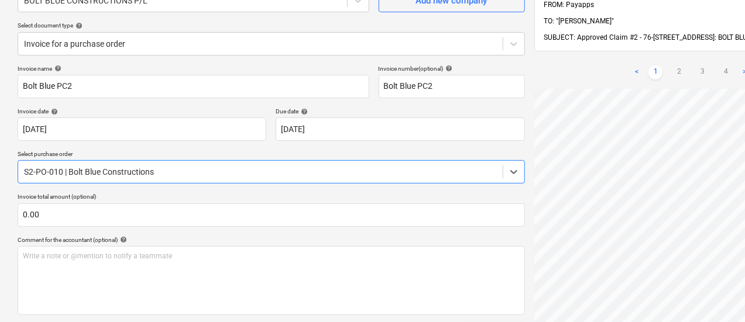
scroll to position [292, 0]
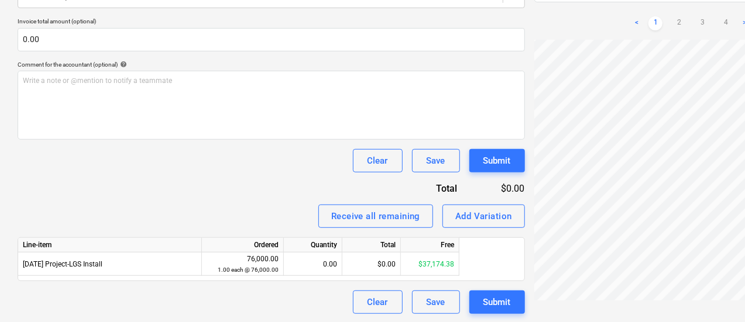
drag, startPoint x: 594, startPoint y: 315, endPoint x: 622, endPoint y: 307, distance: 28.7
click at [636, 313] on div "pc-approved-70...pdf clear add sort FROM: Payapps TO: "ROB BURKE" SUBJECT: Appr…" at bounding box center [658, 42] width 258 height 553
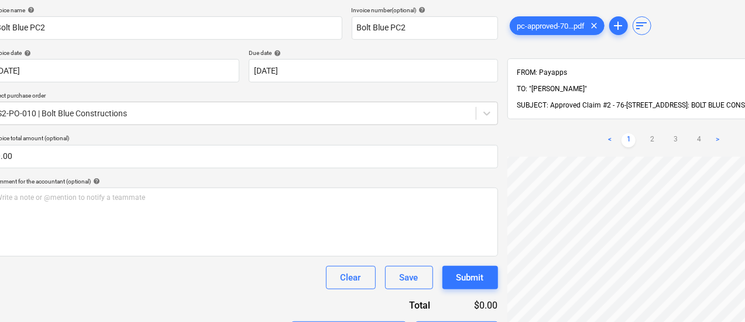
scroll to position [175, 55]
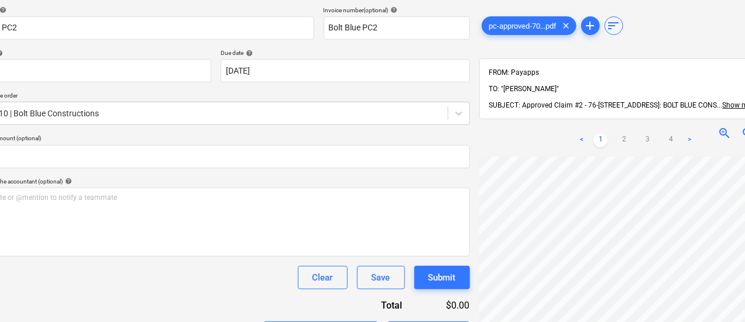
drag, startPoint x: 641, startPoint y: 51, endPoint x: 696, endPoint y: 54, distance: 55.6
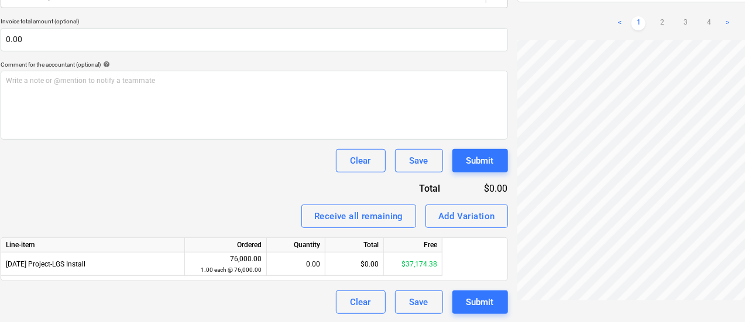
scroll to position [292, 0]
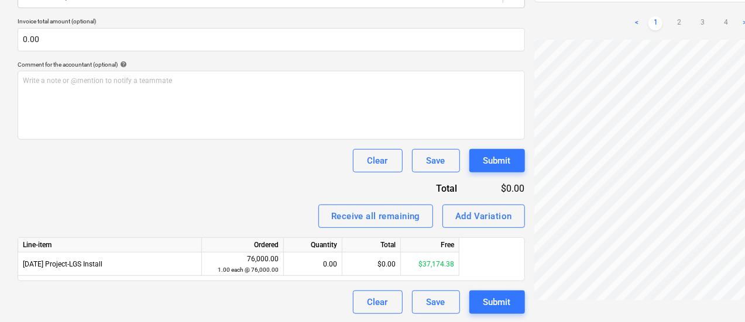
drag, startPoint x: 161, startPoint y: 195, endPoint x: 101, endPoint y: 192, distance: 60.9
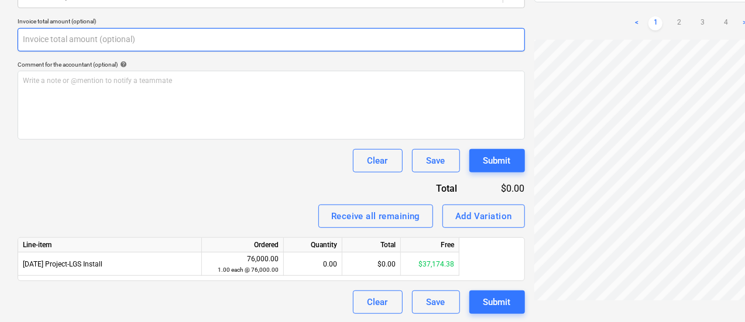
click at [63, 37] on input "text" at bounding box center [271, 39] width 507 height 23
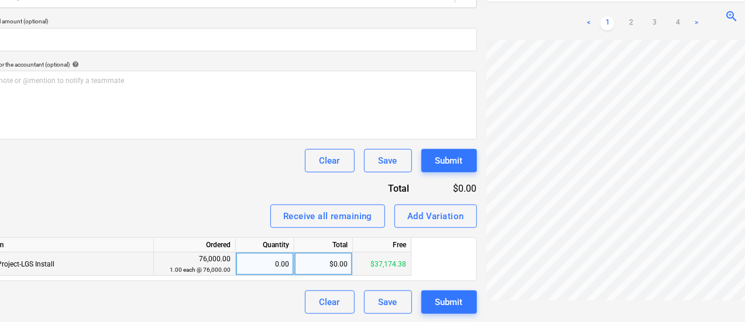
scroll to position [292, 55]
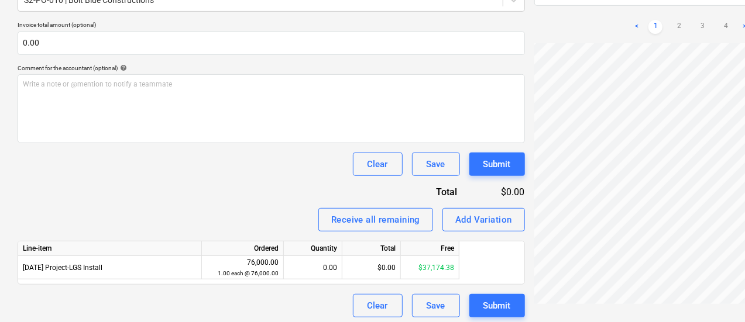
drag, startPoint x: 156, startPoint y: 232, endPoint x: 0, endPoint y: 206, distance: 157.7
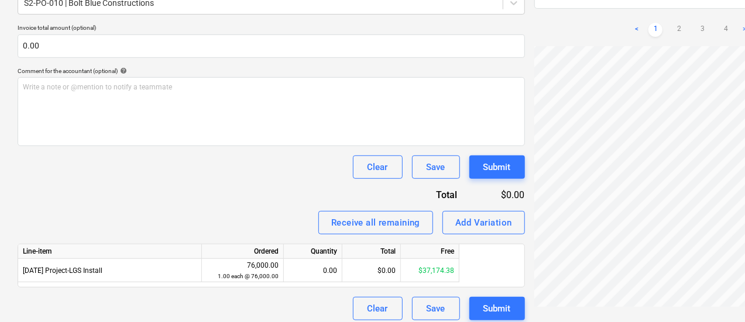
drag, startPoint x: 106, startPoint y: 60, endPoint x: 114, endPoint y: 63, distance: 8.5
click at [111, 63] on div "Invoice name help Bolt Blue PC2 Invoice number (optional) help Bolt Blue PC2 In…" at bounding box center [271, 108] width 507 height 425
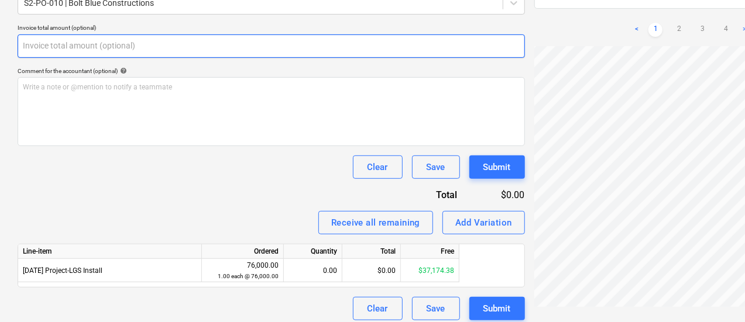
click at [126, 47] on input "text" at bounding box center [271, 46] width 507 height 23
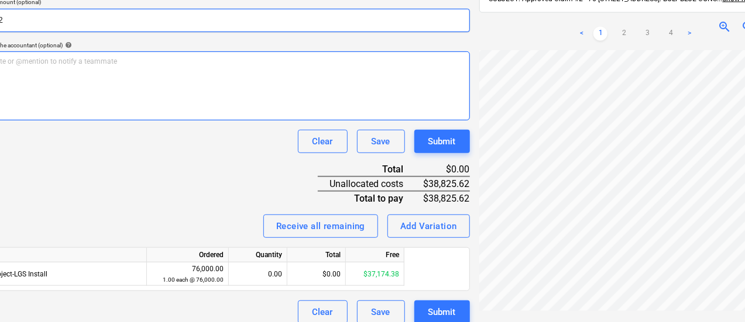
scroll to position [312, 0]
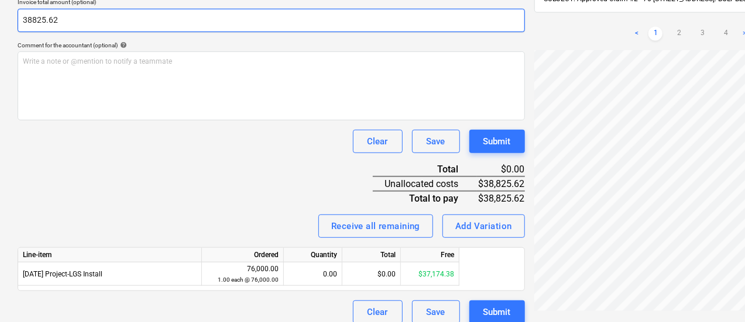
click at [78, 25] on input "38825.62" at bounding box center [271, 20] width 507 height 23
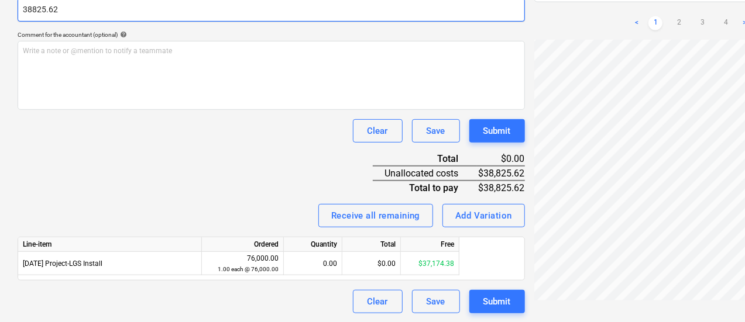
scroll to position [321, 0]
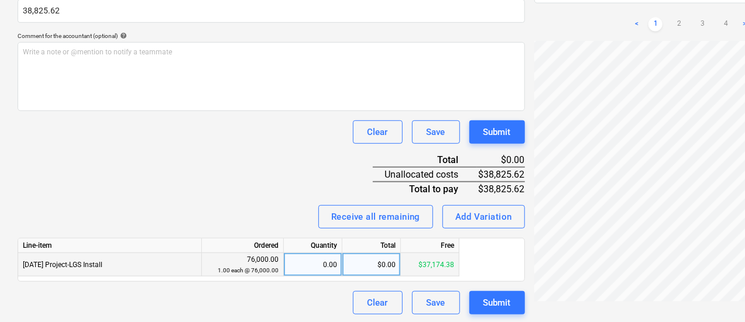
click at [391, 270] on div "$0.00" at bounding box center [371, 264] width 58 height 23
click at [307, 272] on div "0.00" at bounding box center [312, 264] width 49 height 23
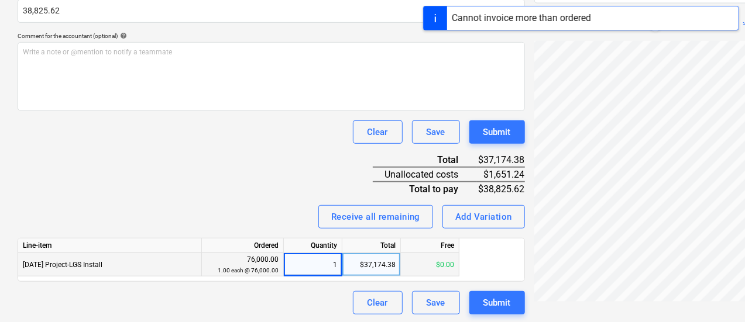
click at [164, 140] on div "Clear Save Submit" at bounding box center [271, 132] width 507 height 23
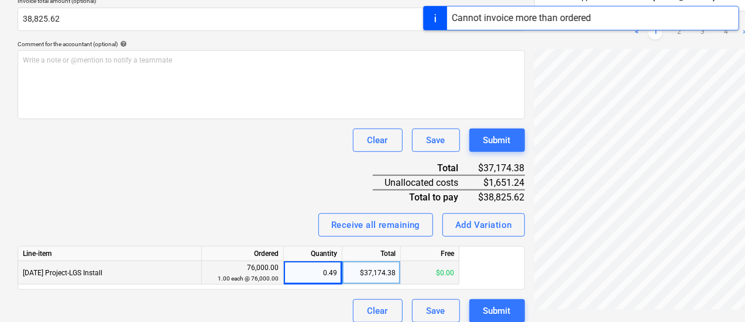
scroll to position [315, 0]
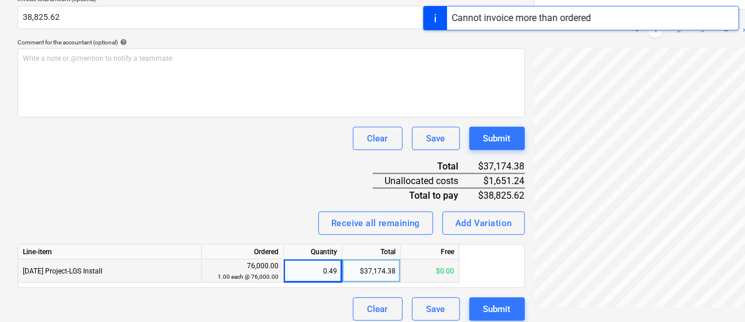
click at [387, 266] on div "$37,174.38" at bounding box center [371, 271] width 58 height 23
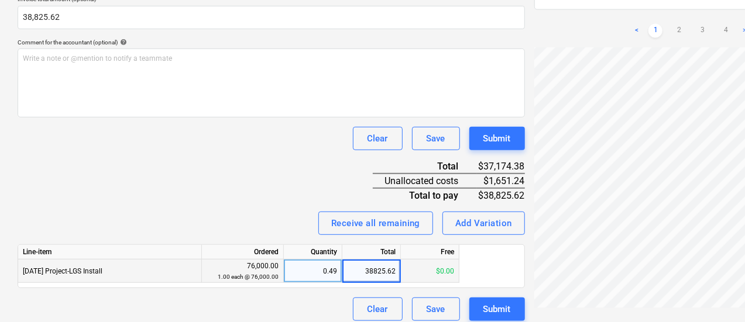
click at [138, 175] on div "Invoice name help Bolt Blue PC2 Invoice number (optional) help Bolt Blue PC2 In…" at bounding box center [271, 94] width 507 height 454
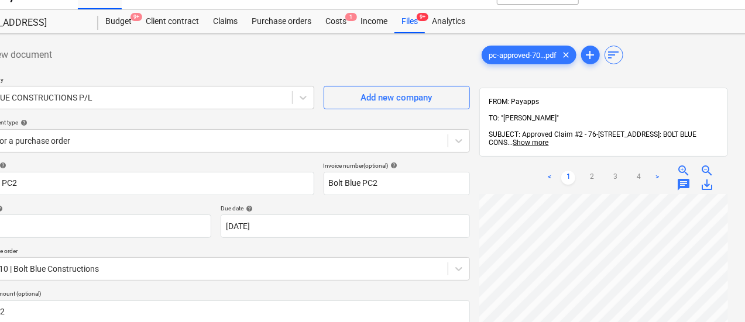
scroll to position [20, 24]
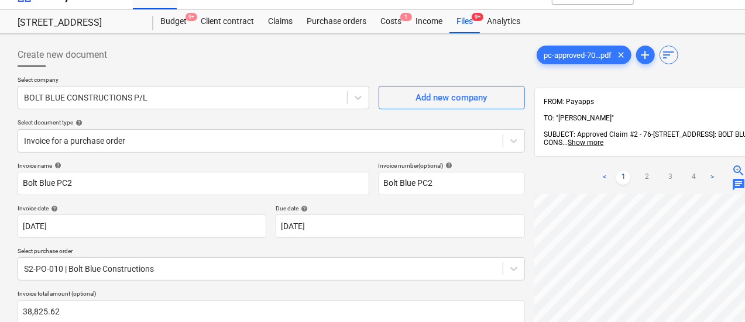
drag, startPoint x: 287, startPoint y: 256, endPoint x: 174, endPoint y: 249, distance: 112.5
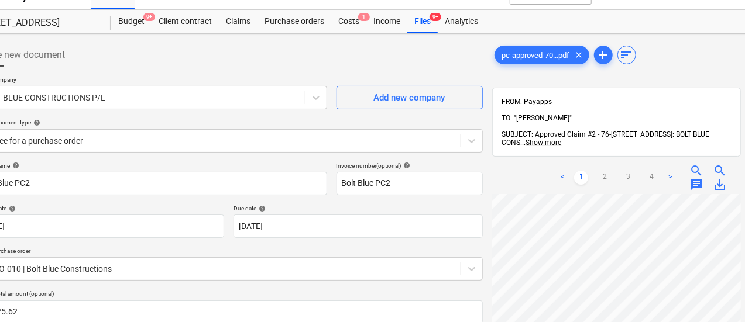
scroll to position [20, 55]
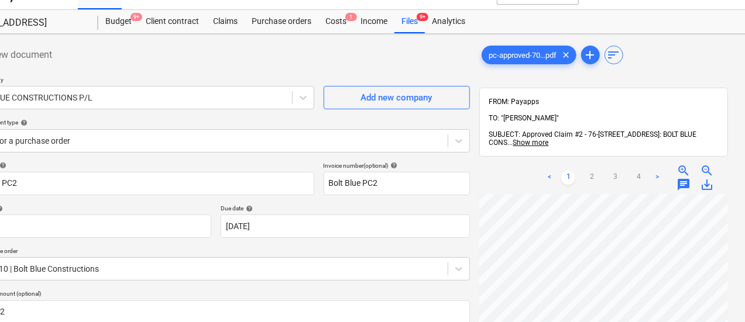
drag, startPoint x: 608, startPoint y: 78, endPoint x: 660, endPoint y: 79, distance: 52.1
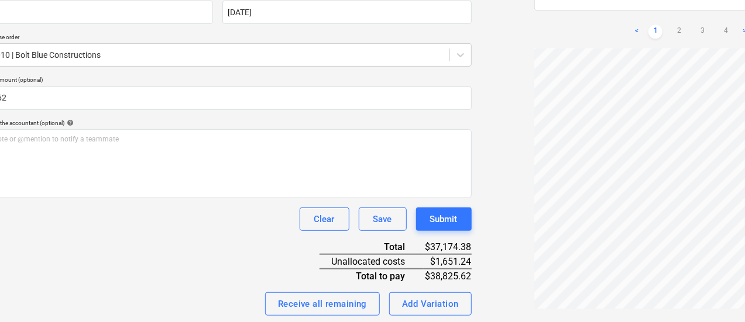
scroll to position [234, 15]
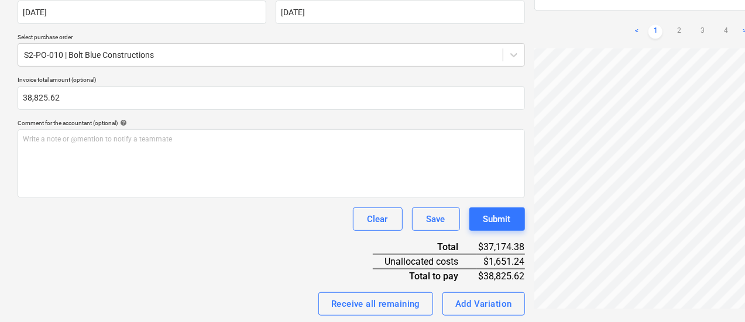
drag, startPoint x: 450, startPoint y: 290, endPoint x: 324, endPoint y: 286, distance: 126.4
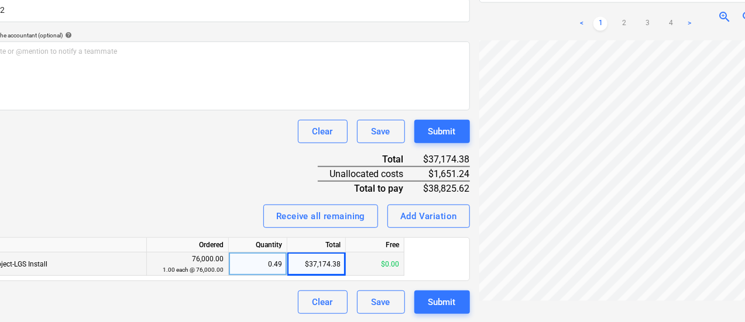
scroll to position [322, 55]
click at [322, 265] on div "$37,174.38" at bounding box center [316, 263] width 58 height 23
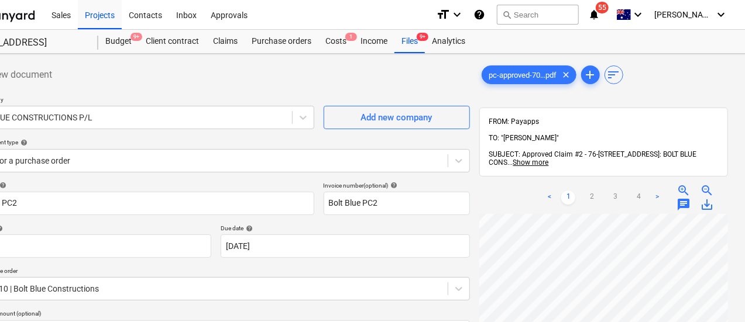
scroll to position [0, 0]
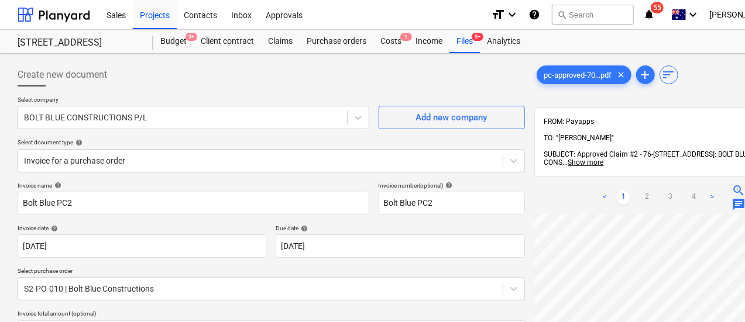
drag, startPoint x: 223, startPoint y: 67, endPoint x: 19, endPoint y: 67, distance: 204.1
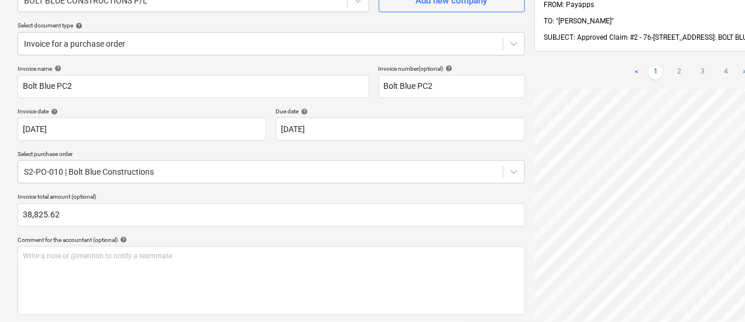
click at [745, 205] on html "Sales Projects Contacts Inbox Approvals format_size keyboard_arrow_down help se…" at bounding box center [372, 44] width 745 height 322
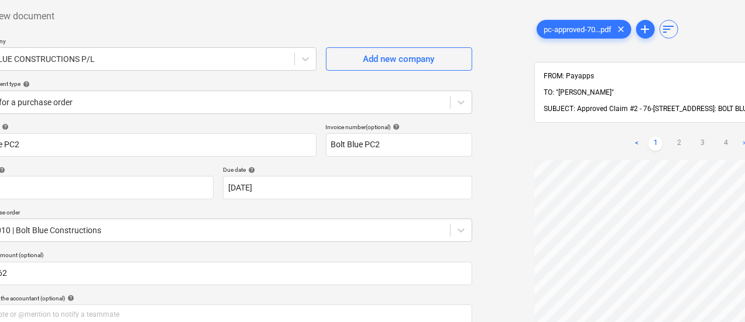
scroll to position [58, 55]
drag, startPoint x: 515, startPoint y: 135, endPoint x: 555, endPoint y: 127, distance: 41.2
drag, startPoint x: 604, startPoint y: 51, endPoint x: 667, endPoint y: 50, distance: 63.2
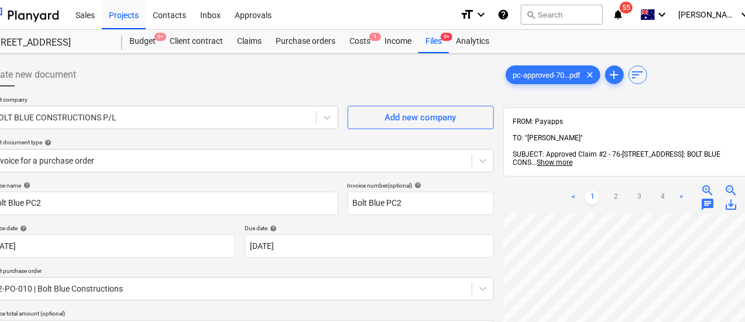
scroll to position [0, 0]
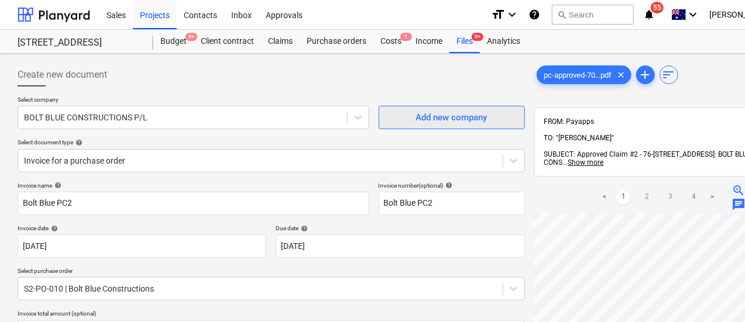
drag, startPoint x: 488, startPoint y: 104, endPoint x: 316, endPoint y: 112, distance: 171.6
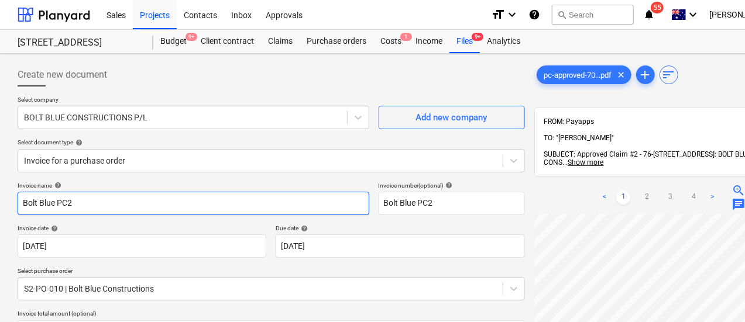
drag, startPoint x: 170, startPoint y: 202, endPoint x: 1, endPoint y: 172, distance: 171.7
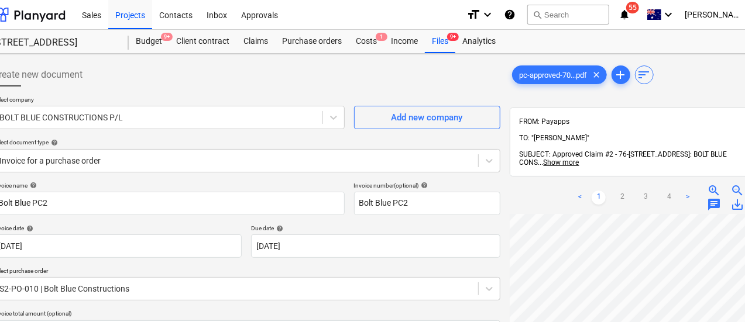
scroll to position [0, 55]
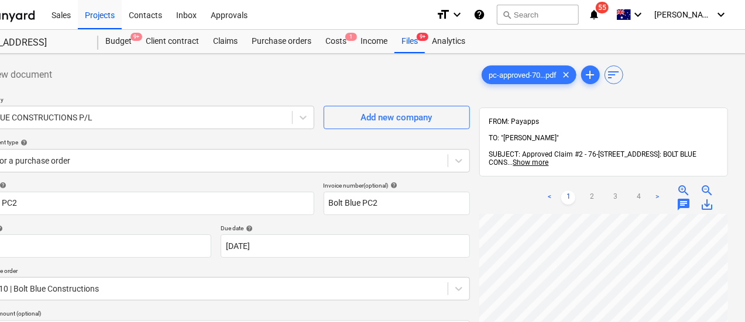
drag, startPoint x: 495, startPoint y: 181, endPoint x: 636, endPoint y: 185, distance: 141.6
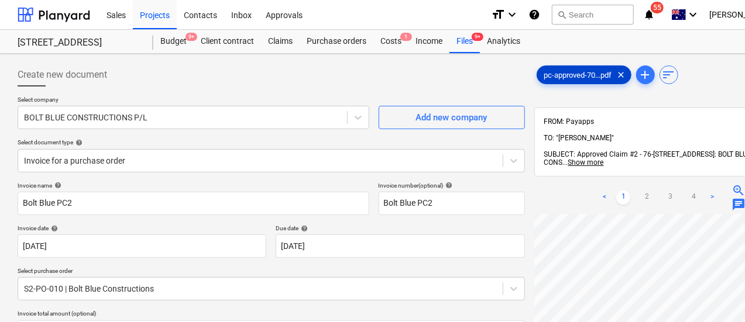
drag, startPoint x: 404, startPoint y: 67, endPoint x: 491, endPoint y: 68, distance: 87.8
click at [470, 38] on div "Files 9+" at bounding box center [464, 41] width 30 height 23
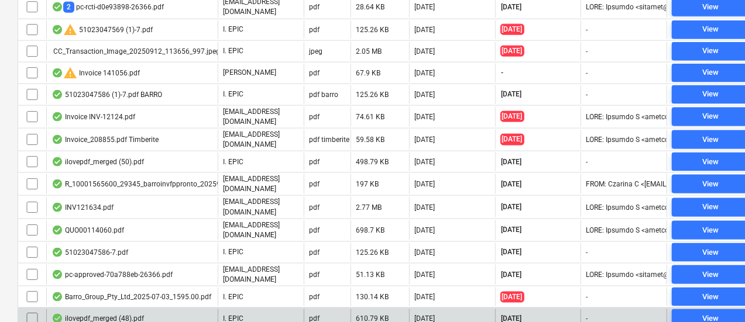
scroll to position [776, 0]
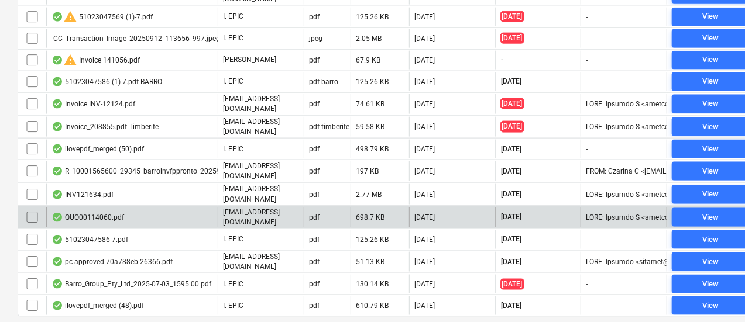
click at [106, 213] on div "QUO00114060.pdf" at bounding box center [87, 217] width 73 height 9
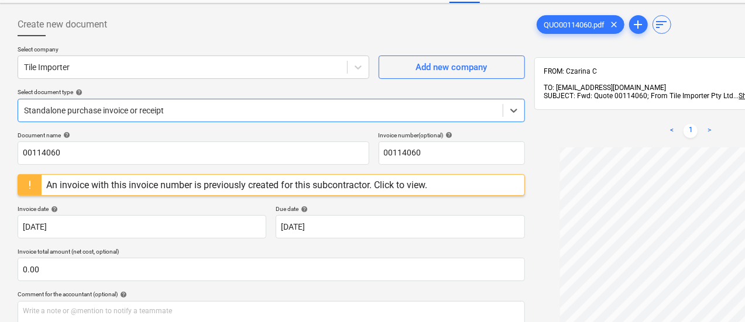
scroll to position [117, 0]
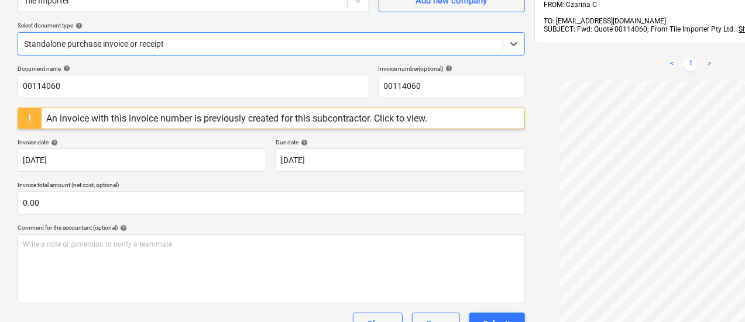
click at [405, 121] on div "An invoice with this invoice number is previously created for this subcontracto…" at bounding box center [236, 118] width 381 height 11
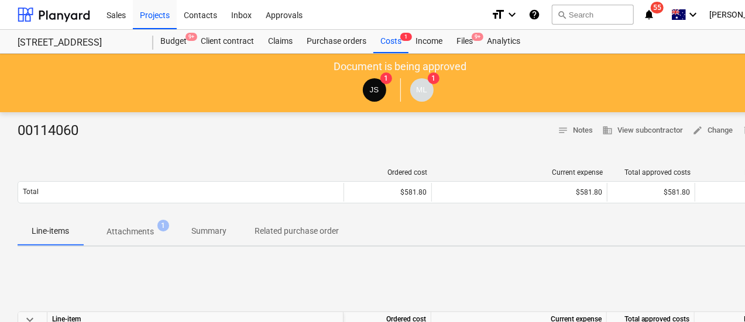
click at [122, 237] on span "Attachments 1" at bounding box center [130, 231] width 94 height 21
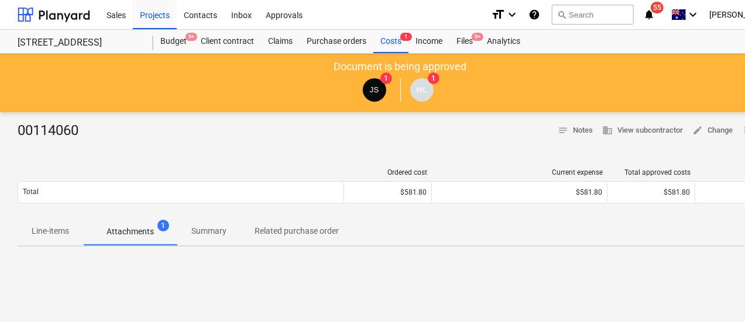
drag, startPoint x: 58, startPoint y: 230, endPoint x: 92, endPoint y: 175, distance: 64.6
click at [63, 226] on p "Line-items" at bounding box center [50, 231] width 37 height 12
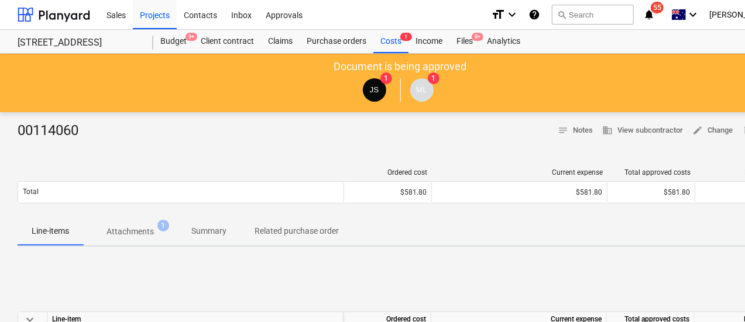
click at [39, 135] on div "00114060" at bounding box center [53, 131] width 70 height 19
copy div "00114060"
drag, startPoint x: 250, startPoint y: 262, endPoint x: 243, endPoint y: 236, distance: 26.5
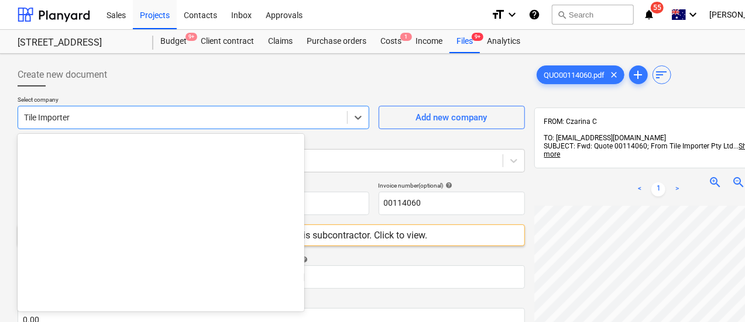
click at [77, 112] on div at bounding box center [182, 118] width 317 height 12
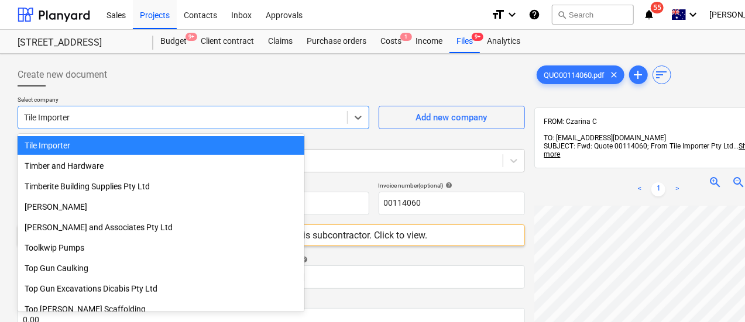
click at [149, 94] on div at bounding box center [271, 91] width 507 height 9
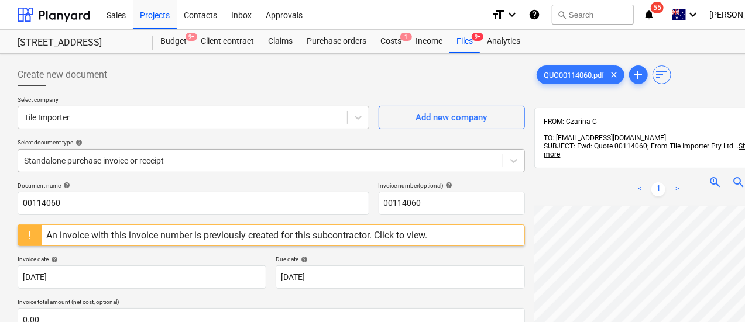
click at [130, 160] on div "Standalone purchase invoice or receipt" at bounding box center [271, 160] width 507 height 23
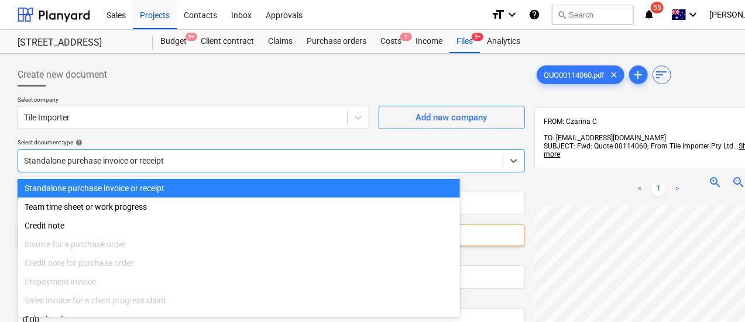
scroll to position [16, 0]
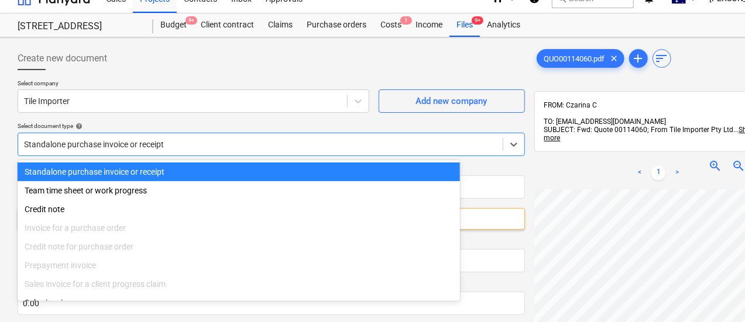
click at [122, 160] on div "Standalone purchase invoice or receipt Team time sheet or work progress Credit …" at bounding box center [239, 230] width 442 height 141
click at [122, 144] on div at bounding box center [260, 145] width 473 height 12
click at [112, 144] on div at bounding box center [260, 145] width 473 height 12
click at [180, 77] on div at bounding box center [271, 74] width 507 height 9
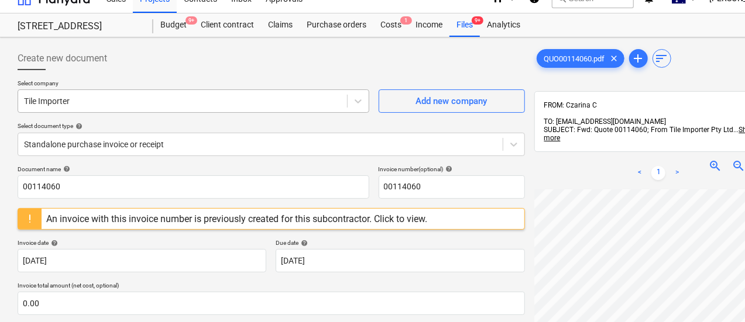
click at [194, 93] on div "Tile Importer" at bounding box center [182, 101] width 329 height 16
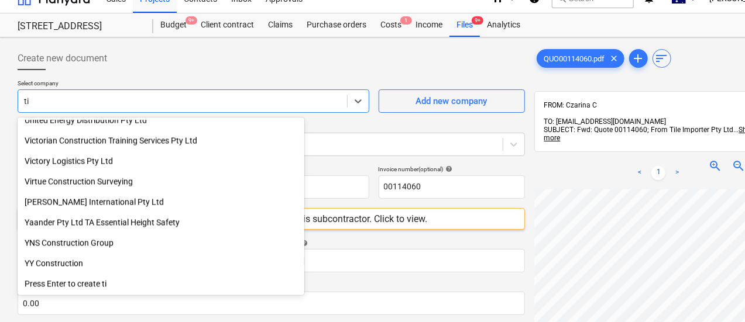
scroll to position [3346, 0]
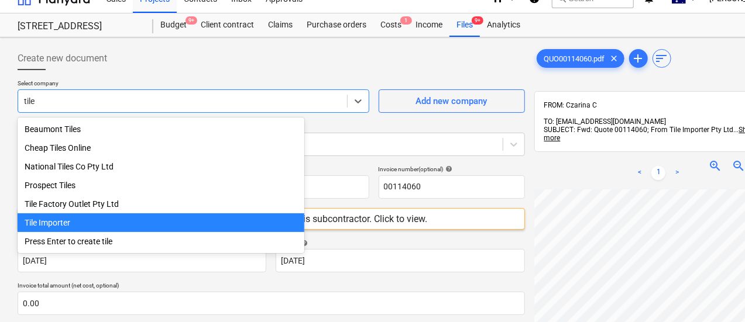
click at [135, 229] on div "Tile Importer" at bounding box center [161, 223] width 287 height 19
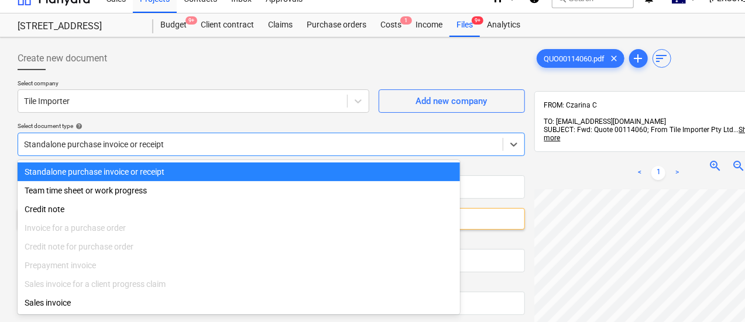
click at [137, 153] on div "Standalone purchase invoice or receipt" at bounding box center [271, 144] width 507 height 23
click at [160, 133] on div "Standalone purchase invoice or receipt" at bounding box center [271, 144] width 507 height 23
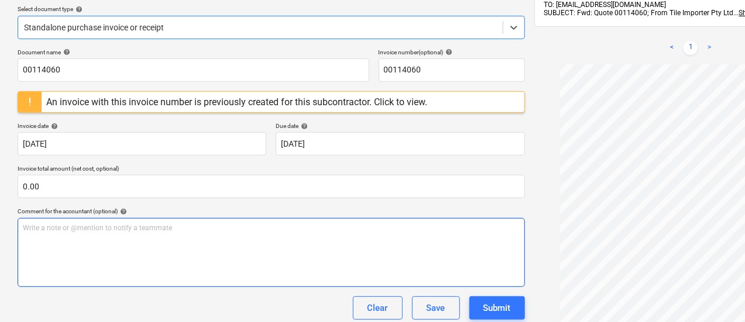
scroll to position [82, 0]
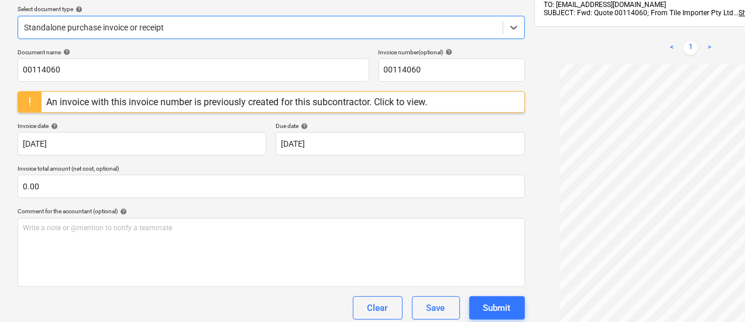
click at [183, 102] on div "An invoice with this invoice number is previously created for this subcontracto…" at bounding box center [236, 102] width 381 height 11
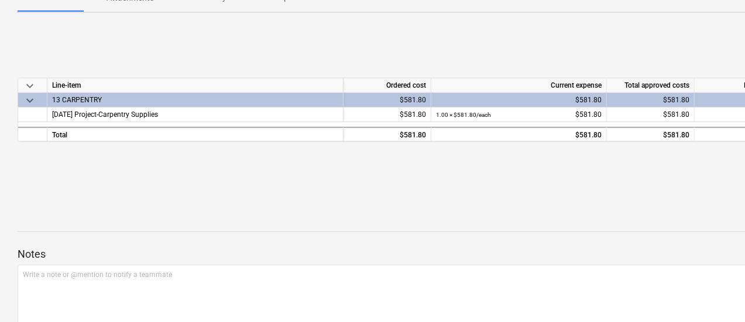
scroll to position [291, 0]
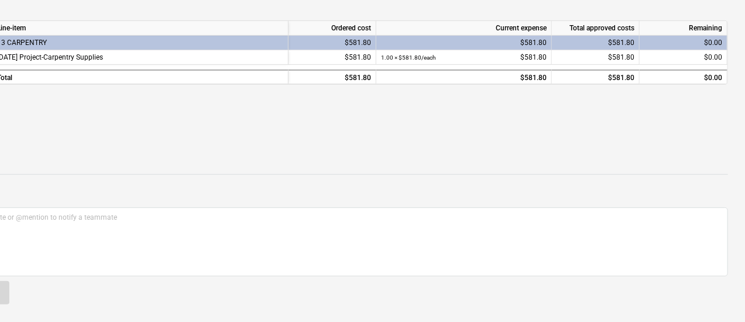
drag, startPoint x: 218, startPoint y: 83, endPoint x: 394, endPoint y: 99, distance: 176.8
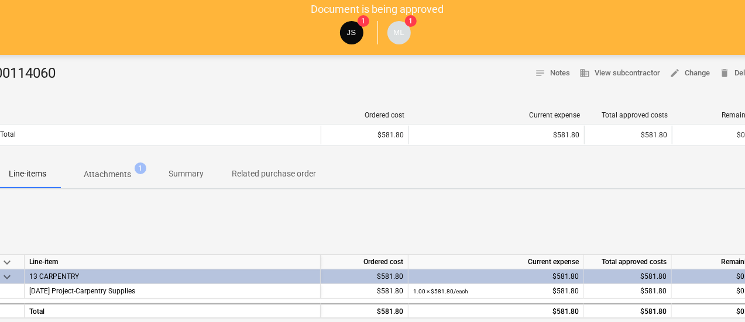
scroll to position [57, 0]
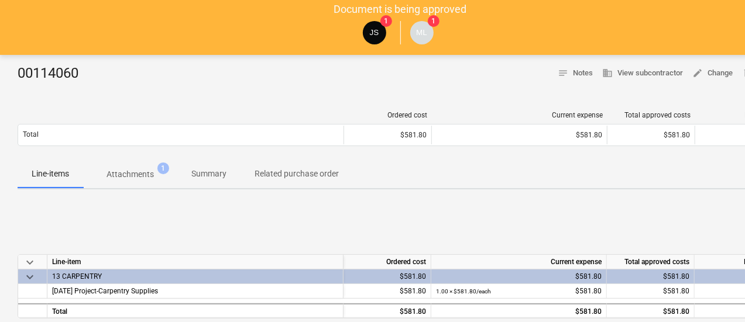
drag, startPoint x: 391, startPoint y: 234, endPoint x: 193, endPoint y: 221, distance: 198.2
click at [120, 171] on p "Attachments" at bounding box center [129, 174] width 47 height 12
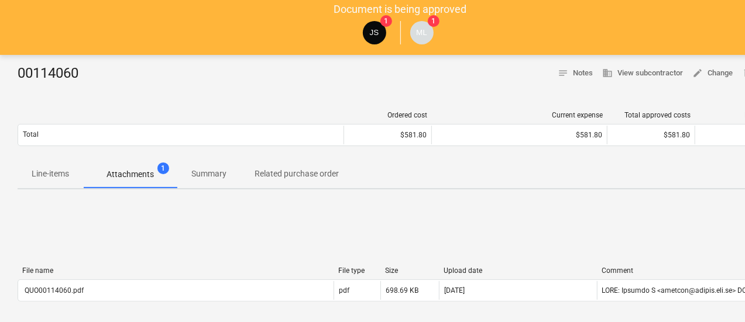
click at [68, 185] on button "Line-items" at bounding box center [51, 174] width 66 height 28
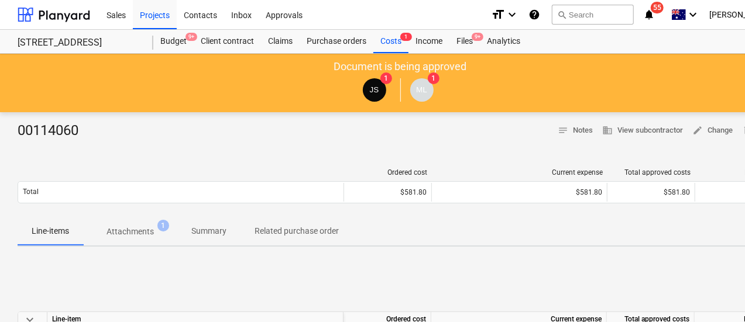
scroll to position [0, 55]
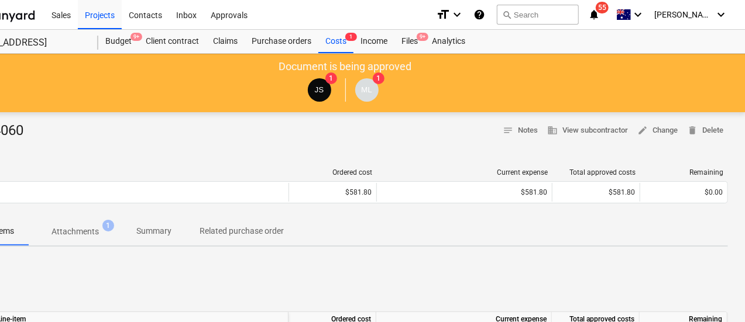
drag, startPoint x: 632, startPoint y: 261, endPoint x: 633, endPoint y: 254, distance: 7.1
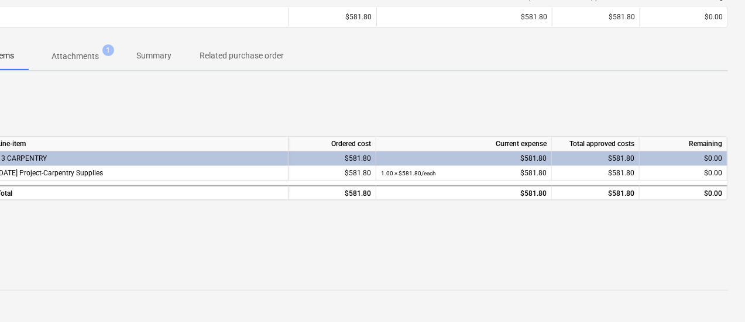
scroll to position [175, 55]
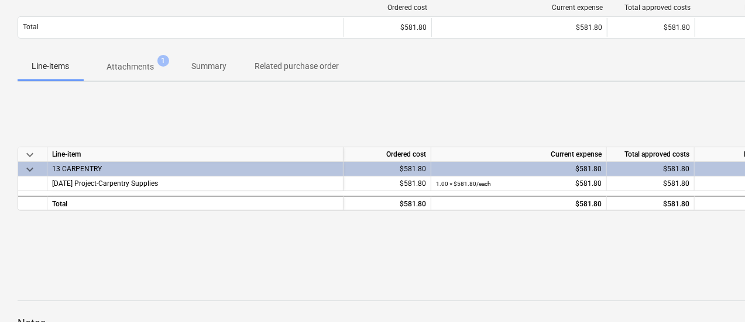
drag, startPoint x: 482, startPoint y: 267, endPoint x: 315, endPoint y: 240, distance: 169.4
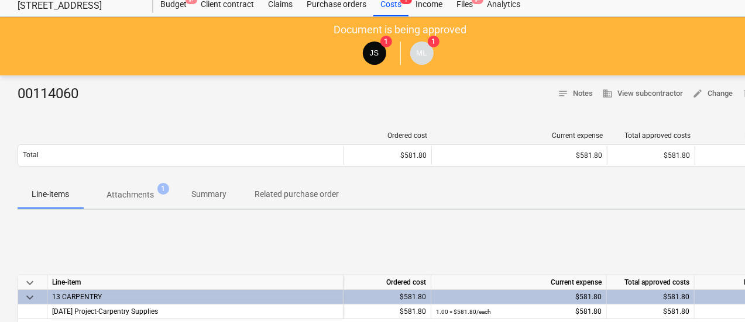
scroll to position [0, 0]
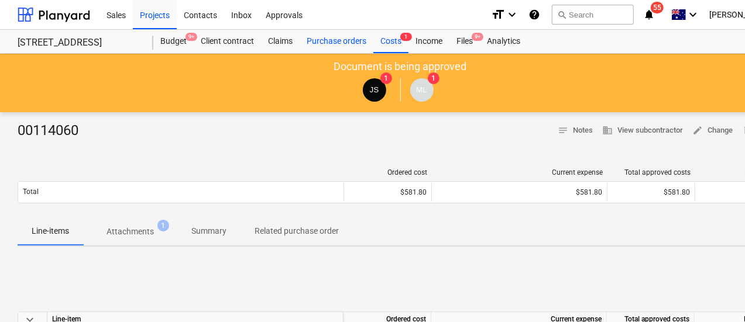
click at [328, 42] on div "Purchase orders" at bounding box center [336, 41] width 74 height 23
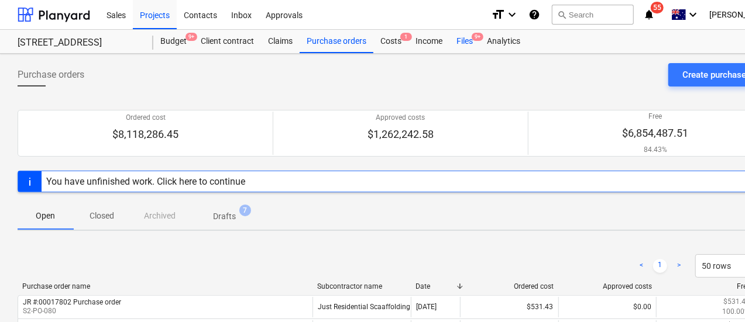
click at [456, 43] on div "Files 9+" at bounding box center [464, 41] width 30 height 23
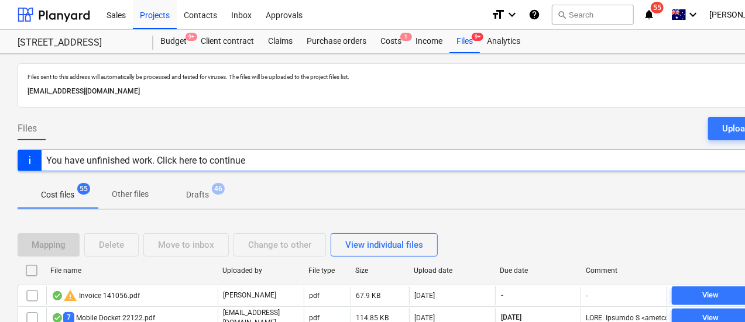
click at [498, 267] on div at bounding box center [494, 270] width 21 height 19
click at [503, 273] on div at bounding box center [494, 270] width 21 height 19
click at [512, 274] on div "Due date" at bounding box center [538, 271] width 77 height 8
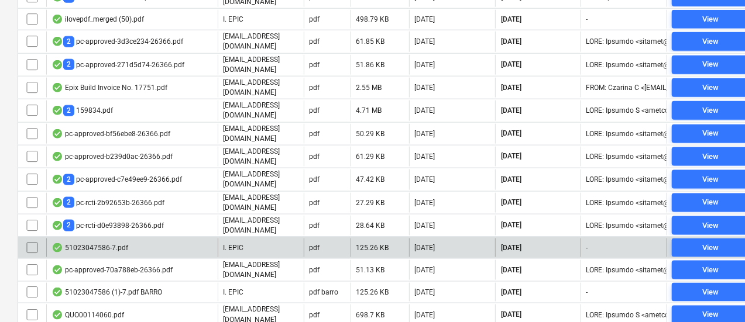
scroll to position [760, 0]
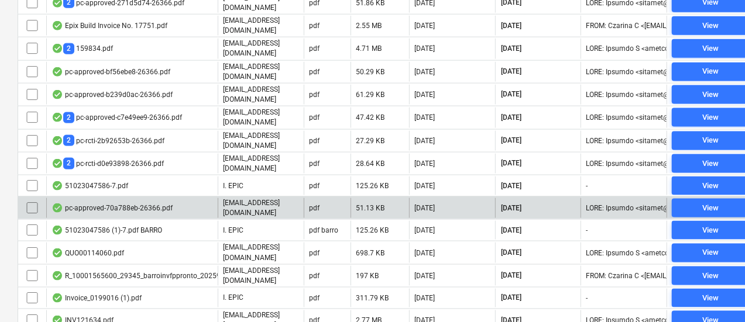
click at [143, 198] on div "pc-approved-70a788eb-26366.pdf" at bounding box center [131, 208] width 171 height 20
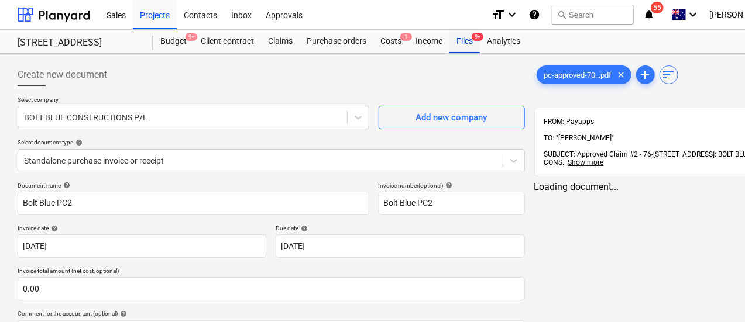
click at [461, 40] on div "Files 9+" at bounding box center [464, 41] width 30 height 23
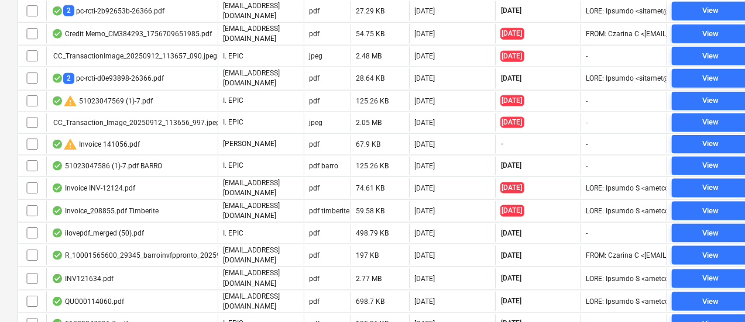
scroll to position [702, 0]
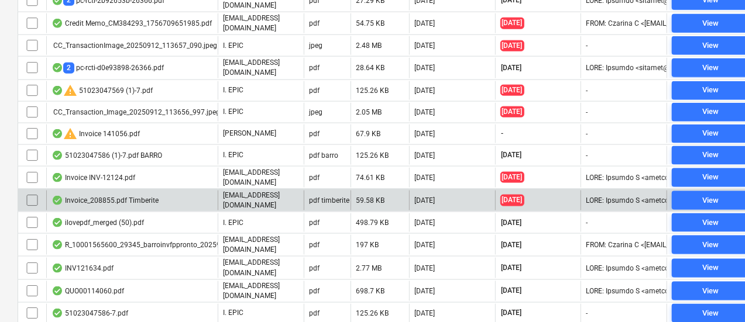
click at [130, 191] on div "Invoice_208855.pdf Timberite" at bounding box center [131, 201] width 171 height 20
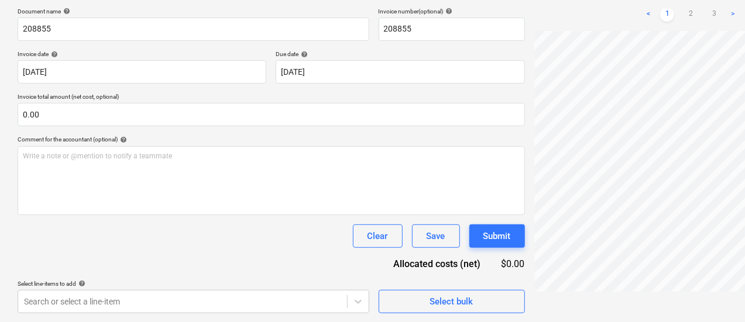
scroll to position [0, 21]
drag, startPoint x: 570, startPoint y: 304, endPoint x: 644, endPoint y: 289, distance: 75.7
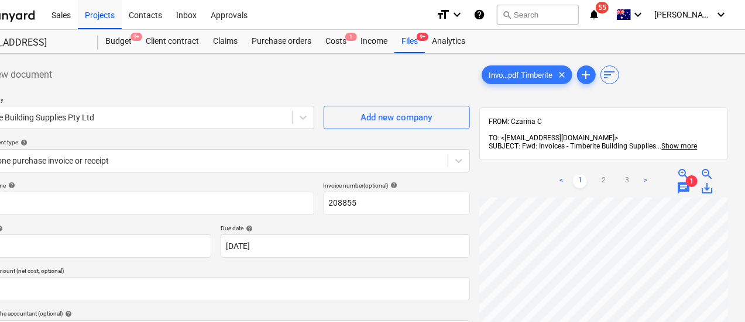
drag, startPoint x: 503, startPoint y: 91, endPoint x: 625, endPoint y: 107, distance: 122.8
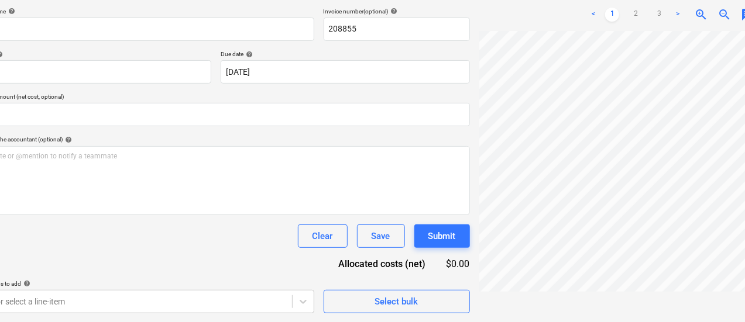
click at [694, 9] on span "zoom_in" at bounding box center [701, 15] width 14 height 14
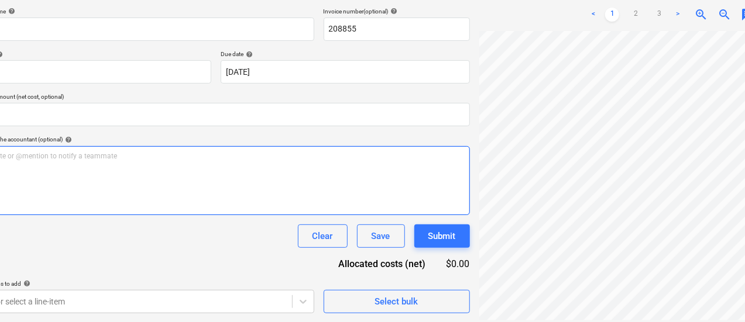
click at [358, 178] on div "Create new document Select company Timberite Building Supplies Pty Ltd Add new …" at bounding box center [345, 101] width 774 height 434
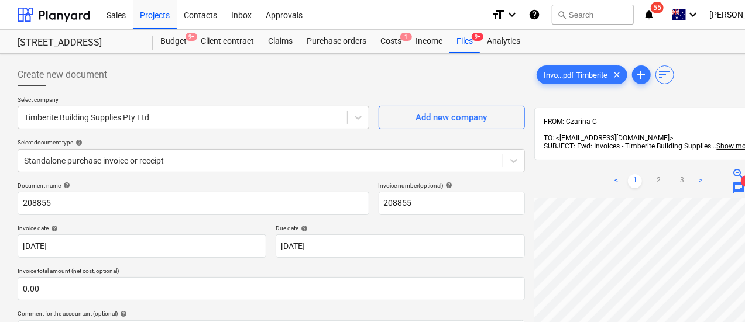
drag, startPoint x: 186, startPoint y: 88, endPoint x: 0, endPoint y: 84, distance: 186.1
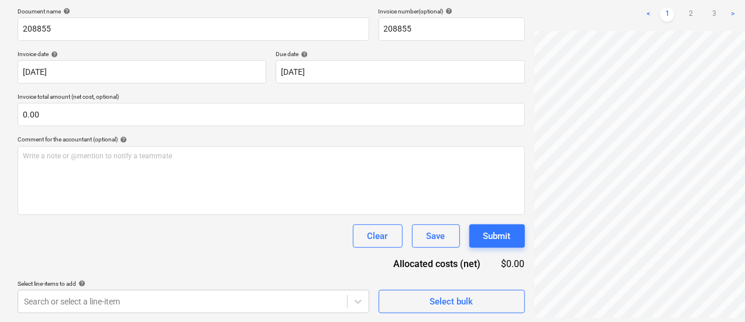
scroll to position [64, 44]
click at [650, 315] on div "Invo...pdf Timberite clear add sort FROM: Czarina C TO: <1e151c21-b955-4dc1-944…" at bounding box center [658, 101] width 258 height 434
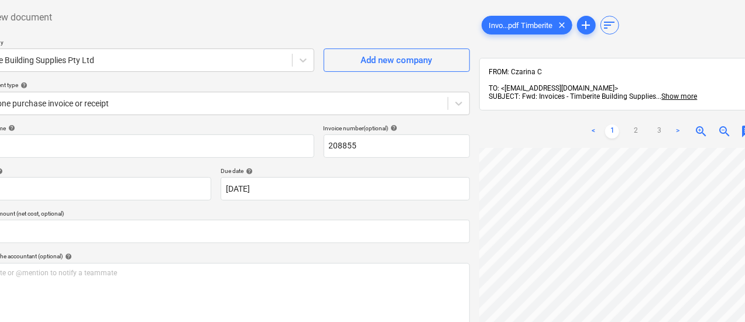
drag, startPoint x: 652, startPoint y: 45, endPoint x: 704, endPoint y: 47, distance: 52.7
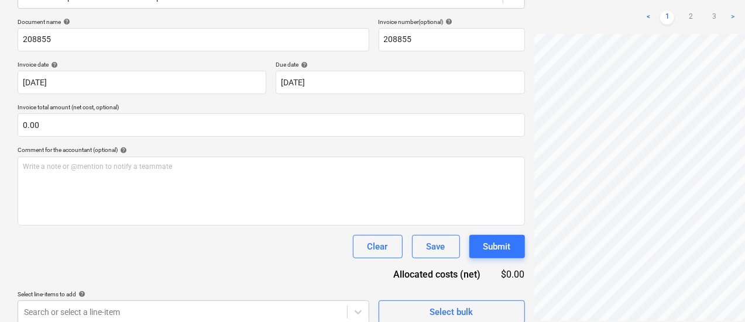
scroll to position [174, 0]
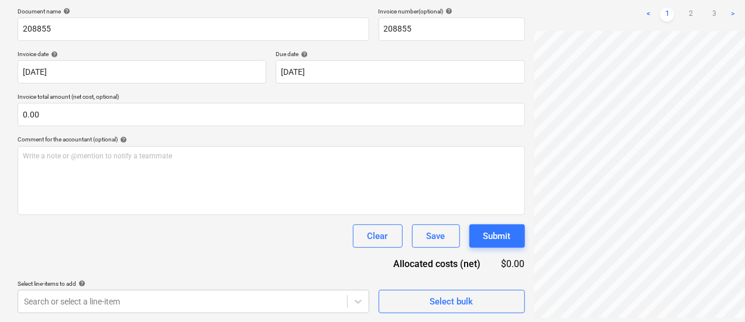
drag, startPoint x: 645, startPoint y: 314, endPoint x: 666, endPoint y: 314, distance: 21.1
click at [666, 314] on div "Invo...pdf Timberite clear add sort FROM: Czarina C TO: <1e151c21-b955-4dc1-944…" at bounding box center [658, 101] width 258 height 434
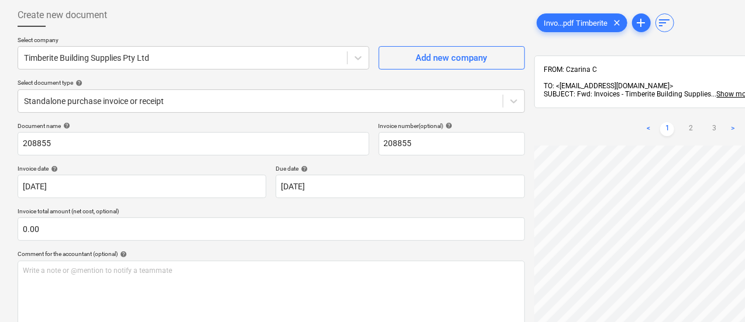
scroll to position [60, 0]
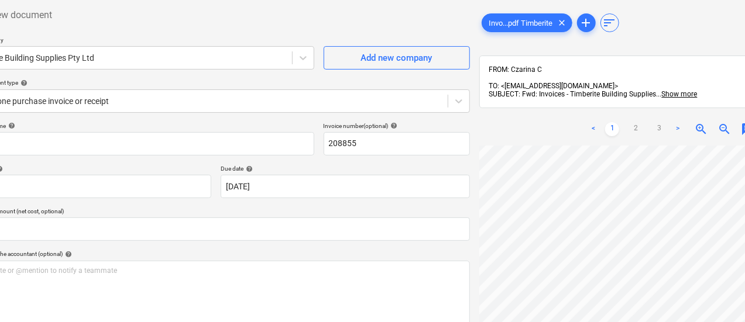
drag, startPoint x: 668, startPoint y: 39, endPoint x: 735, endPoint y: 51, distance: 67.8
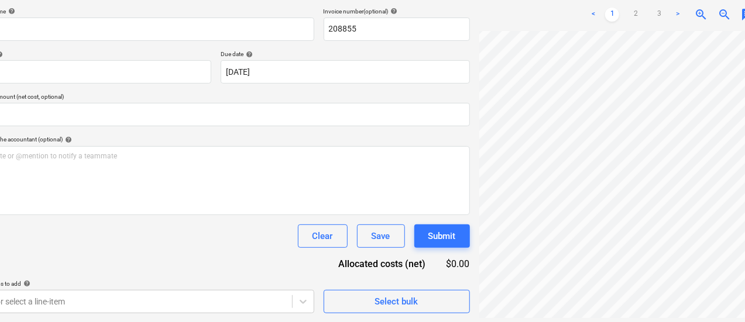
scroll to position [0, 185]
click at [628, 8] on link "2" at bounding box center [635, 15] width 14 height 14
click at [652, 8] on link "3" at bounding box center [659, 15] width 14 height 14
click at [670, 9] on link ">" at bounding box center [677, 15] width 14 height 14
click at [670, 8] on link ">" at bounding box center [677, 15] width 14 height 14
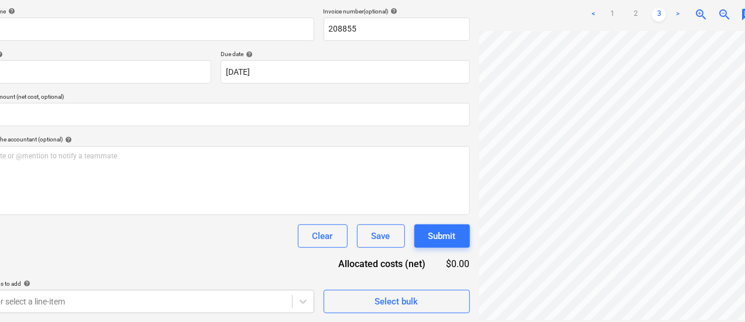
click at [670, 8] on link ">" at bounding box center [677, 15] width 14 height 14
drag, startPoint x: 613, startPoint y: 9, endPoint x: 610, endPoint y: 22, distance: 13.3
click at [670, 12] on link ">" at bounding box center [677, 15] width 14 height 14
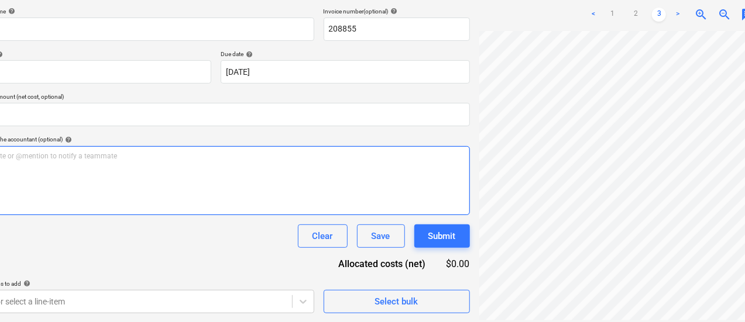
scroll to position [0, 55]
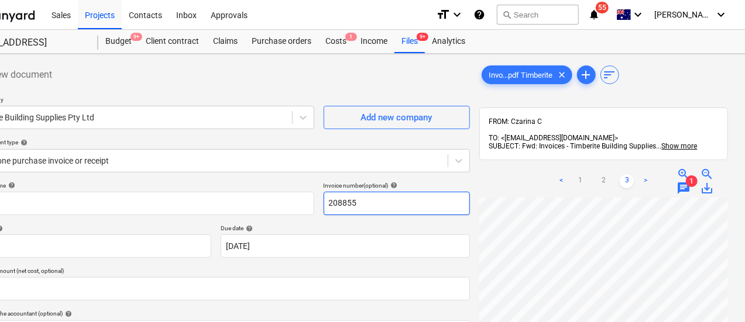
click at [323, 196] on input "208855" at bounding box center [396, 203] width 146 height 23
click at [323, 201] on input "208855" at bounding box center [396, 203] width 146 height 23
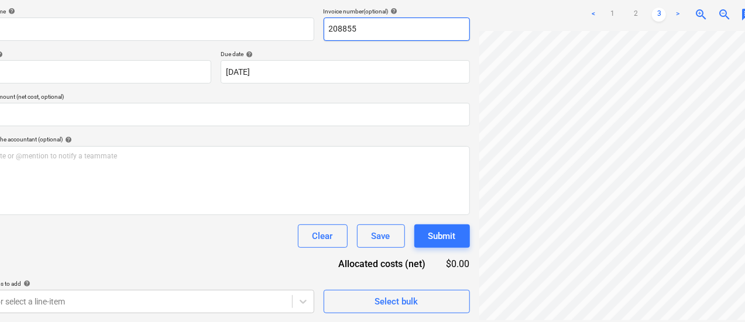
scroll to position [67, 185]
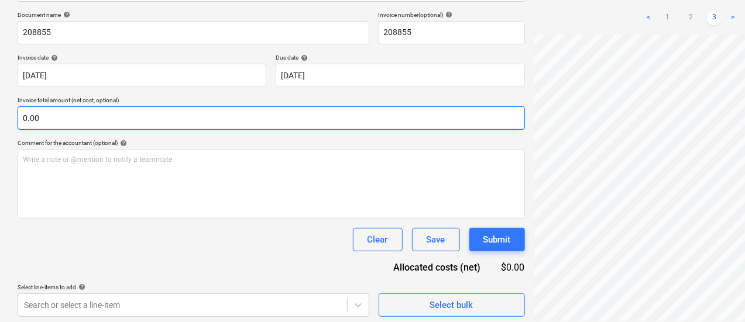
drag, startPoint x: 84, startPoint y: 116, endPoint x: 31, endPoint y: 113, distance: 53.3
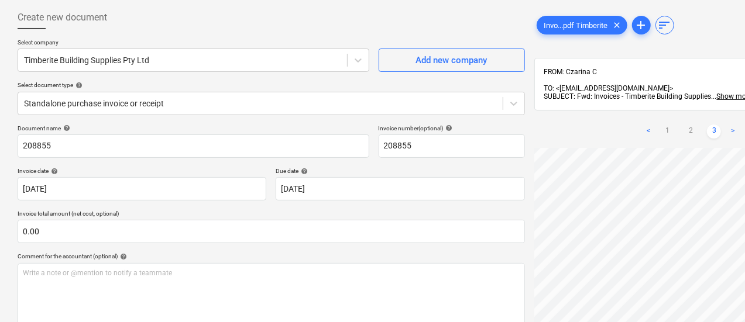
scroll to position [57, 55]
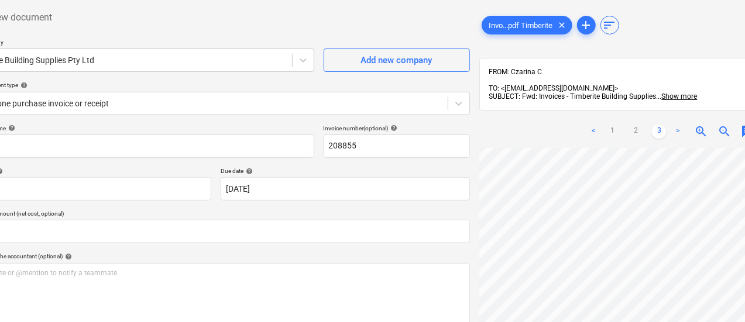
drag, startPoint x: 632, startPoint y: 40, endPoint x: 748, endPoint y: 53, distance: 116.5
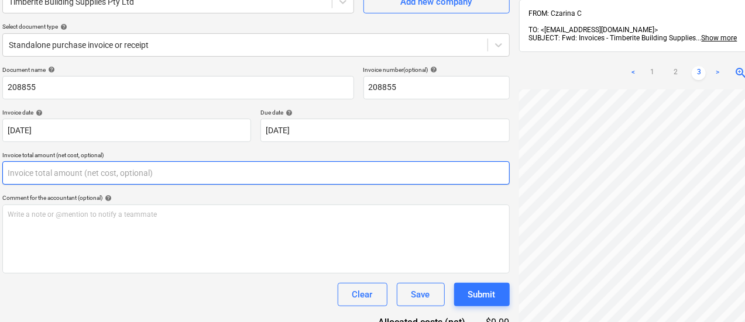
scroll to position [116, 0]
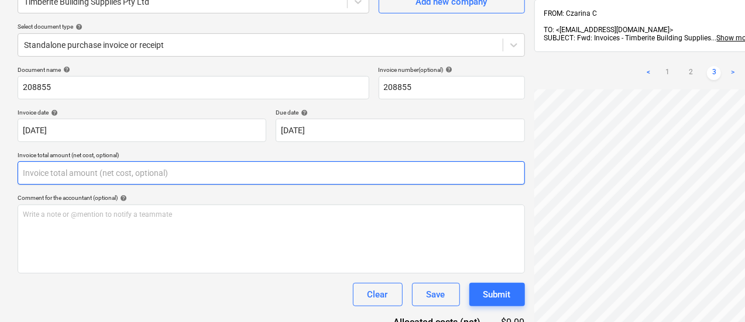
drag, startPoint x: 317, startPoint y: 180, endPoint x: 106, endPoint y: 177, distance: 211.2
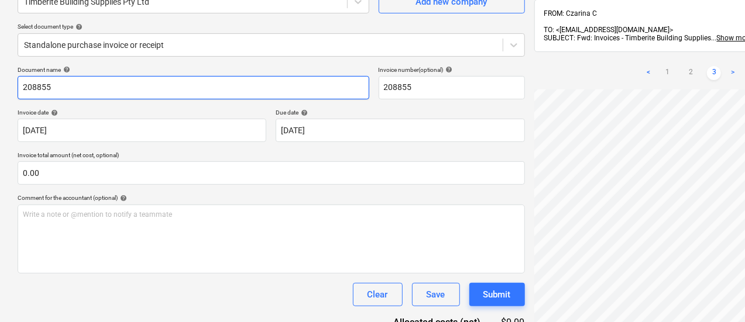
click at [194, 80] on input "208855" at bounding box center [194, 87] width 352 height 23
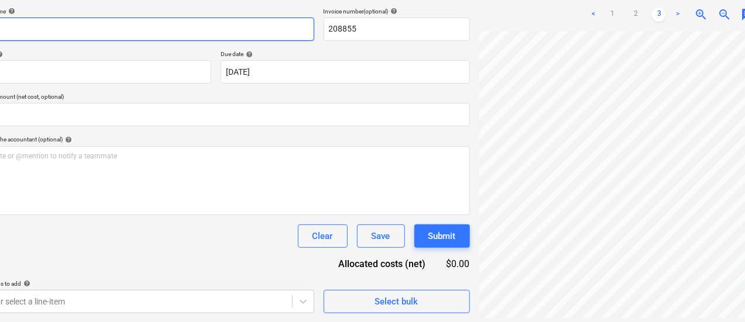
scroll to position [67, 184]
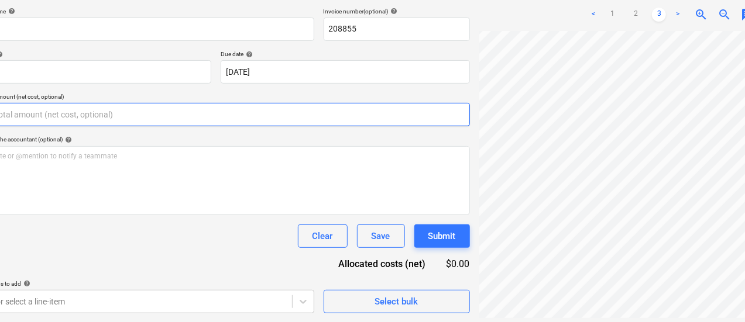
click at [193, 113] on input "text" at bounding box center [216, 114] width 507 height 23
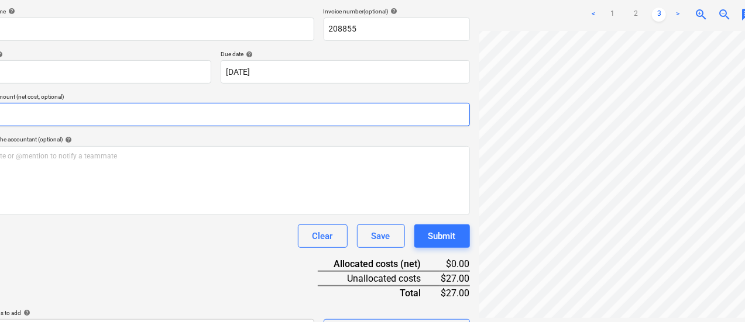
scroll to position [174, 27]
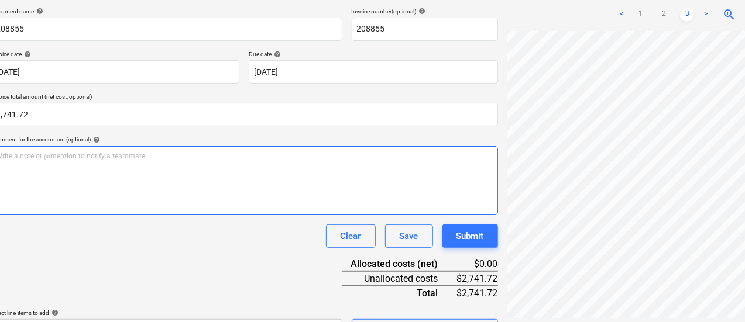
click at [242, 147] on div "Write a note or @mention to notify a teammate [PERSON_NAME]" at bounding box center [244, 180] width 507 height 69
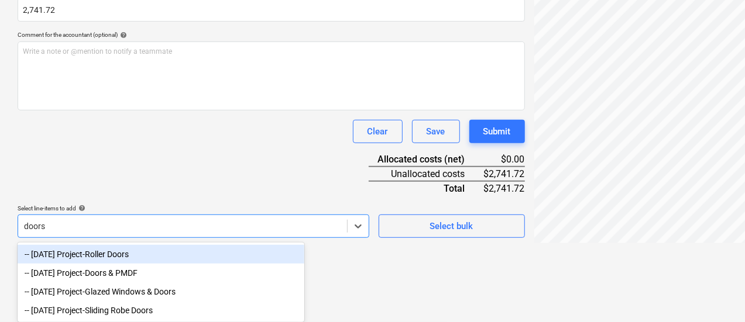
scroll to position [280, 0]
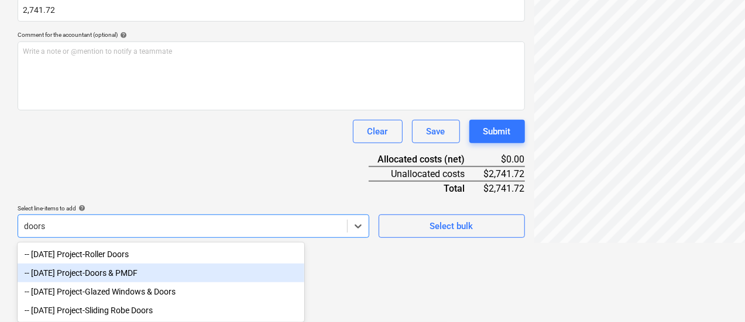
click at [239, 269] on div "-- 3-13-02 Project-Doors & PMDF" at bounding box center [161, 273] width 287 height 19
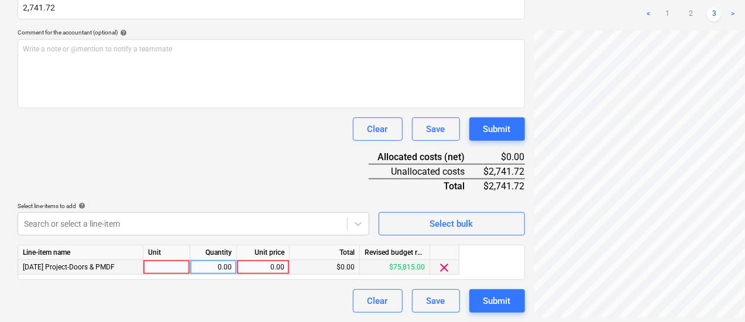
click at [336, 250] on div "Line-item name Unit Quantity Unit price Total Revised budget remaining 3-13-02 …" at bounding box center [271, 262] width 507 height 35
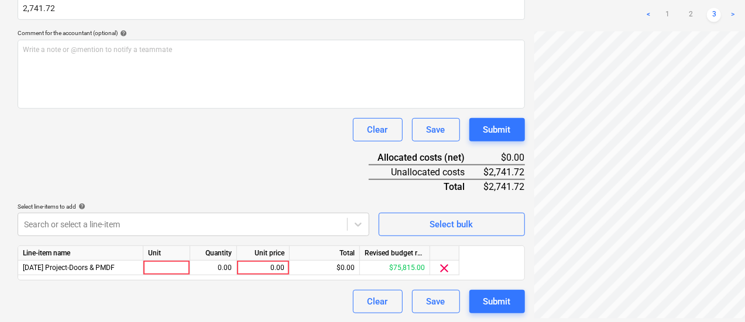
drag, startPoint x: 461, startPoint y: 169, endPoint x: 425, endPoint y: 174, distance: 36.6
drag, startPoint x: 460, startPoint y: 170, endPoint x: 429, endPoint y: 174, distance: 31.8
click at [429, 174] on div "Create new document Select company Timberite Building Supplies Pty Ltd Add new …" at bounding box center [271, 48] width 517 height 540
click at [484, 174] on div "$2,741.72" at bounding box center [504, 172] width 41 height 15
drag, startPoint x: 427, startPoint y: 172, endPoint x: 457, endPoint y: 171, distance: 30.4
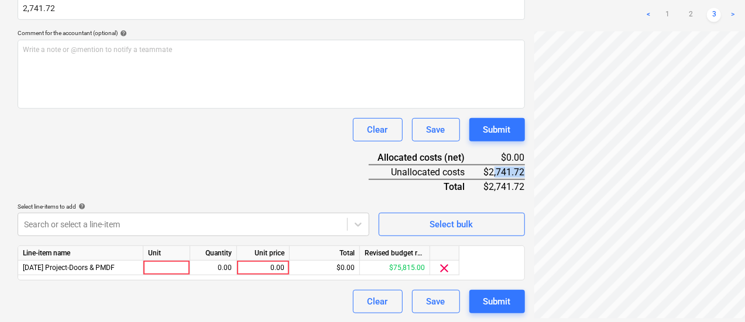
click at [484, 171] on div "$2,741.72" at bounding box center [504, 172] width 41 height 15
drag, startPoint x: 457, startPoint y: 171, endPoint x: 431, endPoint y: 173, distance: 27.0
click at [484, 173] on div "$2,741.72" at bounding box center [504, 172] width 41 height 15
copy div "2,741.72"
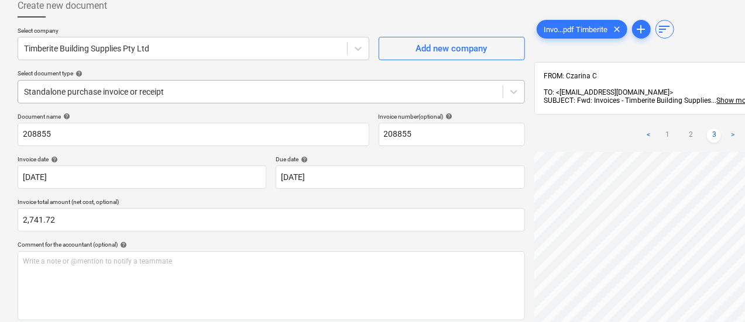
scroll to position [0, 0]
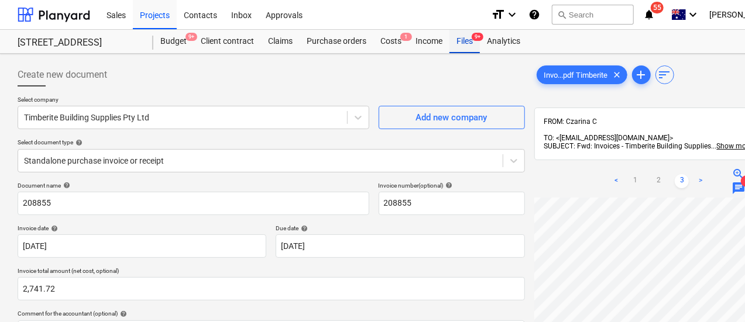
click at [464, 40] on div "Files 9+" at bounding box center [464, 41] width 30 height 23
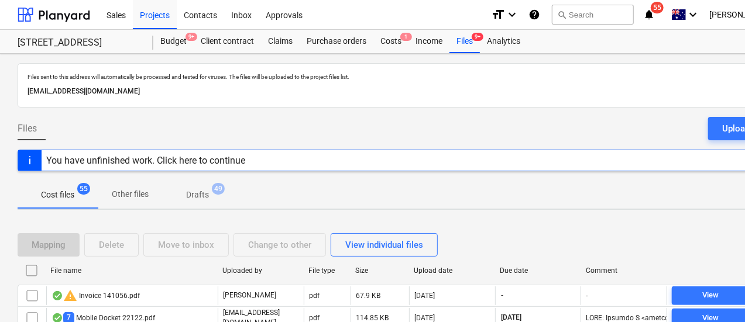
scroll to position [476, 0]
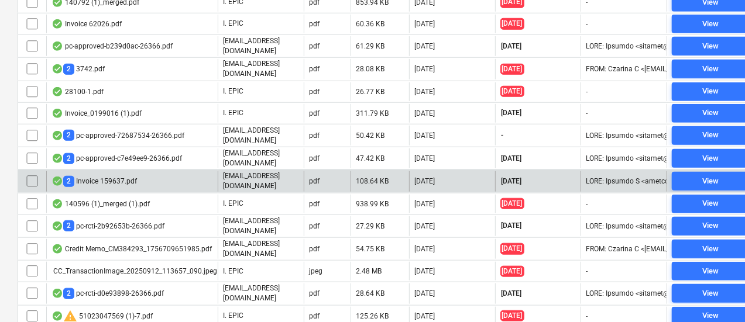
click at [332, 171] on div "pdf" at bounding box center [327, 181] width 47 height 20
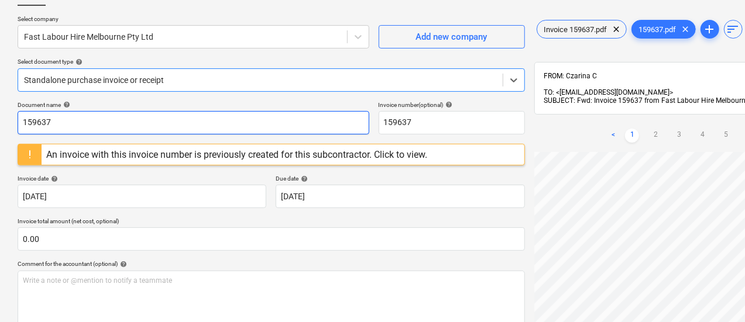
scroll to position [76, 0]
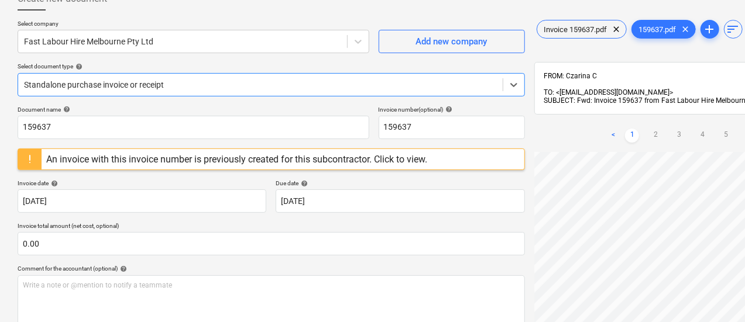
click at [129, 94] on div "Standalone purchase invoice or receipt" at bounding box center [271, 84] width 507 height 23
click at [130, 89] on div at bounding box center [260, 85] width 473 height 12
click at [161, 30] on div "Fast Labour Hire Melbourne Pty Ltd" at bounding box center [194, 41] width 352 height 23
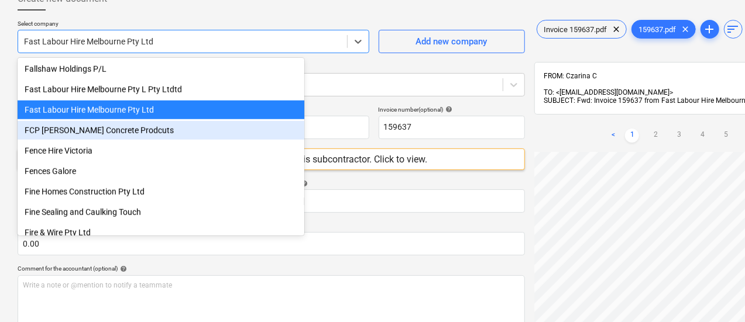
scroll to position [7290, 0]
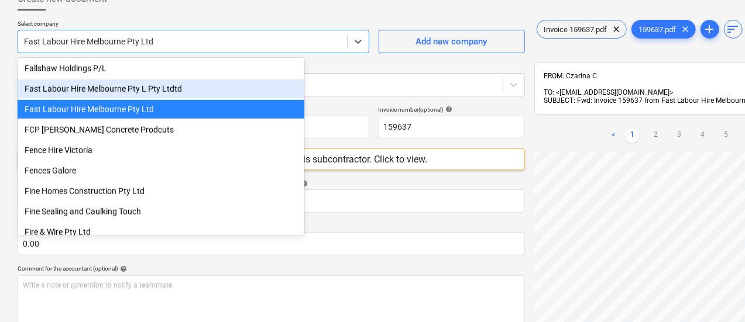
click at [159, 89] on div "Fast Labour Hire Melbourne Pty L Pty Ltdtd" at bounding box center [161, 89] width 287 height 19
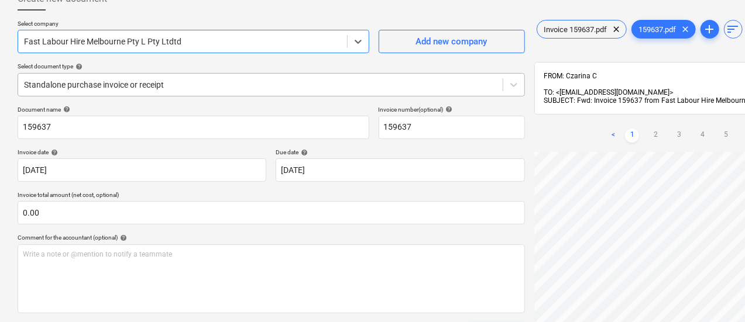
click at [160, 81] on div at bounding box center [260, 85] width 473 height 12
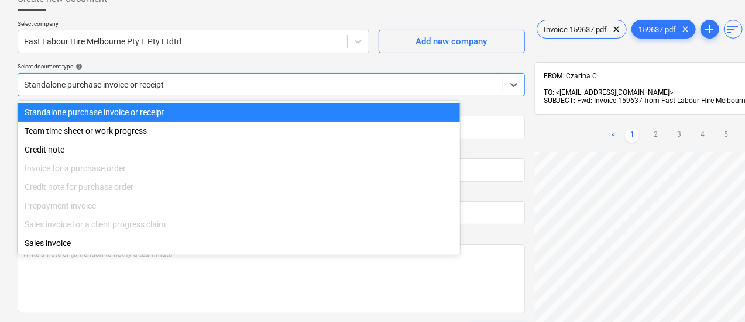
click at [167, 82] on div at bounding box center [260, 85] width 473 height 12
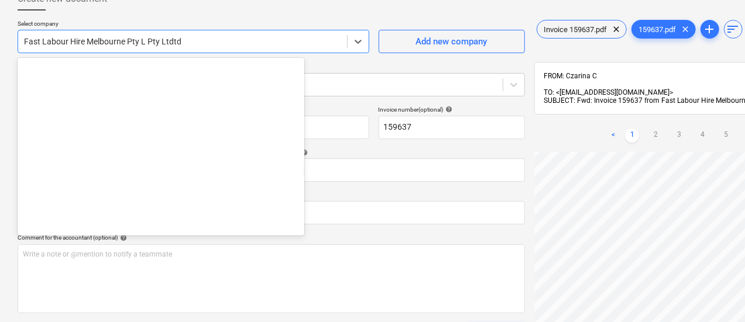
click at [161, 36] on div at bounding box center [182, 42] width 317 height 12
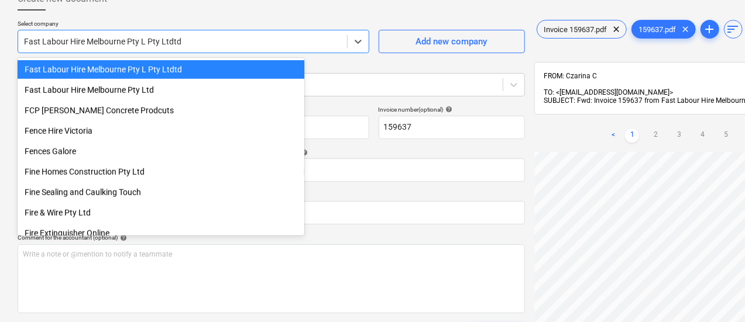
click at [161, 36] on div at bounding box center [182, 42] width 317 height 12
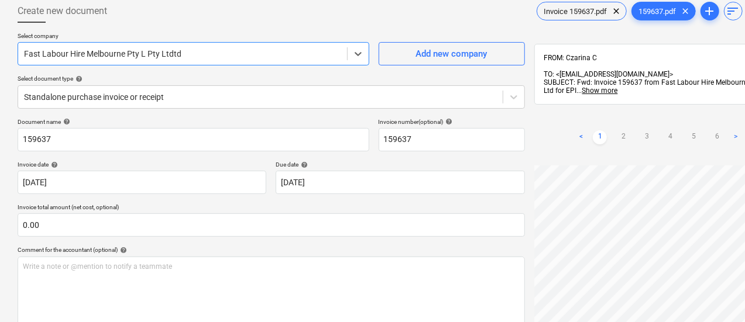
scroll to position [0, 0]
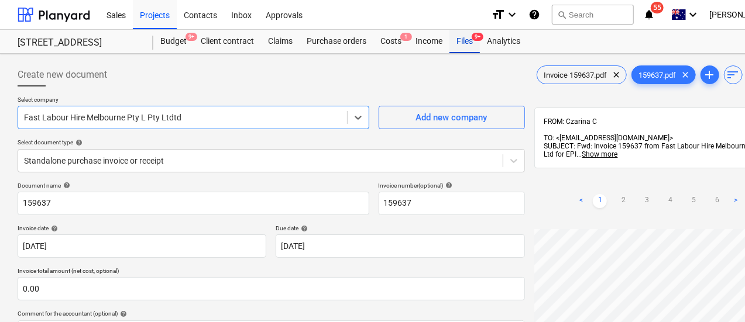
click at [468, 35] on div "Files 9+" at bounding box center [464, 41] width 30 height 23
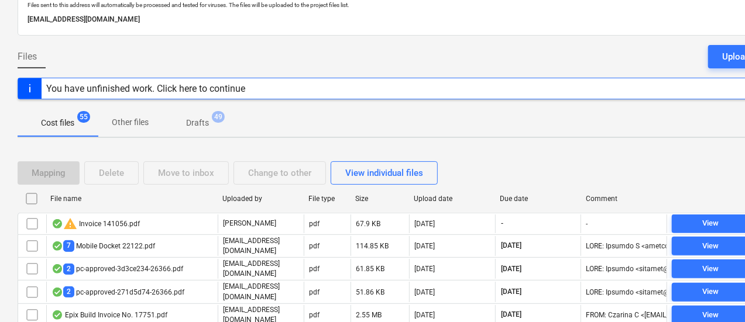
scroll to position [73, 0]
click at [513, 194] on div "Due date" at bounding box center [538, 198] width 77 height 8
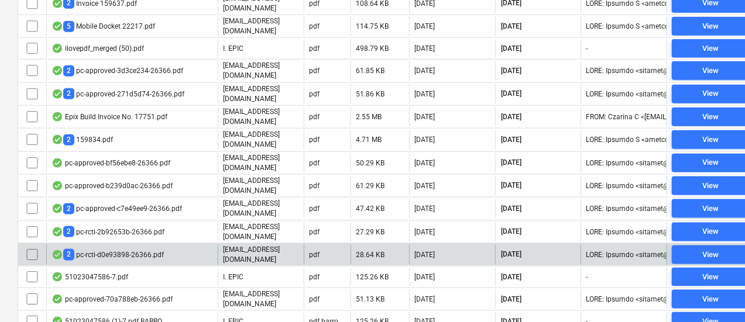
scroll to position [662, 0]
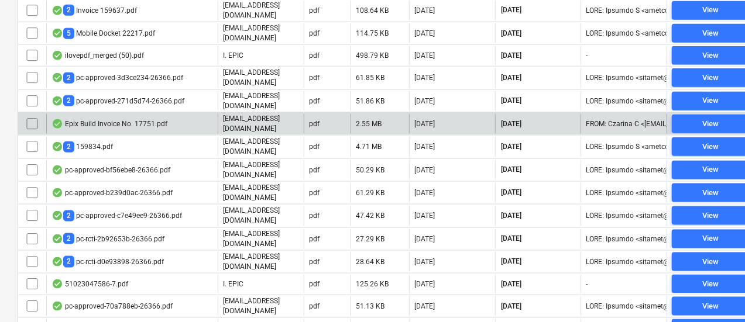
click at [200, 114] on div "Epix Build Invoice No. 17751.pdf" at bounding box center [131, 124] width 171 height 20
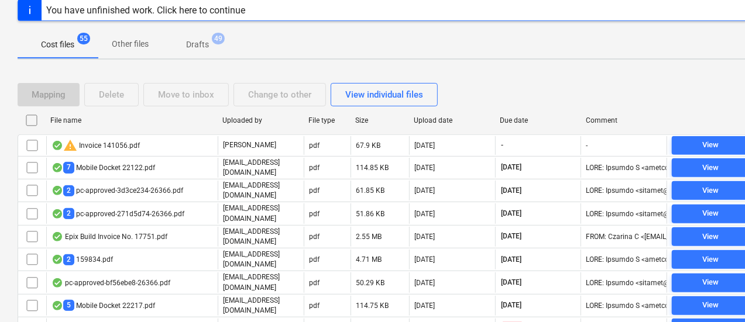
scroll to position [87, 0]
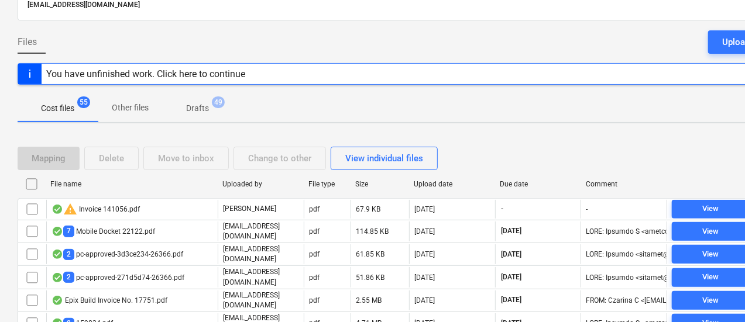
click at [515, 175] on div "Due date" at bounding box center [538, 184] width 86 height 19
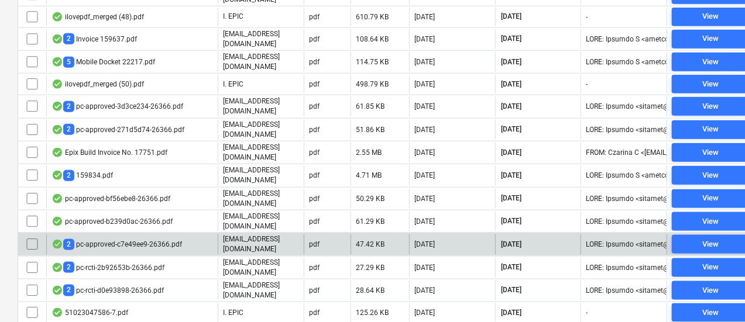
scroll to position [636, 0]
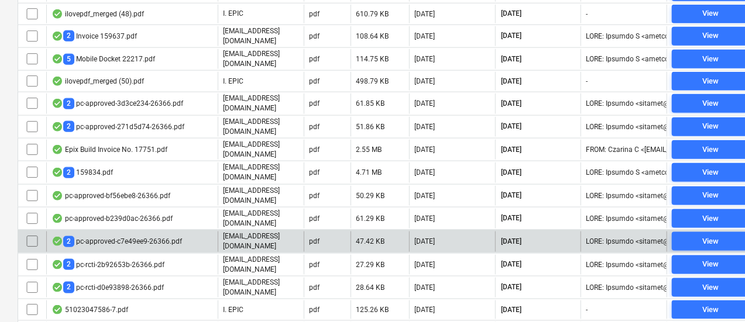
click at [124, 236] on div "2 pc-approved-c7e49ee9-26366.pdf" at bounding box center [116, 241] width 130 height 11
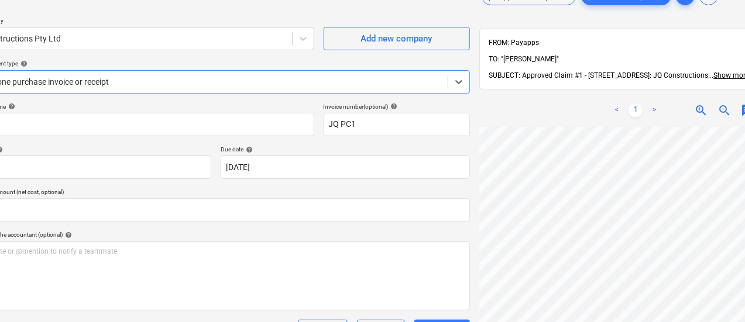
scroll to position [79, 0]
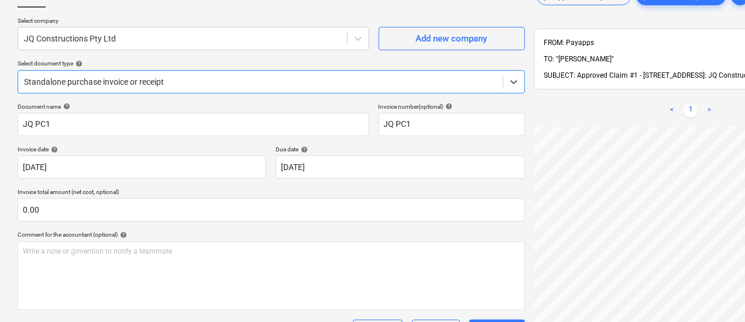
click at [110, 74] on div "Standalone purchase invoice or receipt" at bounding box center [260, 82] width 484 height 16
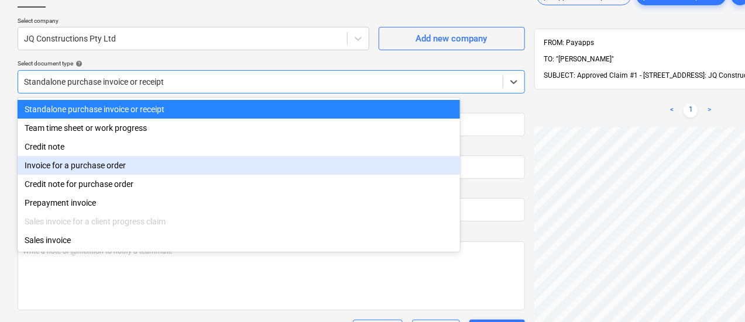
click at [117, 168] on div "Invoice for a purchase order" at bounding box center [239, 165] width 442 height 19
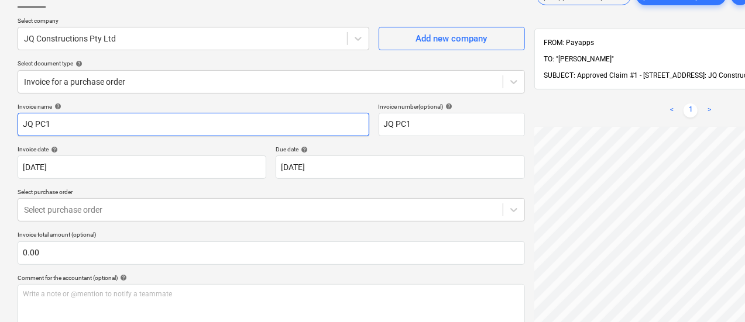
drag, startPoint x: 98, startPoint y: 133, endPoint x: 4, endPoint y: 129, distance: 94.9
click at [4, 129] on div "Create new document Select company JQ Constructions Pty Ltd Add new company Sel…" at bounding box center [400, 196] width 800 height 443
paste input "PC-247539-1478892"
drag, startPoint x: 190, startPoint y: 125, endPoint x: 174, endPoint y: 125, distance: 15.8
click at [174, 125] on div "Invoice name help PC-247539-1478892 Invoice number (optional) help JQ PC1" at bounding box center [271, 119] width 507 height 33
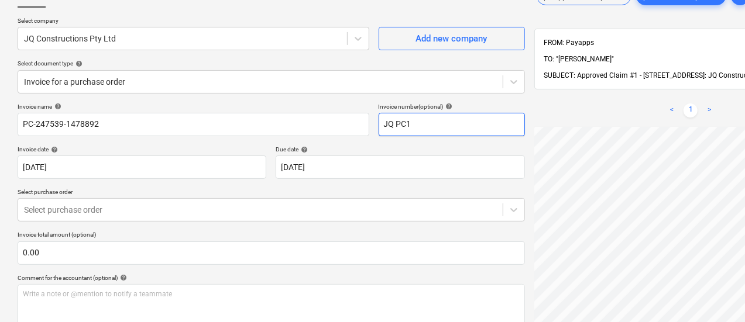
paste input "PC-247539-1478892"
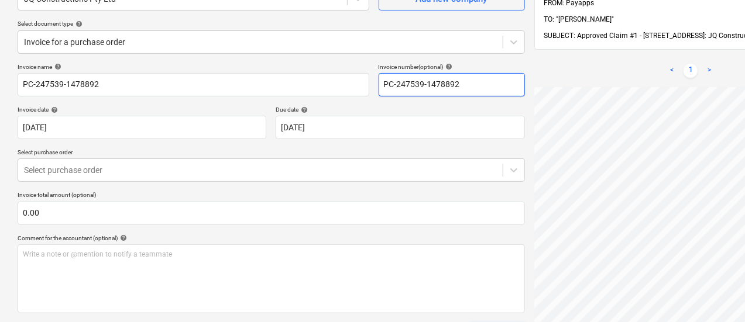
scroll to position [137, 0]
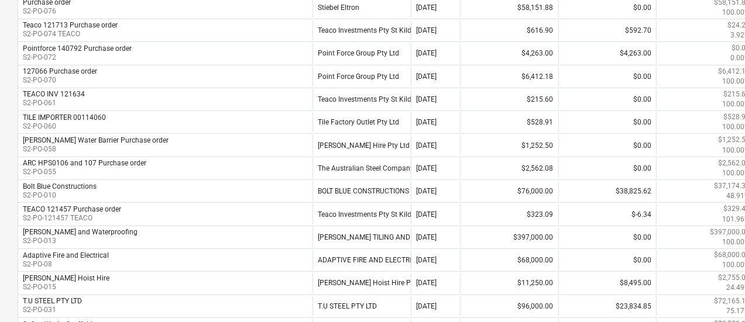
scroll to position [175, 0]
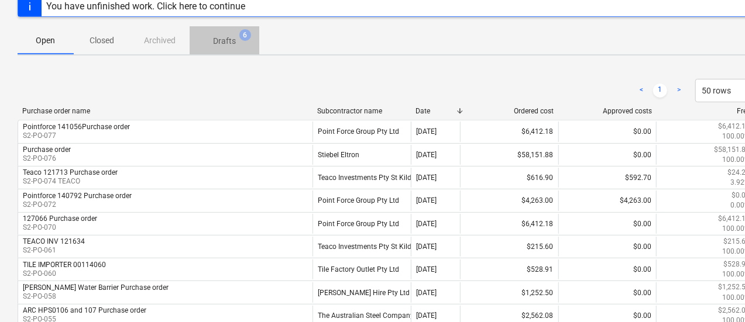
click at [228, 44] on p "Drafts" at bounding box center [224, 41] width 23 height 12
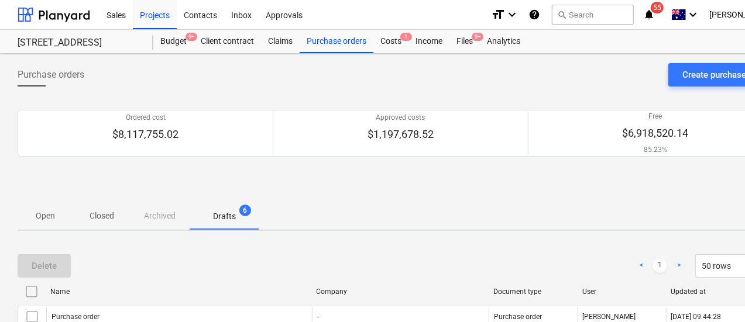
click at [103, 222] on span "Closed" at bounding box center [102, 215] width 56 height 19
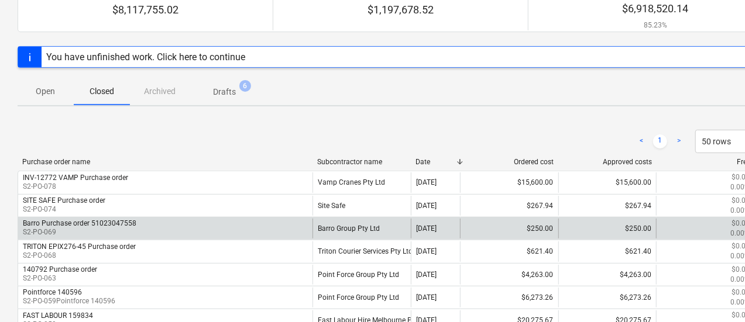
click at [209, 228] on div "Barro Purchase order 51023047558 S2-PO-069" at bounding box center [165, 229] width 294 height 20
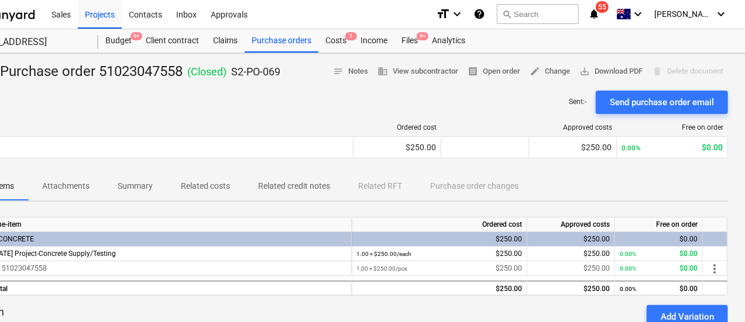
scroll to position [1, 0]
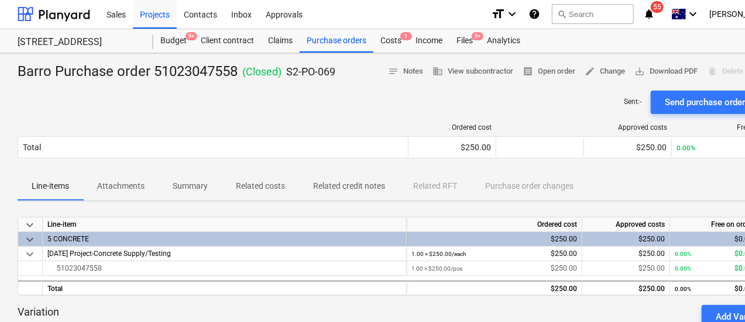
click at [216, 65] on div "Barro Purchase order 51023047558 ( Closed ) S2-PO-069" at bounding box center [177, 72] width 318 height 19
copy div "51023047558"
click at [352, 44] on div "Purchase orders" at bounding box center [336, 40] width 74 height 23
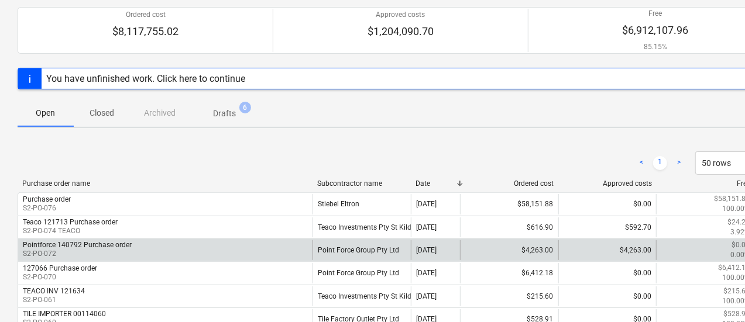
scroll to position [176, 0]
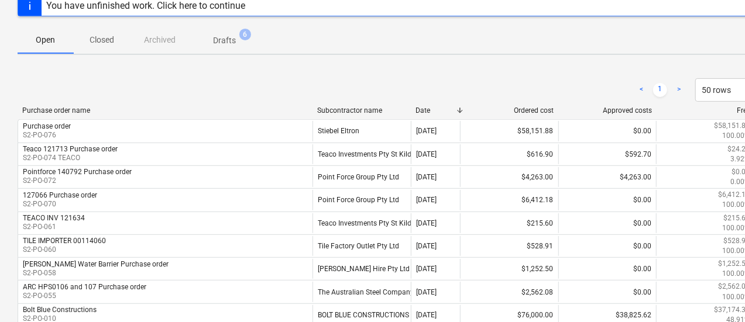
click at [98, 44] on p "Closed" at bounding box center [102, 40] width 28 height 12
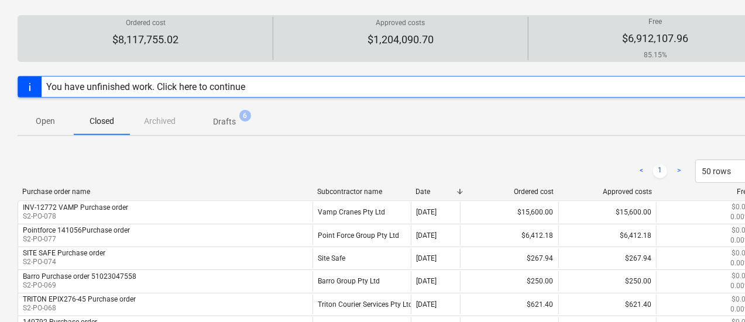
scroll to position [1, 0]
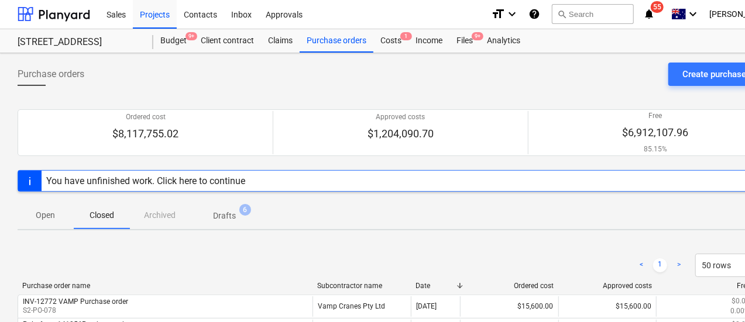
click at [94, 224] on button "Closed" at bounding box center [102, 215] width 56 height 28
click at [268, 254] on div "< 1 > 50 rows" at bounding box center [400, 265] width 765 height 23
click at [493, 184] on div "You have unfinished work. Click here to continue" at bounding box center [400, 181] width 765 height 22
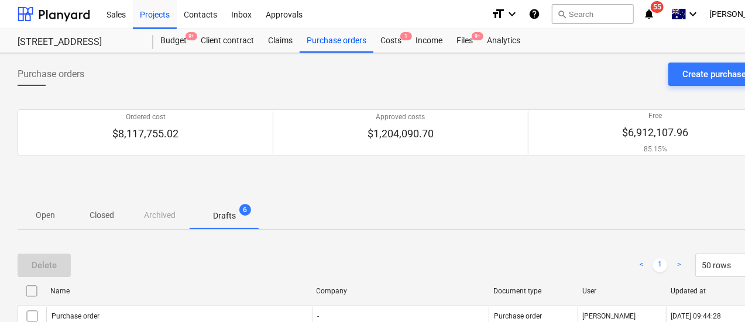
click at [121, 215] on span "Closed" at bounding box center [102, 215] width 56 height 19
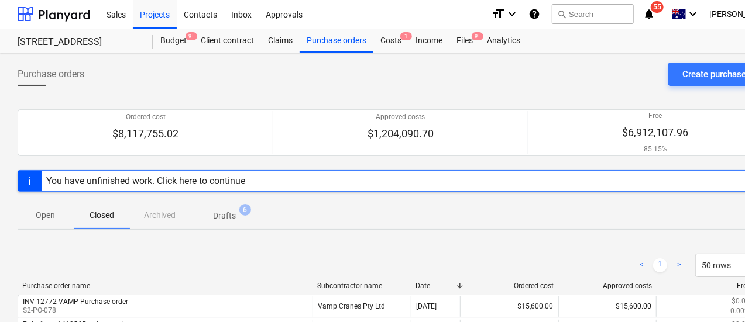
drag, startPoint x: 46, startPoint y: 219, endPoint x: 91, endPoint y: 213, distance: 46.1
click at [46, 219] on p "Open" at bounding box center [46, 215] width 28 height 12
click at [693, 87] on div "Purchase orders Create purchase order" at bounding box center [400, 79] width 765 height 33
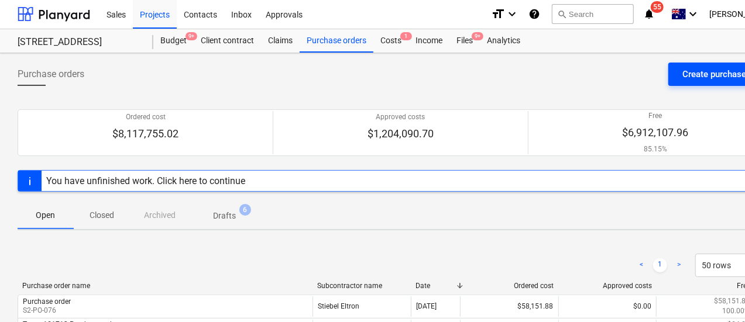
click at [692, 80] on div "Create purchase order" at bounding box center [725, 74] width 87 height 15
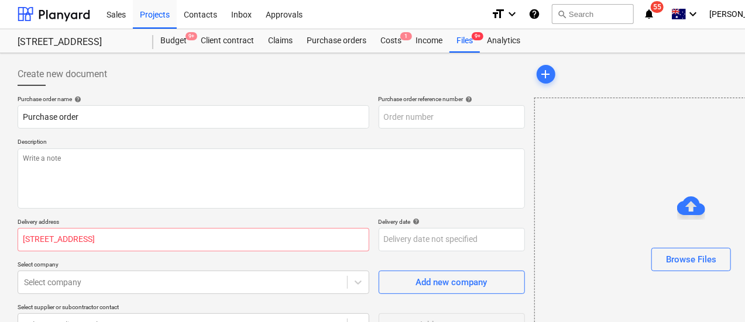
scroll to position [165, 0]
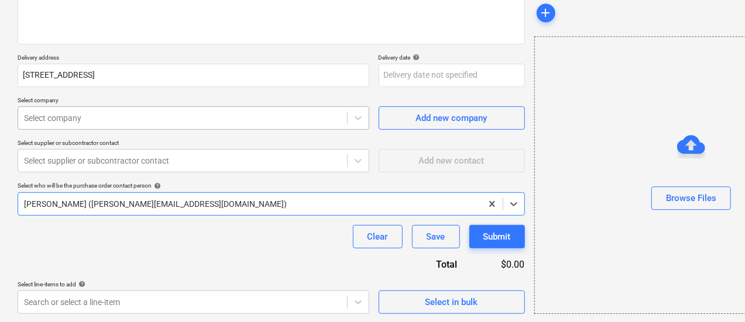
type textarea "x"
type input "S2-PO-079"
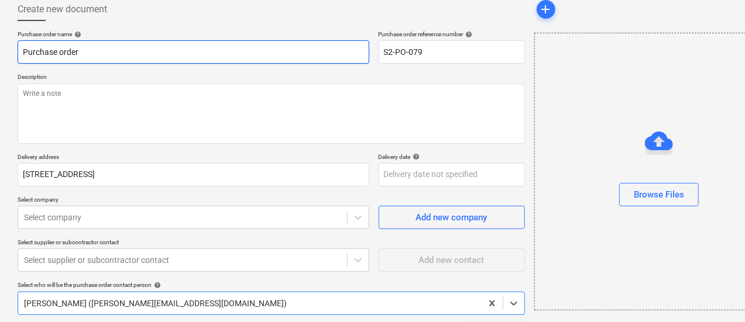
scroll to position [0, 0]
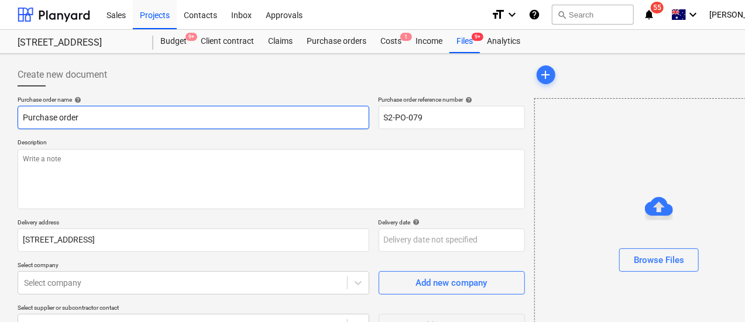
click at [146, 116] on input "Purchase order" at bounding box center [194, 117] width 352 height 23
click at [21, 112] on input "Purchase order" at bounding box center [194, 117] width 352 height 23
type textarea "x"
type input "VPurchase order"
type textarea "x"
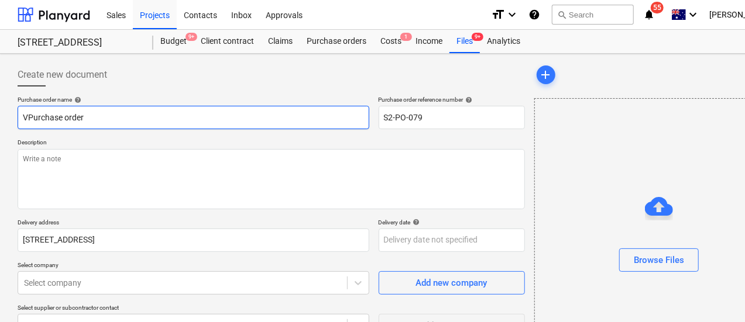
type input "VAPurchase order"
type textarea "x"
type input "VAMPurchase order"
type textarea "x"
type input "VAMPPurchase order"
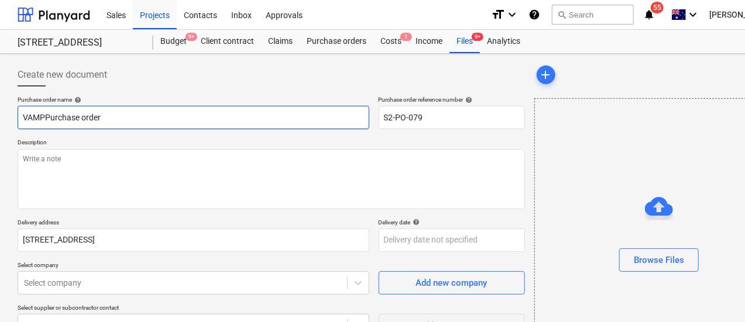
type textarea "x"
type input "VAMP Purchase order"
paste input "12845"
type textarea "x"
type input "VAMP 12845Purchase order"
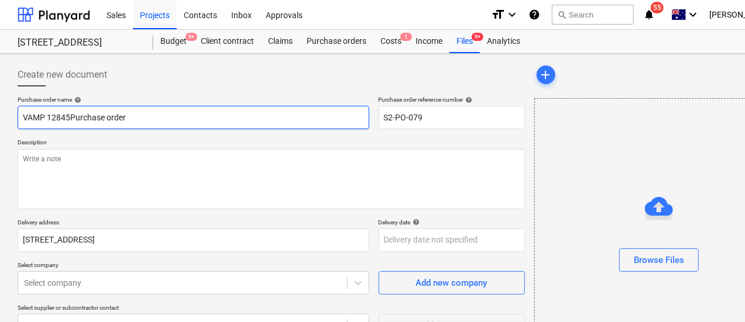
type textarea "x"
type input "VAMP 12845 Purchase order"
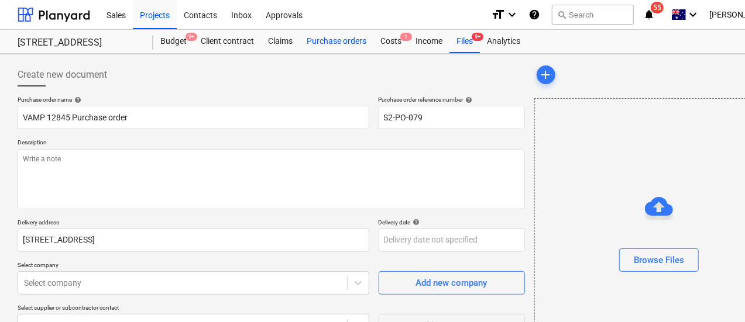
type textarea "x"
click at [323, 45] on div "Purchase orders" at bounding box center [336, 41] width 74 height 23
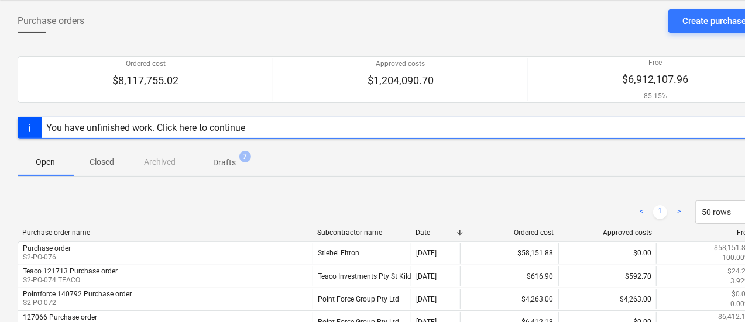
scroll to position [75, 0]
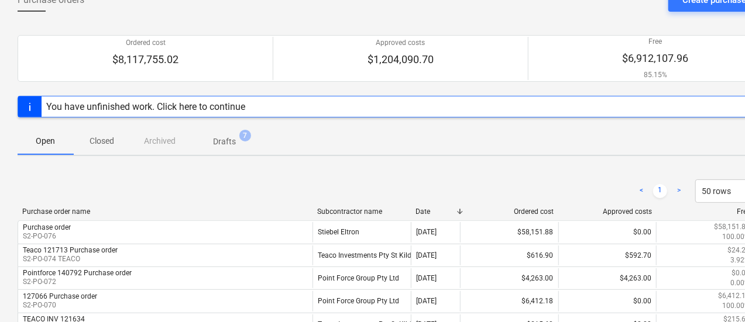
click at [101, 153] on button "Closed" at bounding box center [102, 141] width 56 height 28
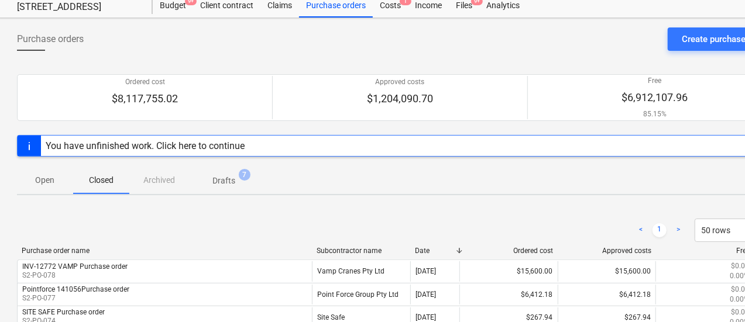
scroll to position [0, 1]
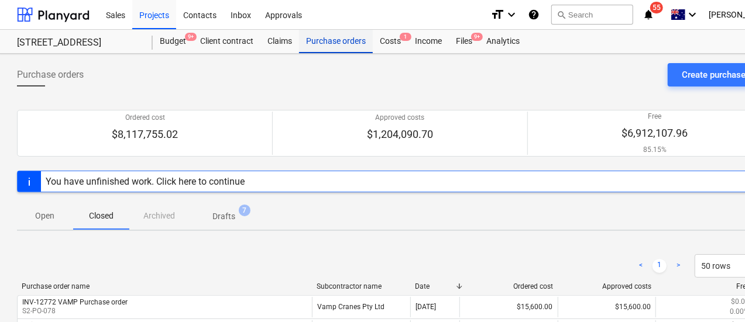
click at [355, 46] on div "Purchase orders" at bounding box center [336, 41] width 74 height 23
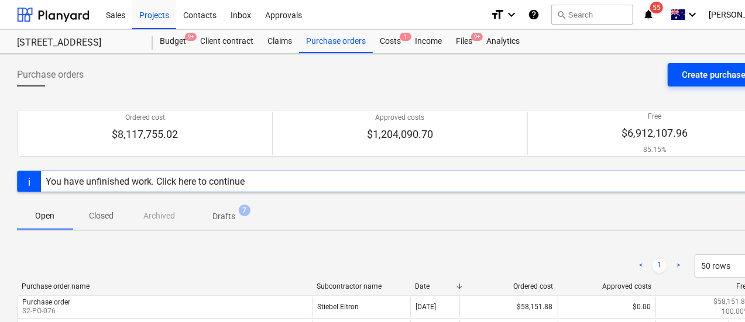
click at [673, 75] on button "Create purchase order" at bounding box center [724, 74] width 115 height 23
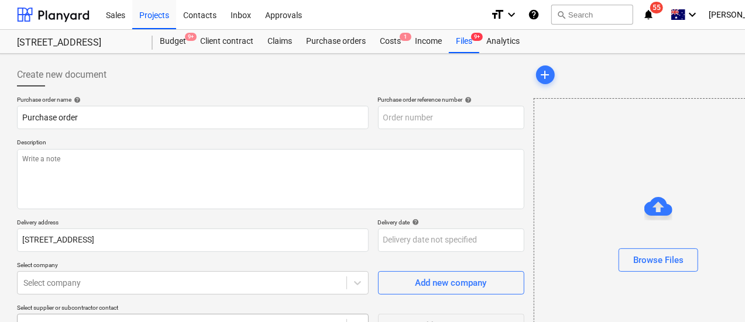
type textarea "x"
type input "S2-PO-080"
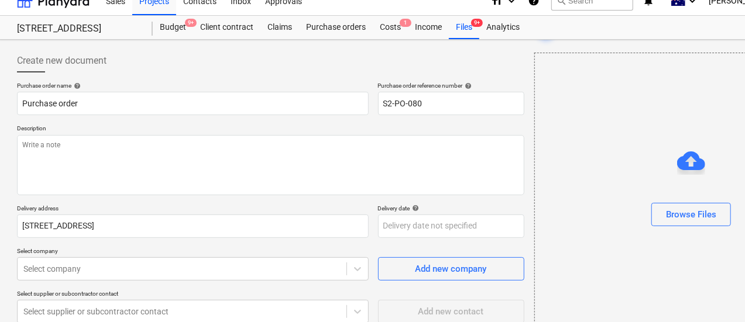
scroll to position [0, 1]
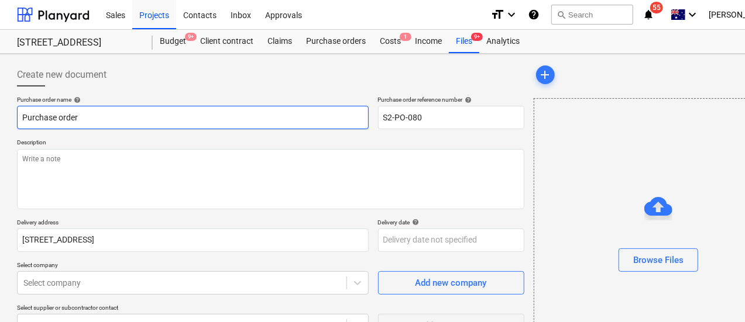
click at [102, 119] on input "Purchase order" at bounding box center [193, 117] width 352 height 23
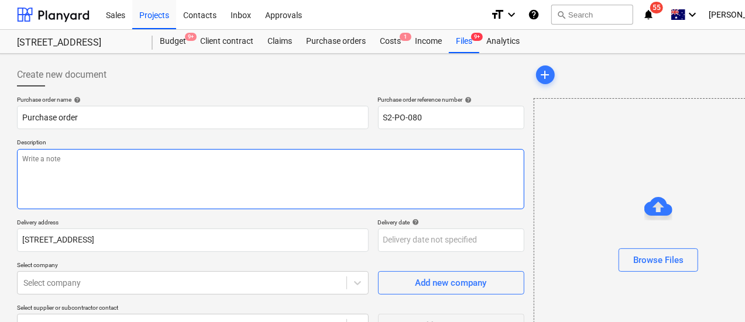
click at [96, 171] on textarea at bounding box center [270, 179] width 507 height 60
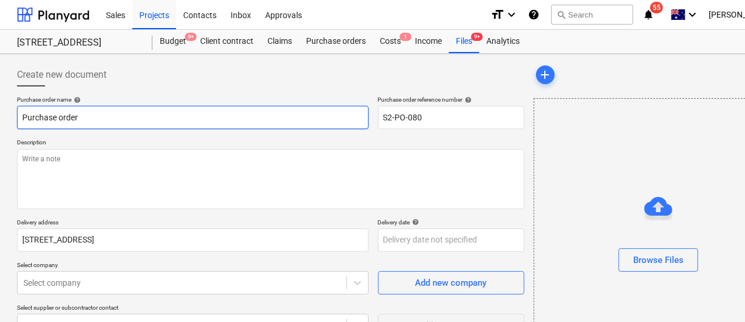
click at [25, 124] on input "Purchase order" at bounding box center [193, 117] width 352 height 23
click at [22, 115] on input "Purchase order" at bounding box center [193, 117] width 352 height 23
type textarea "x"
type input "JPurchase order"
type textarea "x"
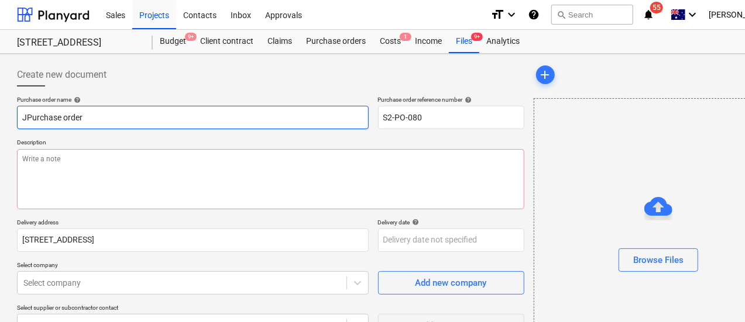
type input "JRPurchase order"
type textarea "x"
type input "JR Purchase order"
paste input "#:00017802"
type textarea "x"
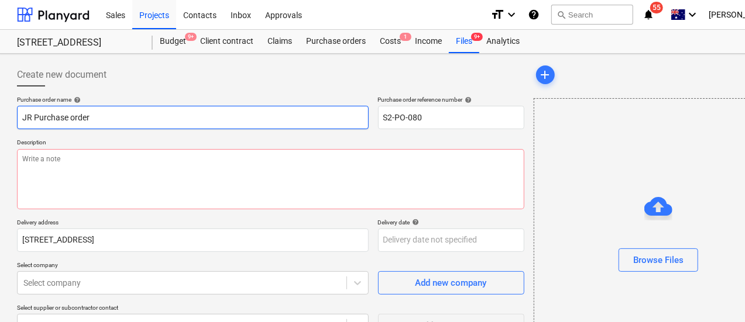
type input "JR #:00017802Purchase order"
type textarea "x"
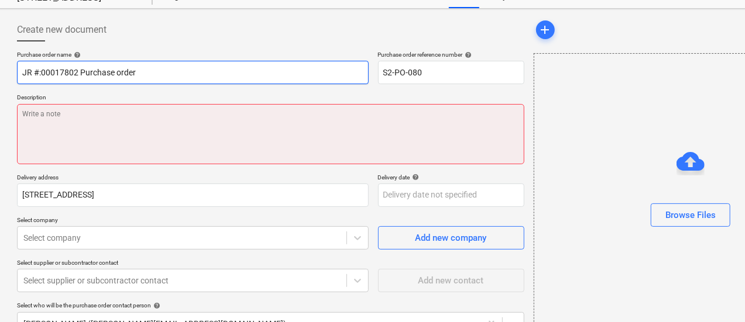
scroll to position [46, 1]
type input "JR #:00017802 Purchase order"
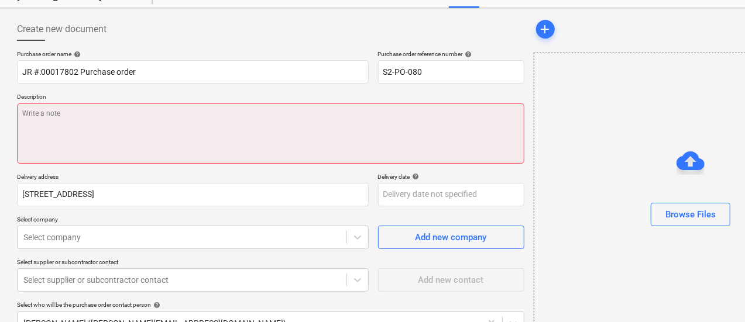
click at [158, 175] on p "Delivery address" at bounding box center [193, 178] width 352 height 10
click at [136, 143] on textarea at bounding box center [270, 134] width 507 height 60
paste textarea "#:00017802"
type textarea "x"
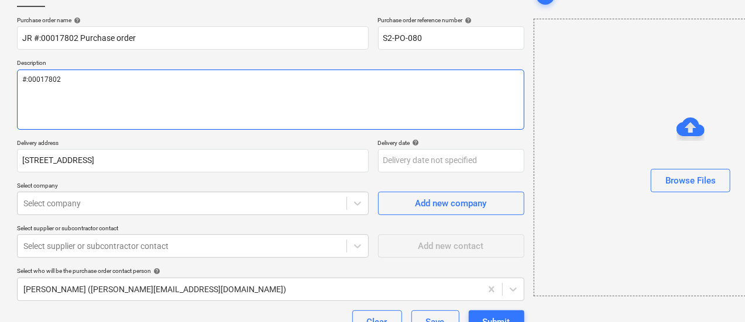
scroll to position [82, 1]
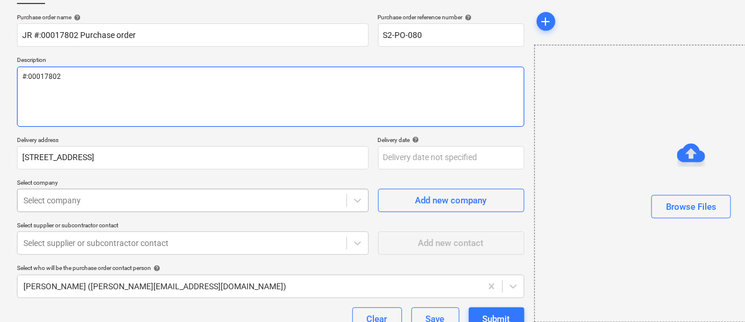
type textarea "#:00017802"
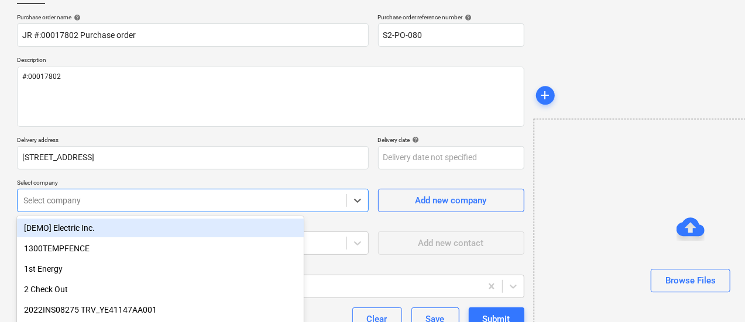
scroll to position [159, 0]
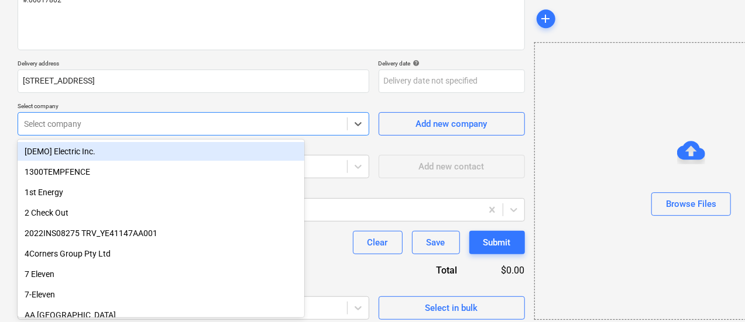
click at [185, 163] on body "Sales Projects Contacts Inbox Approvals format_size keyboard_arrow_down help se…" at bounding box center [372, 2] width 745 height 322
type textarea "x"
click at [257, 99] on div "Purchase order name help JR #:00017802 Purchase order Purchase order reference …" at bounding box center [271, 128] width 507 height 383
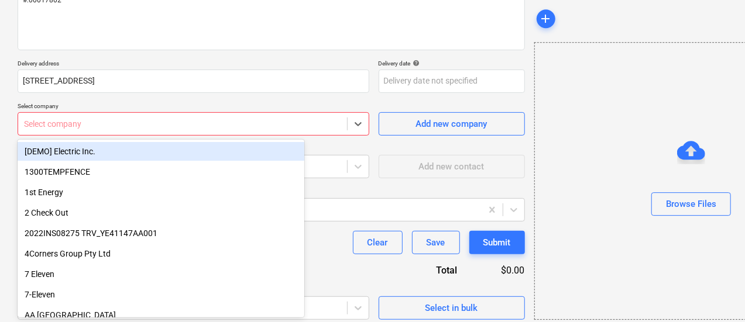
click at [259, 112] on div "Select company" at bounding box center [194, 123] width 352 height 23
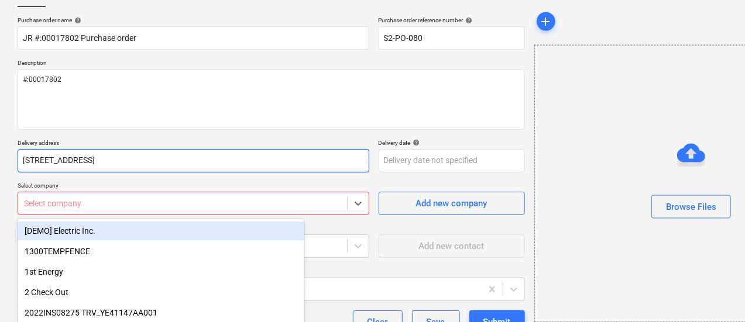
scroll to position [165, 0]
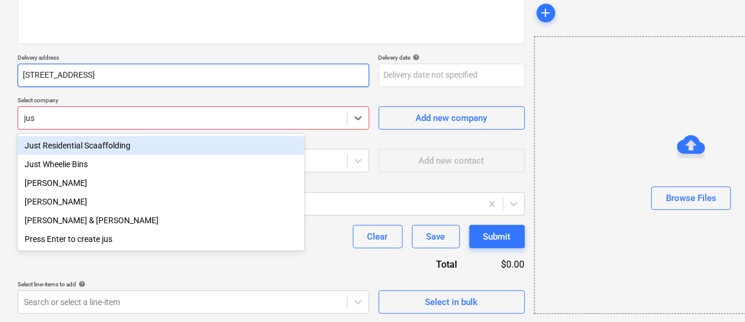
type input "just"
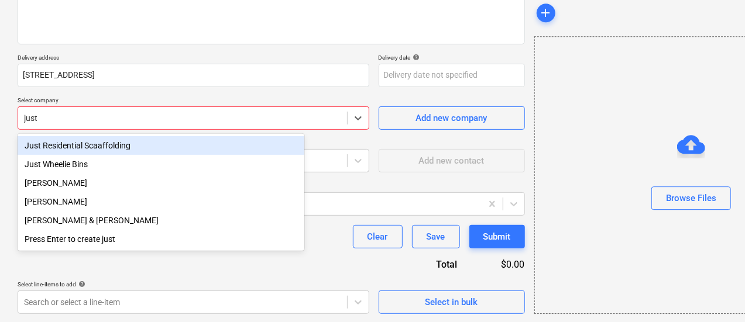
click at [195, 148] on div "Just Residential Scaaffolding" at bounding box center [161, 145] width 287 height 19
type textarea "x"
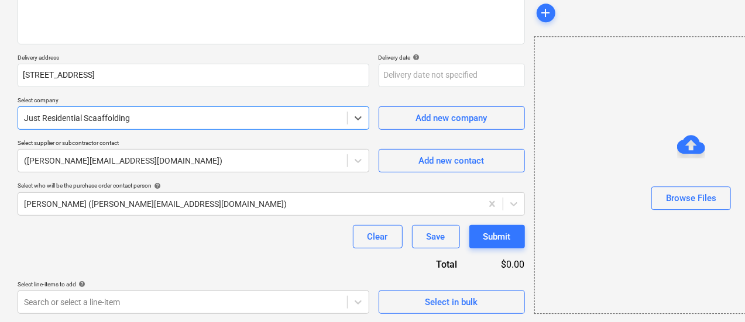
scroll to position [165, 0]
type textarea "x"
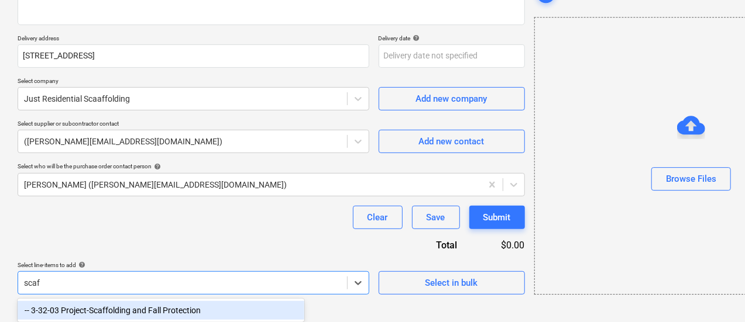
scroll to position [184, 0]
type input "scaffol"
click at [229, 309] on div "-- 3-32-03 Project-Scaffolding and Fall Protection" at bounding box center [161, 310] width 287 height 19
type textarea "x"
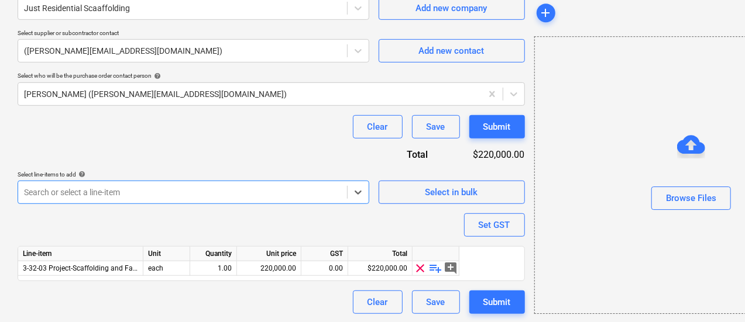
scroll to position [275, 0]
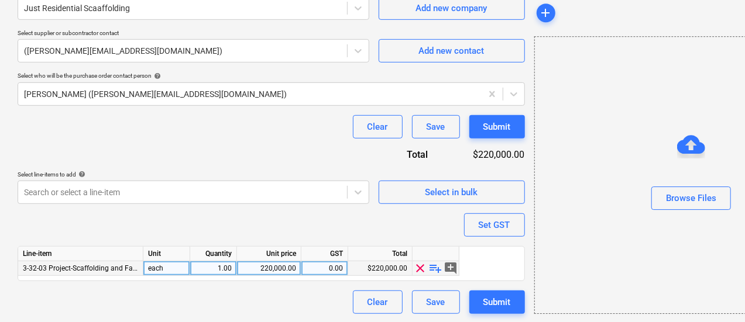
click at [436, 270] on span "playlist_add" at bounding box center [436, 268] width 14 height 14
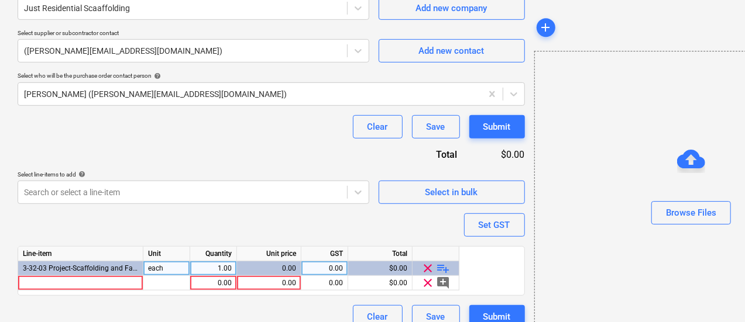
scroll to position [290, 0]
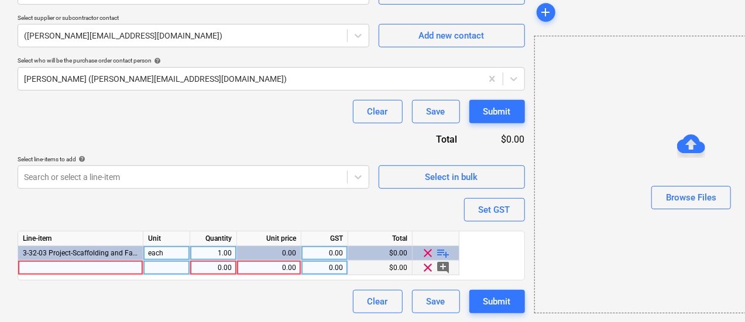
click at [220, 267] on div "0.00" at bounding box center [213, 268] width 37 height 15
click at [268, 267] on div "0.00" at bounding box center [269, 268] width 54 height 15
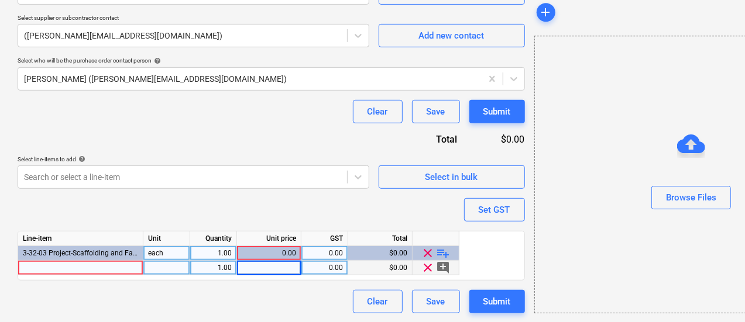
type textarea "x"
type input "531.43"
type textarea "x"
click at [114, 270] on div at bounding box center [80, 268] width 125 height 15
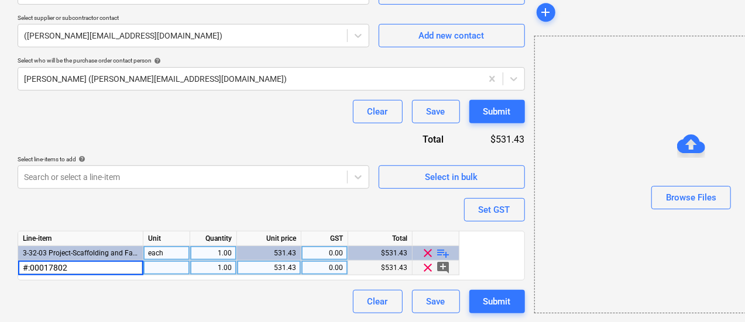
click at [23, 264] on input "#:00017802" at bounding box center [80, 268] width 125 height 14
type input "JR #:00017802"
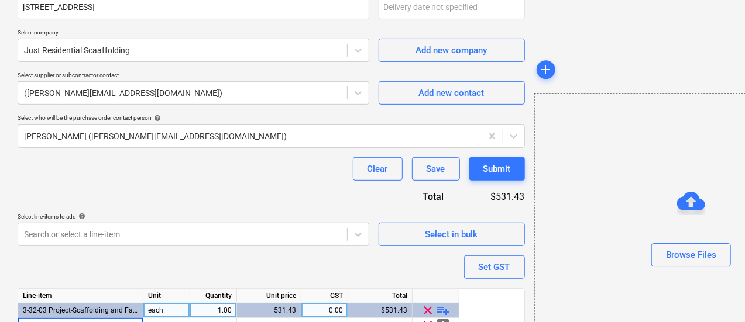
scroll to position [232, 0]
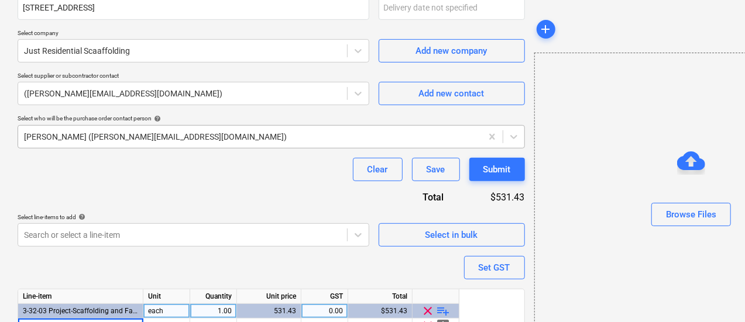
click at [216, 146] on div "Jacob Salta (jacob@epixbuild.com.au)" at bounding box center [271, 136] width 507 height 23
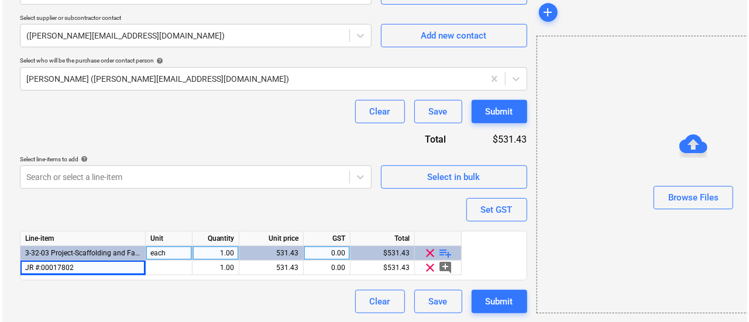
scroll to position [290, 0]
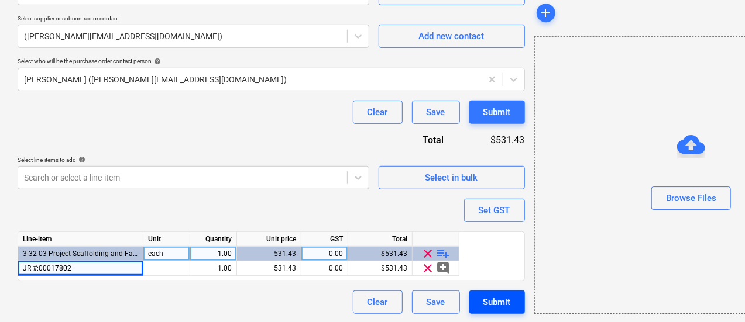
click at [483, 302] on div "Submit" at bounding box center [496, 302] width 27 height 15
type textarea "x"
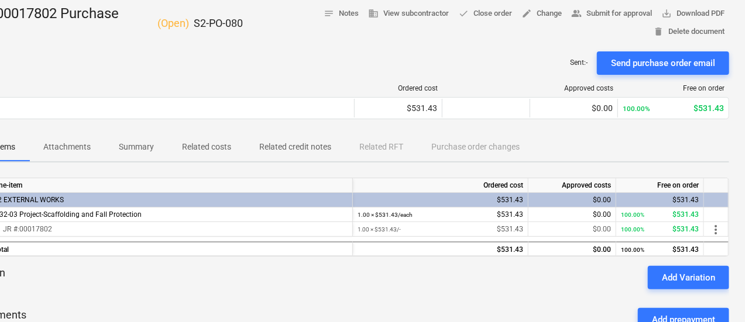
scroll to position [28, 54]
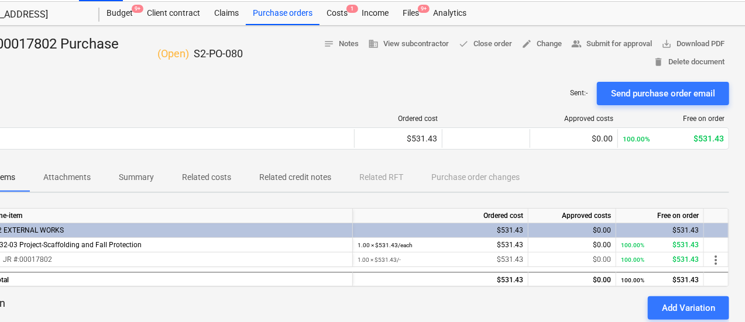
click at [598, 53] on div "notes Notes business View subcontractor done Close order edit Change people_alt…" at bounding box center [486, 53] width 486 height 36
click at [597, 46] on span "people_alt Submit for approval" at bounding box center [611, 43] width 81 height 13
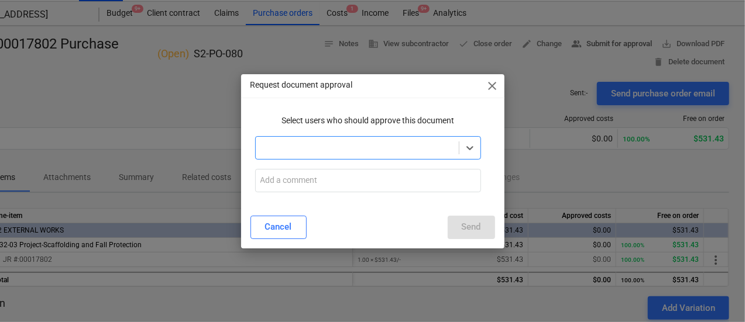
scroll to position [28, 51]
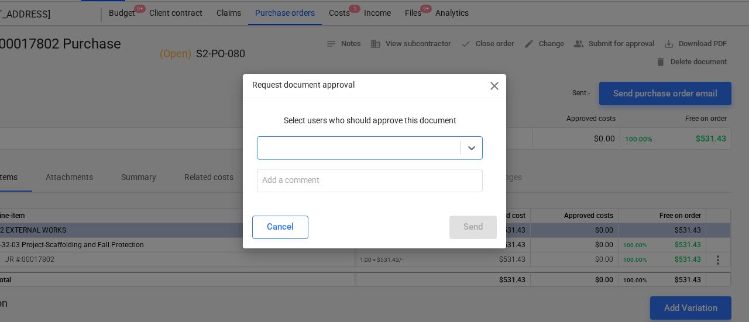
click at [385, 152] on div at bounding box center [358, 148] width 191 height 12
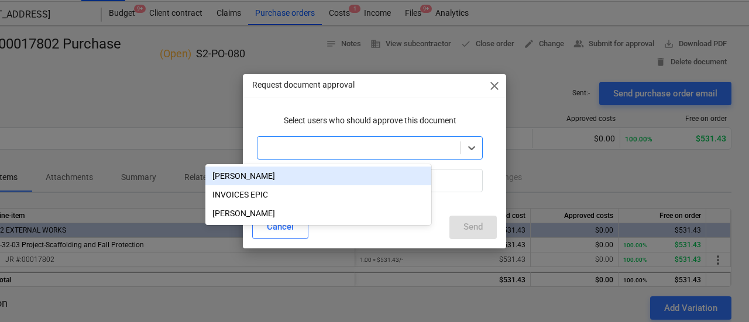
click at [387, 175] on div "[PERSON_NAME]" at bounding box center [318, 176] width 226 height 19
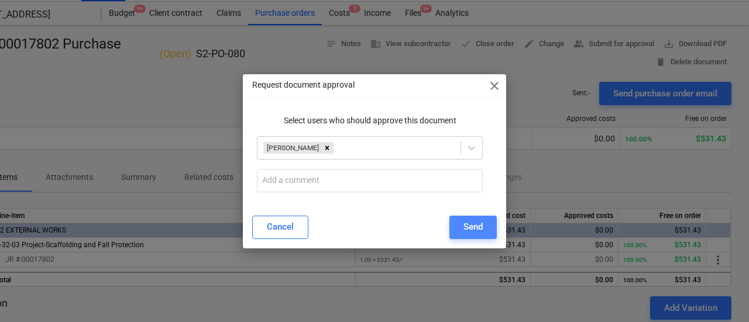
click at [481, 224] on div "Send" at bounding box center [472, 226] width 19 height 15
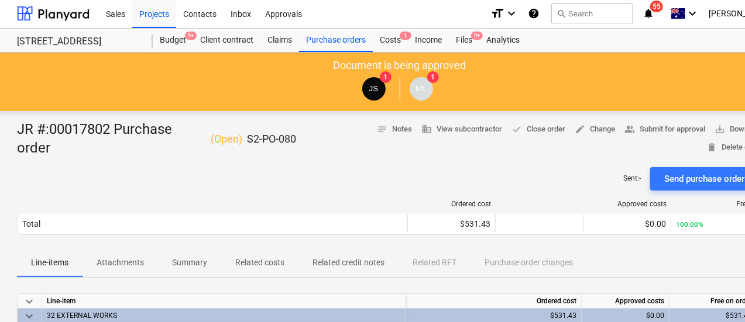
scroll to position [1, 1]
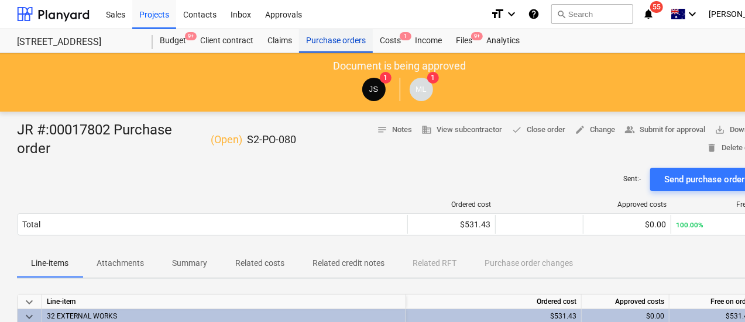
click at [354, 42] on div "Purchase orders" at bounding box center [336, 40] width 74 height 23
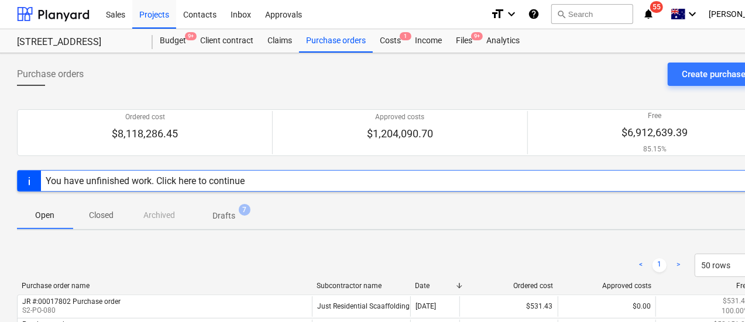
scroll to position [56, 1]
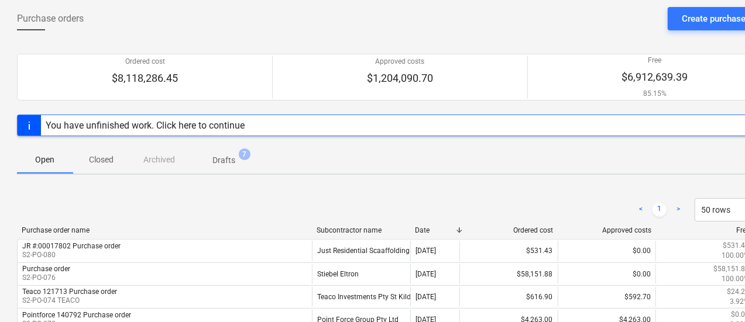
click at [111, 154] on p "Closed" at bounding box center [101, 160] width 28 height 12
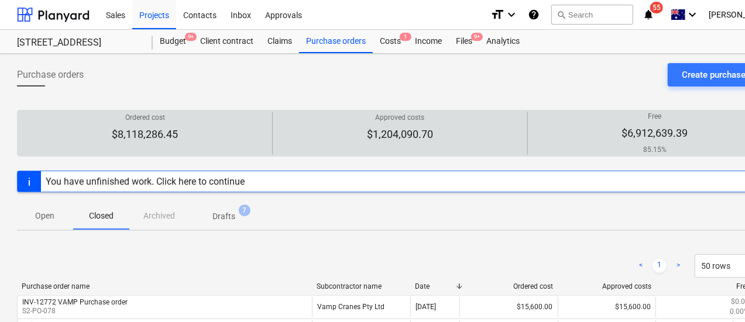
scroll to position [0, 1]
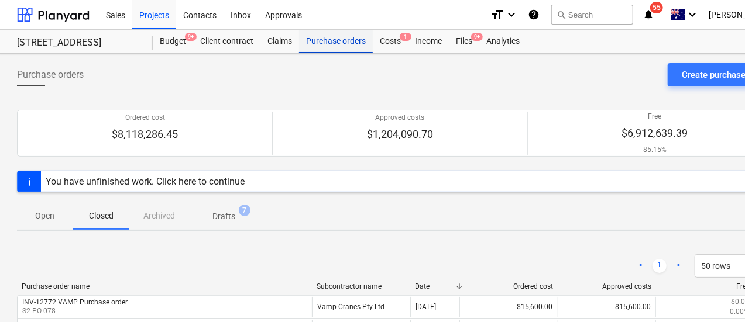
click at [304, 43] on div "Purchase orders" at bounding box center [336, 41] width 74 height 23
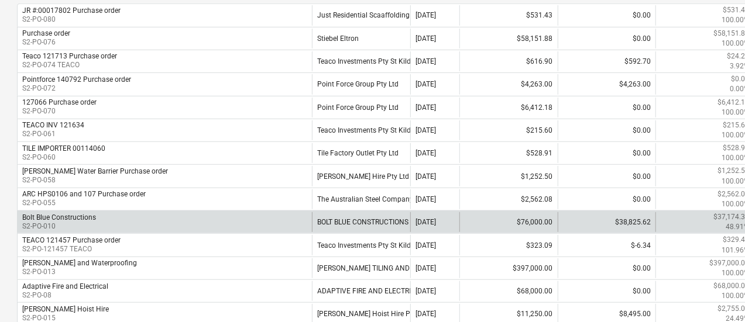
scroll to position [292, 1]
click at [184, 218] on div "Bolt Blue Constructions S2-PO-010" at bounding box center [165, 222] width 294 height 20
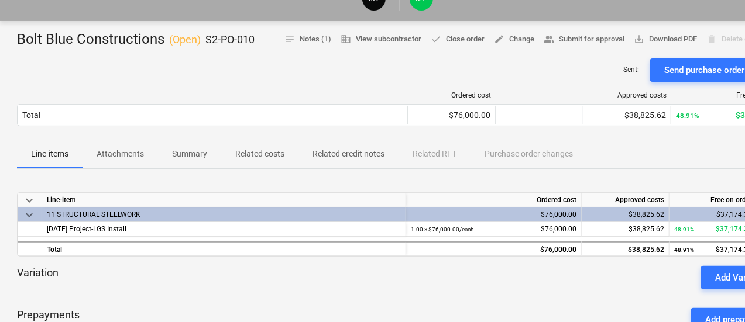
scroll to position [41, 1]
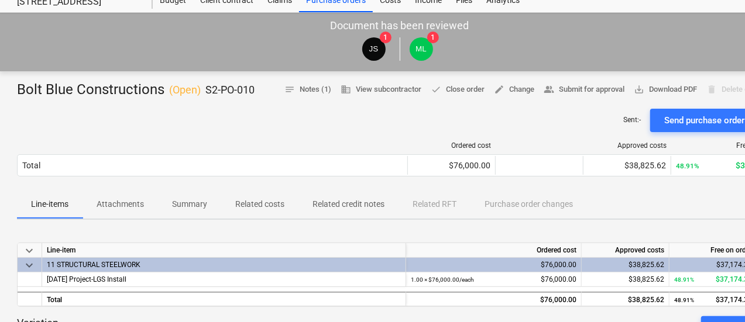
click at [140, 130] on div "Sent : - Send purchase order email" at bounding box center [399, 120] width 765 height 23
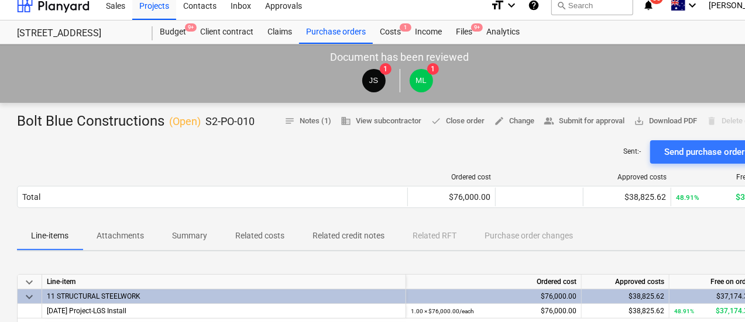
scroll to position [0, 1]
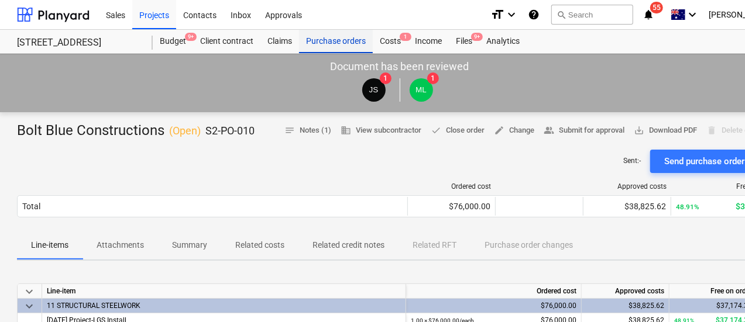
click at [308, 44] on div "Purchase orders" at bounding box center [336, 41] width 74 height 23
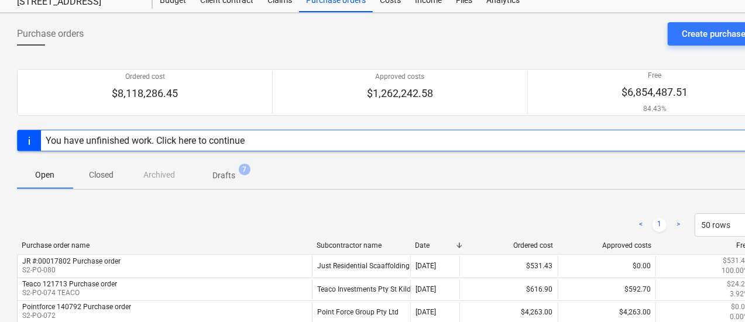
scroll to position [58, 1]
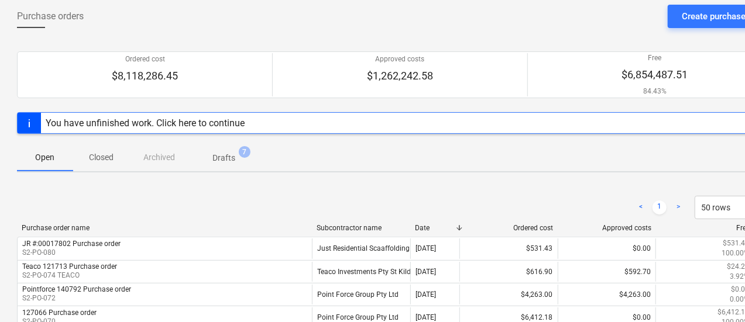
click at [115, 161] on span "Closed" at bounding box center [101, 157] width 56 height 19
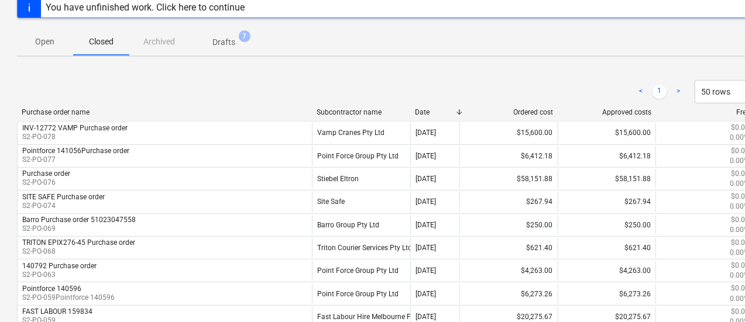
scroll to position [175, 1]
click at [53, 43] on p "Open" at bounding box center [45, 41] width 28 height 12
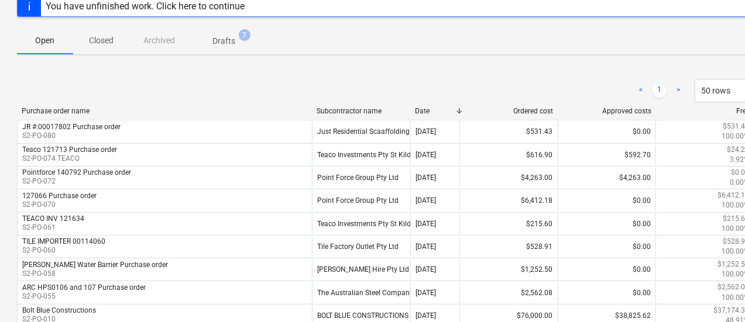
scroll to position [0, 1]
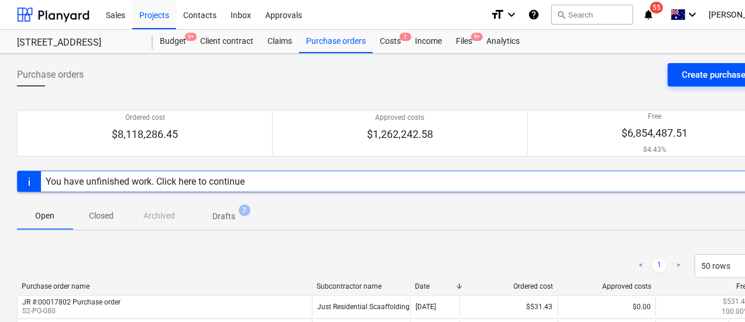
click at [717, 76] on div "Create purchase order" at bounding box center [724, 74] width 87 height 15
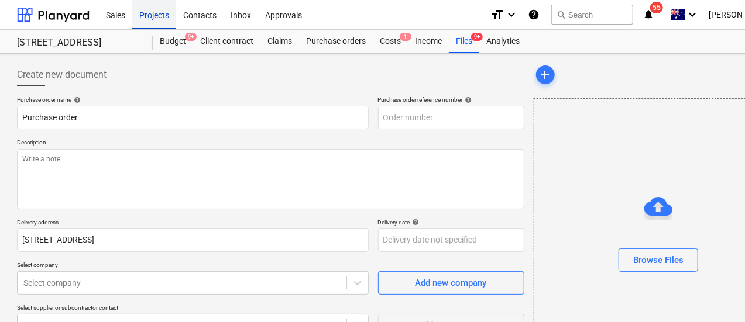
type textarea "x"
type input "S2-PO-081"
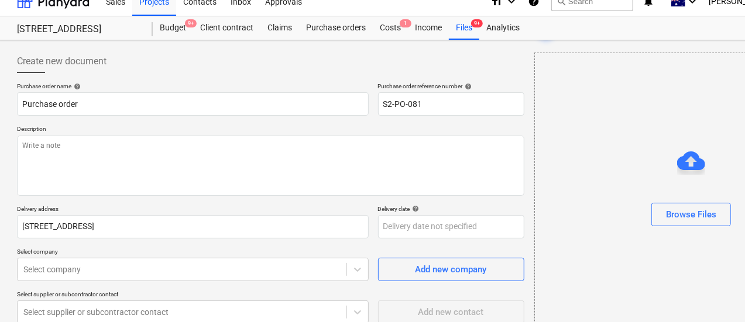
scroll to position [0, 1]
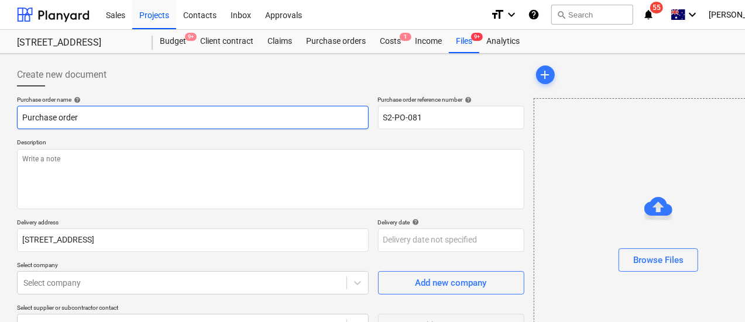
click at [106, 108] on input "Purchase order" at bounding box center [193, 117] width 352 height 23
click at [18, 117] on input "Purchase order" at bounding box center [193, 117] width 352 height 23
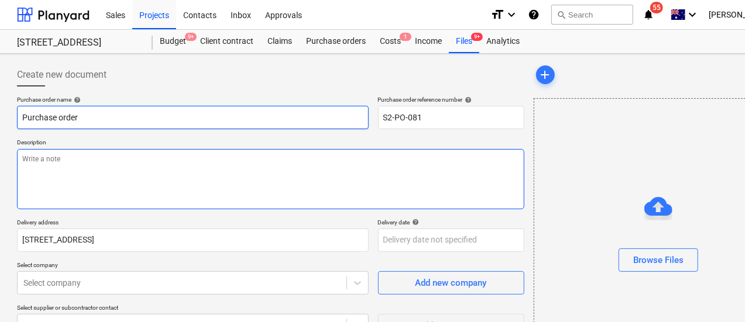
paste input "208855"
type textarea "x"
type input "208855Purchase order"
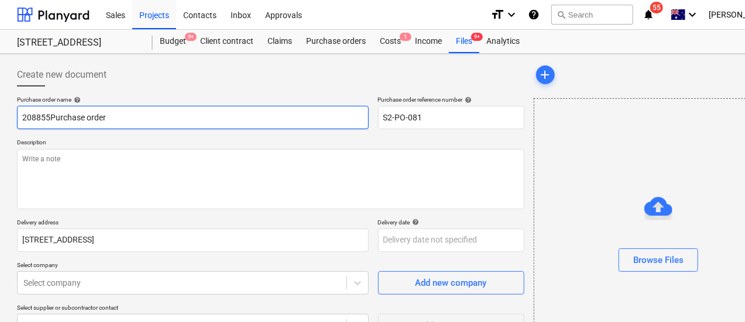
type textarea "x"
type input "208855 Purchase order"
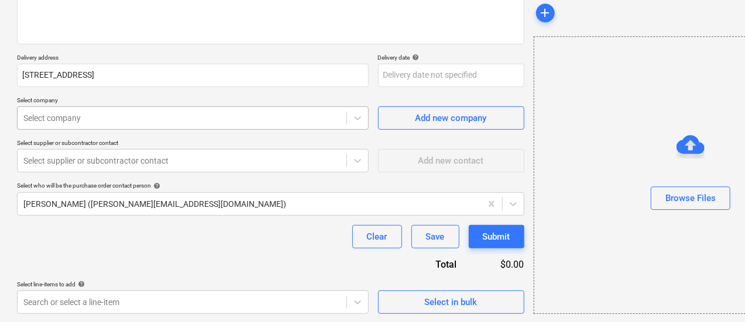
type textarea "x"
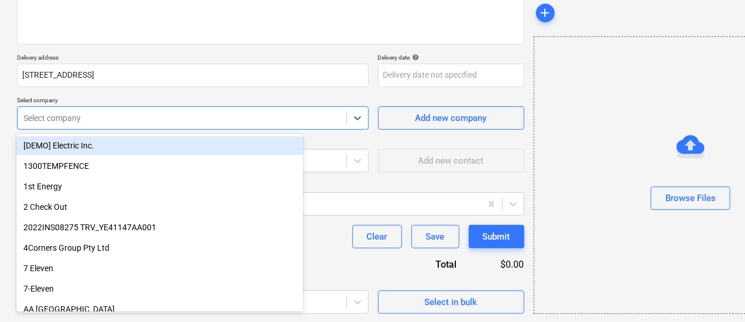
click at [115, 117] on div at bounding box center [181, 118] width 317 height 12
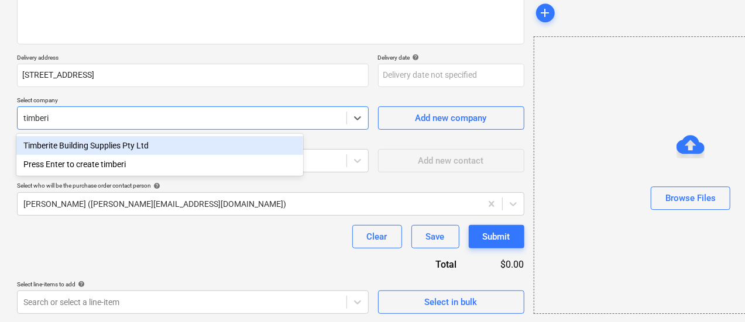
type input "timberit"
click at [209, 147] on div "Timberite Building Supplies Pty Ltd" at bounding box center [159, 145] width 287 height 19
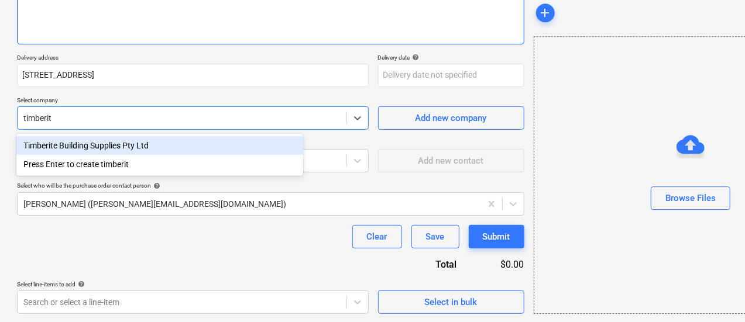
type textarea "x"
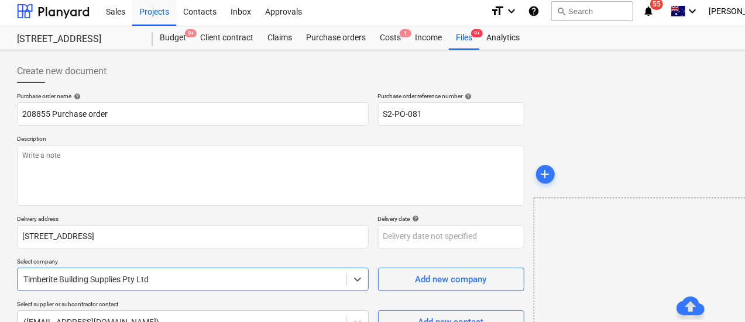
scroll to position [0, 1]
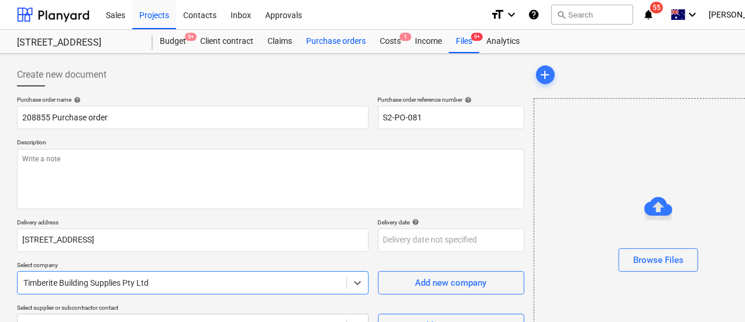
type textarea "x"
click at [353, 40] on div "Purchase orders" at bounding box center [336, 41] width 74 height 23
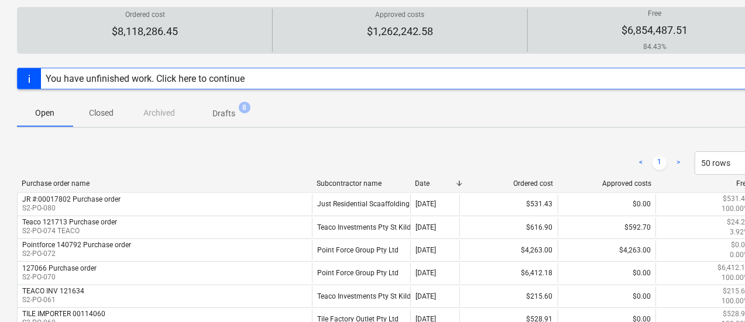
scroll to position [0, 1]
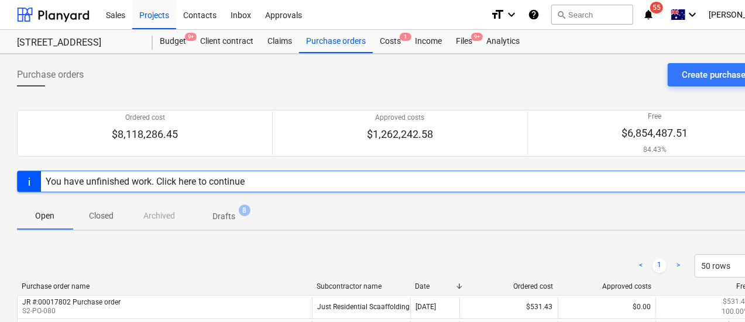
click at [87, 218] on p "Closed" at bounding box center [101, 216] width 28 height 12
drag, startPoint x: 476, startPoint y: 57, endPoint x: 516, endPoint y: 26, distance: 50.4
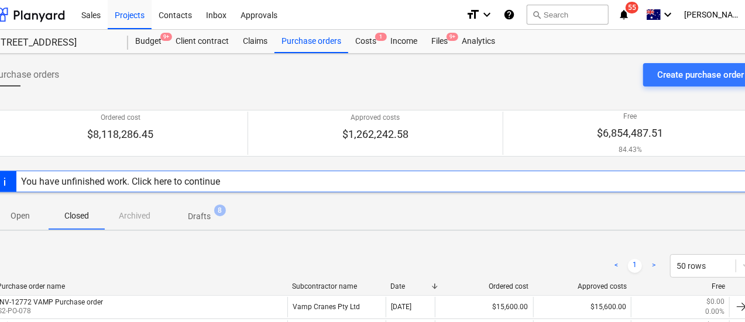
scroll to position [0, 55]
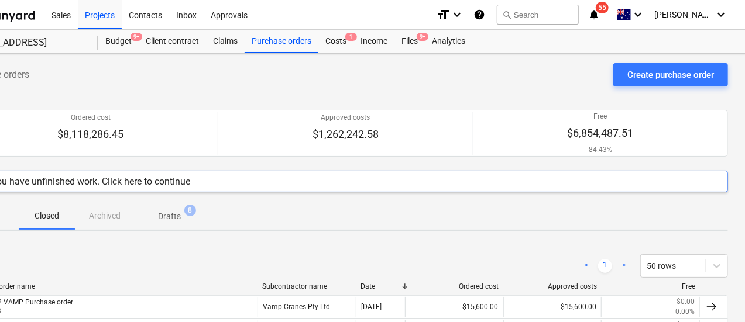
drag, startPoint x: 332, startPoint y: 218, endPoint x: 514, endPoint y: 219, distance: 181.9
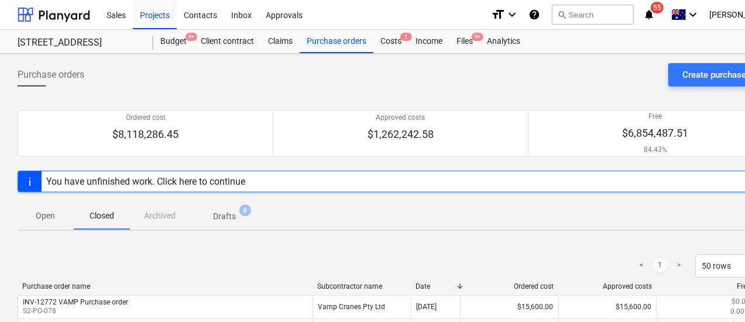
drag, startPoint x: 423, startPoint y: 251, endPoint x: 287, endPoint y: 244, distance: 135.9
click at [683, 80] on div "Create purchase order" at bounding box center [725, 74] width 87 height 15
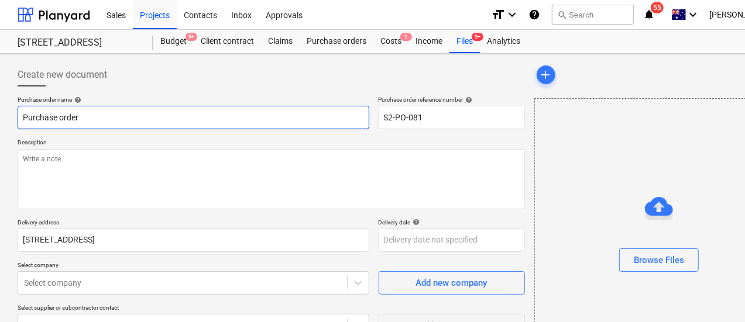
click at [139, 105] on div "Purchase order name help Purchase order" at bounding box center [194, 112] width 352 height 33
click at [19, 114] on input "Purchase order" at bounding box center [194, 117] width 352 height 23
paste input "208855"
type textarea "x"
type input "208855Purchase order"
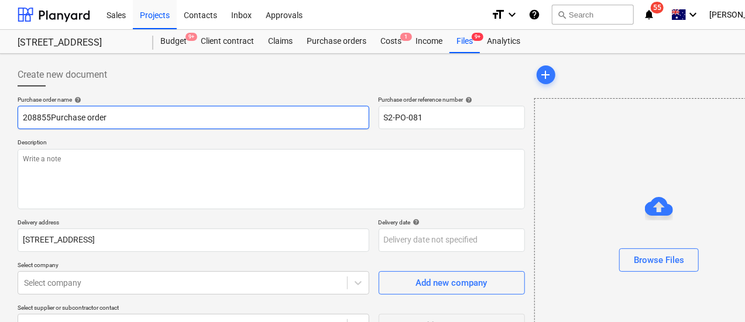
type textarea "x"
type input "208855 Purchase order"
type textarea "x"
type input "T208855 Purchase order"
type textarea "x"
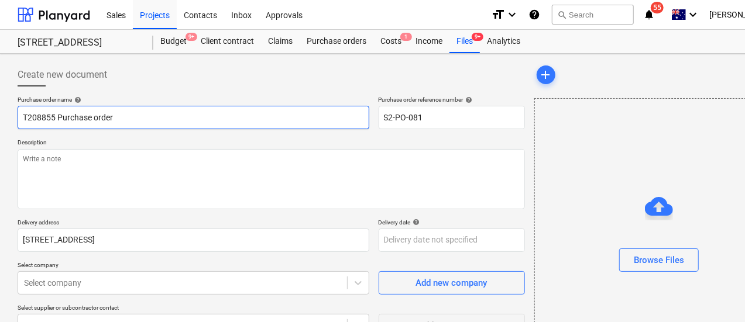
type input "Ti208855 Purchase order"
type textarea "x"
type input "Tim208855 Purchase order"
type textarea "x"
type input "Timb208855 Purchase order"
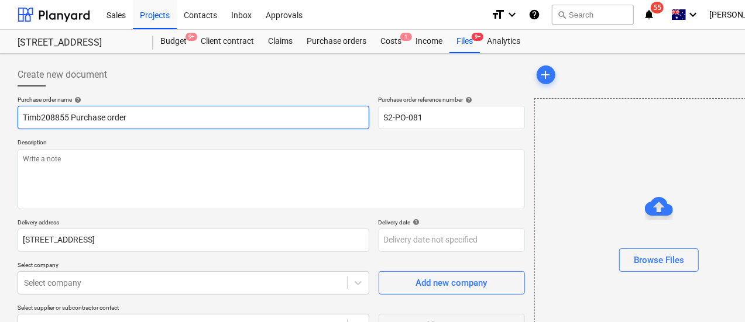
type textarea "x"
type input "Timbe208855 Purchase order"
type textarea "x"
type input "Timber208855 Purchase order"
type textarea "x"
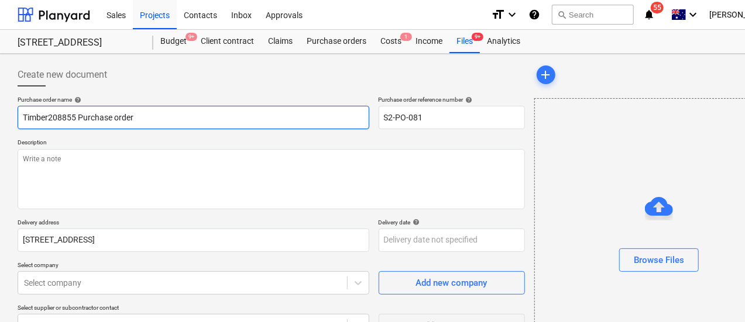
type input "Timberi208855 Purchase order"
type textarea "x"
type input "Timberit208855 Purchase order"
type textarea "x"
type input "Timberite208855 Purchase order"
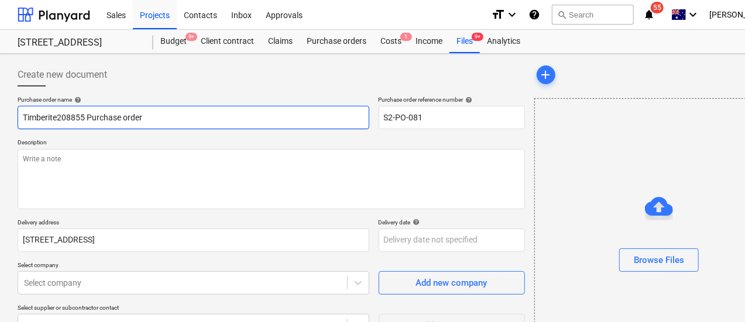
type textarea "x"
click at [86, 121] on input "Timberite 208855 Purchase order" at bounding box center [194, 117] width 352 height 23
click at [75, 119] on input "Timberite 208855 Purchase order" at bounding box center [194, 117] width 352 height 23
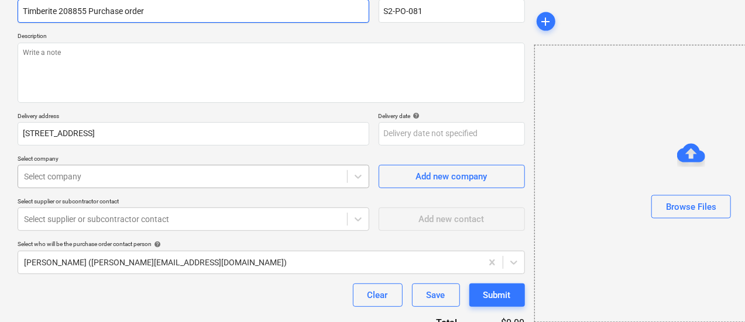
type input "Timberite 208855 Purchase order"
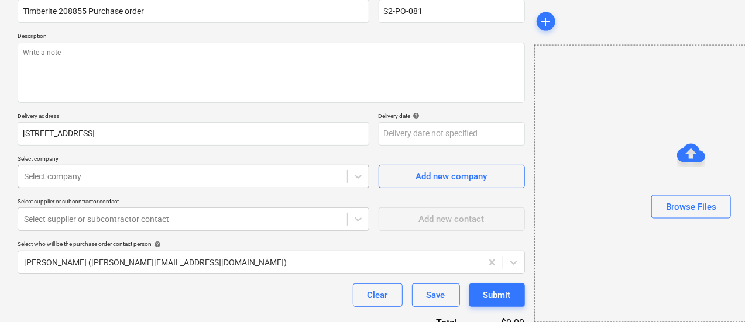
click at [85, 184] on body "Sales Projects Contacts Inbox Approvals format_size keyboard_arrow_down help se…" at bounding box center [372, 55] width 745 height 322
type textarea "x"
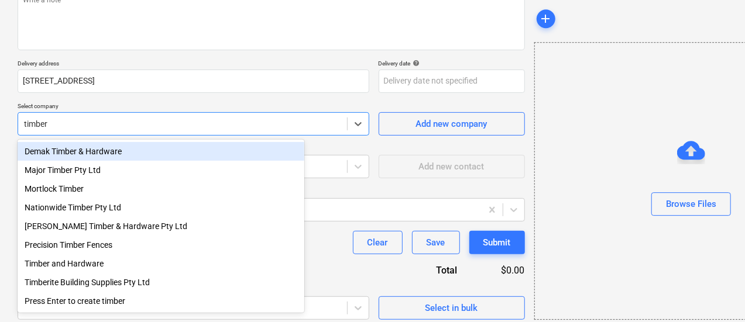
type input "timberi"
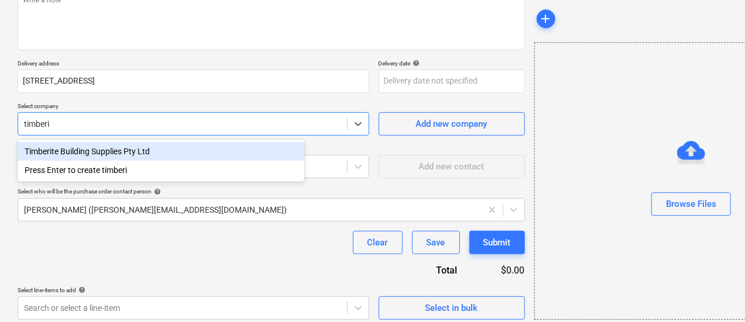
click at [142, 147] on div "Timberite Building Supplies Pty Ltd" at bounding box center [161, 151] width 287 height 19
type textarea "x"
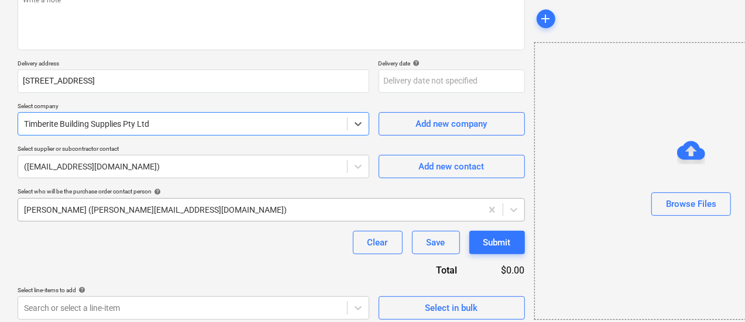
scroll to position [165, 0]
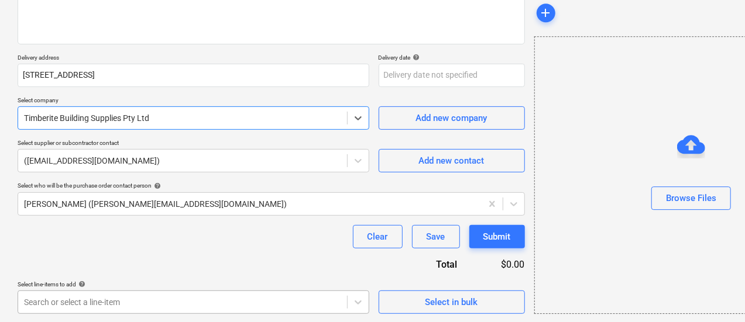
type textarea "x"
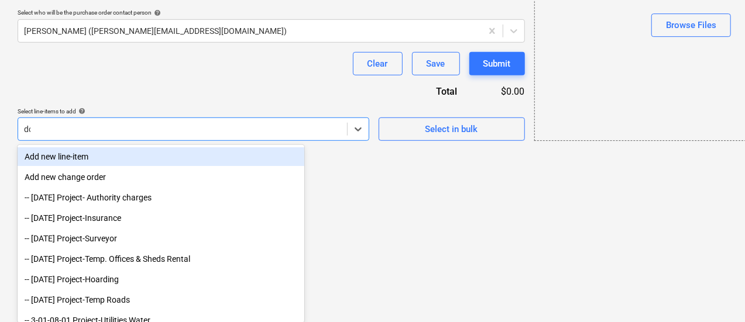
scroll to position [261, 0]
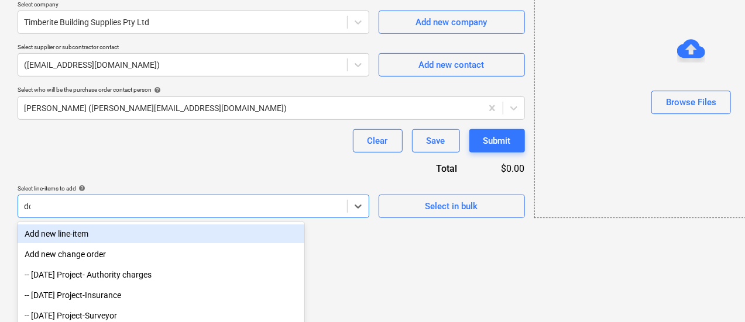
type input "door"
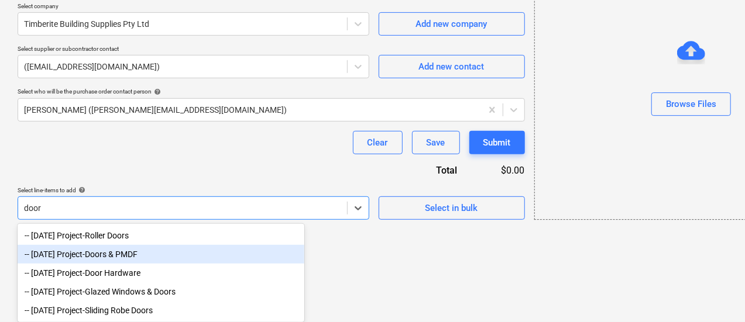
click at [197, 247] on div "-- 3-13-02 Project-Doors & PMDF" at bounding box center [161, 254] width 287 height 19
type textarea "x"
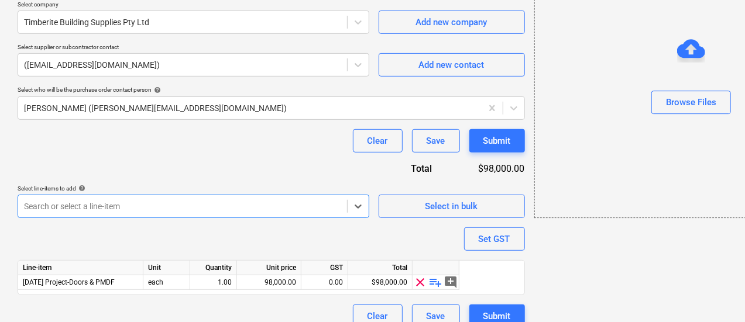
scroll to position [275, 0]
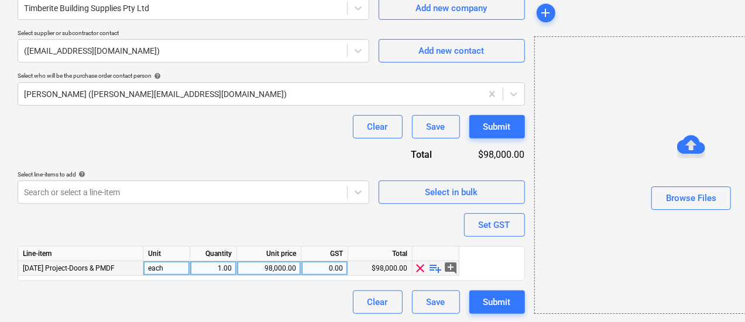
click at [436, 268] on span "playlist_add" at bounding box center [436, 268] width 14 height 14
type textarea "x"
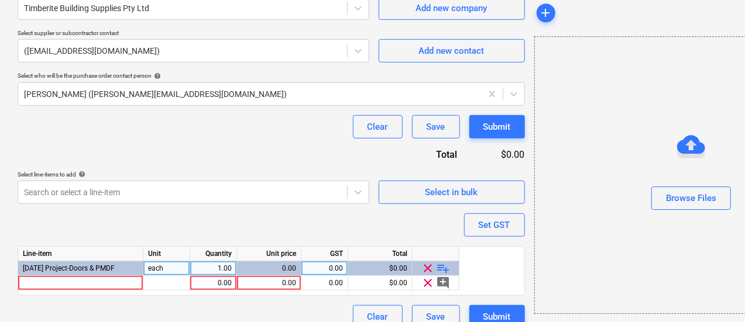
scroll to position [290, 0]
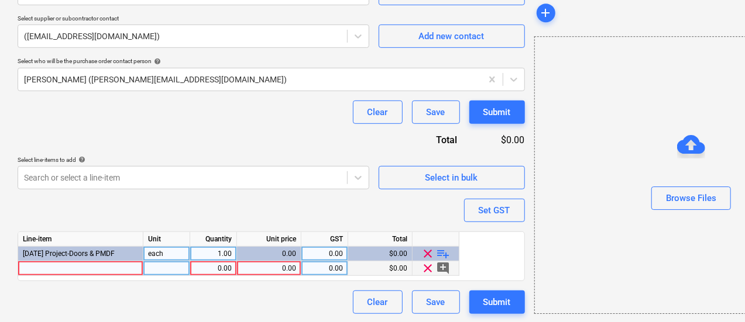
click at [82, 267] on div at bounding box center [80, 268] width 125 height 15
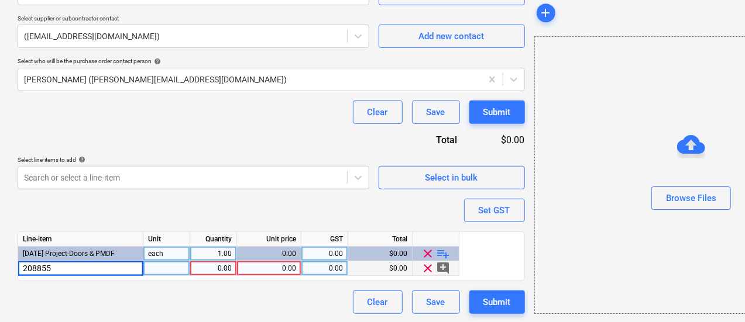
type input "208855"
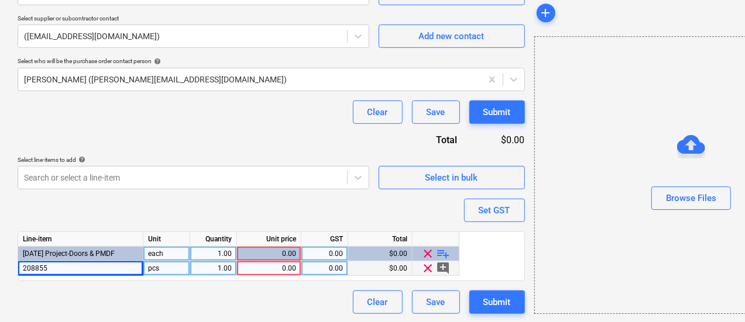
type textarea "x"
click at [269, 267] on div "0.00" at bounding box center [269, 268] width 54 height 15
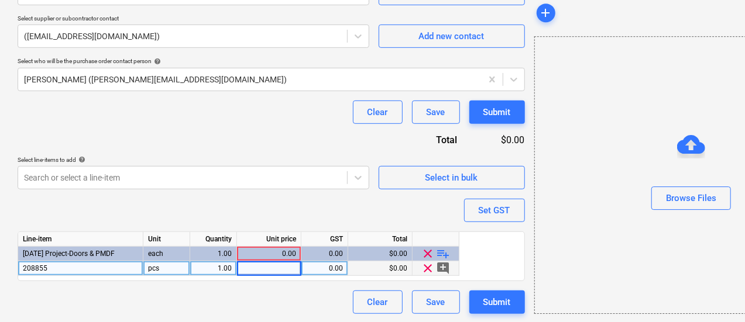
type input "208855"
click at [243, 178] on div at bounding box center [182, 178] width 317 height 12
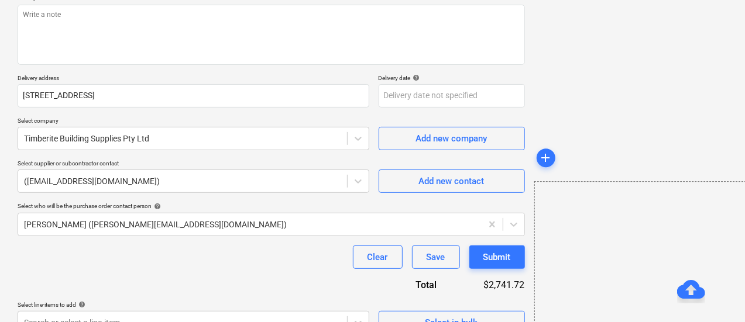
scroll to position [290, 0]
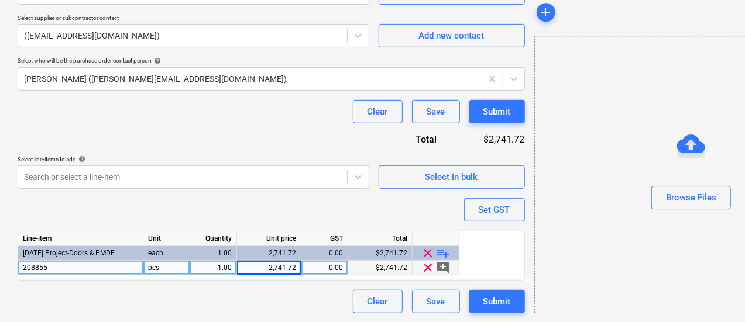
click at [324, 206] on div "Purchase order name help Timberite 208855 Purchase order Purchase order referen…" at bounding box center [271, 60] width 507 height 508
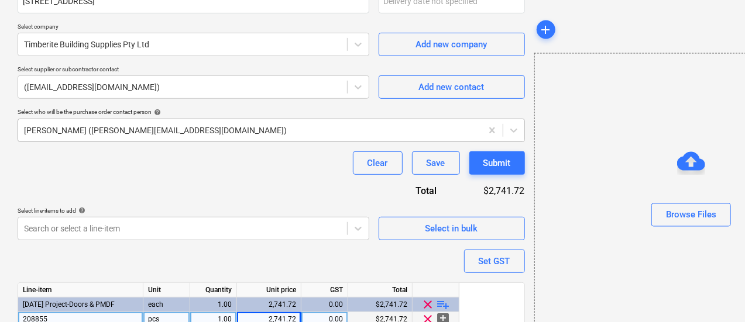
click at [146, 126] on div at bounding box center [250, 131] width 452 height 12
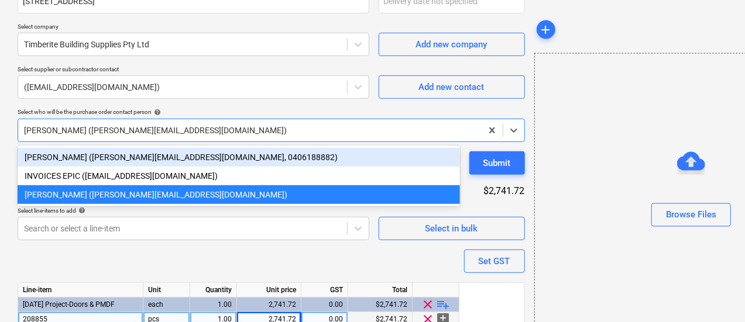
click at [165, 160] on div "Matt Lebon (matt@epicbuilds.com.au, 0406188882)" at bounding box center [239, 157] width 442 height 19
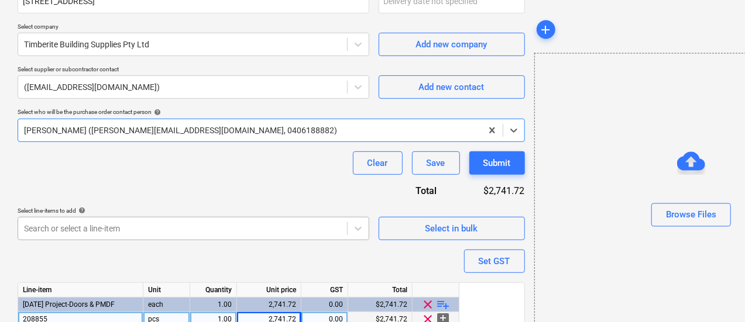
scroll to position [290, 0]
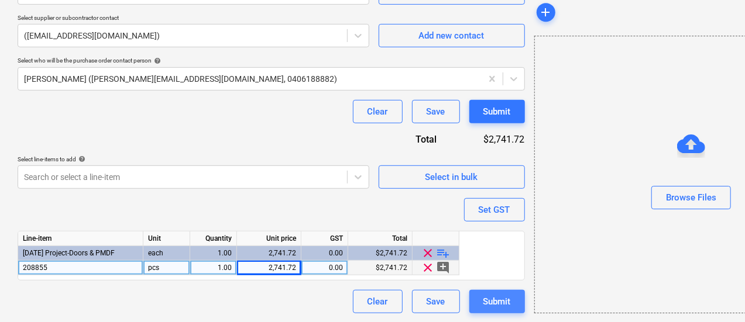
click at [469, 295] on button "Submit" at bounding box center [497, 301] width 56 height 23
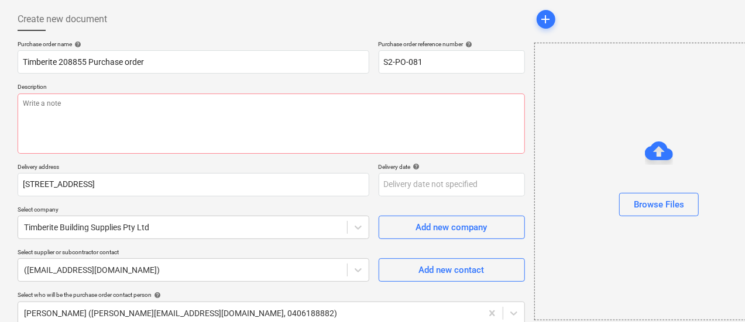
scroll to position [0, 0]
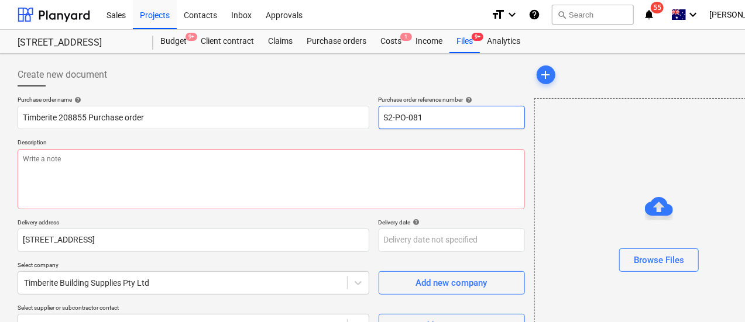
type textarea "x"
click at [467, 39] on div "Files 9+" at bounding box center [464, 41] width 30 height 23
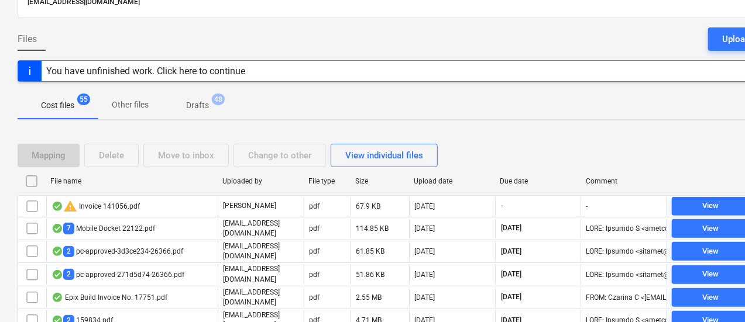
scroll to position [126, 0]
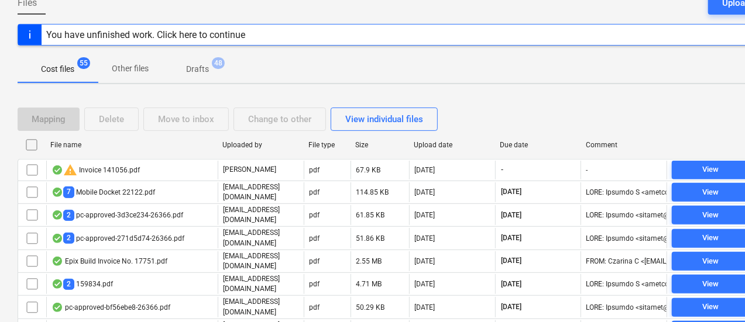
click at [392, 71] on div "Cost files 55 Other files Drafts 48" at bounding box center [400, 69] width 765 height 28
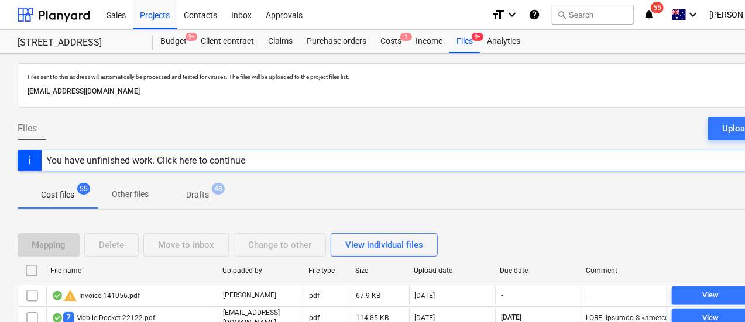
click at [290, 115] on div at bounding box center [400, 112] width 765 height 9
click at [315, 44] on div "Purchase orders" at bounding box center [336, 41] width 74 height 23
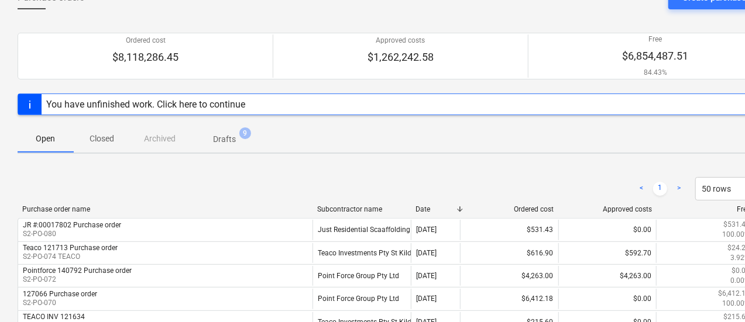
scroll to position [76, 0]
click at [92, 142] on p "Closed" at bounding box center [102, 140] width 28 height 12
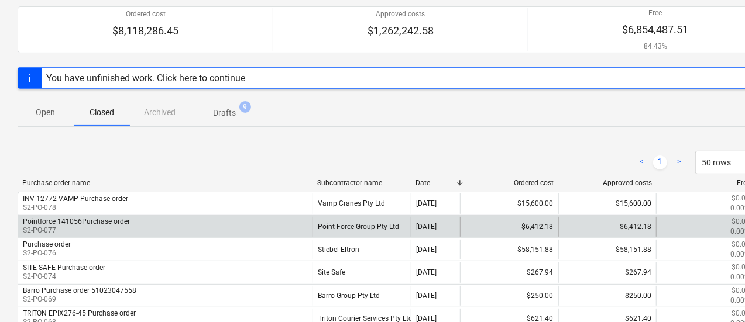
scroll to position [102, 0]
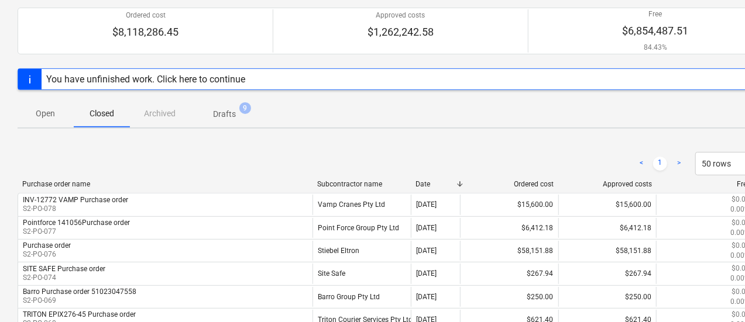
click at [201, 154] on div "< 1 > 50 rows" at bounding box center [400, 163] width 765 height 23
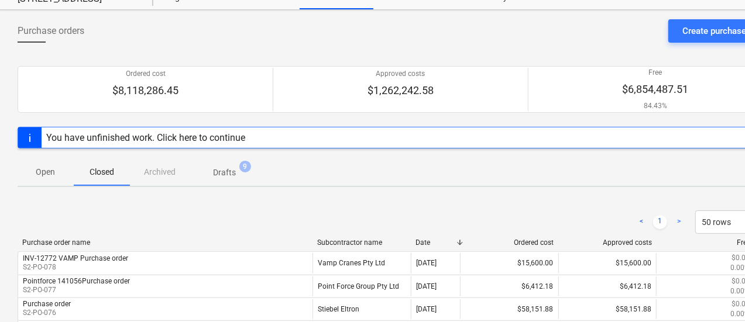
click at [173, 219] on div "< 1 > 50 rows" at bounding box center [400, 222] width 765 height 23
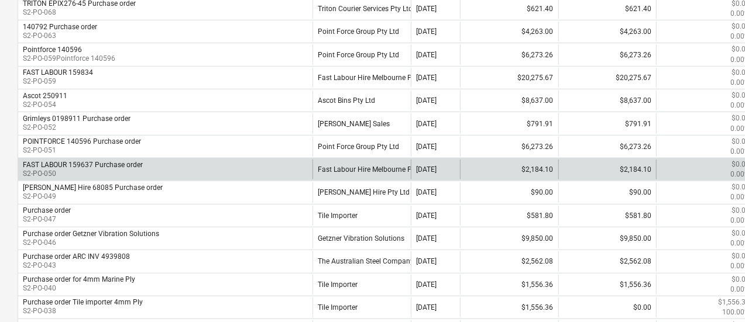
click at [138, 169] on p "S2-PO-050" at bounding box center [83, 174] width 120 height 10
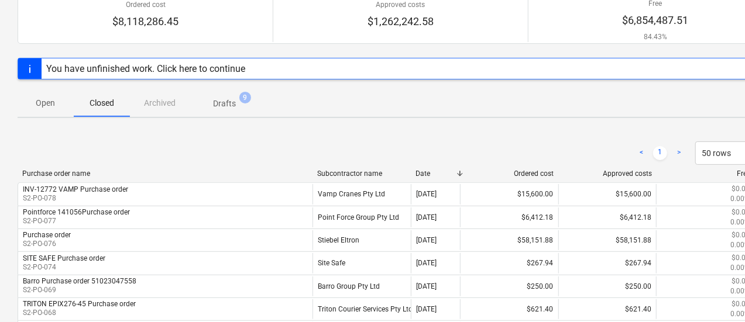
scroll to position [414, 0]
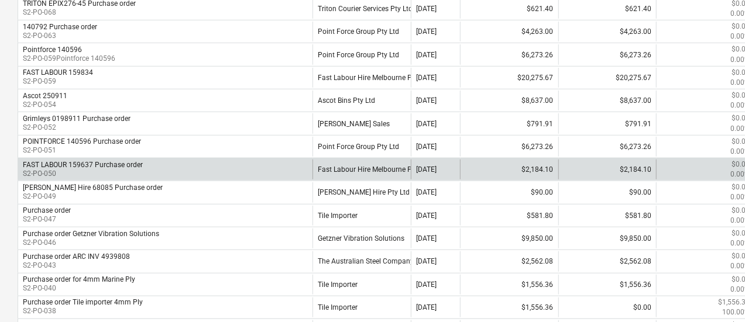
click at [137, 165] on div "FAST LABOUR 159637 Purchase order" at bounding box center [83, 165] width 120 height 8
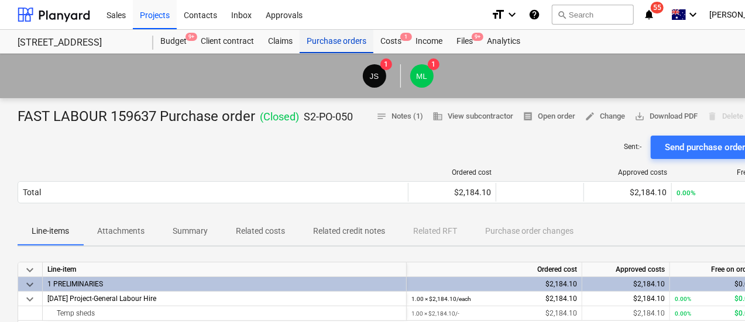
click at [324, 36] on div "Purchase orders" at bounding box center [336, 41] width 74 height 23
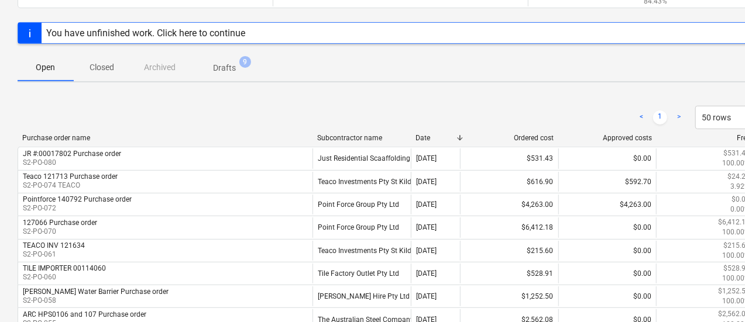
scroll to position [148, 0]
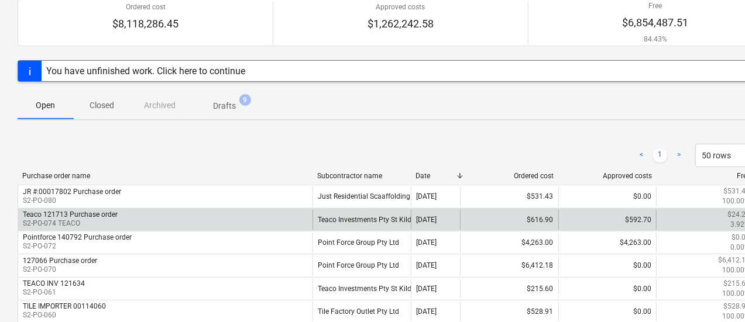
click at [166, 217] on div "Teaco 121713 Purchase order S2-PO-074 TEACO" at bounding box center [165, 220] width 294 height 20
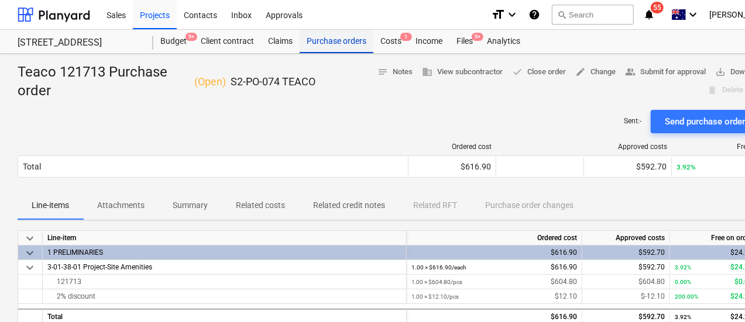
click at [348, 36] on div "Purchase orders" at bounding box center [336, 41] width 74 height 23
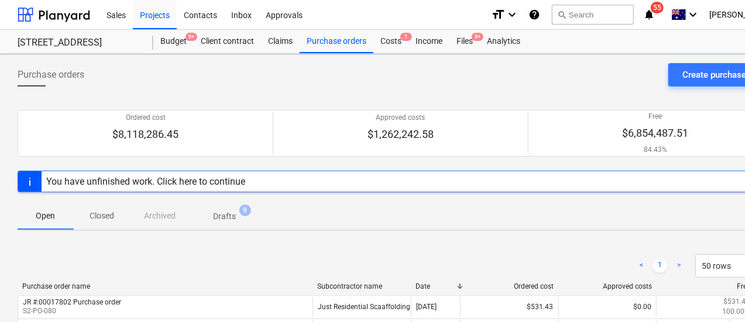
scroll to position [18, 0]
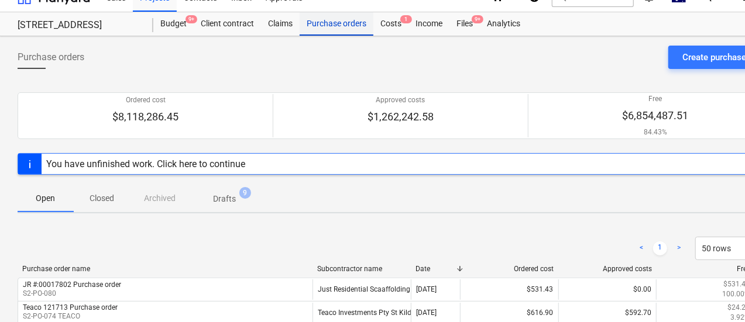
click at [342, 23] on div "Purchase orders" at bounding box center [336, 23] width 74 height 23
click at [688, 60] on div "Create purchase order" at bounding box center [725, 57] width 87 height 15
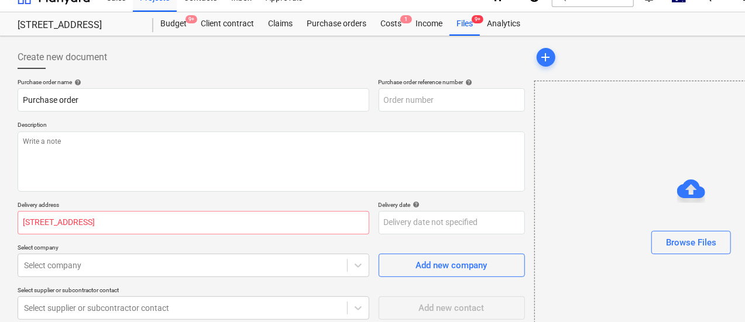
scroll to position [165, 0]
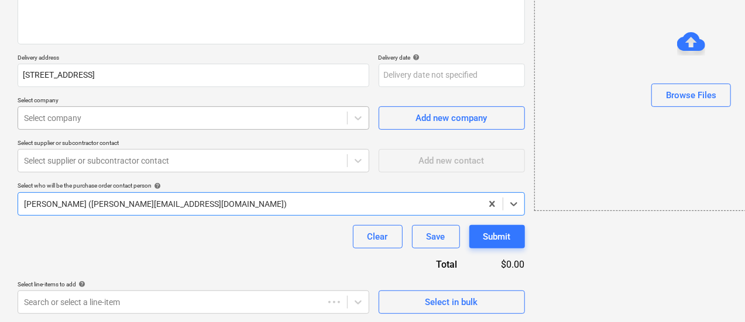
type textarea "x"
type input "S2-PO-083"
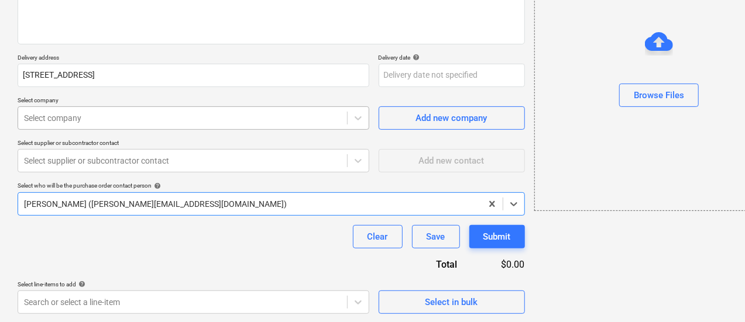
scroll to position [0, 0]
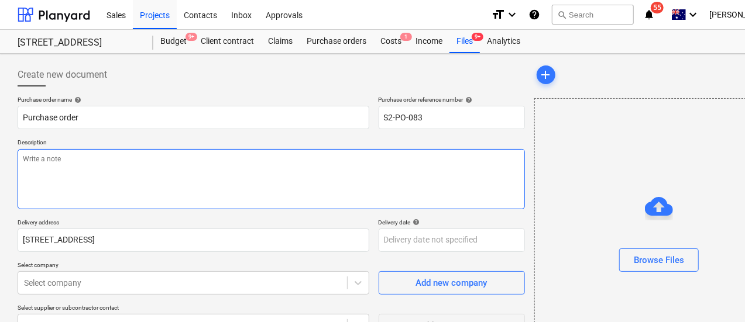
click at [101, 164] on textarea at bounding box center [271, 179] width 507 height 60
paste textarea "PC-247539-1478892"
type textarea "x"
type textarea "PC-247539-1478892"
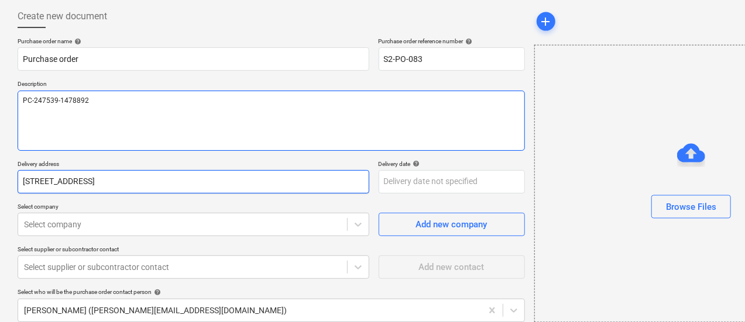
type textarea "x"
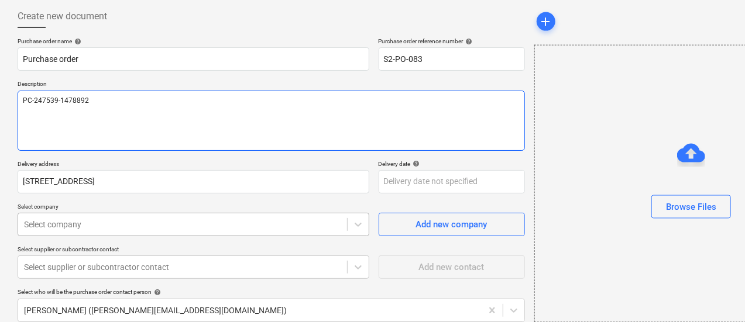
type textarea "PC-247539-1478892"
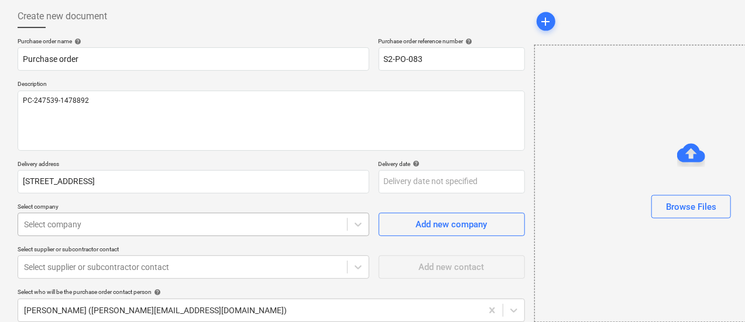
click at [101, 228] on body "Sales Projects Contacts Inbox Approvals format_size keyboard_arrow_down help se…" at bounding box center [372, 103] width 745 height 322
type textarea "x"
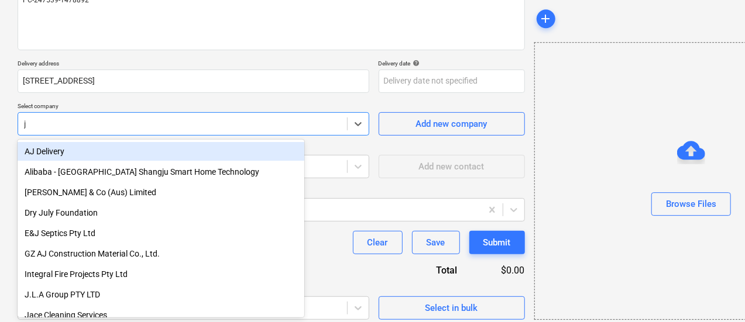
type input "jq"
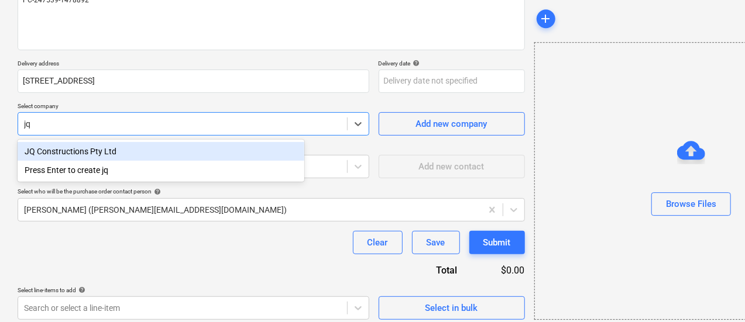
click at [140, 146] on div "JQ Constructions Pty Ltd" at bounding box center [161, 151] width 287 height 19
type textarea "x"
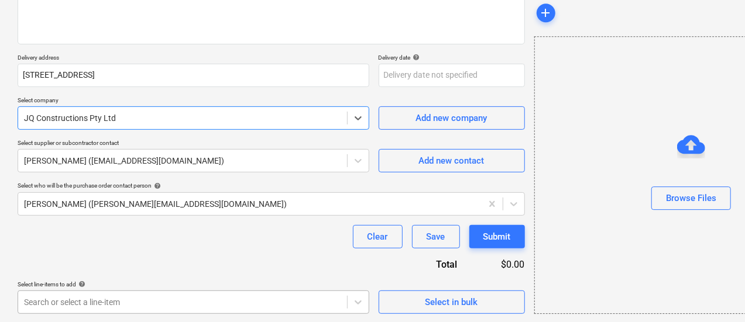
type textarea "x"
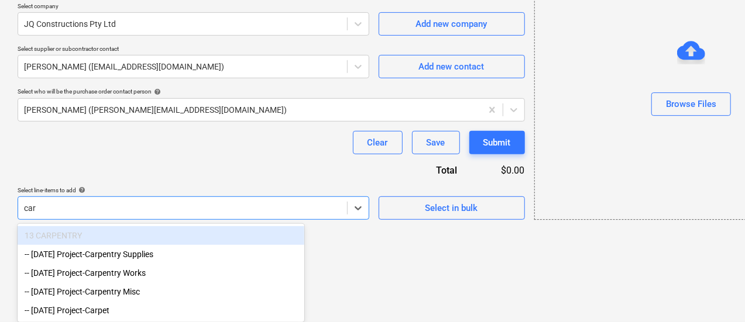
scroll to position [261, 0]
type input "carp"
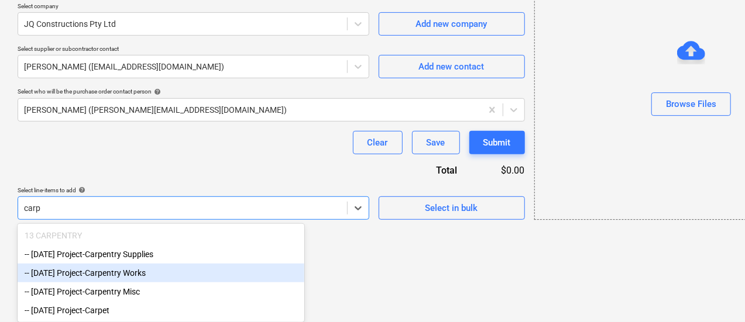
click at [172, 280] on div "-- 3-13-04 Project-Carpentry Works" at bounding box center [161, 273] width 287 height 19
type textarea "x"
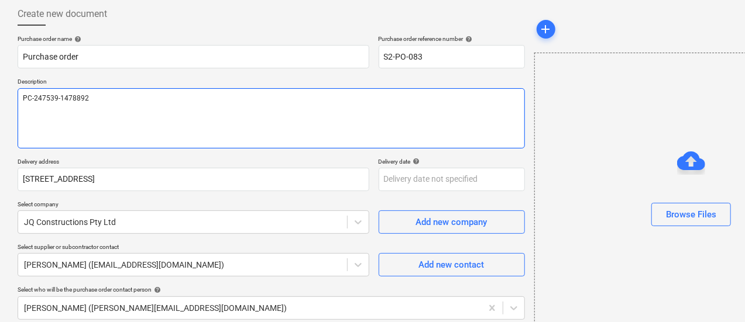
scroll to position [0, 0]
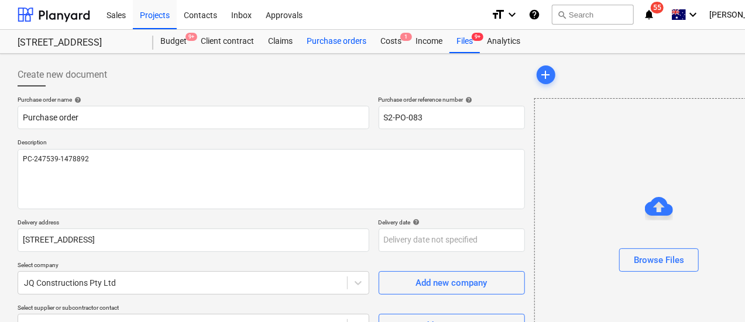
click at [321, 49] on div "Purchase orders" at bounding box center [336, 41] width 74 height 23
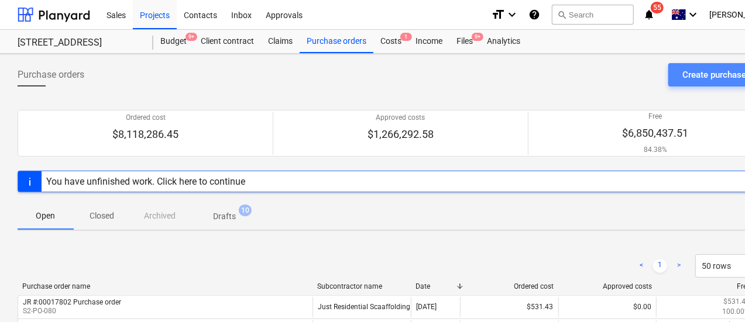
click at [696, 71] on div "Create purchase order" at bounding box center [725, 74] width 87 height 15
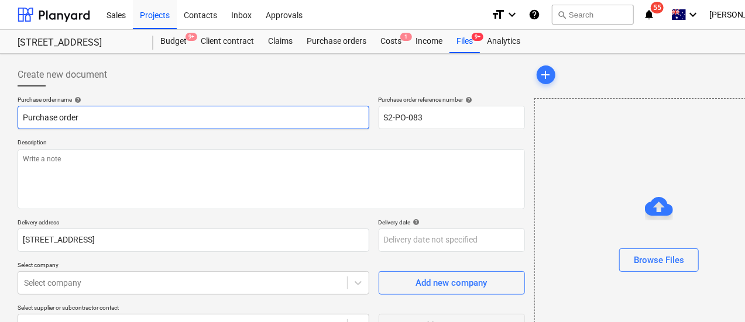
click at [73, 108] on input "Purchase order" at bounding box center [194, 117] width 352 height 23
click at [26, 116] on input "Purchase order" at bounding box center [194, 117] width 352 height 23
click at [20, 113] on input "Purchase order" at bounding box center [194, 117] width 352 height 23
type textarea "x"
type input "GPurchase order"
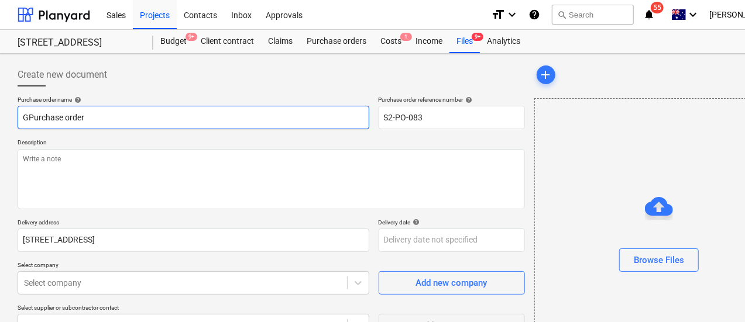
type textarea "x"
type input "GriPurchase order"
type textarea "x"
type input "GrimPurchase order"
type textarea "x"
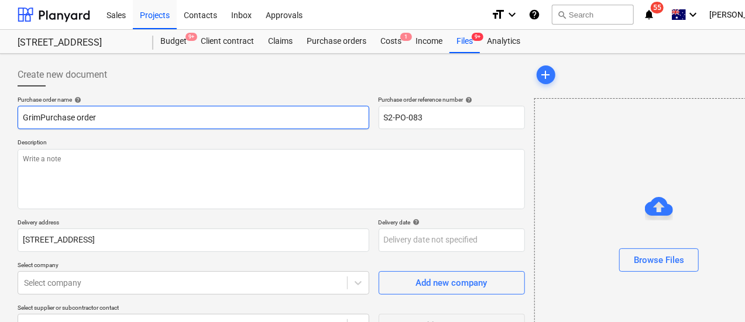
type input "GrimlPurchase order"
type textarea "x"
type input "GrimlePurchase order"
type textarea "x"
type input "Grimleys Purchase order"
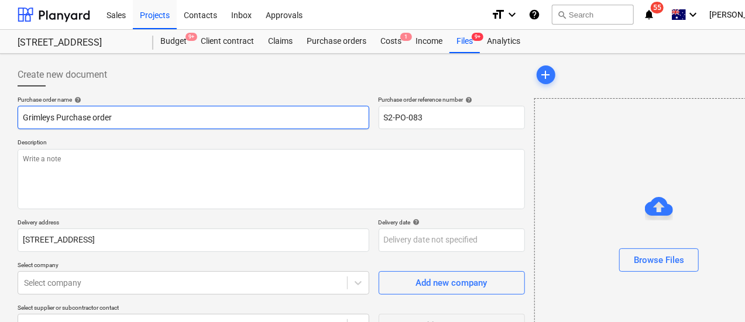
type textarea "x"
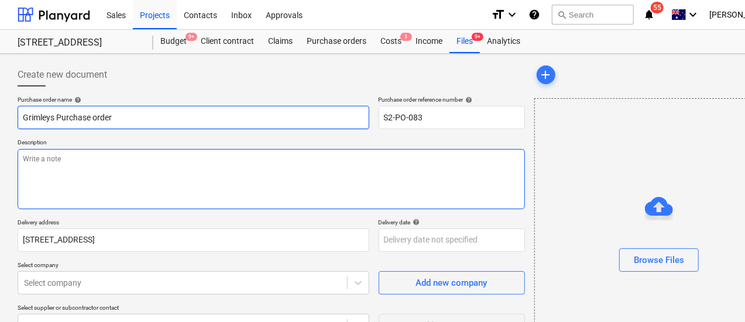
type input "Grimleys Purchase order"
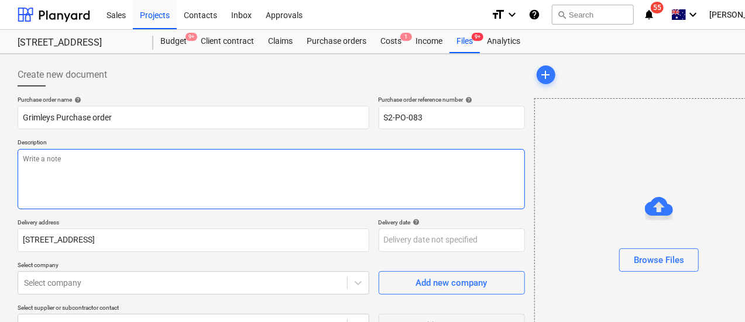
click at [50, 166] on textarea at bounding box center [271, 179] width 507 height 60
paste textarea "0199016"
type textarea "x"
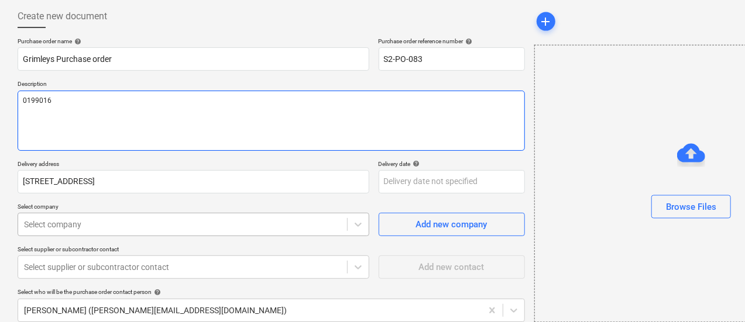
type textarea "0199016"
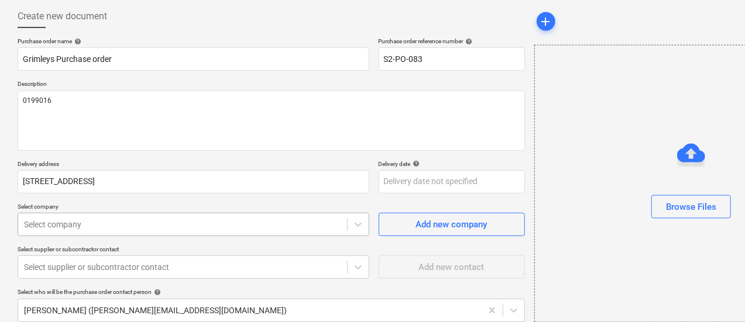
click at [77, 212] on body "Sales Projects Contacts Inbox Approvals format_size keyboard_arrow_down help se…" at bounding box center [372, 103] width 745 height 322
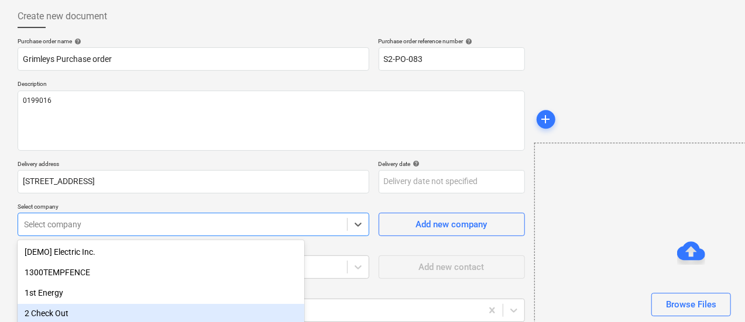
scroll to position [159, 0]
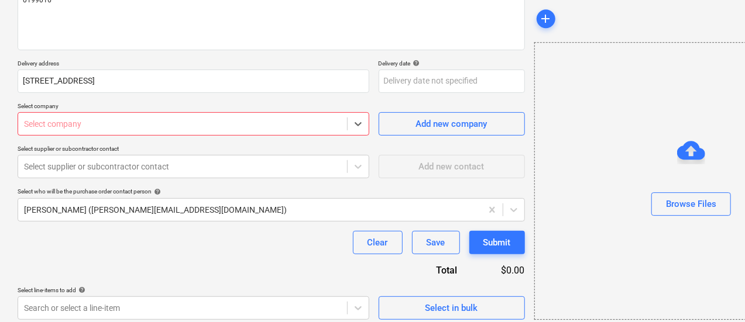
type textarea "x"
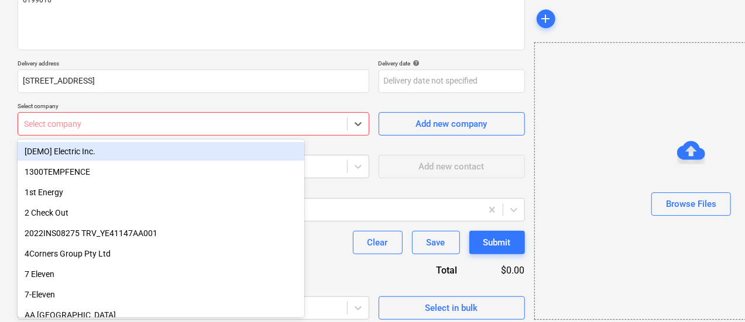
click at [194, 125] on div at bounding box center [182, 124] width 317 height 12
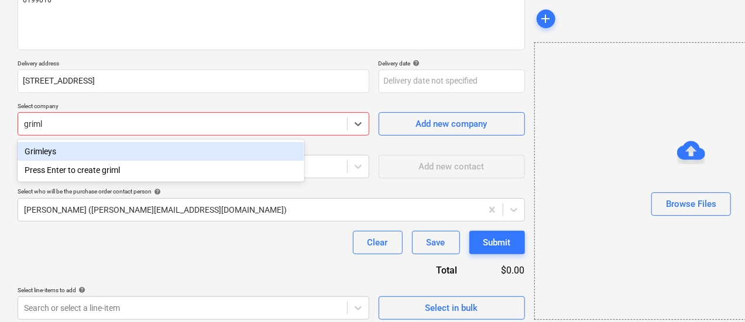
type input "grim"
click at [168, 147] on div "Grimleys" at bounding box center [161, 151] width 287 height 19
type textarea "x"
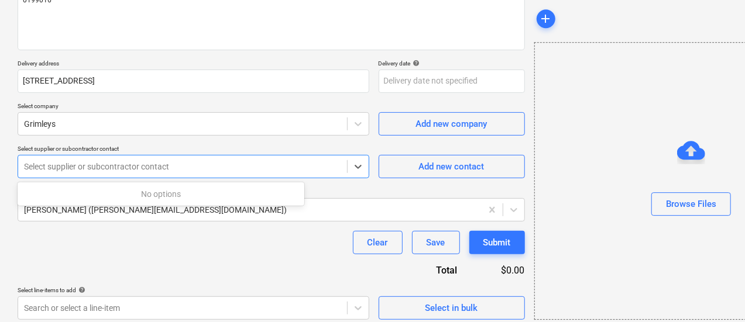
click at [92, 166] on div at bounding box center [182, 167] width 317 height 12
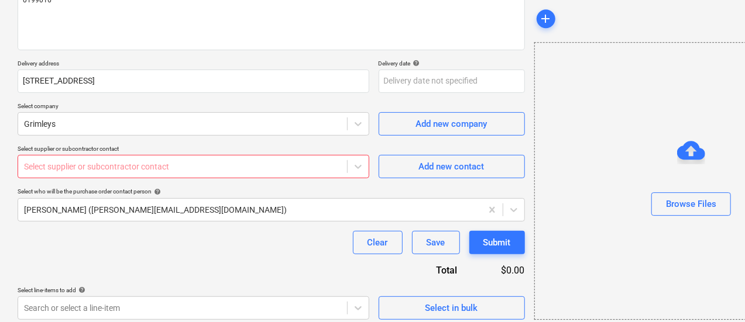
click at [184, 147] on p "Select supplier or subcontractor contact" at bounding box center [194, 150] width 352 height 10
click at [150, 159] on div "Select supplier or subcontractor contact" at bounding box center [182, 167] width 329 height 16
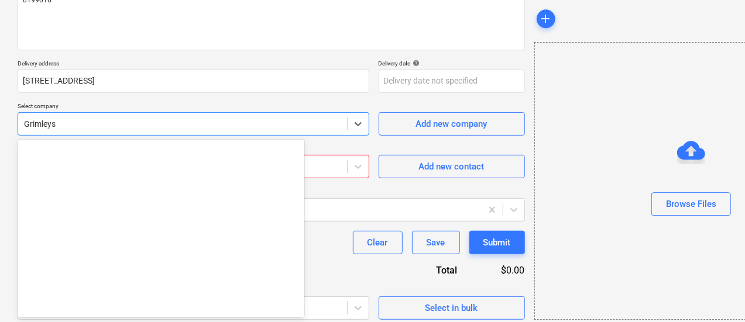
type textarea "x"
click at [163, 126] on div at bounding box center [182, 124] width 317 height 12
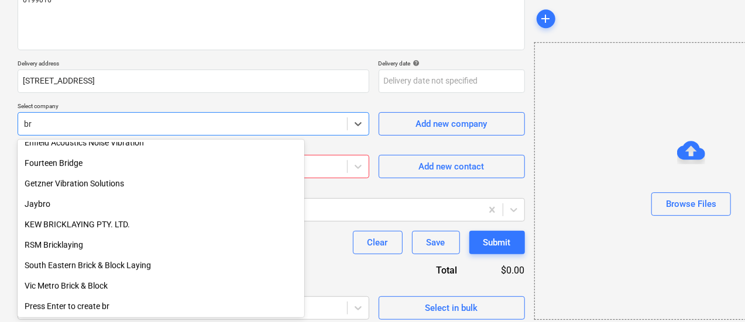
scroll to position [316, 0]
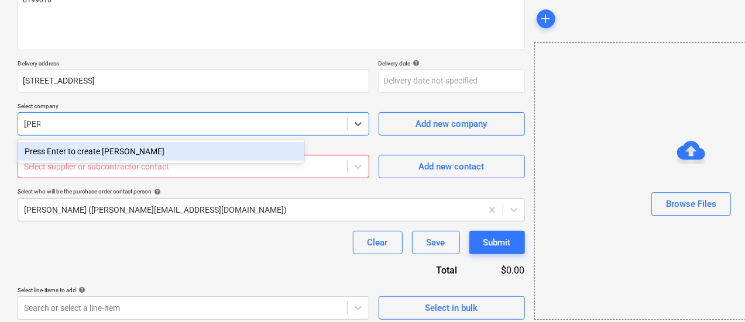
type input "[PERSON_NAME]"
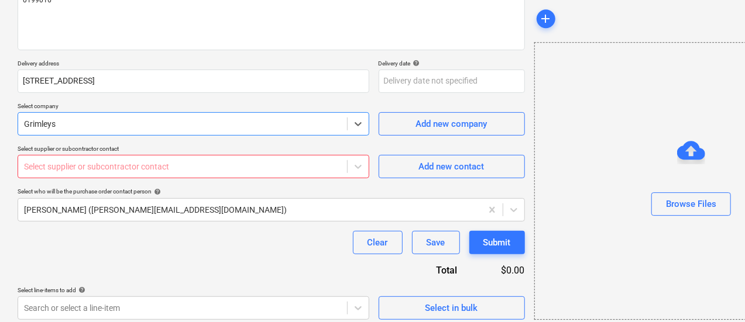
click at [184, 112] on div "Grimleys" at bounding box center [194, 123] width 352 height 23
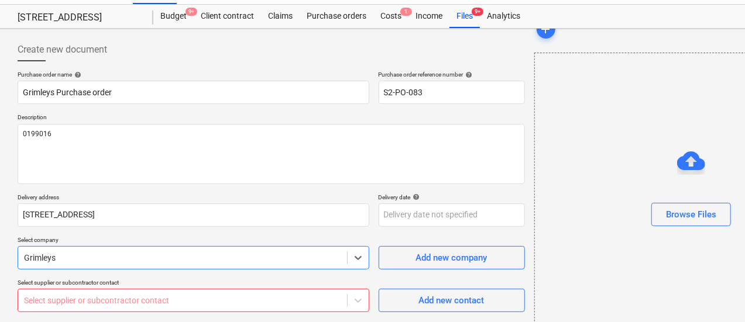
scroll to position [0, 0]
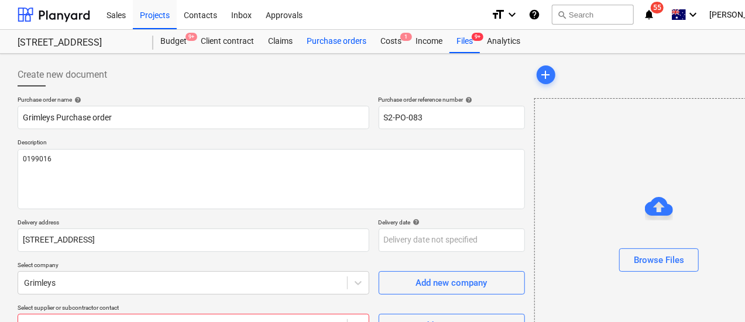
click at [345, 47] on div "Purchase orders" at bounding box center [336, 41] width 74 height 23
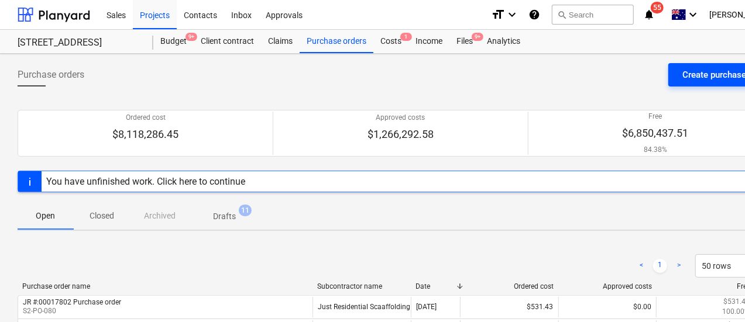
click at [687, 78] on div "Create purchase order" at bounding box center [725, 74] width 87 height 15
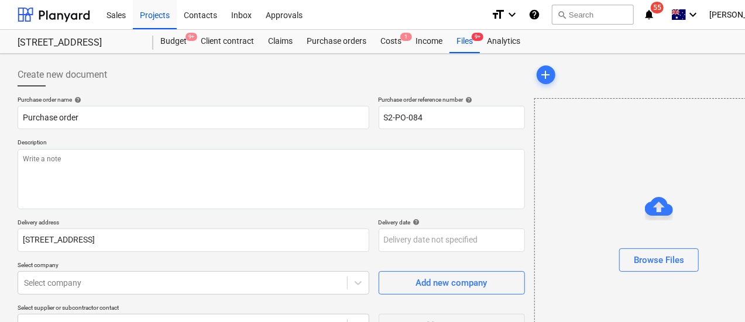
type textarea "x"
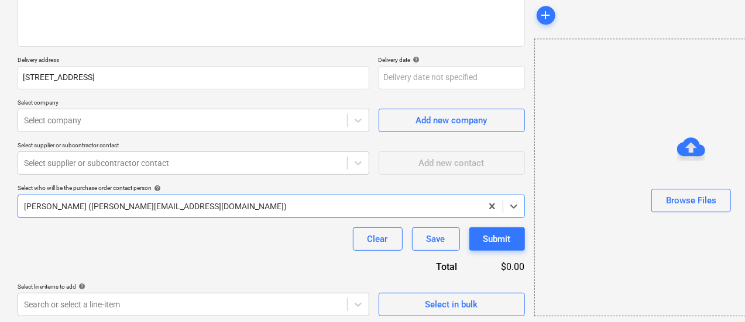
scroll to position [165, 0]
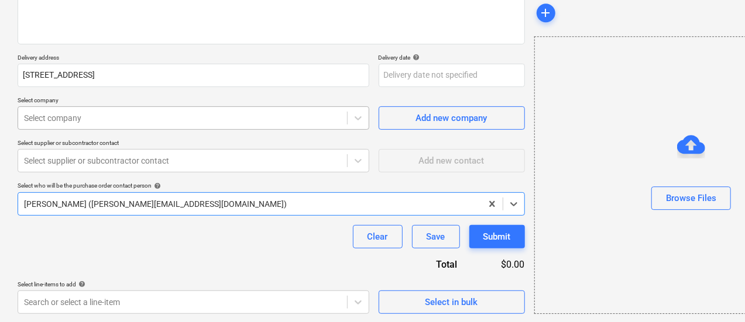
click at [58, 115] on div at bounding box center [182, 118] width 317 height 12
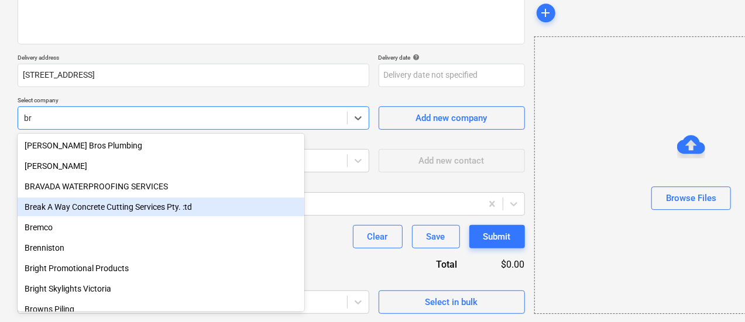
type input "b"
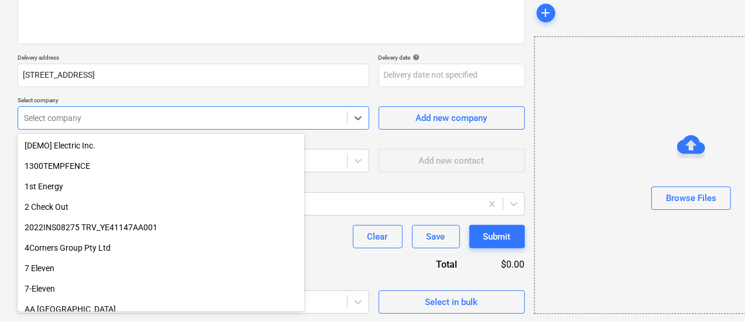
type input "f"
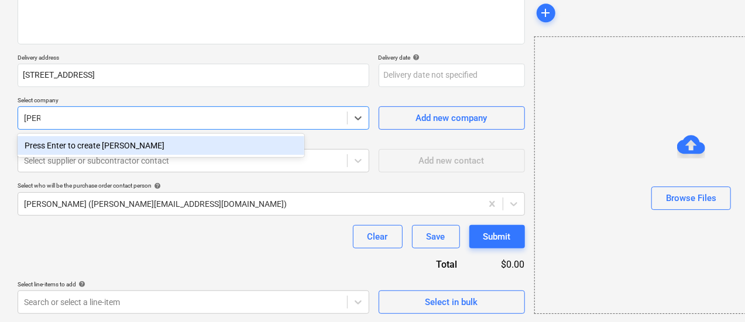
type input "[PERSON_NAME]"
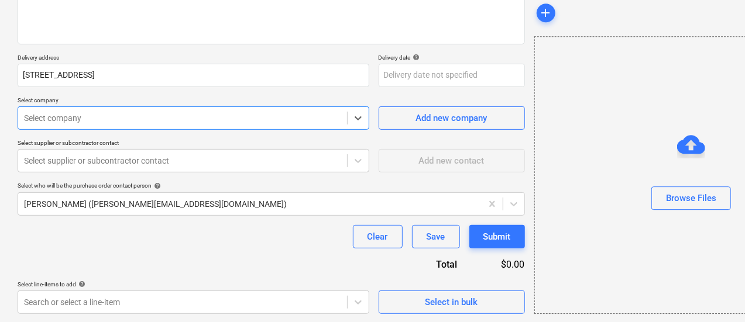
drag, startPoint x: 253, startPoint y: 126, endPoint x: 24, endPoint y: 110, distance: 229.9
click at [24, 110] on div "Select company" at bounding box center [194, 117] width 352 height 23
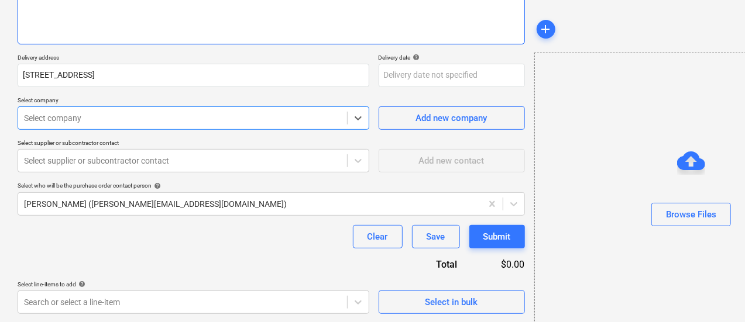
scroll to position [0, 0]
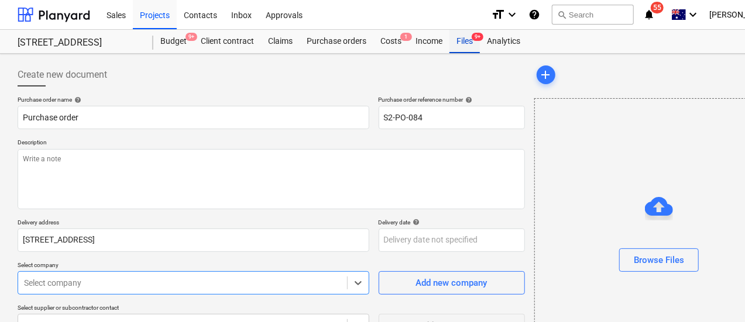
type textarea "x"
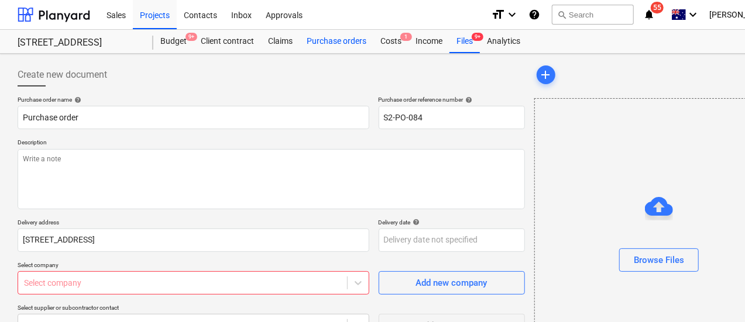
click at [342, 50] on div "Purchase orders" at bounding box center [336, 41] width 74 height 23
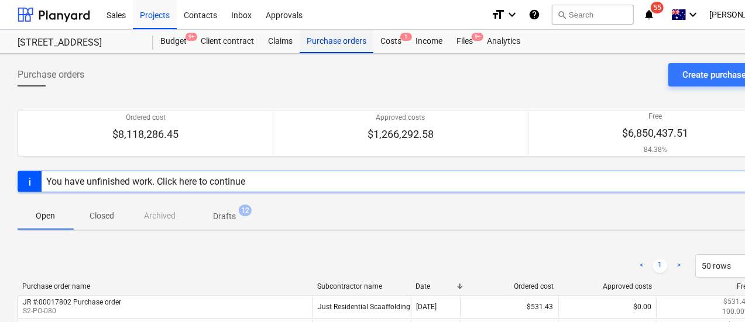
click at [357, 43] on div "Purchase orders" at bounding box center [336, 41] width 74 height 23
click at [333, 50] on div "Purchase orders" at bounding box center [336, 41] width 74 height 23
click at [328, 42] on div "Purchase orders" at bounding box center [336, 41] width 74 height 23
click at [228, 216] on p "Drafts" at bounding box center [224, 217] width 23 height 12
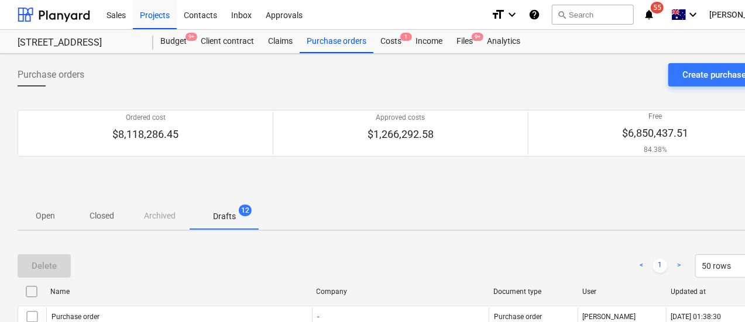
click at [32, 218] on p "Open" at bounding box center [46, 216] width 28 height 12
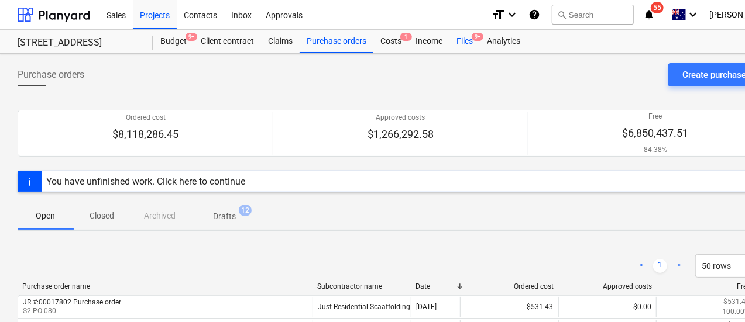
click at [463, 47] on div "Files 9+" at bounding box center [464, 41] width 30 height 23
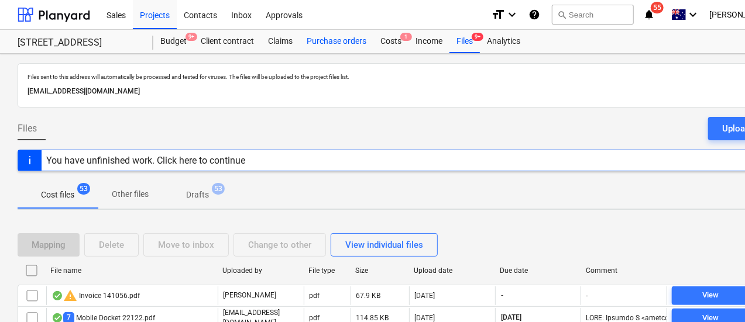
click at [343, 42] on div "Purchase orders" at bounding box center [336, 41] width 74 height 23
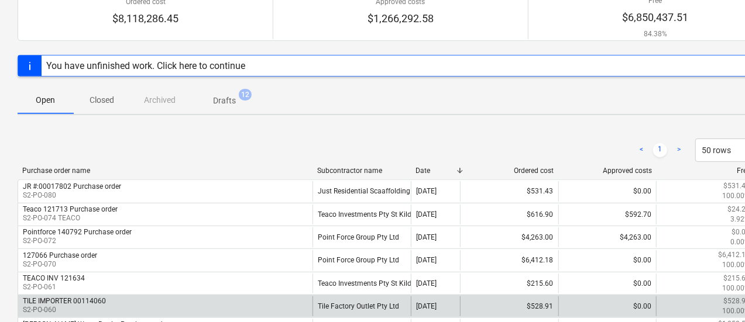
scroll to position [117, 0]
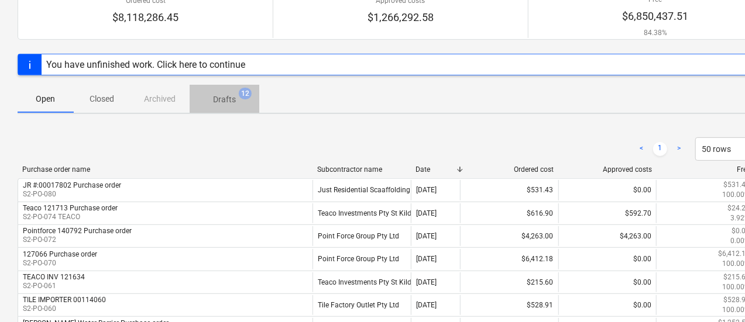
click at [207, 102] on span "Drafts 12" at bounding box center [225, 100] width 42 height 12
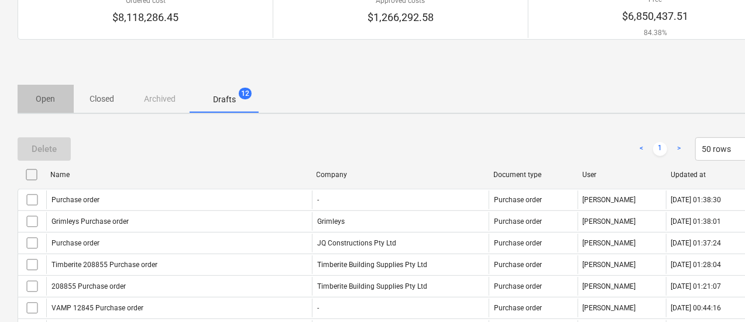
drag, startPoint x: 52, startPoint y: 104, endPoint x: 46, endPoint y: 106, distance: 6.8
click at [51, 102] on p "Open" at bounding box center [46, 99] width 28 height 12
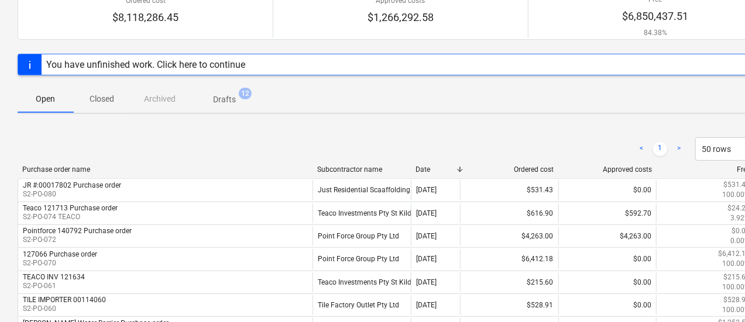
click at [102, 104] on p "Closed" at bounding box center [102, 99] width 28 height 12
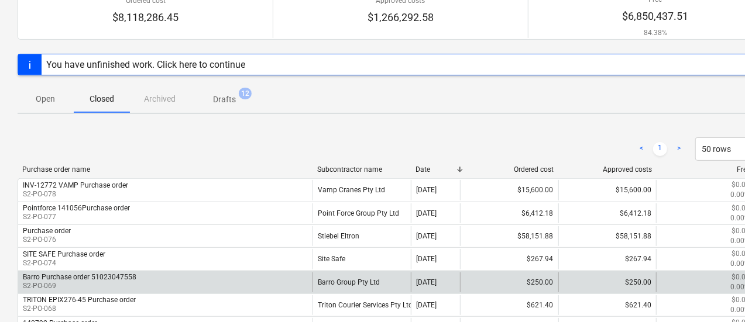
click at [277, 280] on div "Barro Purchase order 51023047558 S2-PO-069" at bounding box center [165, 283] width 294 height 20
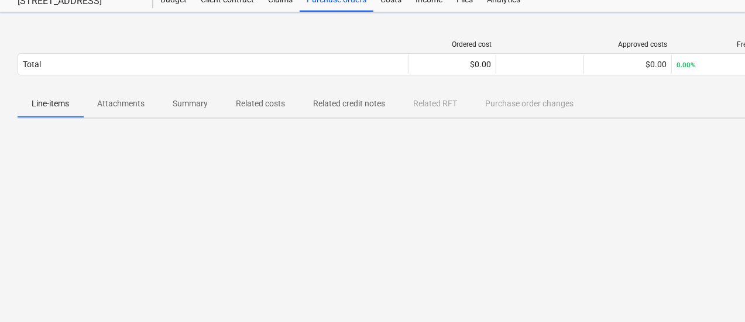
scroll to position [41, 0]
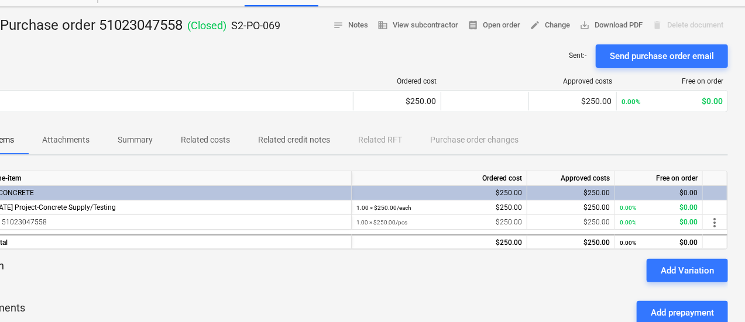
drag, startPoint x: 420, startPoint y: 261, endPoint x: 573, endPoint y: 285, distance: 154.6
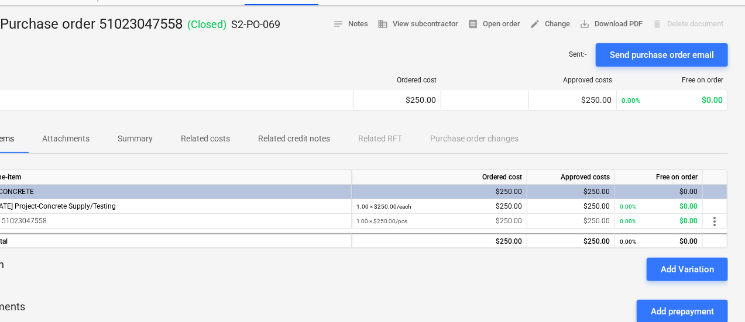
scroll to position [48, 8]
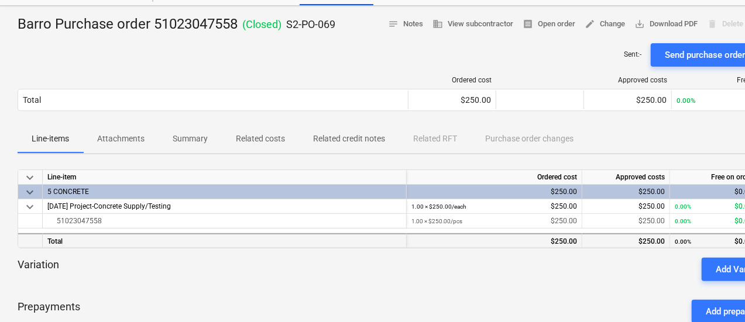
drag, startPoint x: 369, startPoint y: 280, endPoint x: 264, endPoint y: 236, distance: 113.5
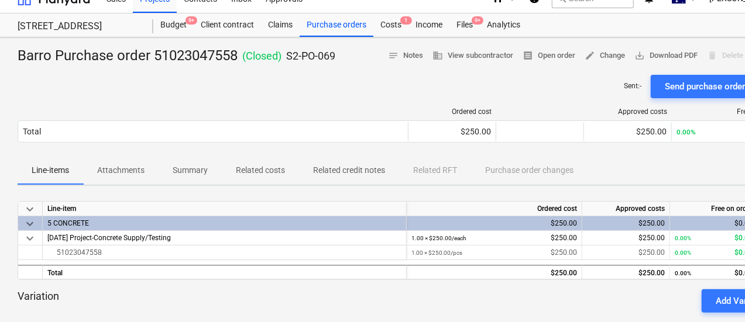
scroll to position [0, 0]
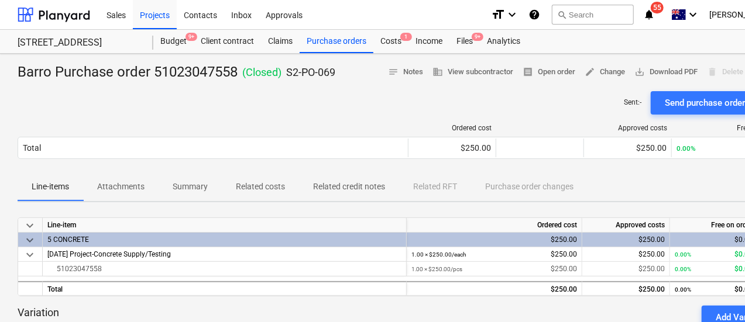
click at [315, 58] on div "Barro Purchase order 51023047558 ( Closed ) S2-PO-069 notes Notes business View…" at bounding box center [400, 307] width 800 height 507
click at [340, 40] on div "Purchase orders" at bounding box center [336, 41] width 74 height 23
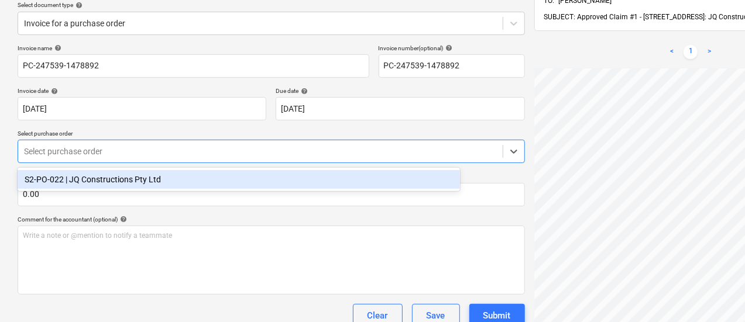
scroll to position [91, 41]
click at [126, 178] on div "S2-PO-022 | JQ Constructions Pty Ltd" at bounding box center [239, 179] width 442 height 19
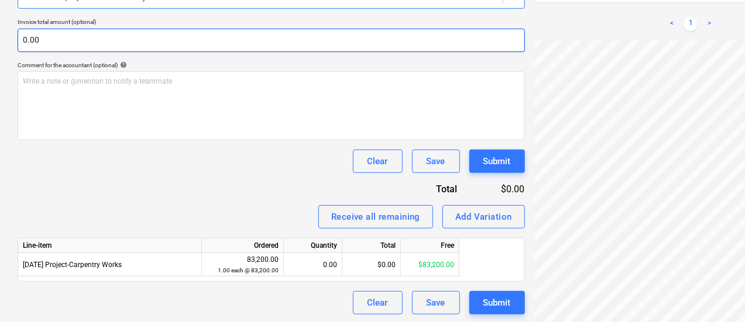
scroll to position [292, 0]
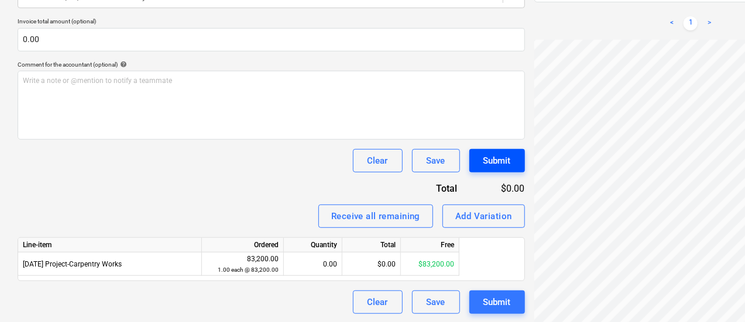
click at [405, 159] on div "Create new document Select company JQ Constructions Pty Ltd Add new company Sel…" at bounding box center [400, 42] width 774 height 553
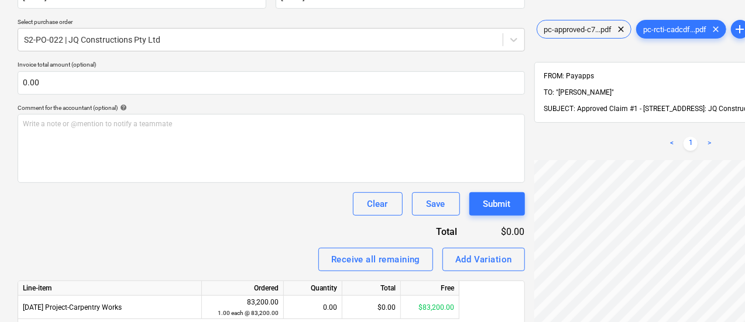
scroll to position [117, 0]
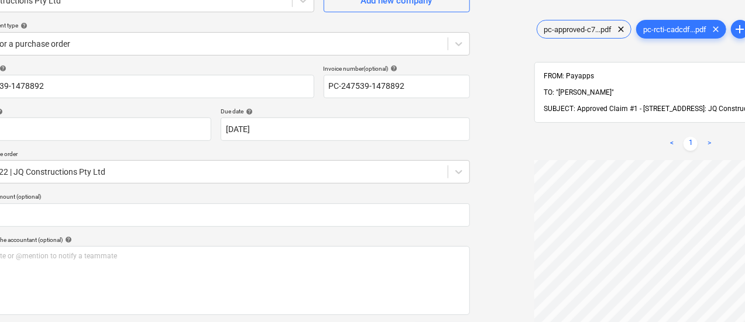
drag, startPoint x: 569, startPoint y: 130, endPoint x: 613, endPoint y: 126, distance: 44.7
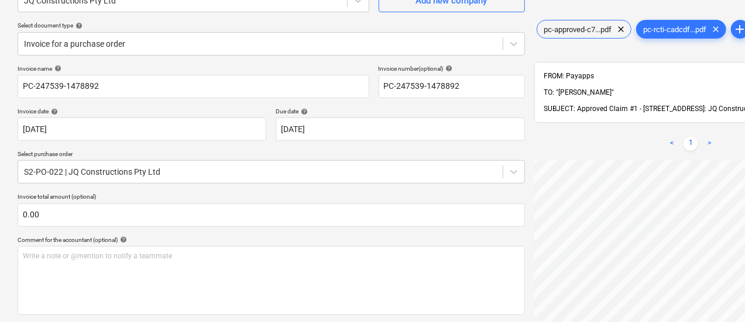
drag, startPoint x: 560, startPoint y: 125, endPoint x: 515, endPoint y: 108, distance: 47.9
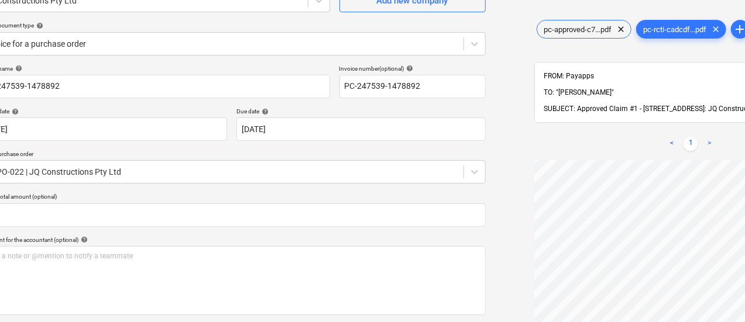
scroll to position [117, 55]
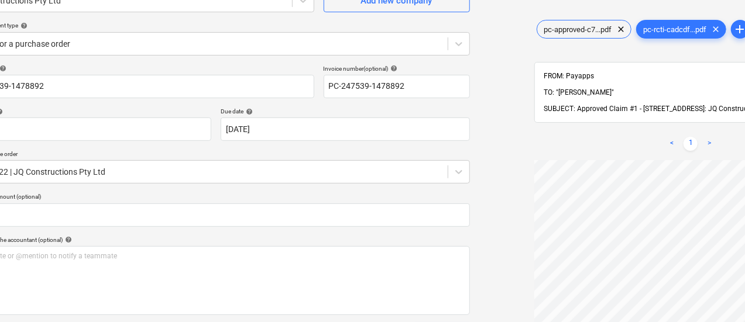
drag, startPoint x: 590, startPoint y: 53, endPoint x: 649, endPoint y: 60, distance: 59.6
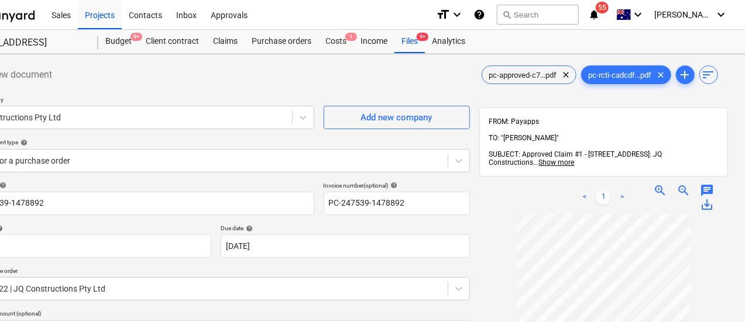
scroll to position [0, 55]
click at [653, 184] on span "zoom_in" at bounding box center [660, 191] width 14 height 14
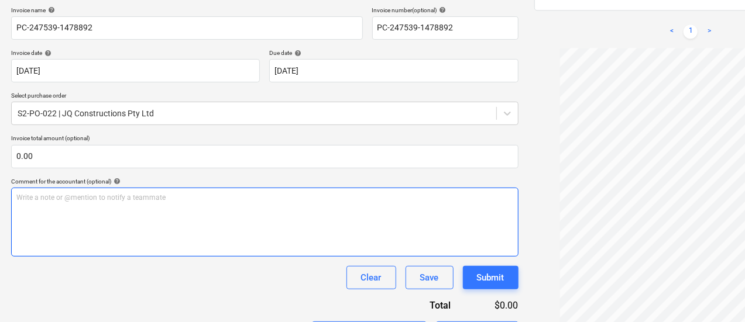
scroll to position [175, 0]
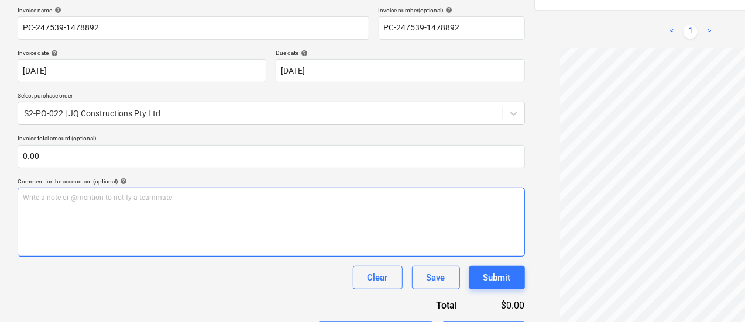
drag, startPoint x: 233, startPoint y: 190, endPoint x: 124, endPoint y: 187, distance: 109.4
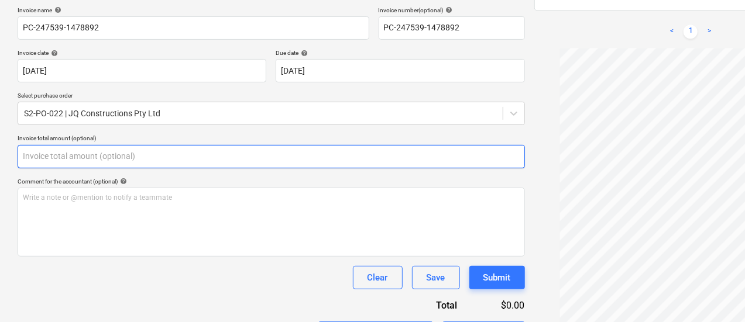
click at [50, 157] on input "text" at bounding box center [271, 156] width 507 height 23
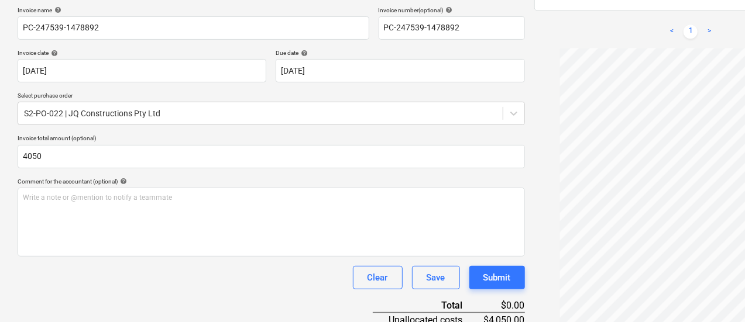
type input "4,050.00"
click at [208, 143] on p "Invoice total amount (optional)" at bounding box center [271, 140] width 507 height 10
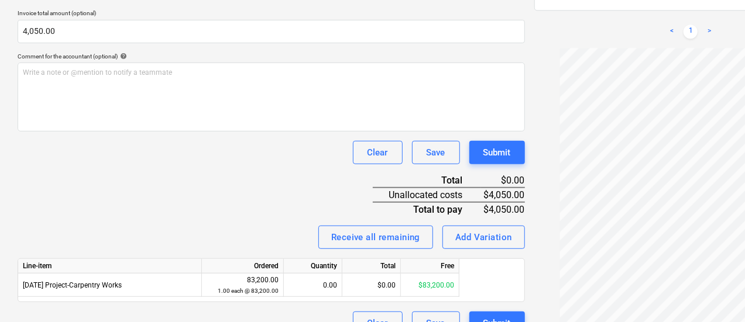
scroll to position [322, 0]
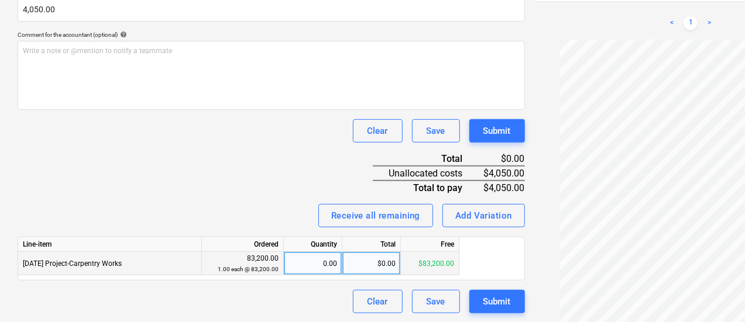
click at [333, 270] on div "0.00" at bounding box center [312, 263] width 49 height 23
click at [371, 272] on div "$0.00" at bounding box center [371, 263] width 58 height 23
type input "4050"
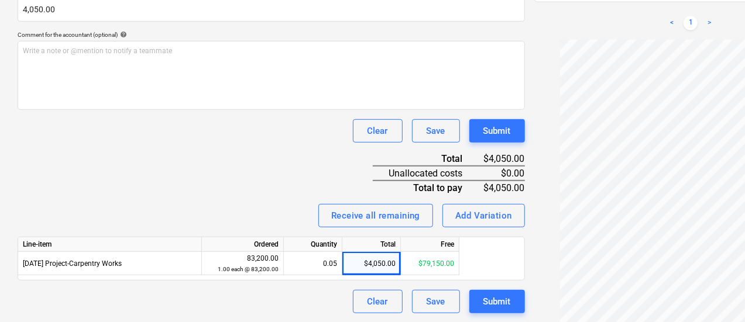
click at [107, 132] on div "Clear Save Submit" at bounding box center [271, 130] width 507 height 23
click at [483, 302] on div "Submit" at bounding box center [496, 301] width 27 height 15
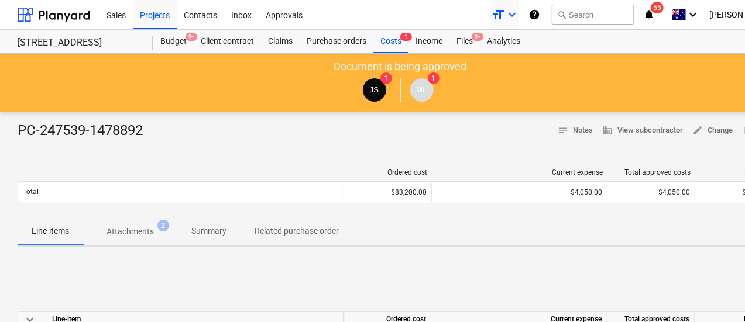
click at [463, 48] on div "Files 9+" at bounding box center [464, 41] width 30 height 23
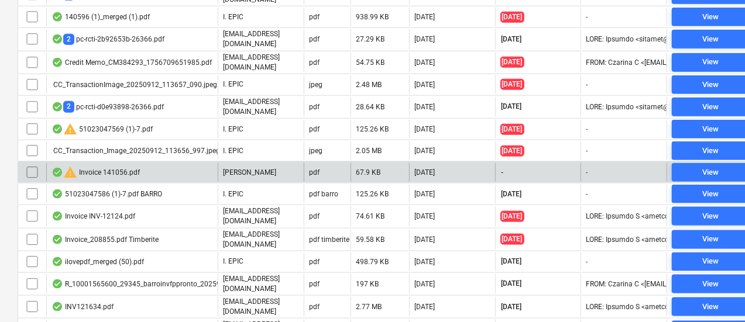
scroll to position [579, 0]
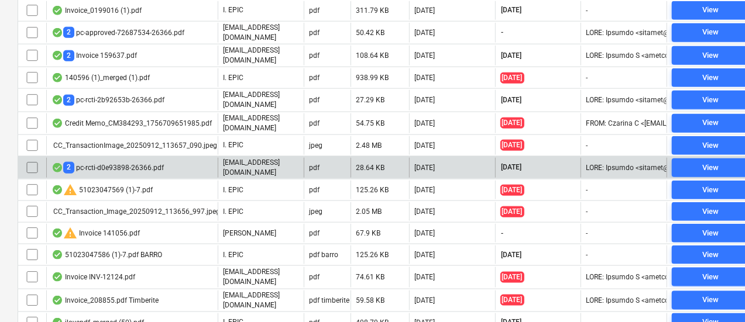
click at [109, 162] on div "2 pc-rcti-d0e93898-26366.pdf" at bounding box center [107, 167] width 112 height 11
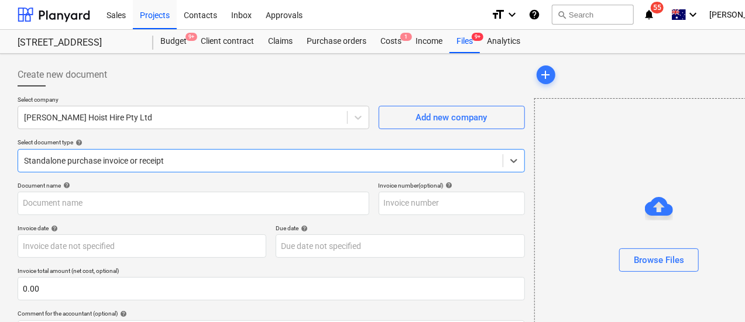
type input "[PERSON_NAME] Hoist PC1"
type input "[DATE]"
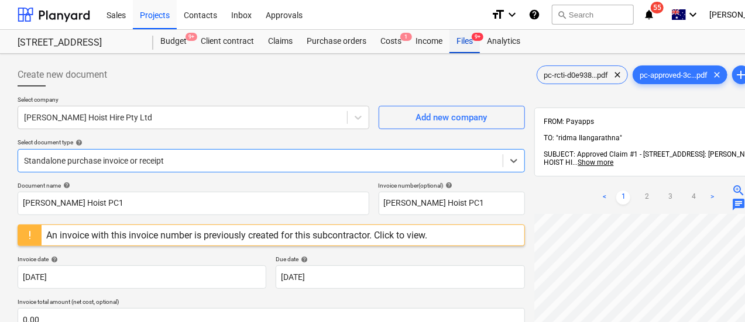
click at [471, 39] on div "Files 9+" at bounding box center [464, 41] width 30 height 23
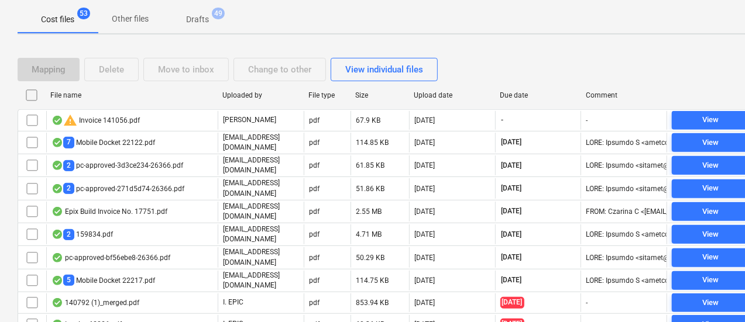
click at [521, 91] on div "Due date" at bounding box center [538, 95] width 77 height 8
checkbox input "false"
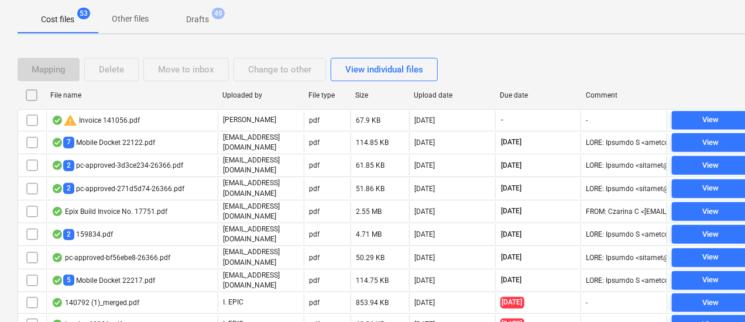
checkbox input "false"
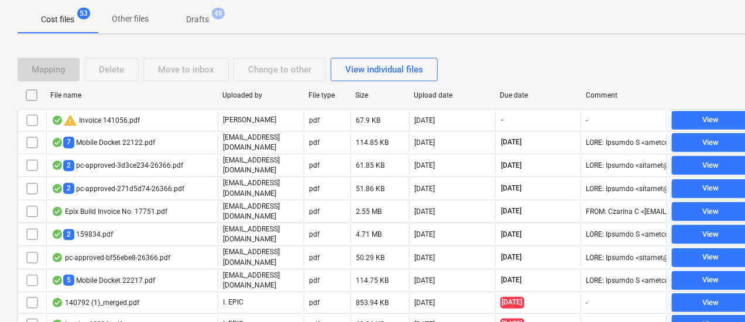
checkbox input "false"
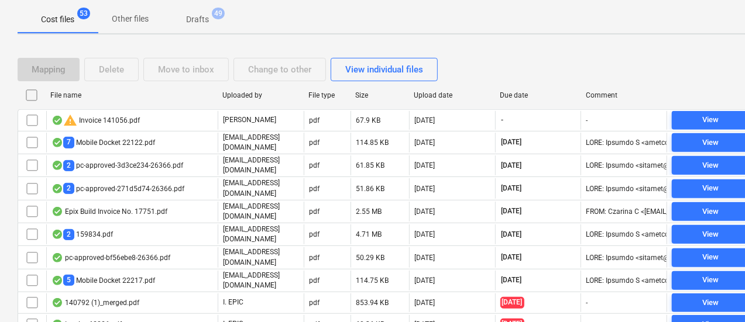
checkbox input "false"
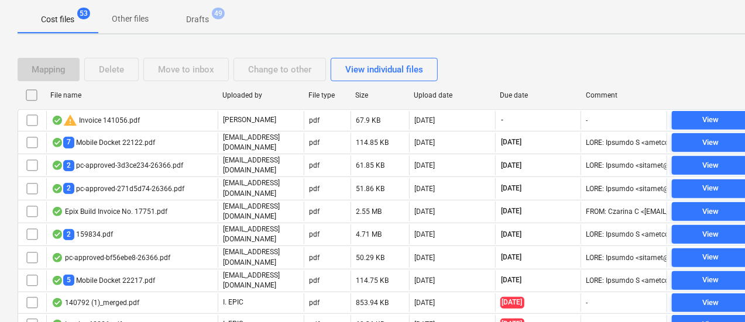
checkbox input "false"
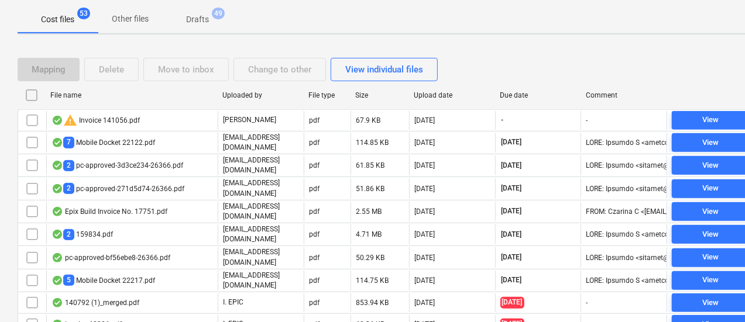
checkbox input "false"
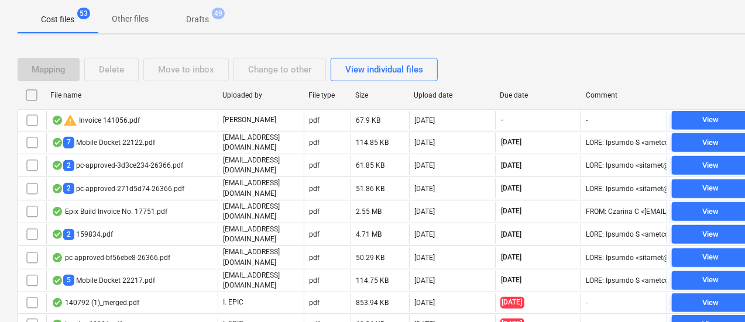
checkbox input "false"
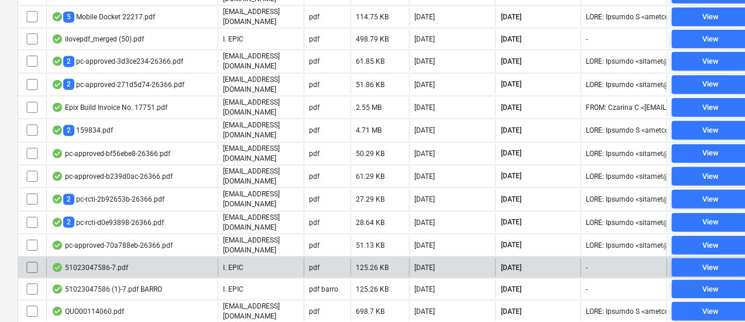
scroll to position [755, 0]
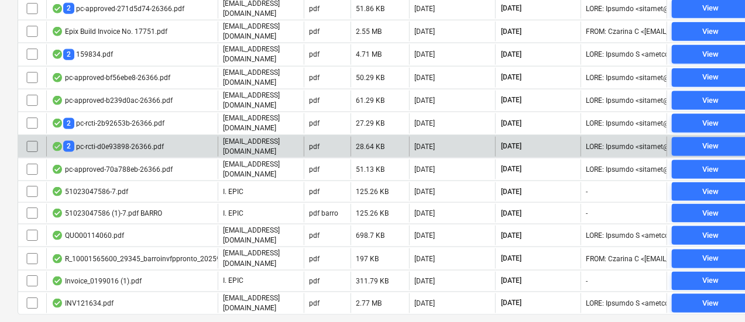
click at [173, 137] on div "2 pc-rcti-d0e93898-26366.pdf" at bounding box center [131, 147] width 171 height 20
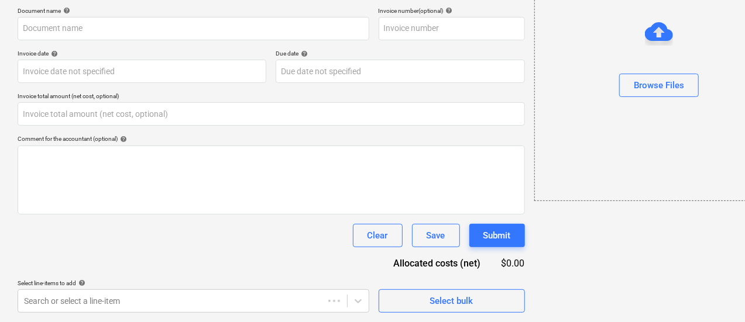
type input "[PERSON_NAME] Hoist PC1"
type input "[DATE]"
type input "0.00"
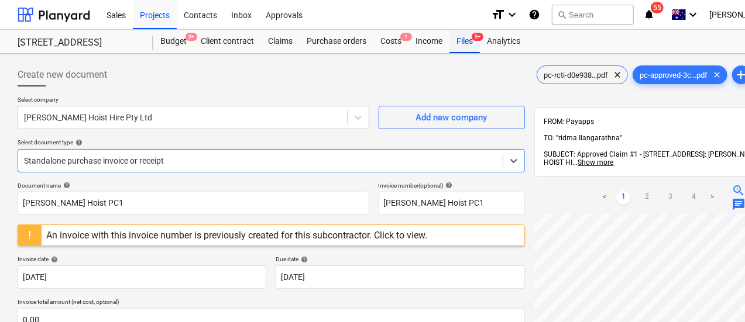
click at [466, 37] on div "Files 9+" at bounding box center [464, 41] width 30 height 23
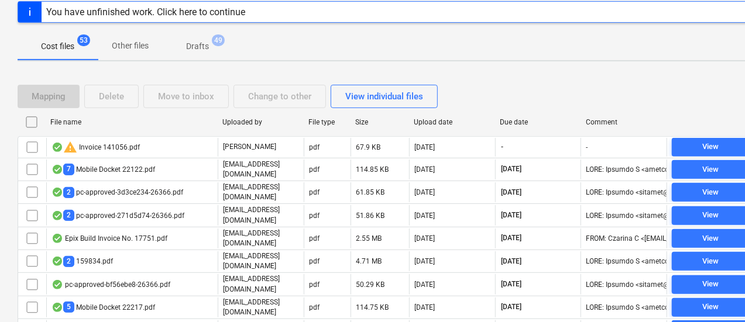
scroll to position [234, 0]
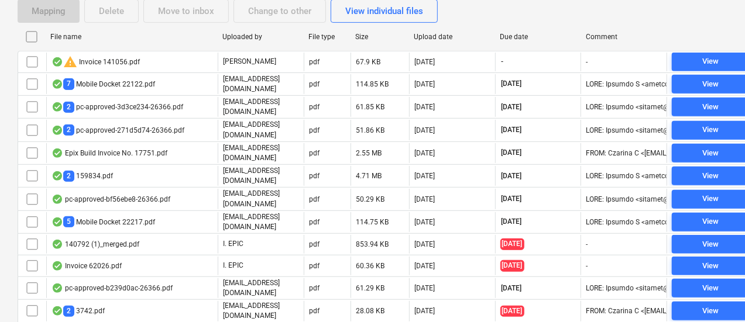
click at [517, 31] on div "Due date" at bounding box center [538, 36] width 86 height 19
checkbox input "false"
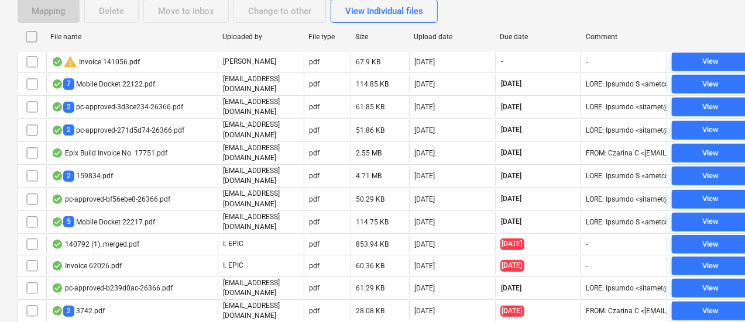
checkbox input "false"
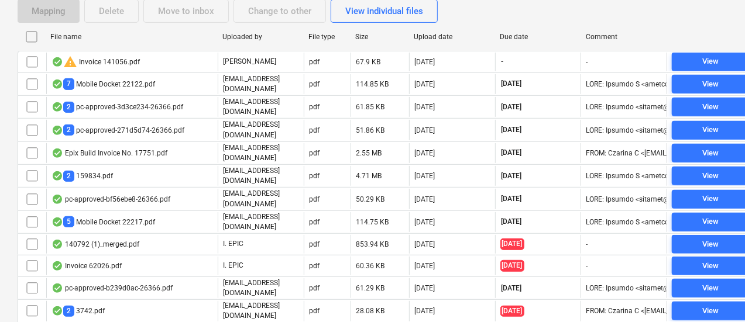
checkbox input "false"
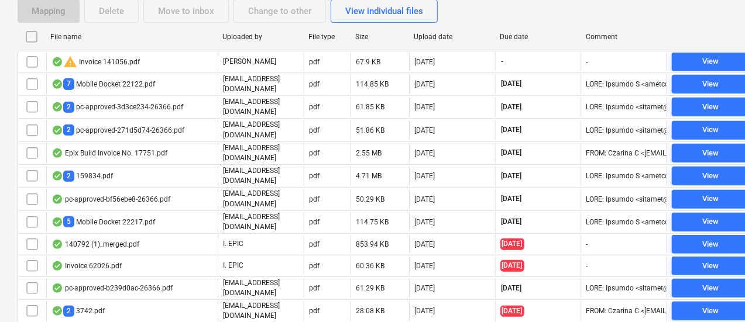
checkbox input "false"
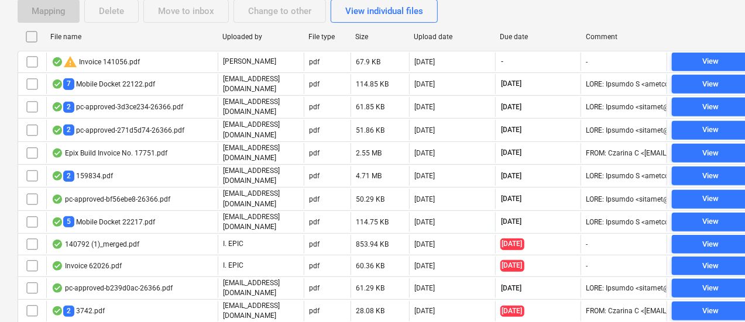
checkbox input "false"
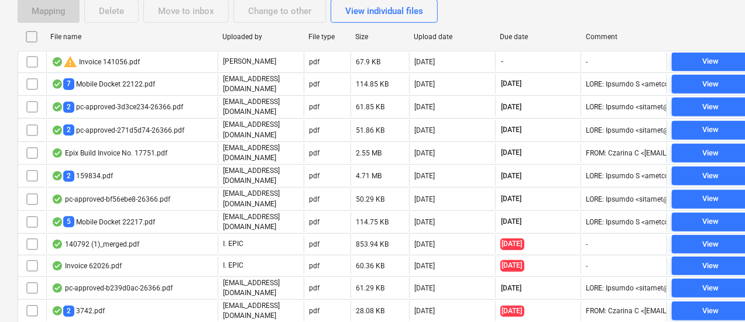
checkbox input "false"
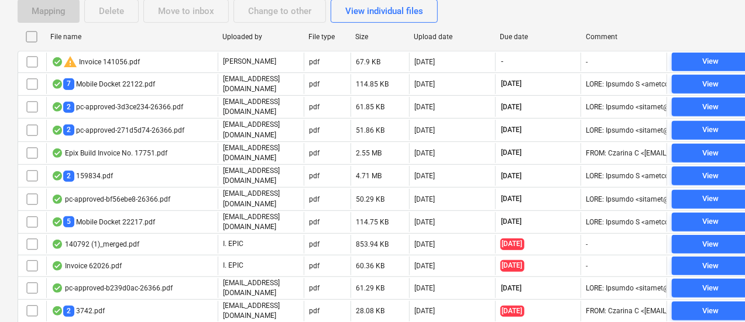
checkbox input "false"
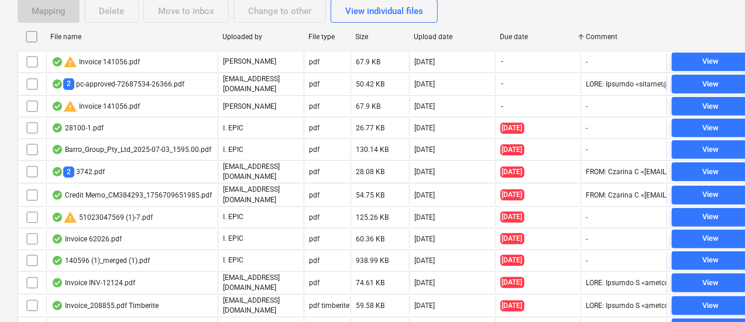
click at [511, 34] on div "Due date" at bounding box center [538, 37] width 77 height 8
checkbox input "false"
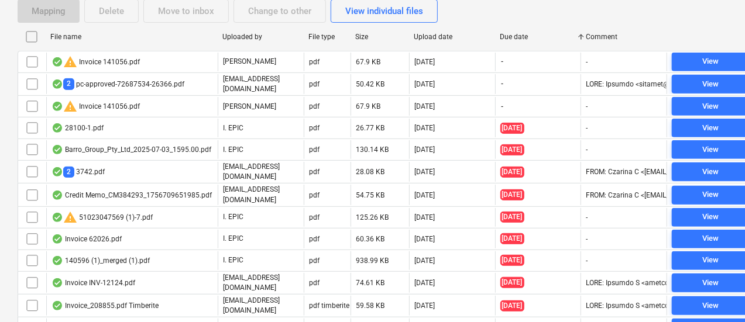
checkbox input "false"
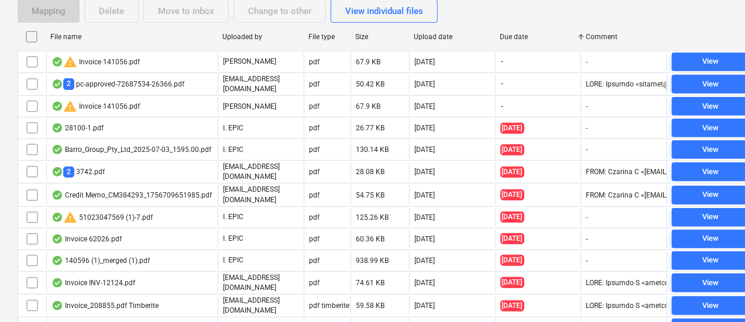
checkbox input "false"
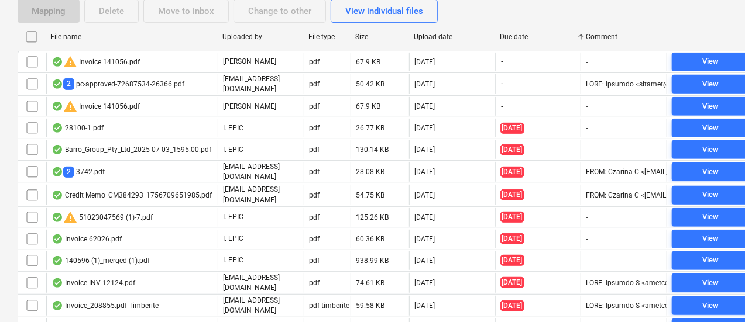
checkbox input "false"
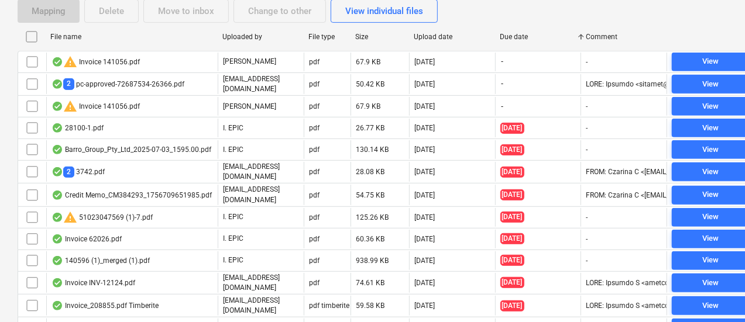
checkbox input "false"
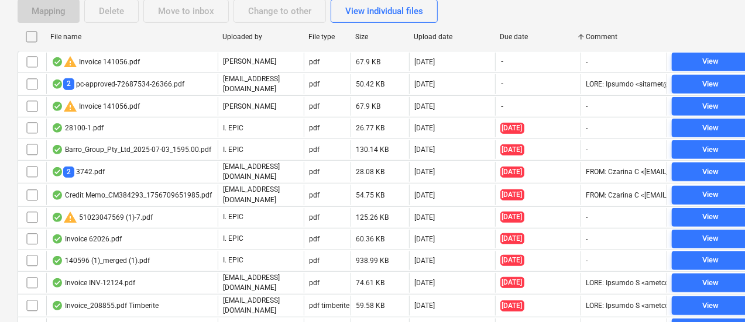
checkbox input "false"
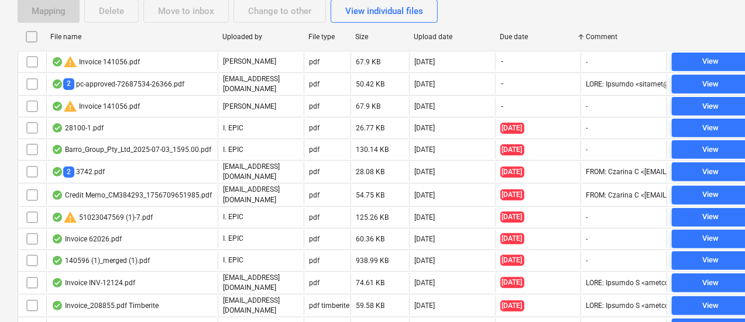
checkbox input "false"
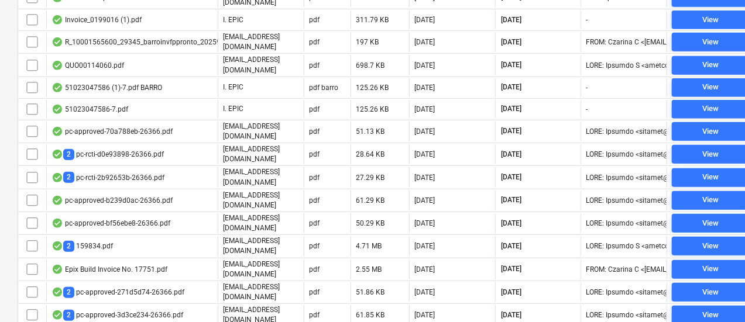
scroll to position [351, 0]
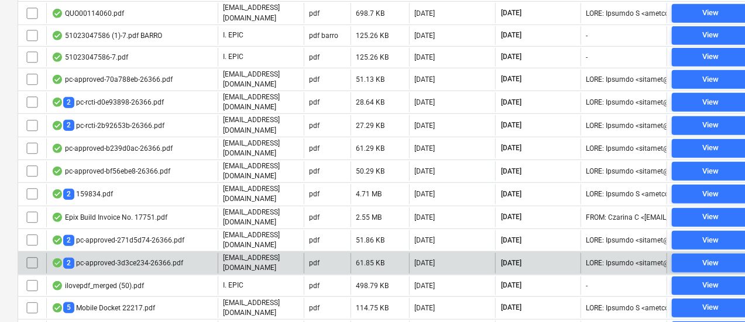
click at [101, 253] on div "2 pc-approved-3d3ce234-26366.pdf" at bounding box center [131, 263] width 171 height 20
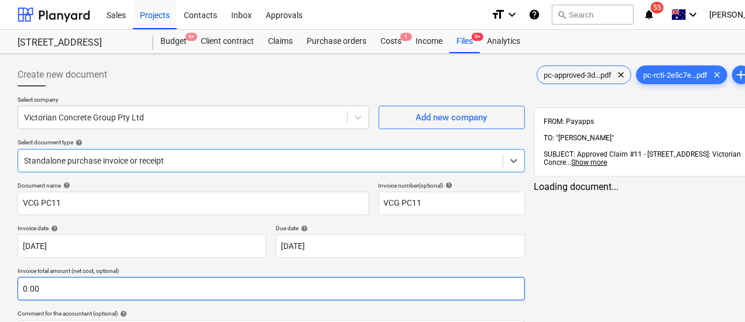
type input "VCG PC11"
type input "[DATE]"
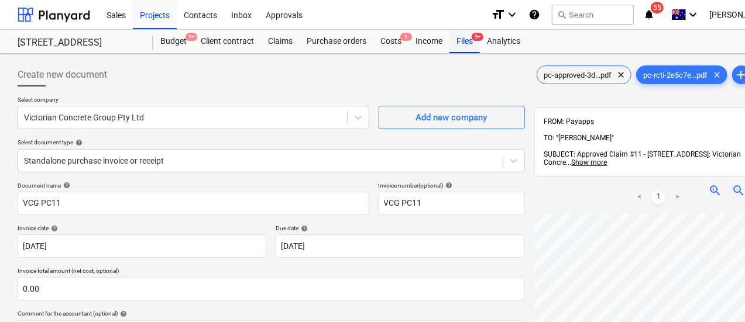
click at [456, 42] on div "Files 9+" at bounding box center [464, 41] width 30 height 23
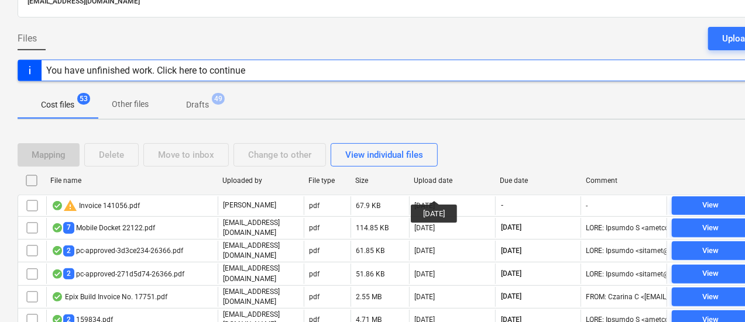
scroll to position [234, 0]
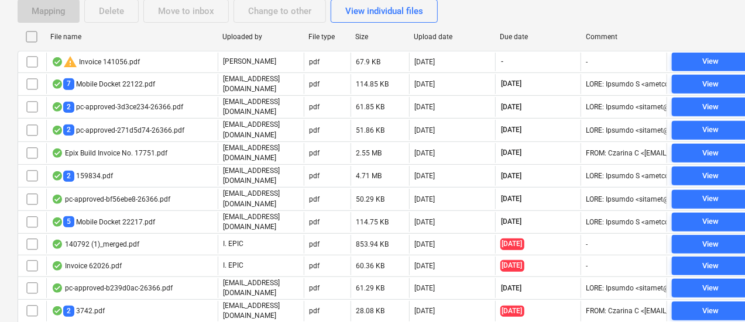
click at [523, 41] on div "Due date" at bounding box center [538, 36] width 86 height 19
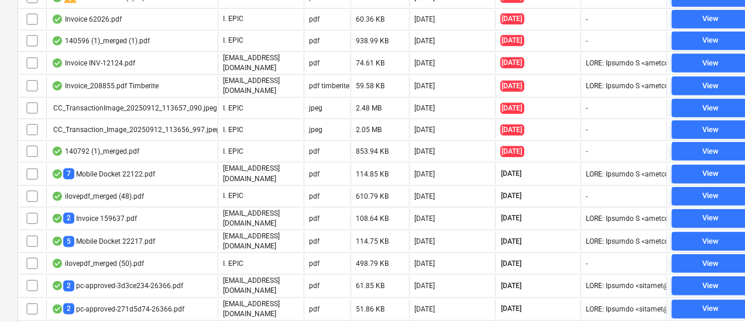
scroll to position [526, 0]
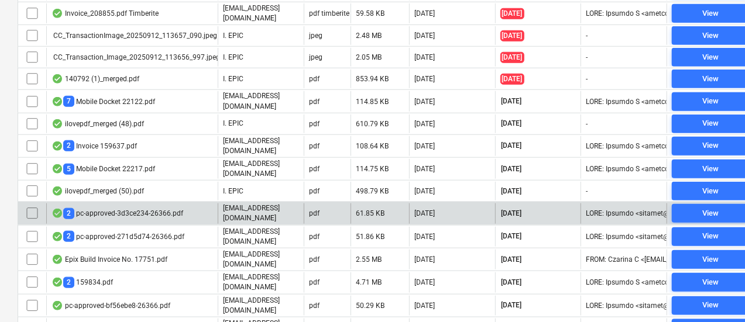
click at [169, 208] on div "2 pc-approved-3d3ce234-26366.pdf" at bounding box center [117, 213] width 132 height 11
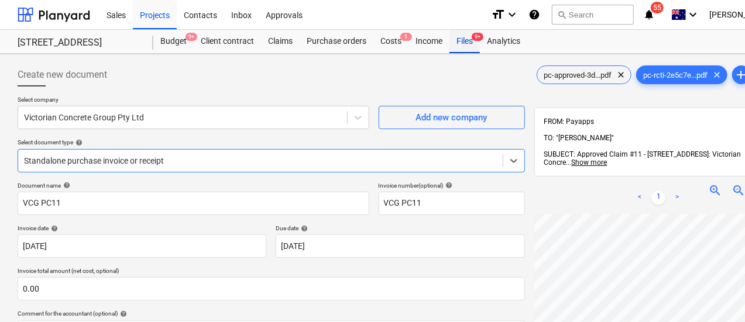
click at [457, 49] on div "Files 9+" at bounding box center [464, 41] width 30 height 23
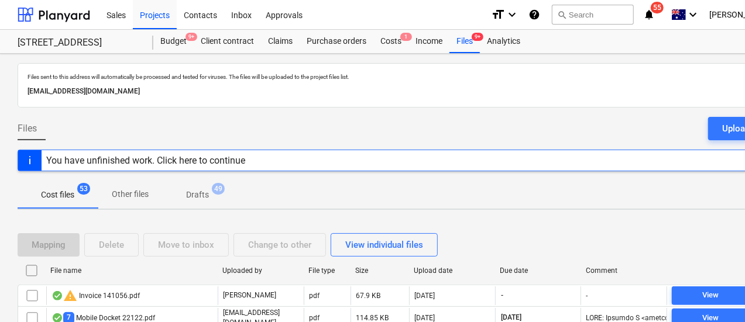
scroll to position [234, 0]
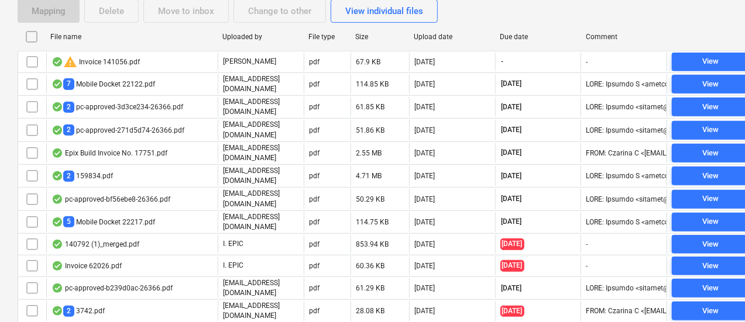
click at [529, 44] on div "Due date" at bounding box center [538, 36] width 86 height 19
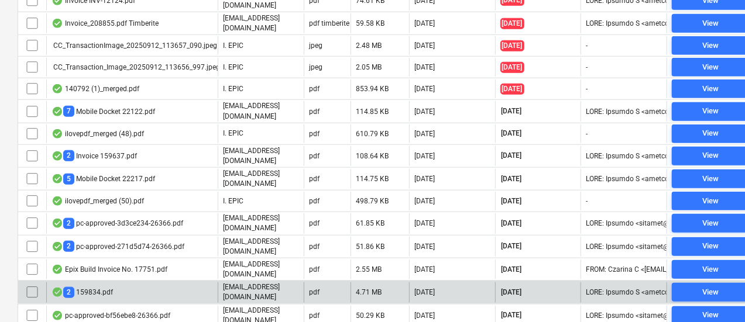
scroll to position [585, 0]
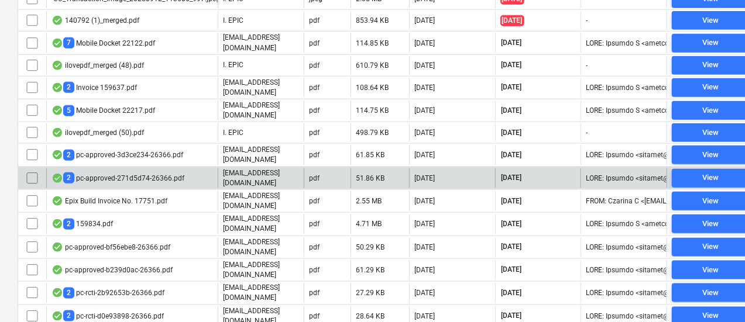
click at [97, 173] on div "2 pc-approved-271d5d74-26366.pdf" at bounding box center [117, 178] width 133 height 11
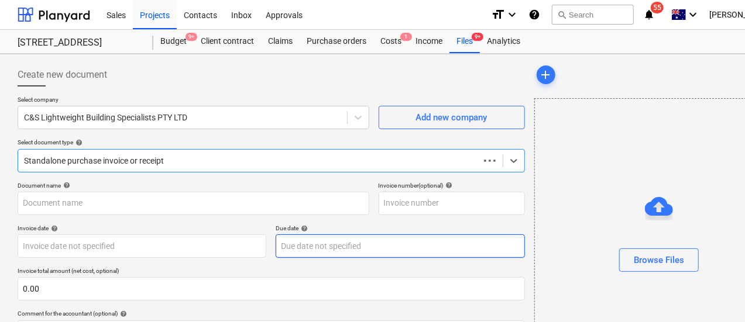
type input "C&S"
type input "[DATE]"
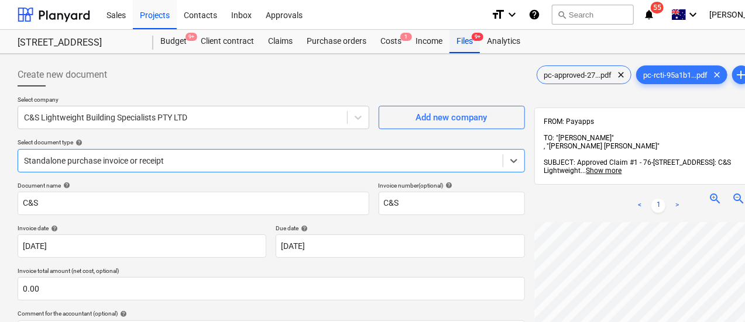
click at [455, 49] on div "Files 9+" at bounding box center [464, 41] width 30 height 23
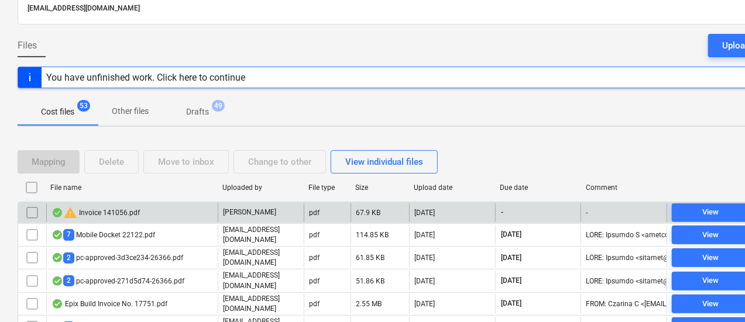
scroll to position [175, 0]
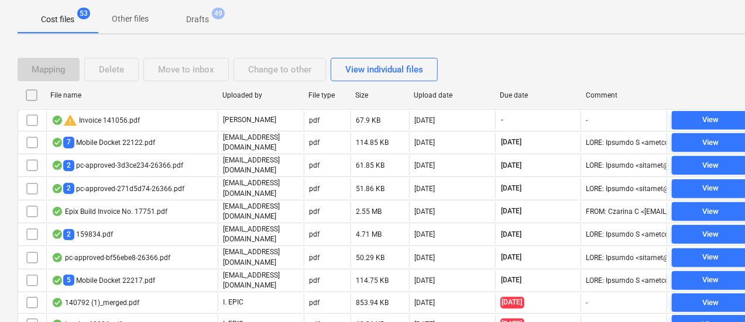
click at [522, 89] on div "Due date" at bounding box center [538, 95] width 86 height 19
checkbox input "false"
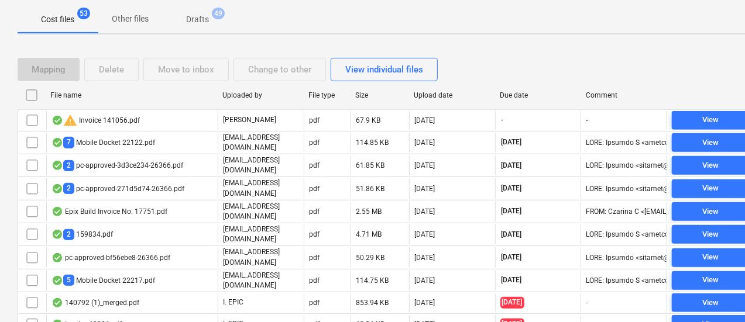
checkbox input "false"
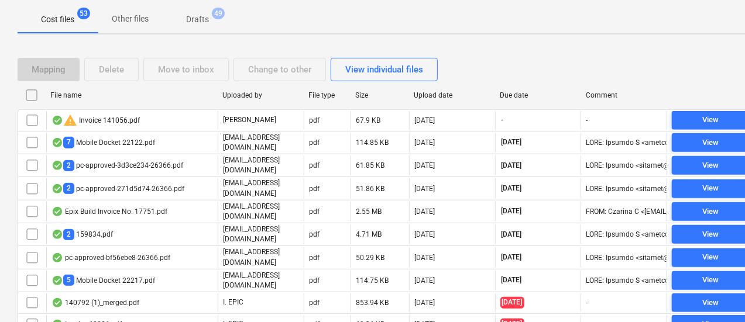
checkbox input "false"
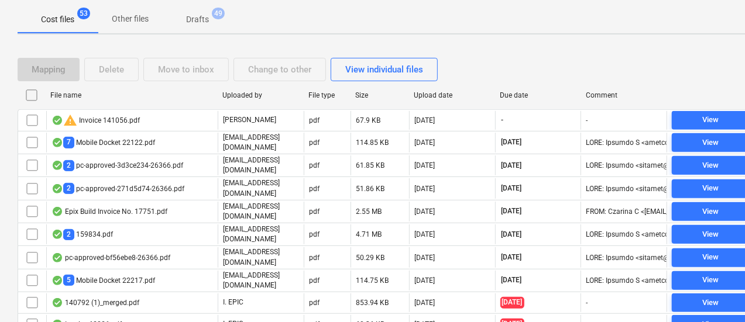
checkbox input "false"
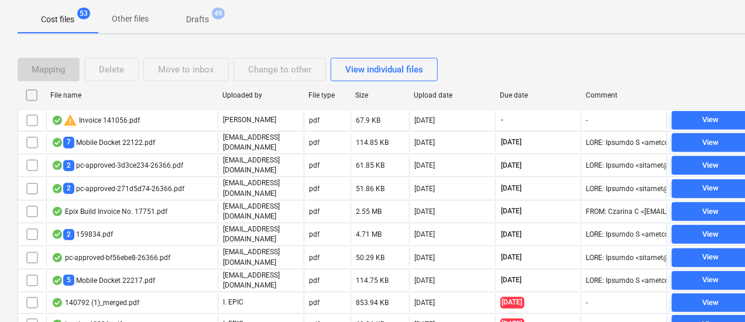
checkbox input "false"
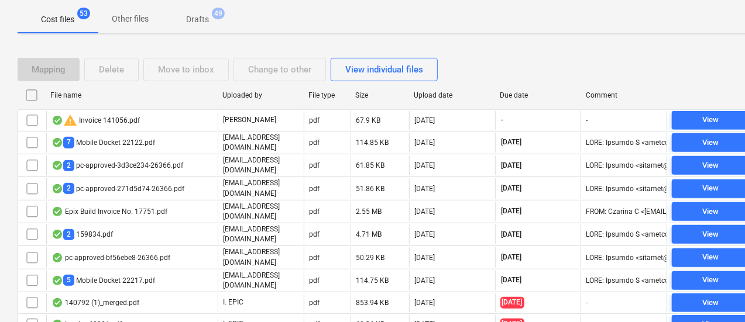
checkbox input "false"
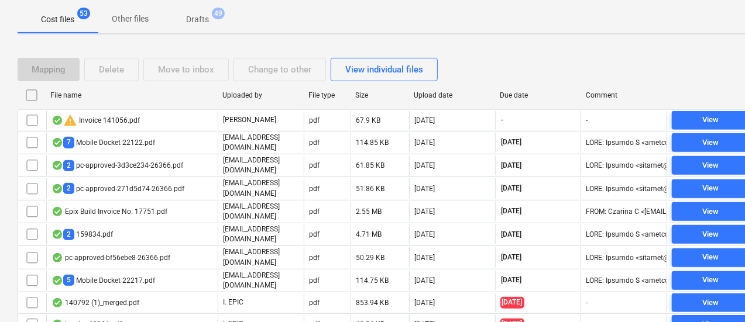
checkbox input "false"
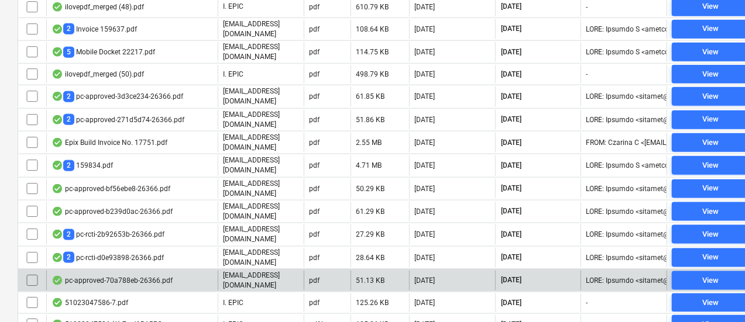
scroll to position [755, 0]
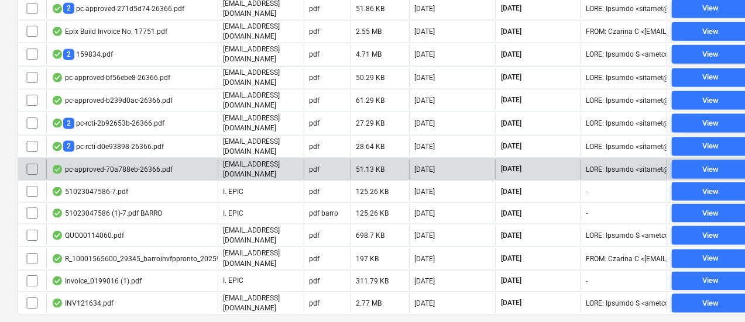
click at [152, 165] on div "pc-approved-70a788eb-26366.pdf" at bounding box center [111, 169] width 121 height 9
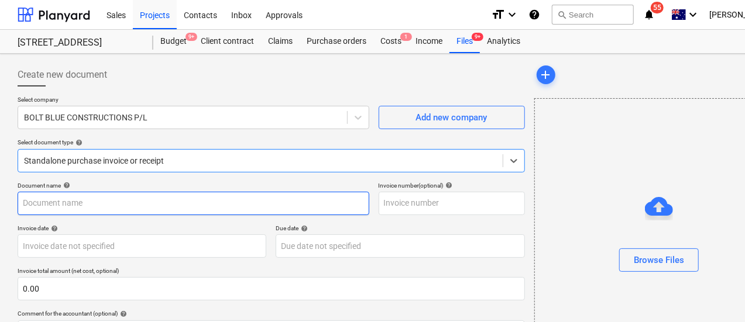
type input "Bolt Blue PC2"
type input "[DATE]"
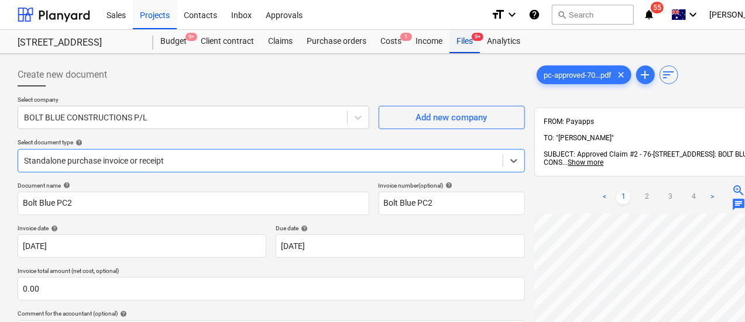
click at [462, 43] on div "Files 9+" at bounding box center [464, 41] width 30 height 23
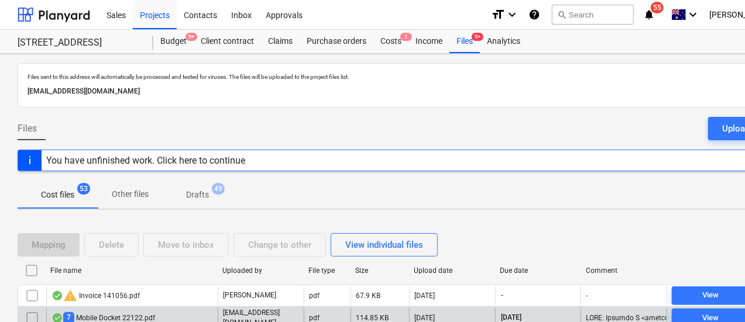
scroll to position [58, 0]
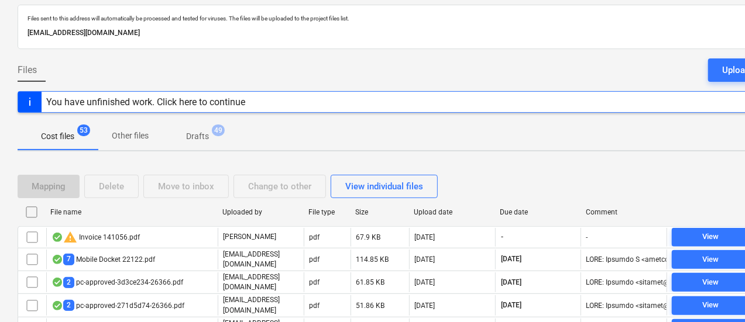
click at [542, 204] on div "Due date" at bounding box center [538, 212] width 86 height 19
checkbox input "false"
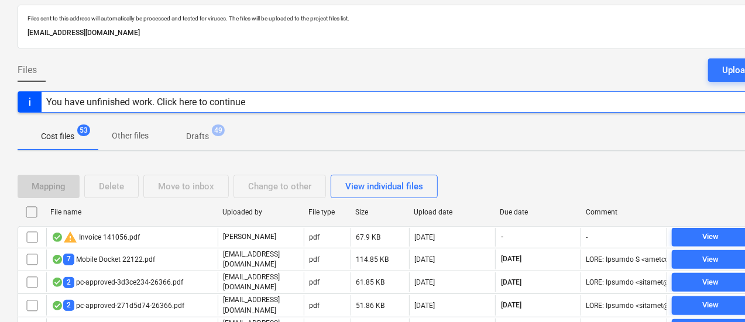
checkbox input "false"
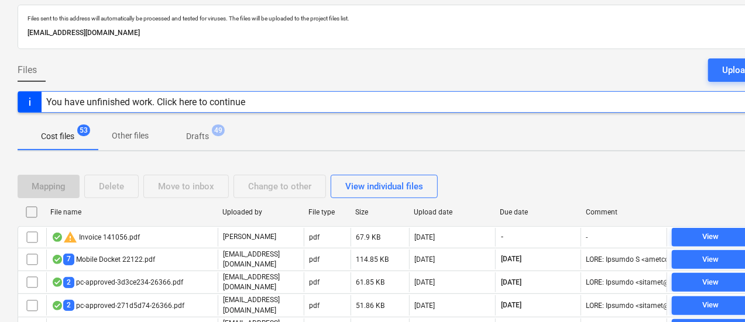
checkbox input "false"
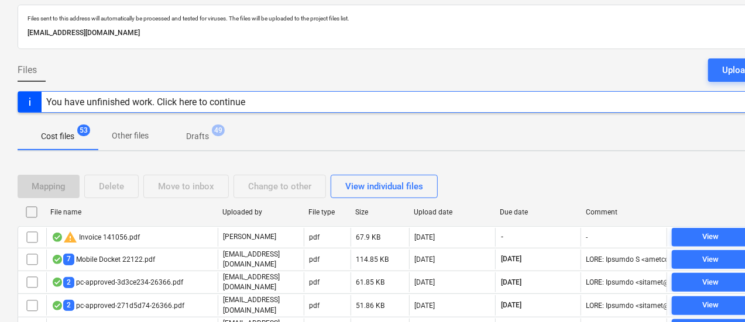
checkbox input "false"
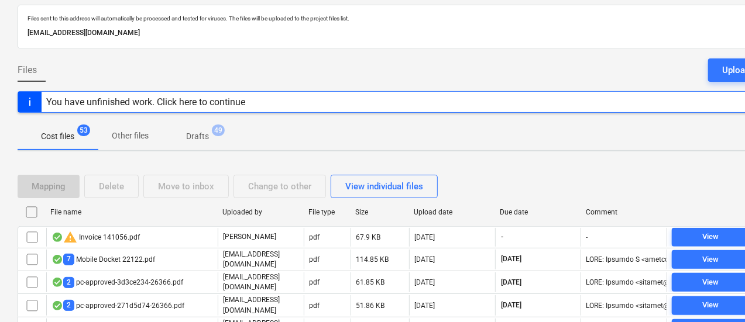
checkbox input "false"
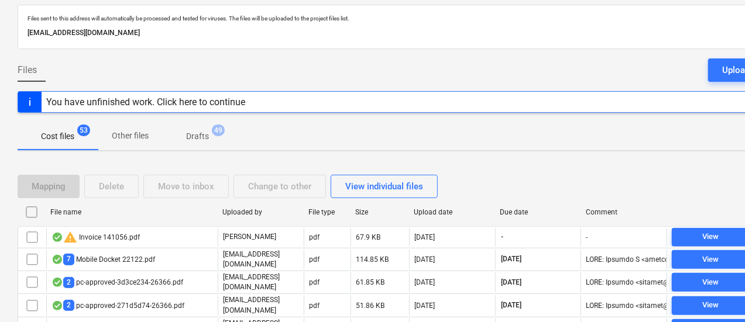
checkbox input "false"
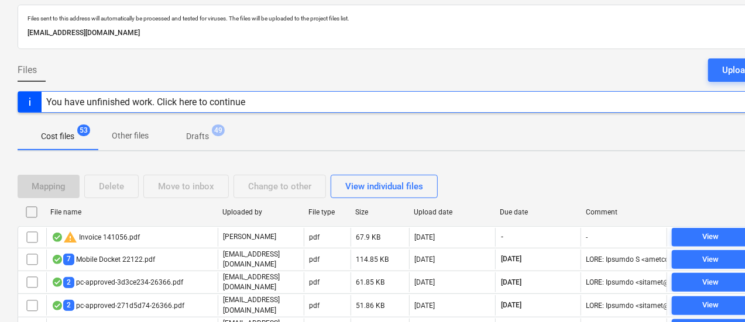
checkbox input "false"
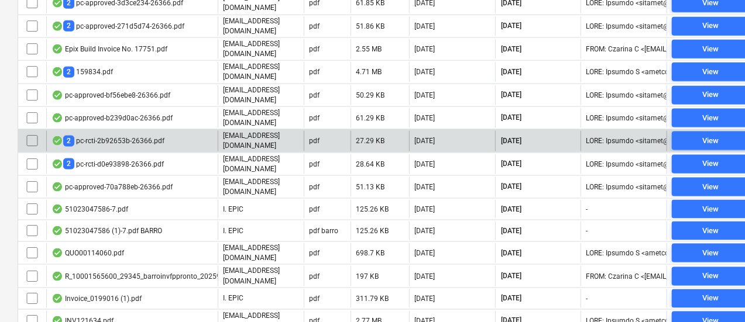
scroll to position [755, 0]
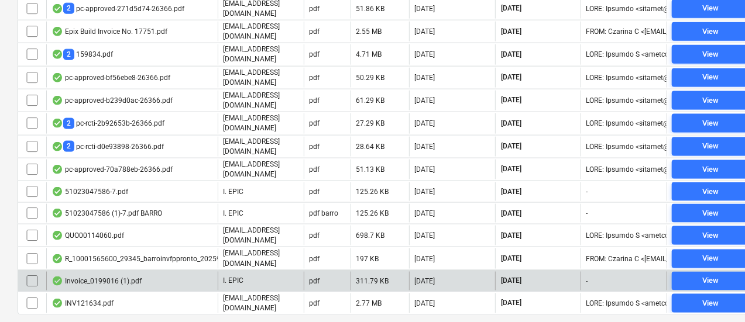
click at [202, 272] on div "Invoice_0199016 (1).pdf" at bounding box center [131, 281] width 171 height 19
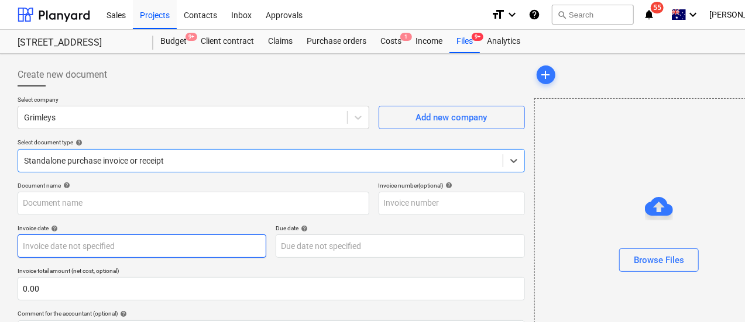
type input "0199016"
type input "[DATE]"
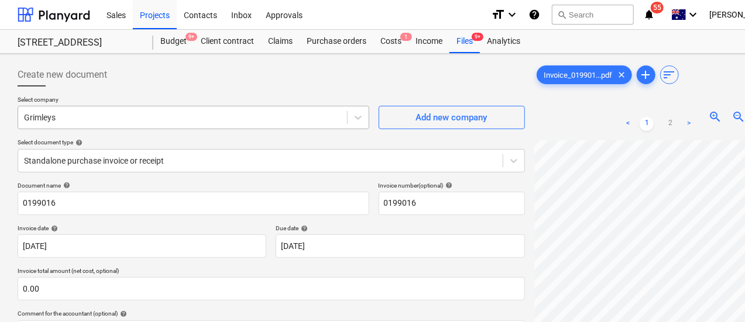
click at [123, 128] on div "Grimleys" at bounding box center [194, 117] width 352 height 23
click at [126, 120] on div at bounding box center [182, 118] width 317 height 12
click at [124, 161] on div "Select company Select is focused ,type to refine list, press Down to open the m…" at bounding box center [271, 139] width 507 height 86
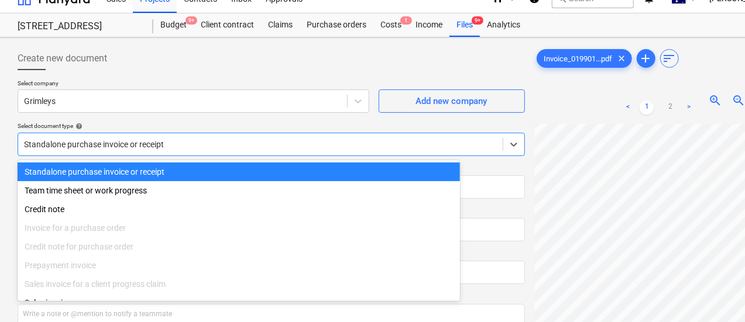
click at [111, 143] on div at bounding box center [260, 145] width 473 height 12
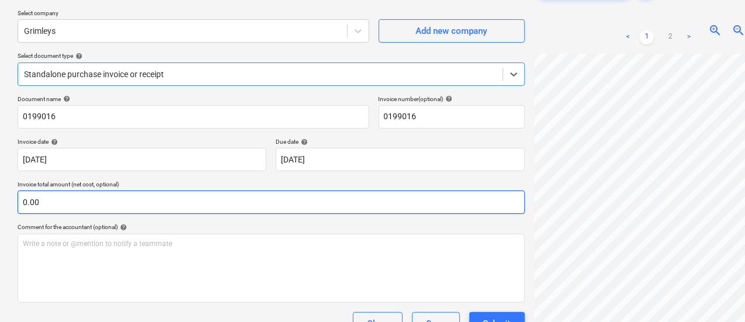
scroll to position [174, 0]
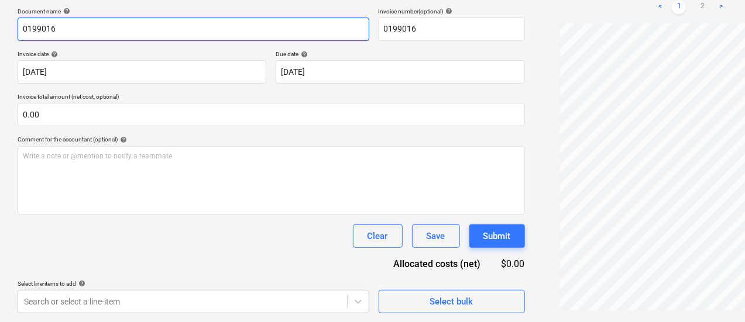
click at [94, 28] on input "0199016" at bounding box center [194, 29] width 352 height 23
click at [92, 27] on input "0199016" at bounding box center [194, 29] width 352 height 23
click at [91, 27] on input "0199016" at bounding box center [194, 29] width 352 height 23
click at [48, 27] on input "0199016" at bounding box center [194, 29] width 352 height 23
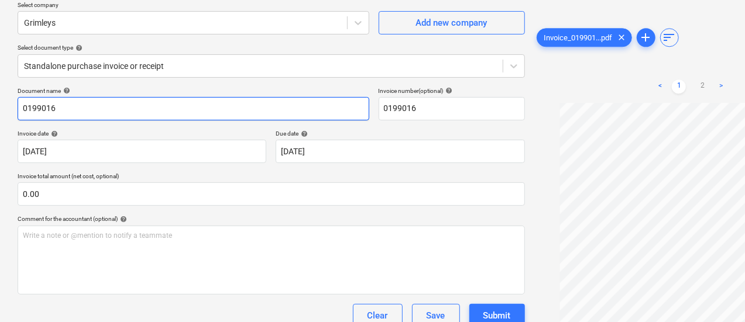
scroll to position [0, 0]
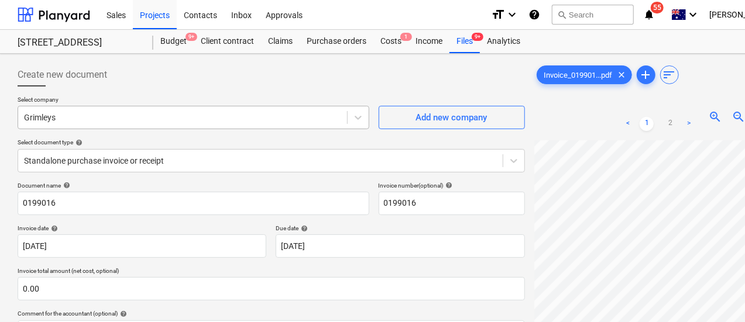
click at [147, 123] on div "Grimleys" at bounding box center [182, 117] width 329 height 16
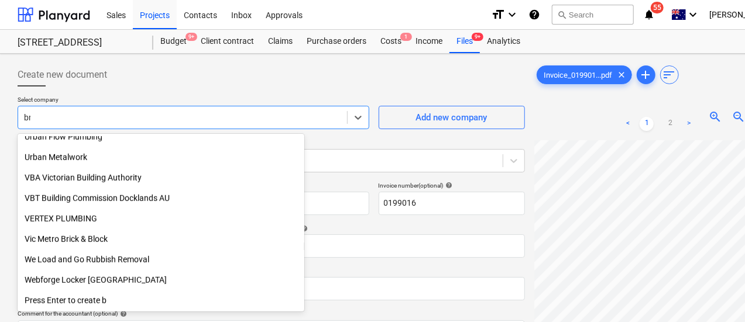
scroll to position [316, 0]
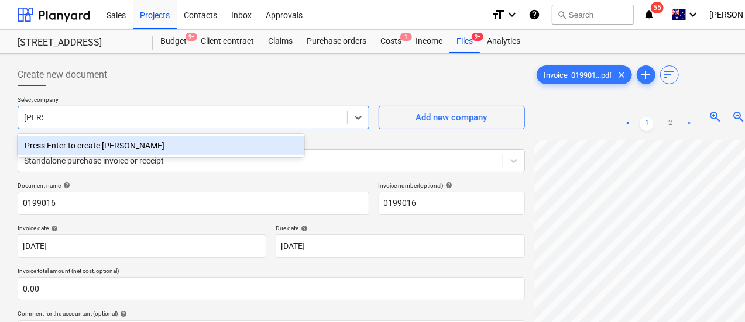
type input "[PERSON_NAME]"
click at [140, 98] on p "Select company" at bounding box center [194, 101] width 352 height 10
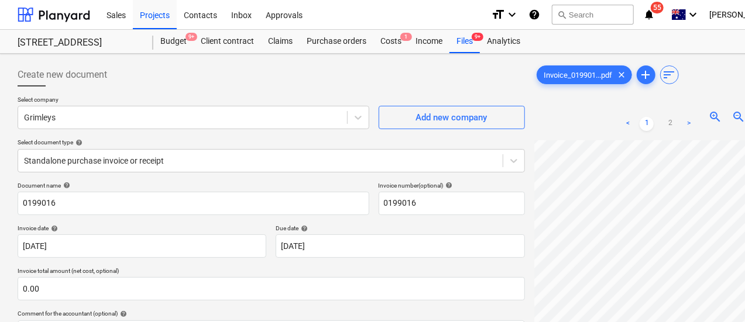
scroll to position [0, 0]
click at [471, 39] on div "Files 9+" at bounding box center [464, 41] width 30 height 23
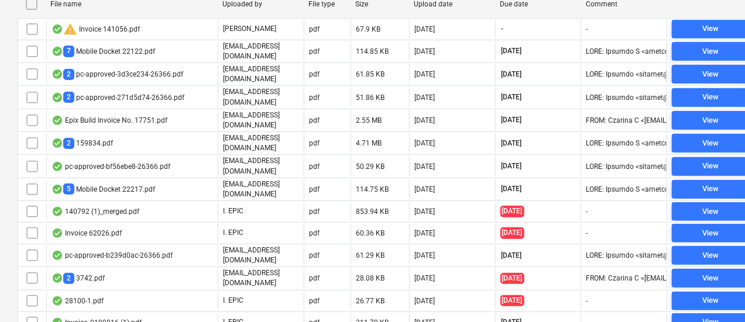
scroll to position [175, 0]
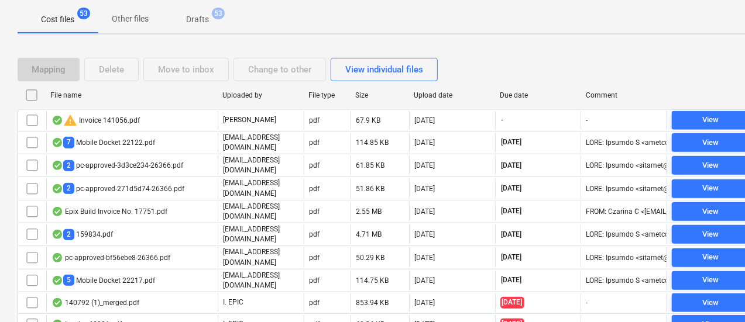
click at [504, 94] on div at bounding box center [494, 95] width 21 height 19
click at [516, 99] on div "Due date" at bounding box center [538, 95] width 86 height 19
checkbox input "false"
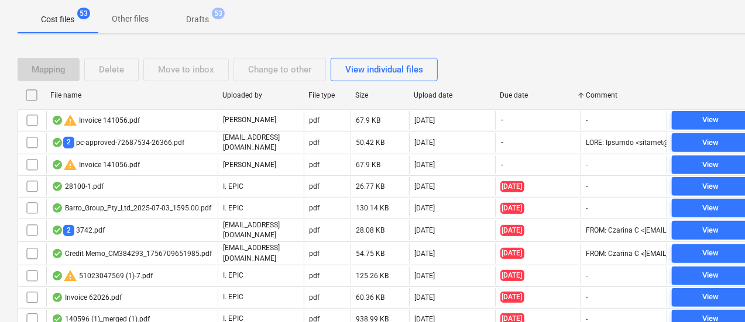
click at [516, 98] on div "Due date" at bounding box center [538, 95] width 86 height 19
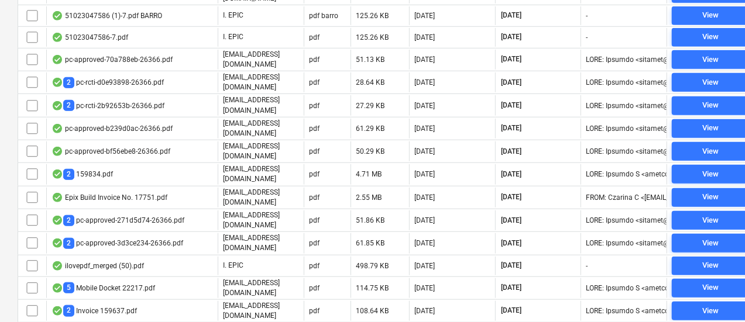
scroll to position [234, 0]
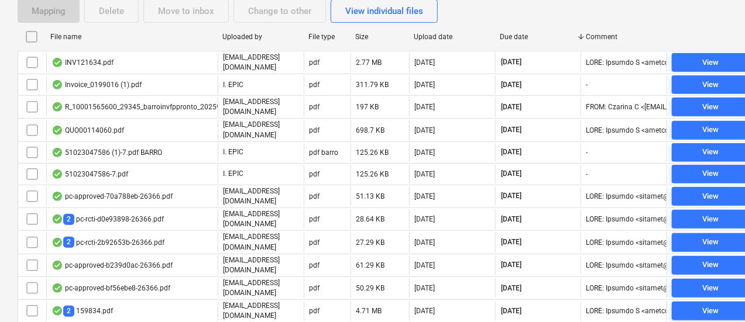
click at [518, 40] on div "Due date" at bounding box center [538, 37] width 77 height 8
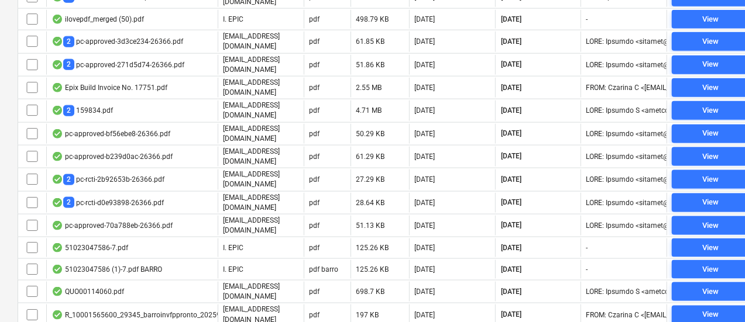
scroll to position [755, 0]
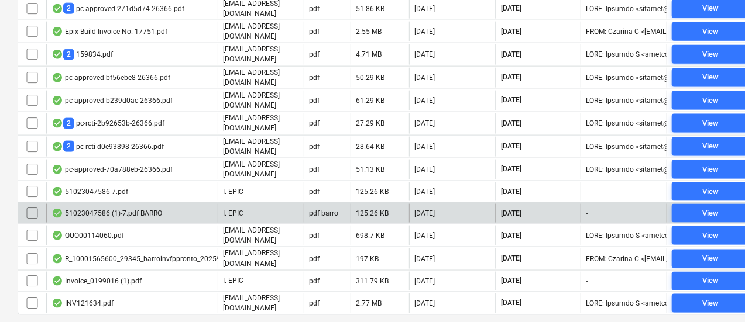
click at [110, 209] on div "51023047586 (1)-7.pdf BARRO" at bounding box center [106, 213] width 111 height 9
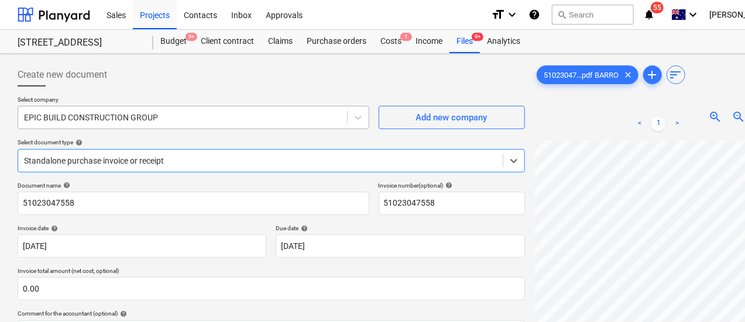
click at [146, 121] on div at bounding box center [182, 118] width 317 height 12
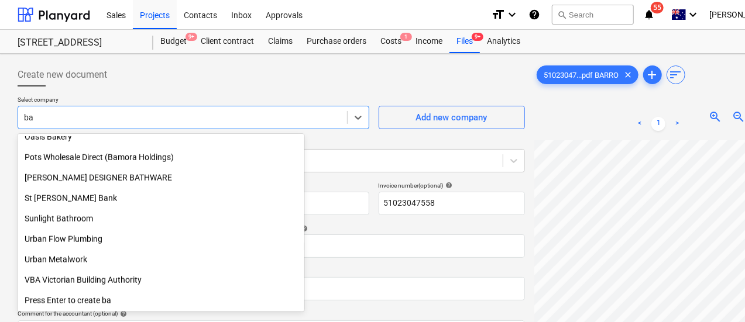
scroll to position [664, 0]
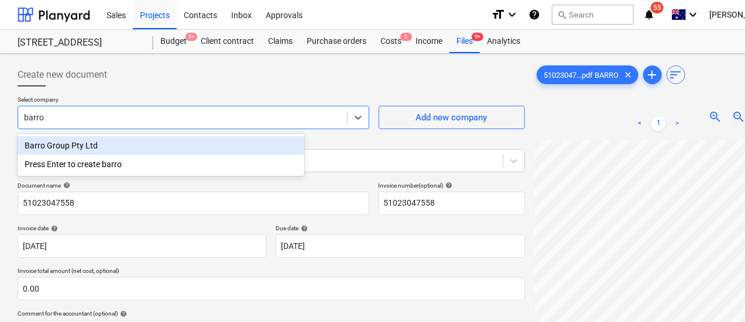
click at [107, 142] on div "Barro Group Pty Ltd" at bounding box center [161, 145] width 287 height 19
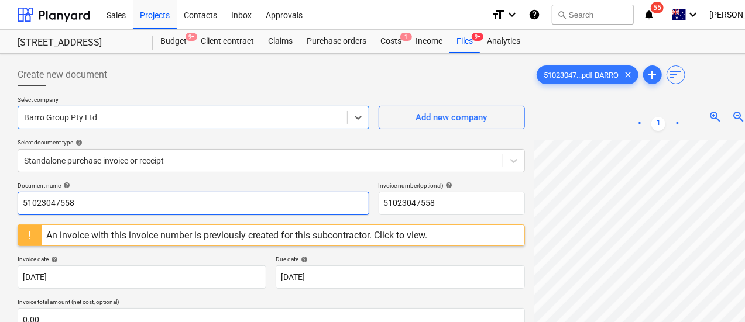
click at [104, 205] on input "51023047558" at bounding box center [194, 203] width 352 height 23
click at [64, 206] on input "51023047558" at bounding box center [194, 203] width 352 height 23
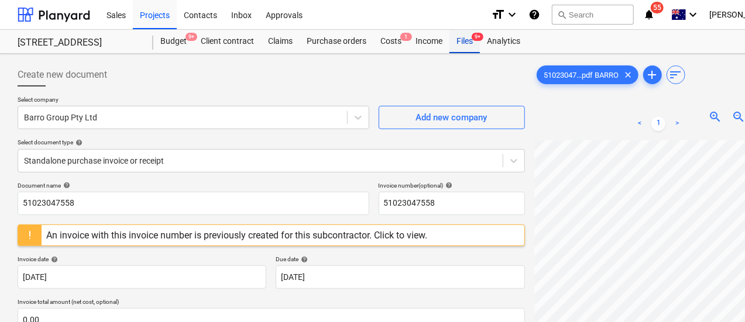
click at [465, 39] on div "Files 9+" at bounding box center [464, 41] width 30 height 23
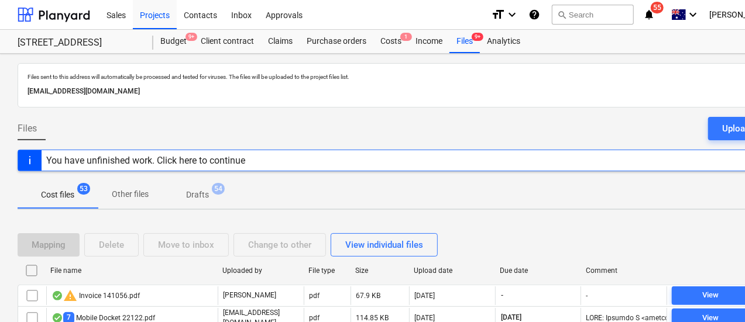
click at [531, 274] on div "Due date" at bounding box center [538, 270] width 86 height 19
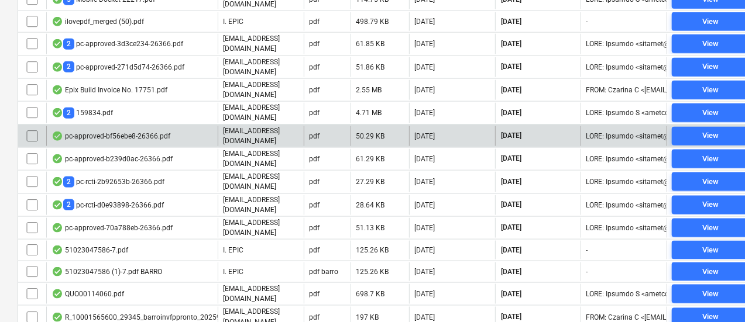
scroll to position [755, 0]
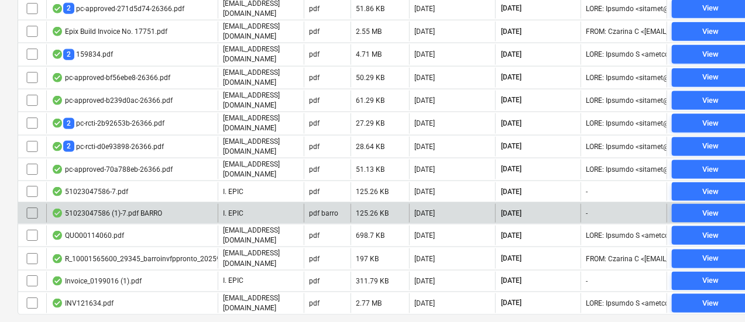
click at [115, 209] on div "51023047586 (1)-7.pdf BARRO" at bounding box center [106, 213] width 111 height 9
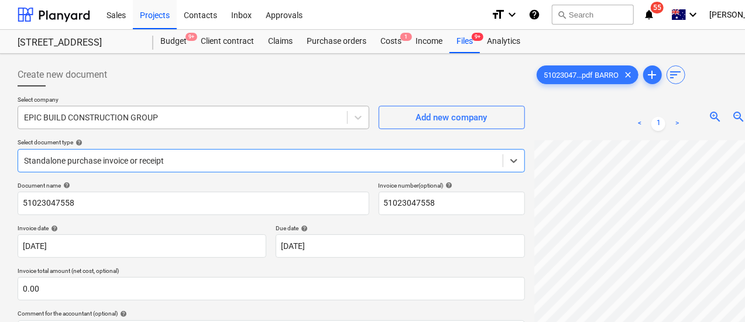
click at [177, 119] on div at bounding box center [182, 118] width 317 height 12
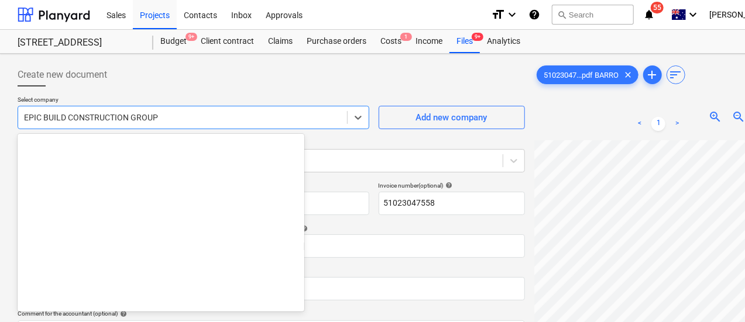
scroll to position [7043, 0]
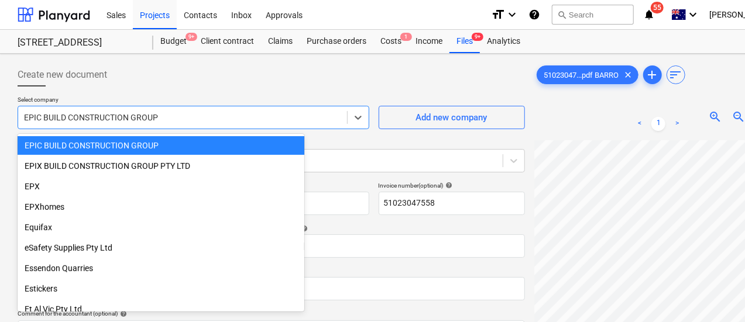
click at [182, 94] on div at bounding box center [271, 91] width 507 height 9
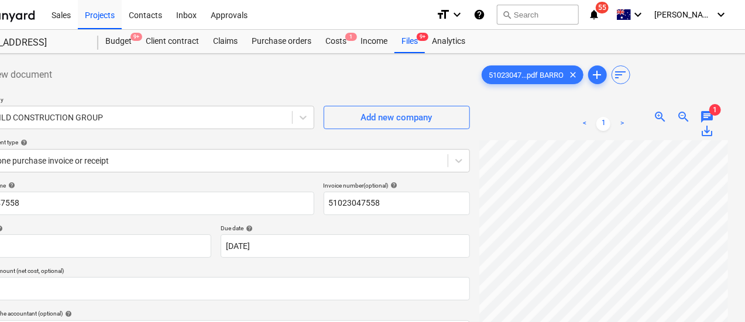
scroll to position [0, 0]
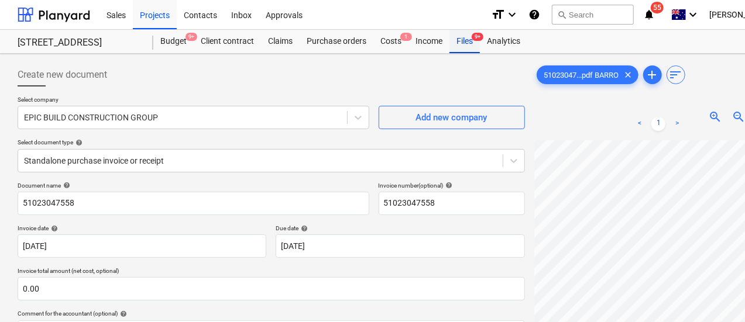
click at [464, 38] on div "Files 9+" at bounding box center [464, 41] width 30 height 23
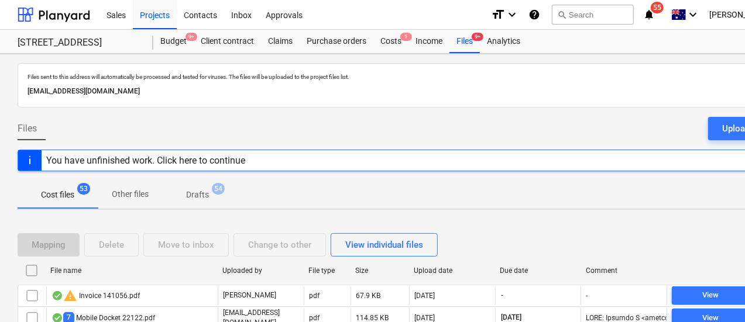
scroll to position [175, 0]
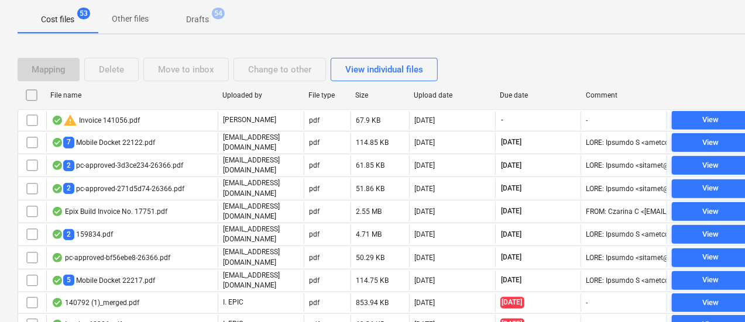
click at [526, 91] on div "Due date" at bounding box center [538, 95] width 77 height 8
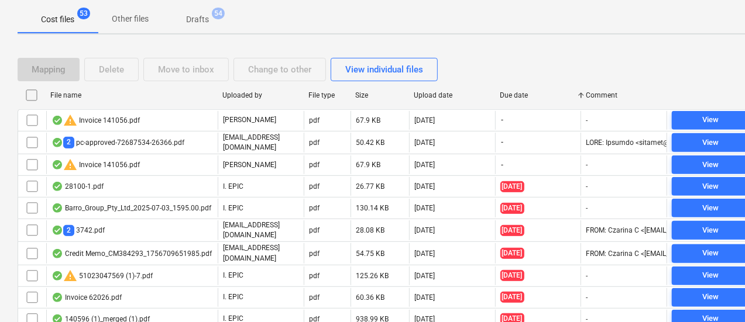
click at [509, 95] on div "Due date" at bounding box center [538, 95] width 77 height 8
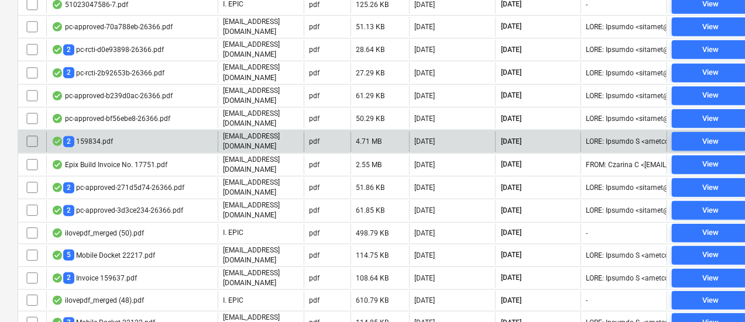
scroll to position [170, 0]
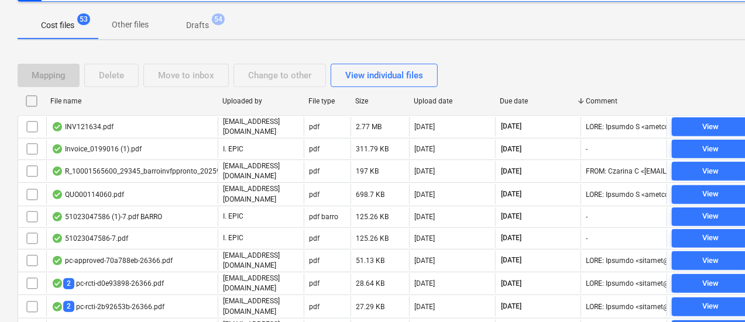
click at [512, 101] on div "Due date" at bounding box center [538, 101] width 77 height 8
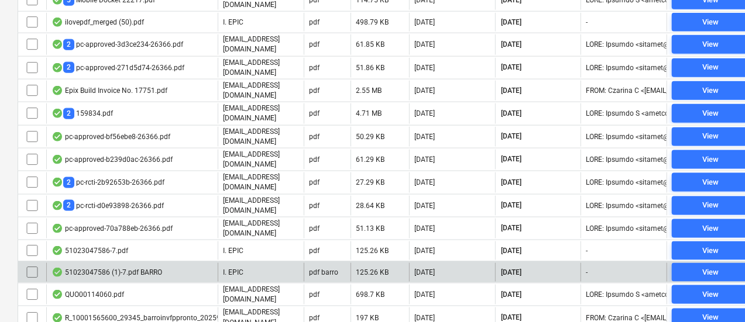
scroll to position [696, 0]
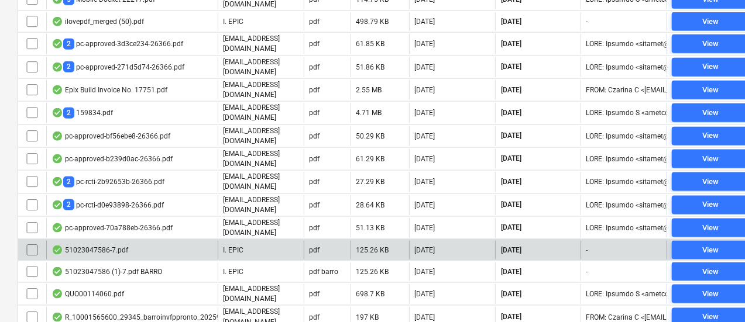
click at [95, 246] on div "51023047586-7.pdf" at bounding box center [89, 250] width 77 height 9
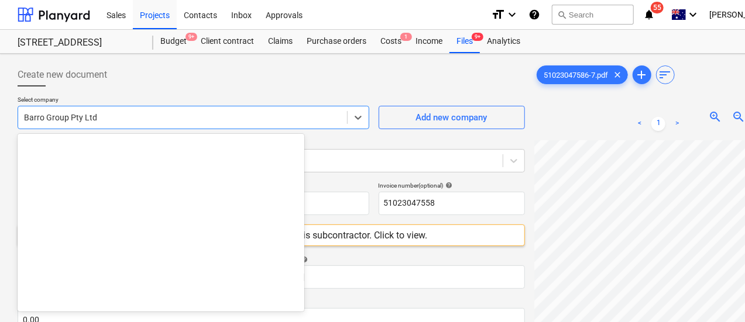
click at [33, 117] on div at bounding box center [182, 118] width 317 height 12
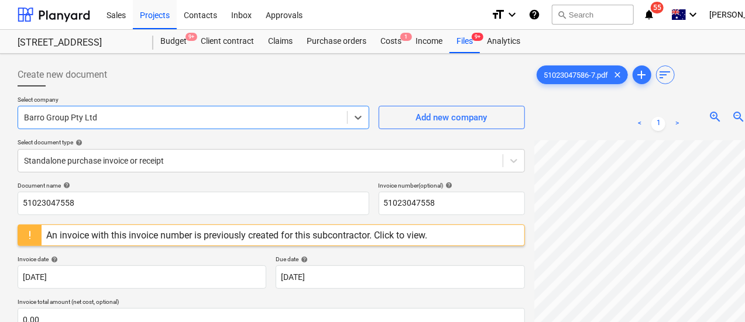
click at [34, 119] on div at bounding box center [182, 118] width 317 height 12
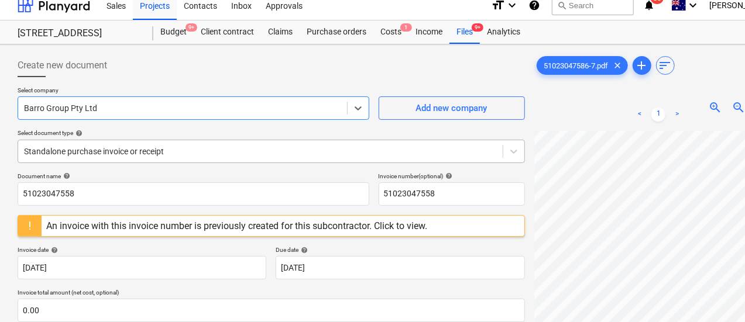
click at [59, 166] on body "Sales Projects Contacts Inbox Approvals format_size keyboard_arrow_down help se…" at bounding box center [372, 152] width 745 height 322
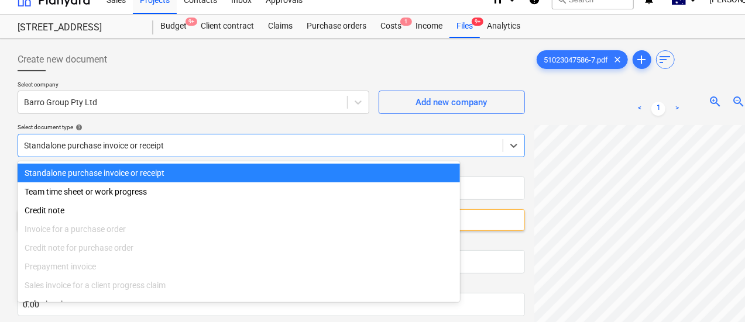
scroll to position [16, 0]
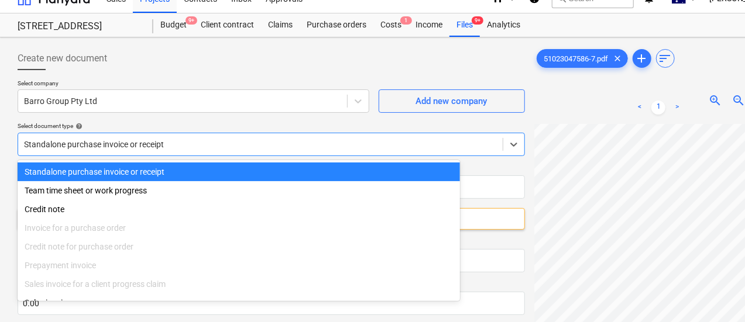
click at [70, 146] on div at bounding box center [260, 145] width 473 height 12
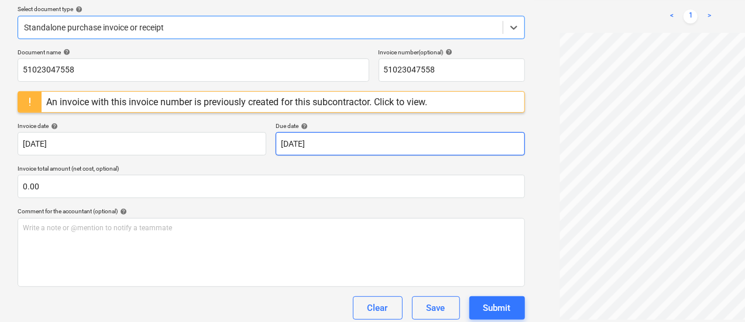
scroll to position [7, 0]
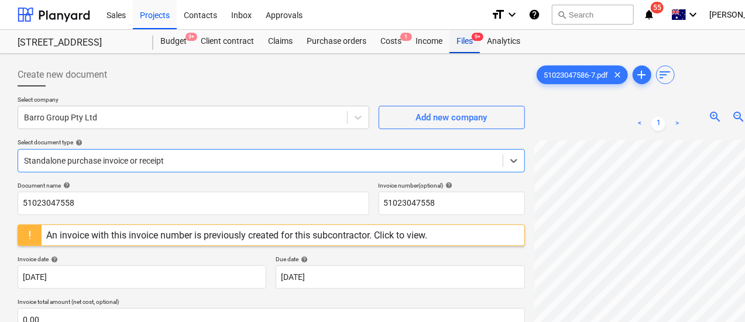
click at [460, 46] on div "Files 9+" at bounding box center [464, 41] width 30 height 23
